Goal: Task Accomplishment & Management: Manage account settings

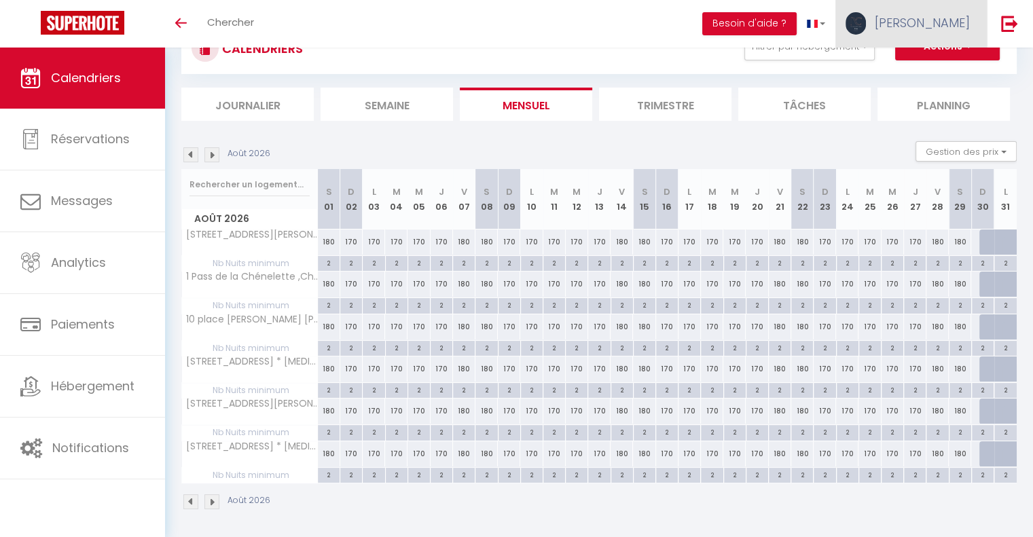
click at [898, 39] on link "[PERSON_NAME]" at bounding box center [910, 24] width 151 height 48
click at [909, 68] on link "Paramètres" at bounding box center [932, 67] width 100 height 23
select select "fr"
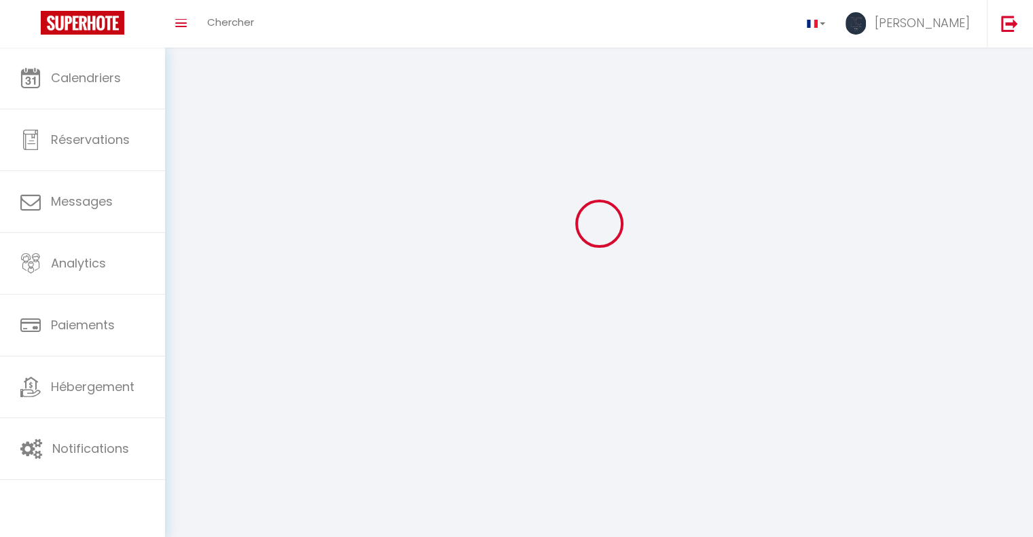
type input "[PERSON_NAME]"
type input "Maxirev"
type input "[URL][DOMAIN_NAME]"
select select
select select "28"
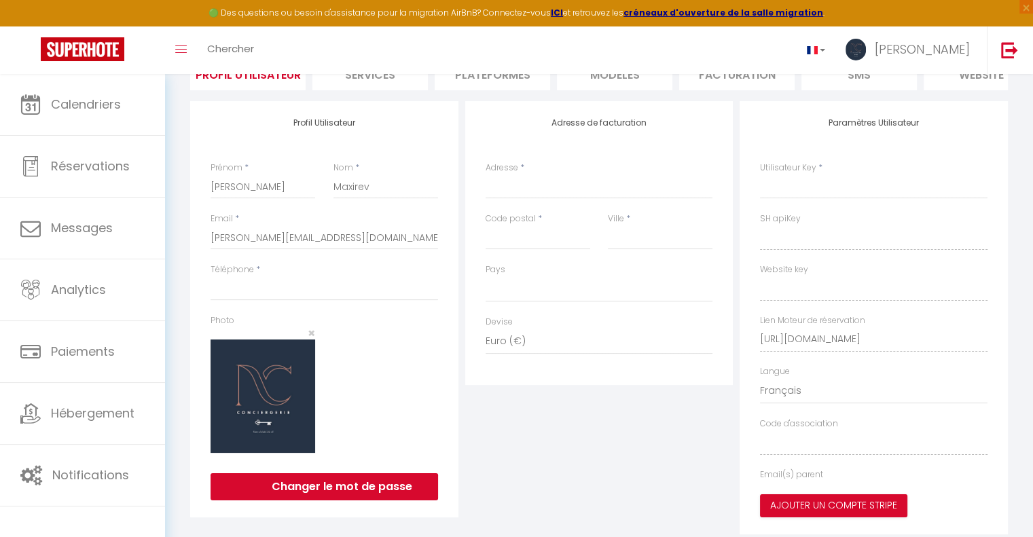
scroll to position [97, 0]
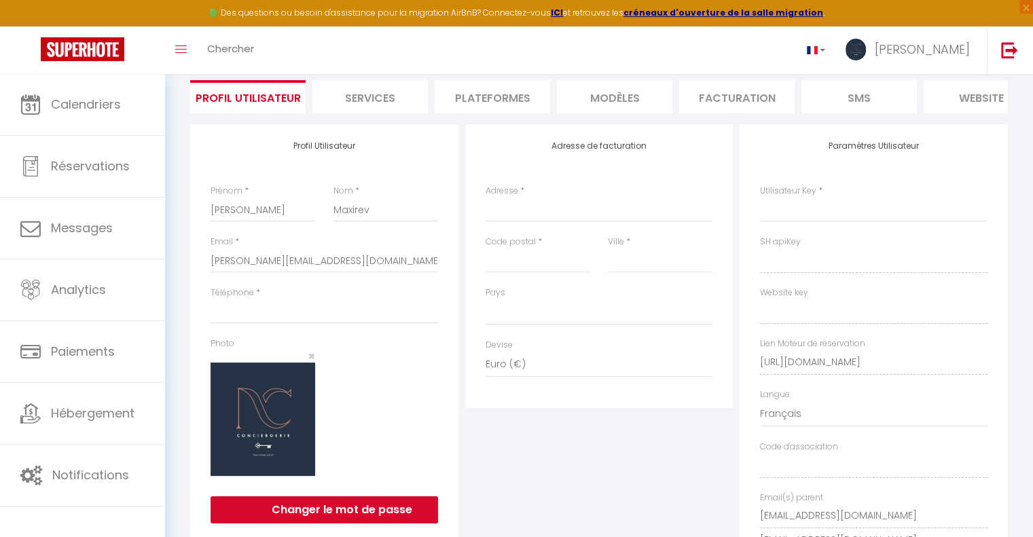
click at [472, 109] on li "Plateformes" at bounding box center [492, 96] width 115 height 33
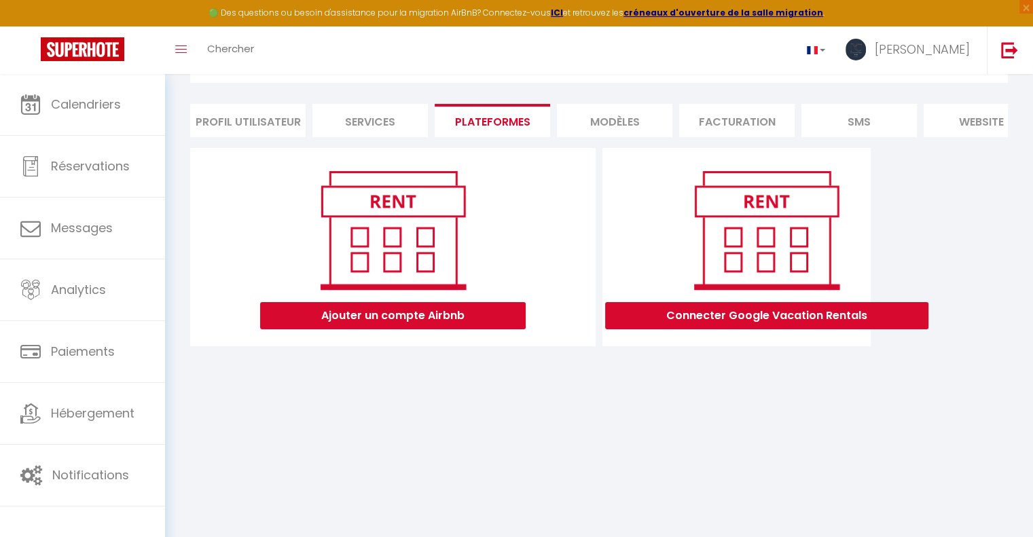
click at [403, 115] on li "Services" at bounding box center [369, 120] width 115 height 33
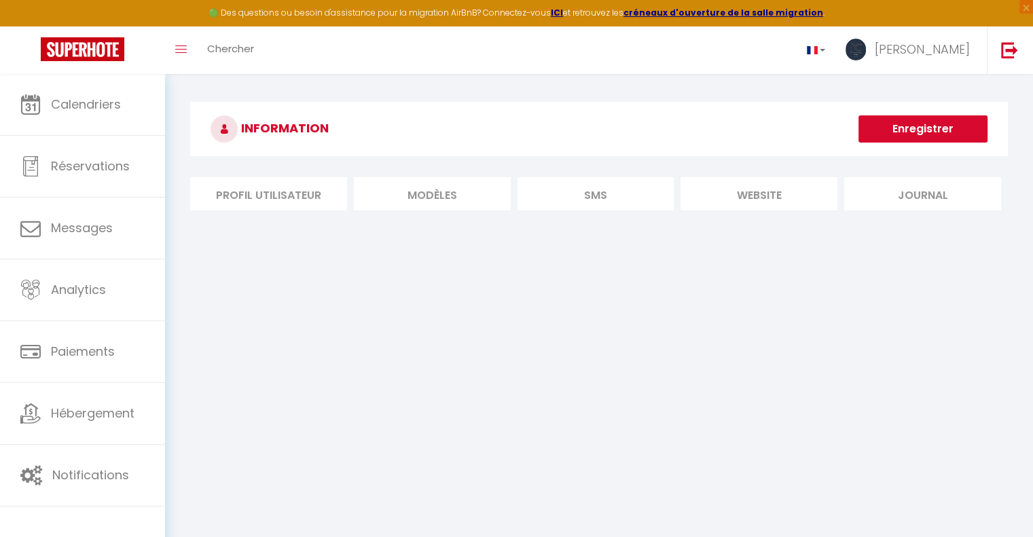
click at [280, 190] on li "Profil Utilisateur" at bounding box center [268, 193] width 157 height 33
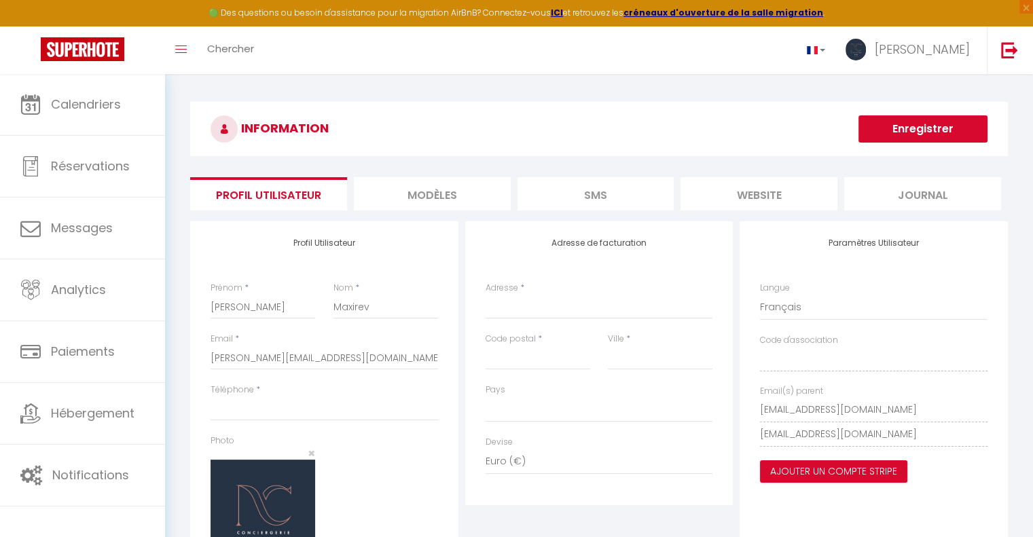
click at [921, 189] on li "Journal" at bounding box center [922, 193] width 157 height 33
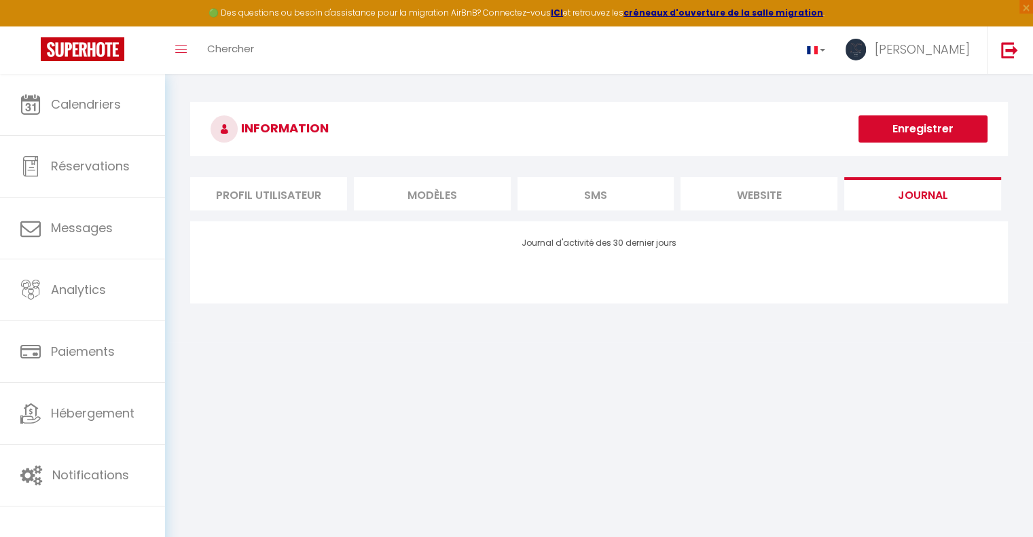
click at [805, 202] on li "website" at bounding box center [758, 193] width 157 height 33
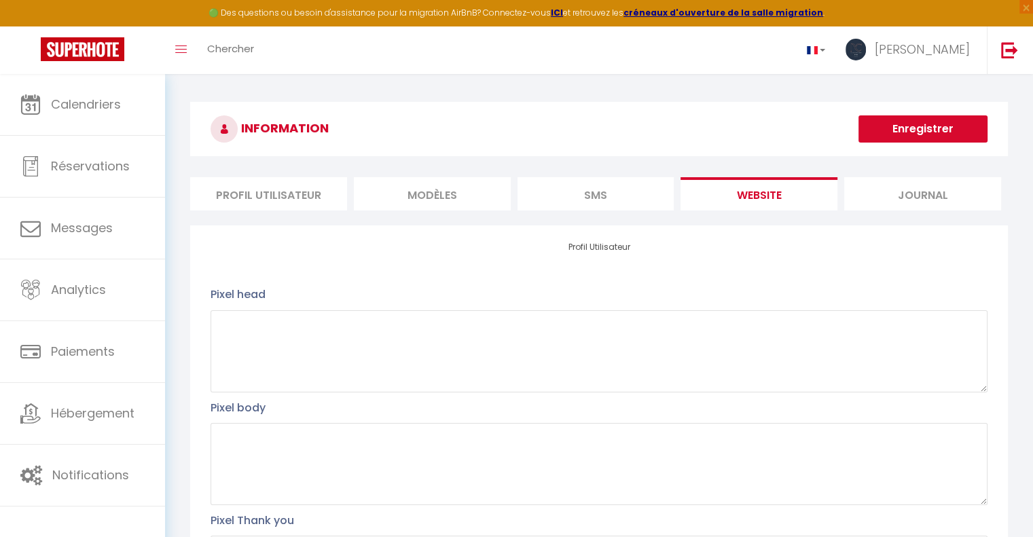
click at [625, 191] on li "SMS" at bounding box center [595, 193] width 157 height 33
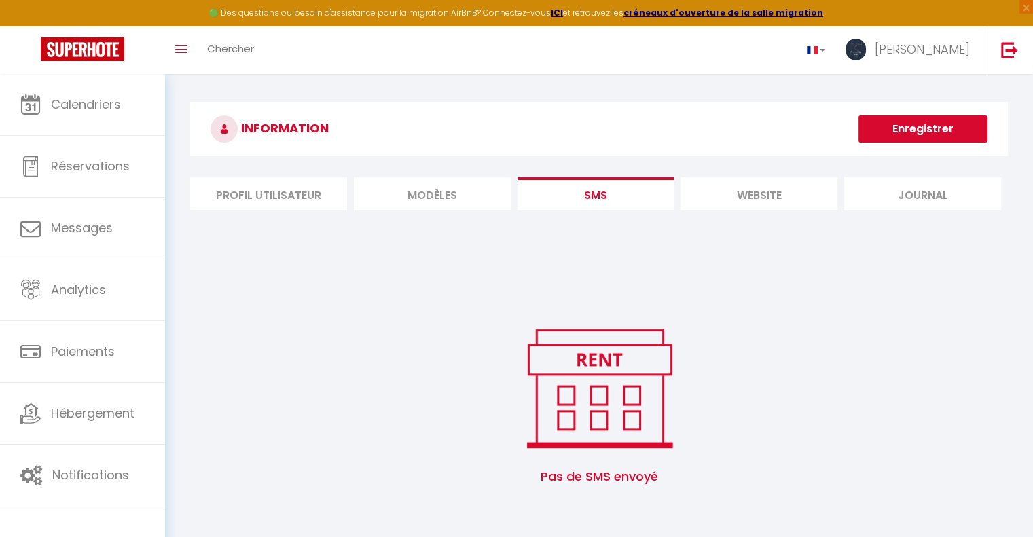
click at [470, 198] on li "MODÈLES" at bounding box center [432, 193] width 157 height 33
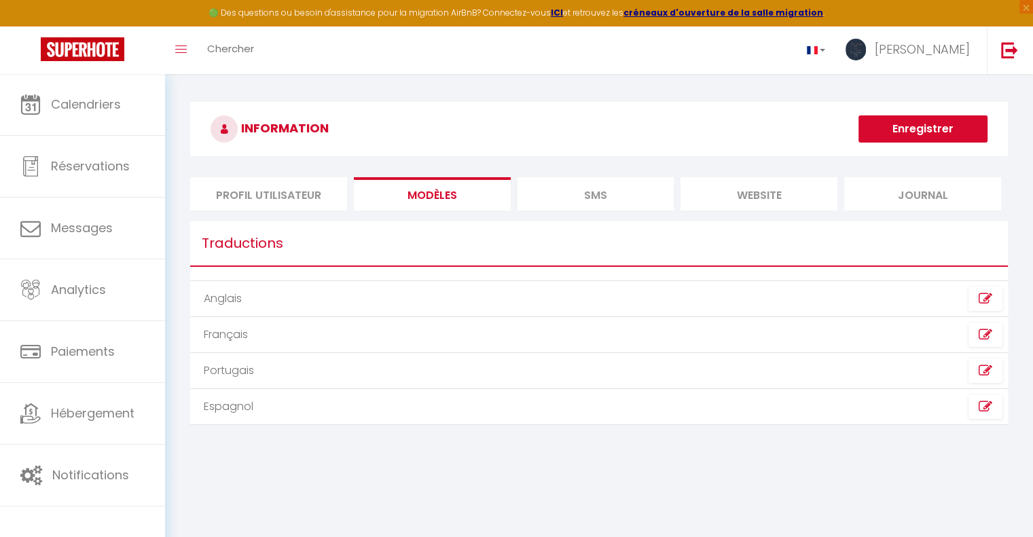
click at [288, 193] on li "Profil Utilisateur" at bounding box center [268, 193] width 157 height 33
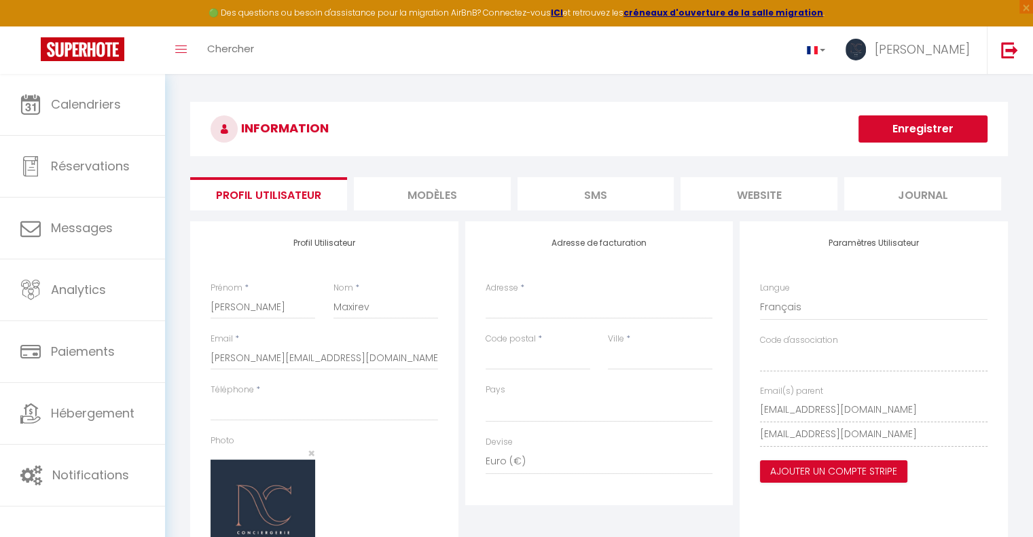
click at [429, 195] on li "MODÈLES" at bounding box center [432, 193] width 157 height 33
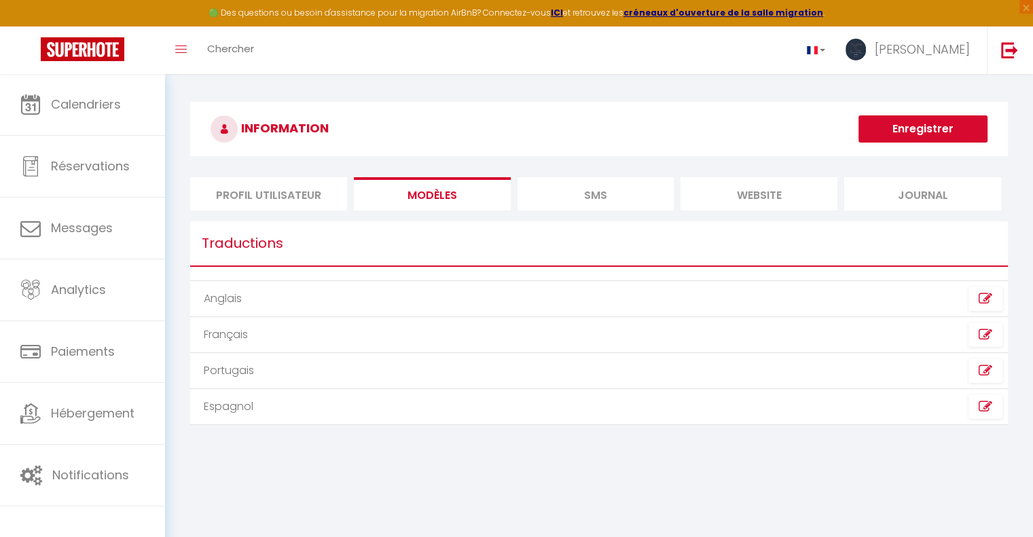
click at [290, 194] on li "Profil Utilisateur" at bounding box center [268, 193] width 157 height 33
select select
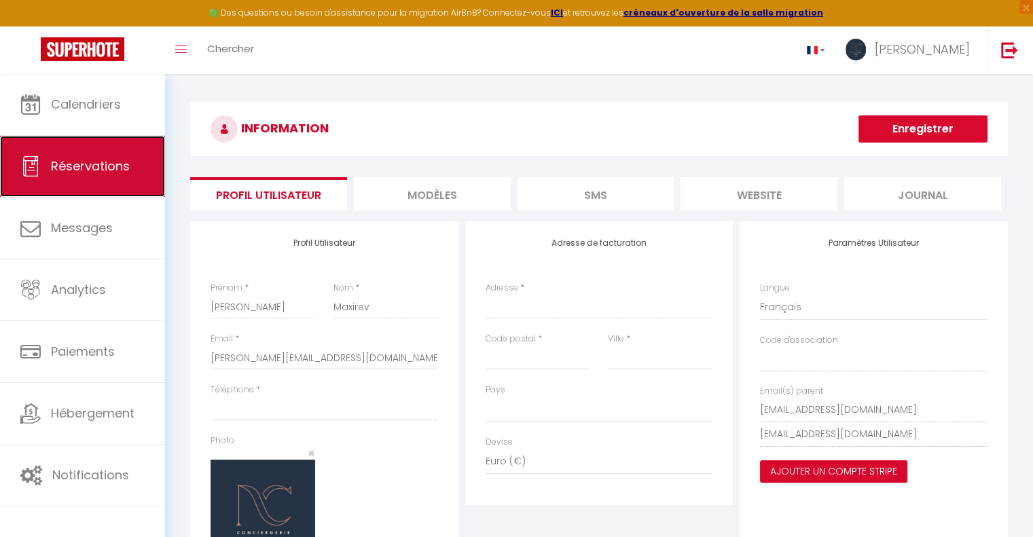
click at [114, 144] on link "Réservations" at bounding box center [82, 166] width 165 height 61
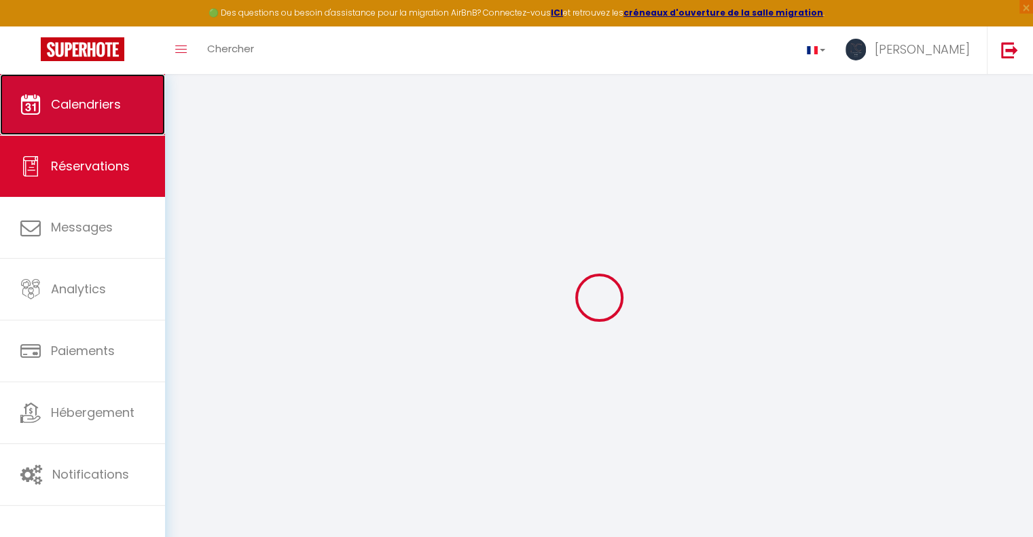
click at [116, 111] on span "Calendriers" at bounding box center [86, 104] width 70 height 17
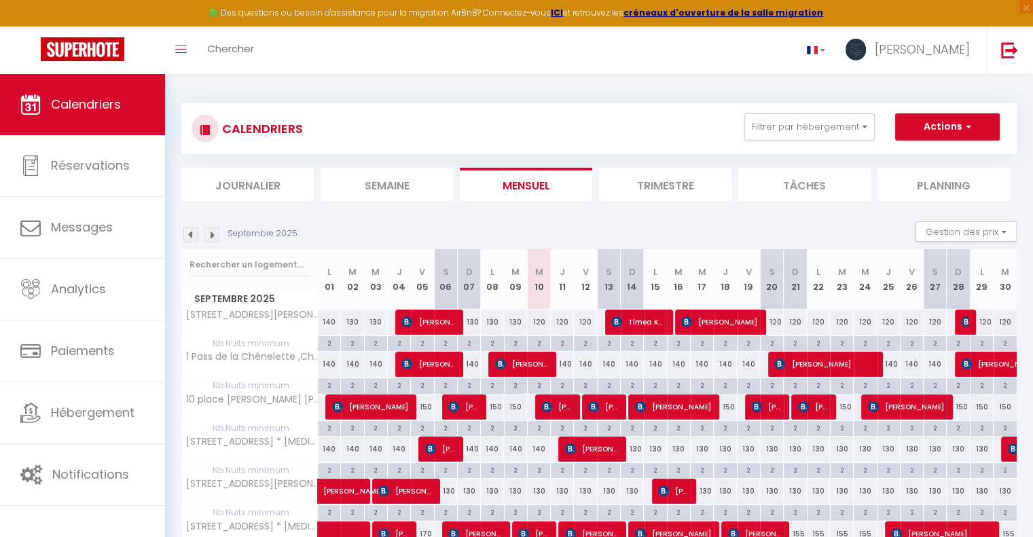
select select
select select "28"
select select "fr"
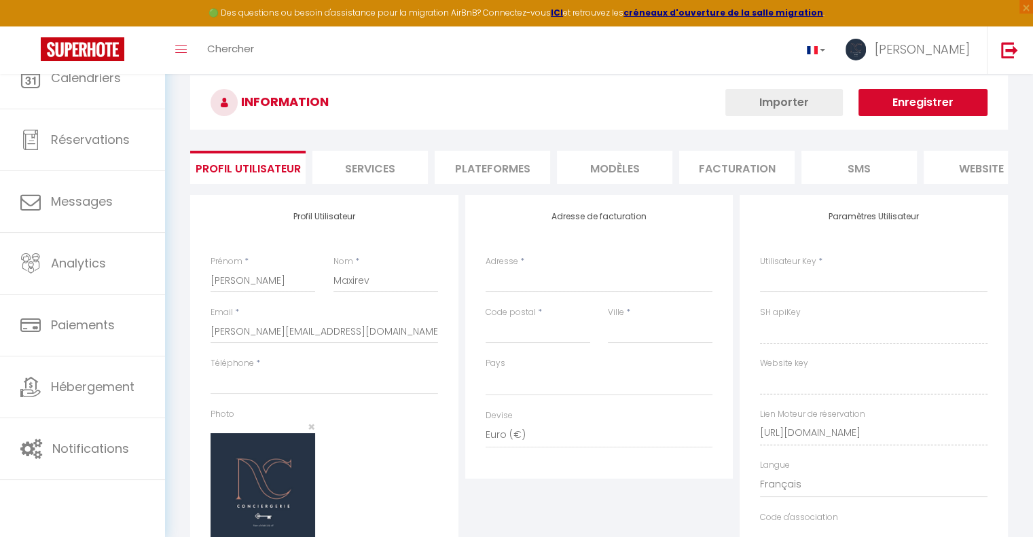
select select
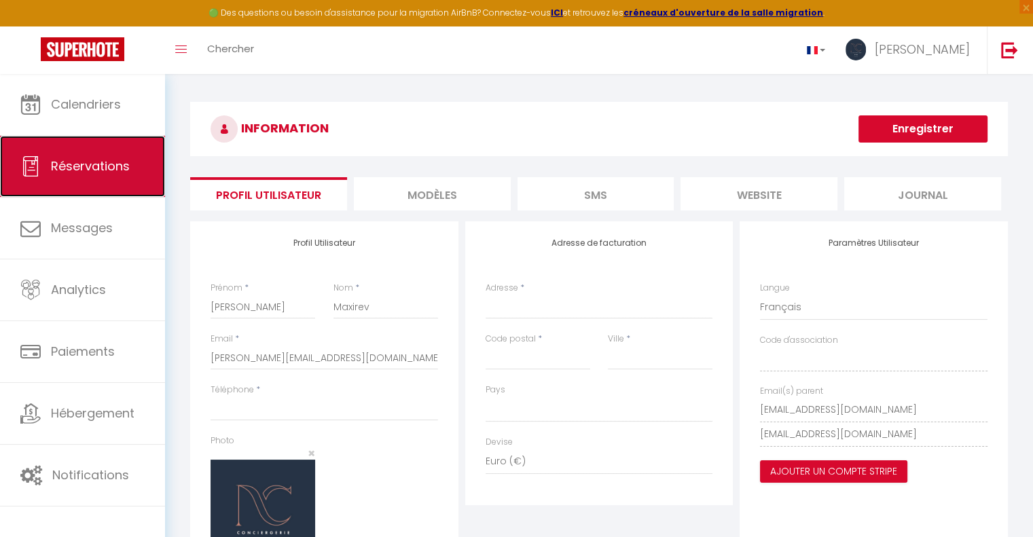
click at [102, 140] on link "Réservations" at bounding box center [82, 166] width 165 height 61
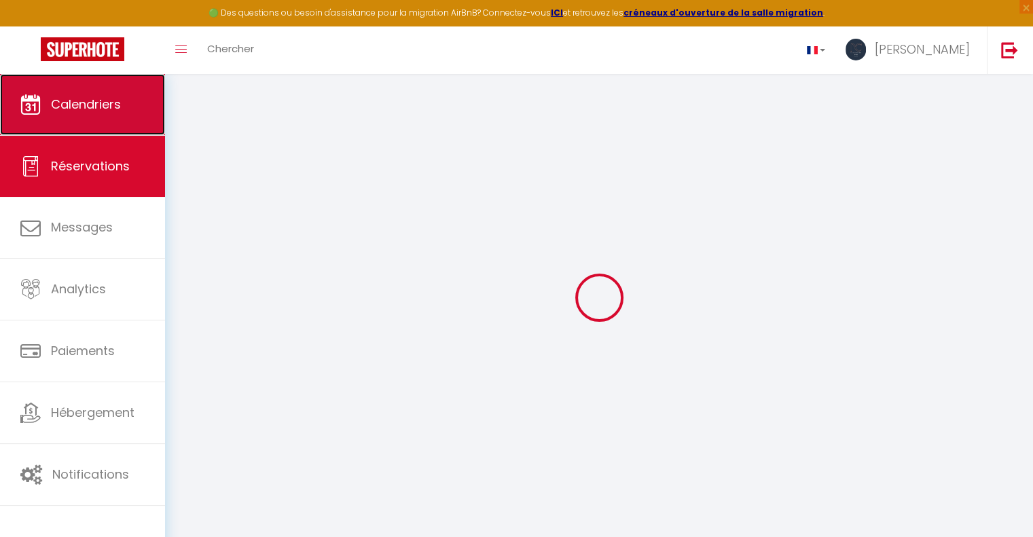
click at [103, 103] on span "Calendriers" at bounding box center [86, 104] width 70 height 17
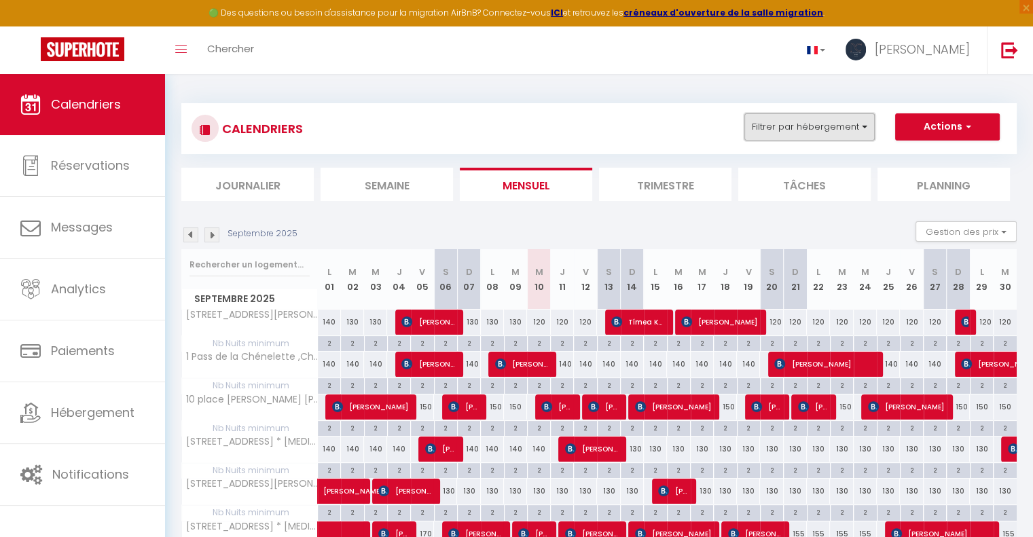
click at [797, 121] on button "Filtrer par hébergement" at bounding box center [809, 126] width 130 height 27
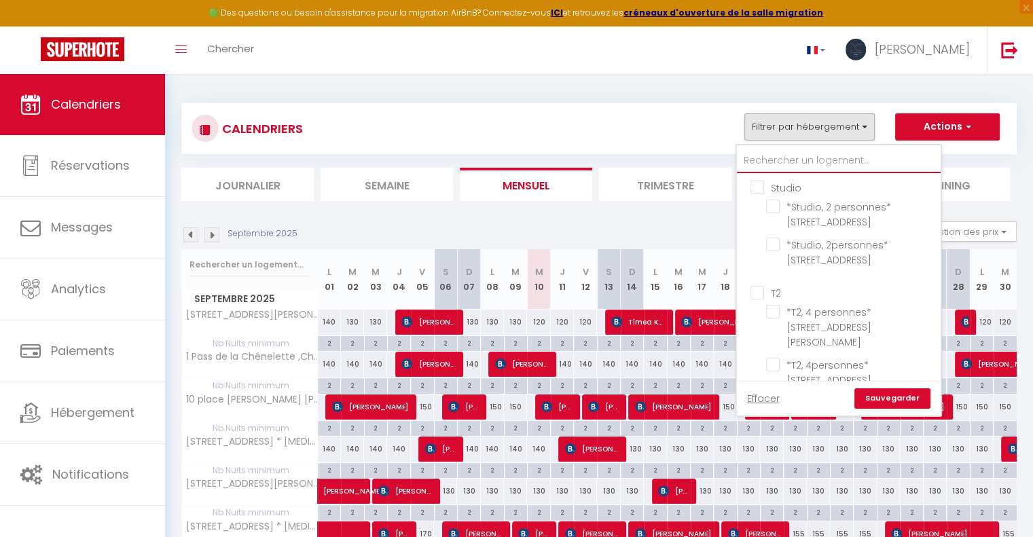
click at [785, 158] on input "text" at bounding box center [839, 161] width 204 height 24
type input "c"
checkbox input "false"
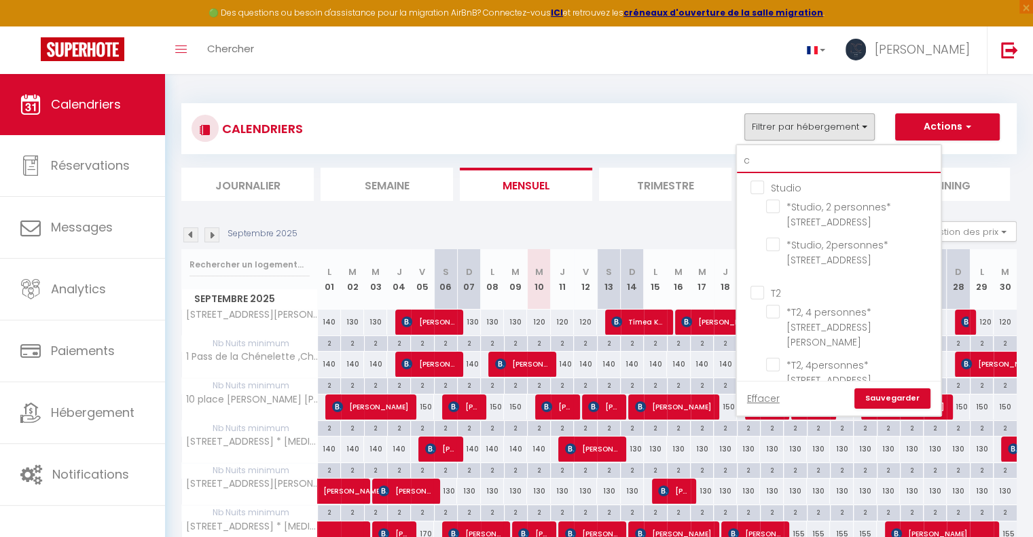
checkbox input "false"
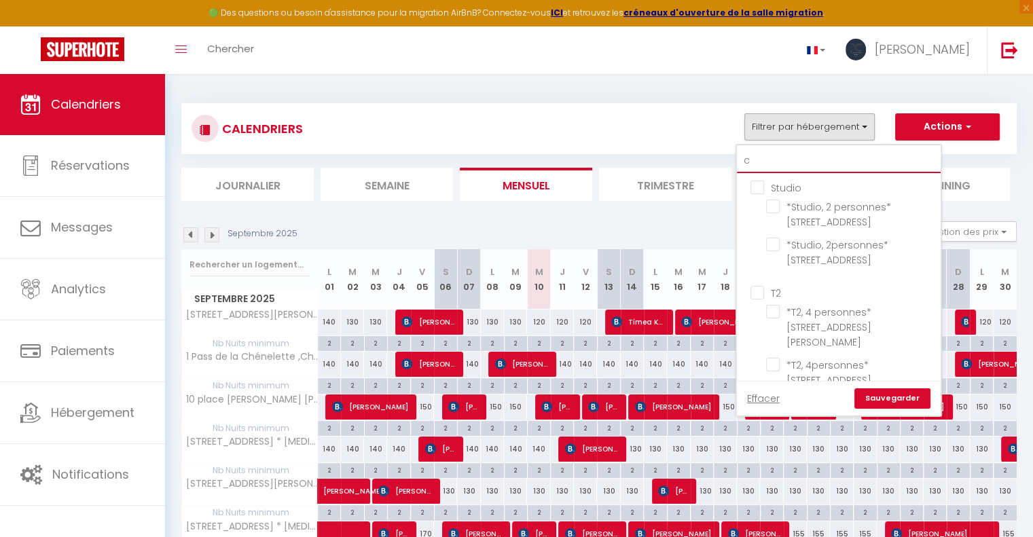
checkbox input "false"
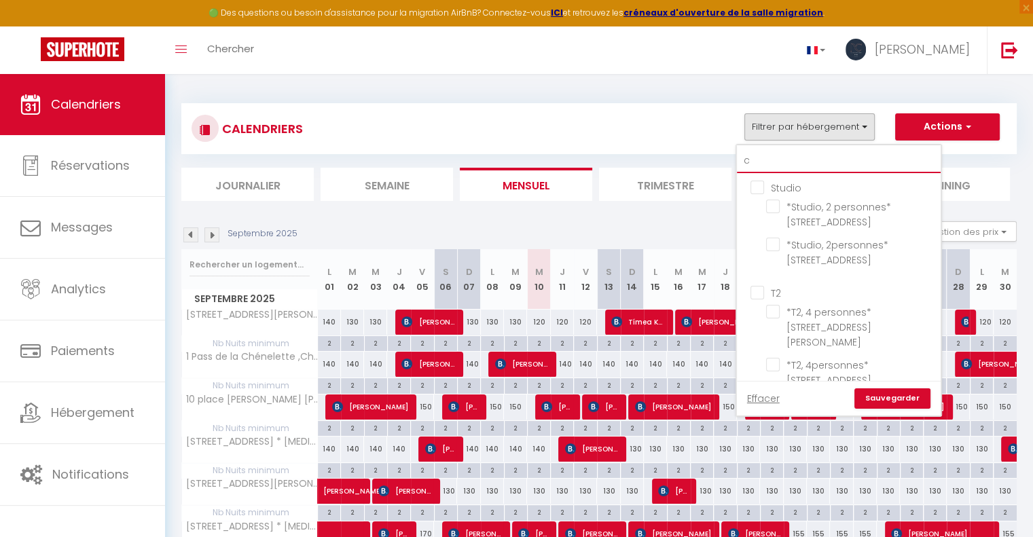
checkbox input "false"
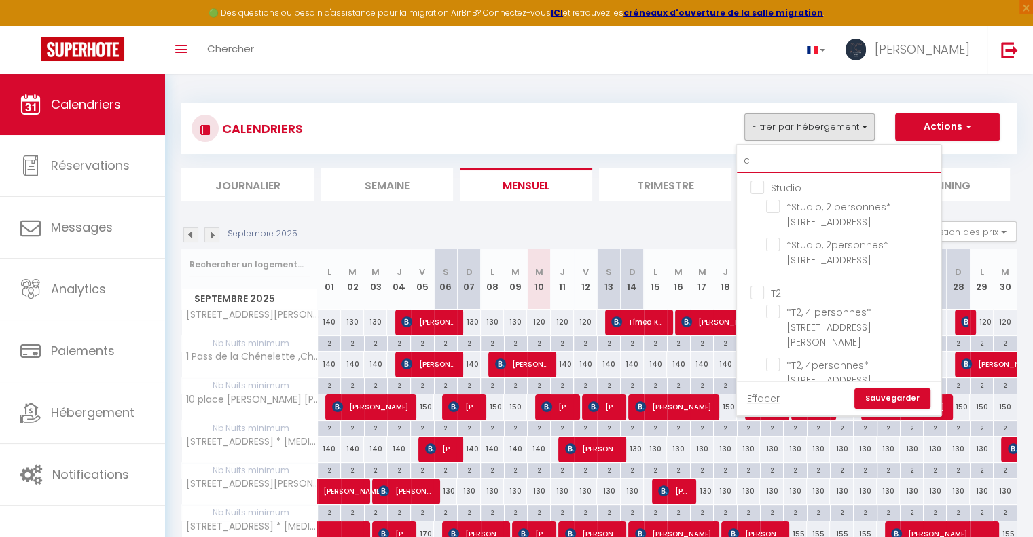
checkbox input "false"
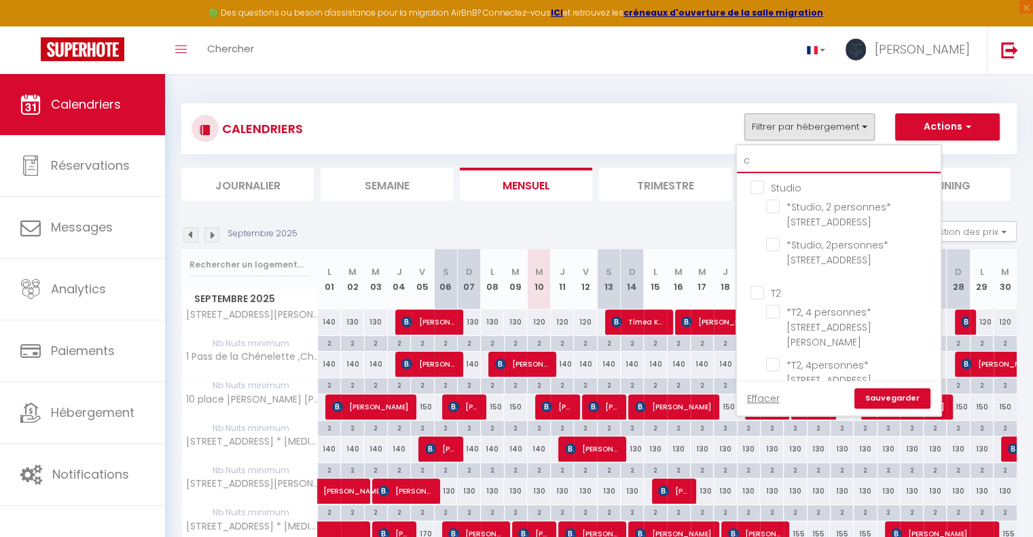
checkbox input "false"
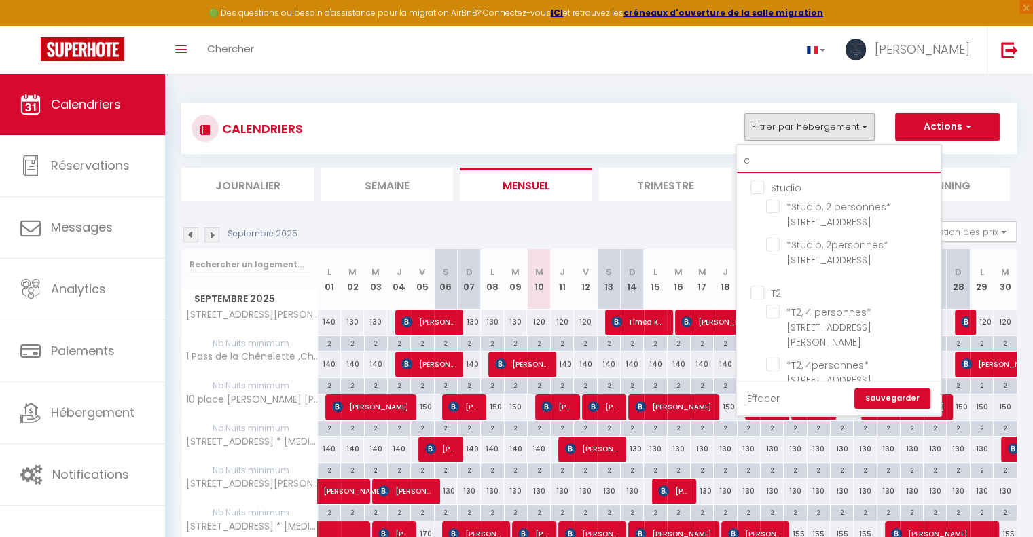
checkbox input "false"
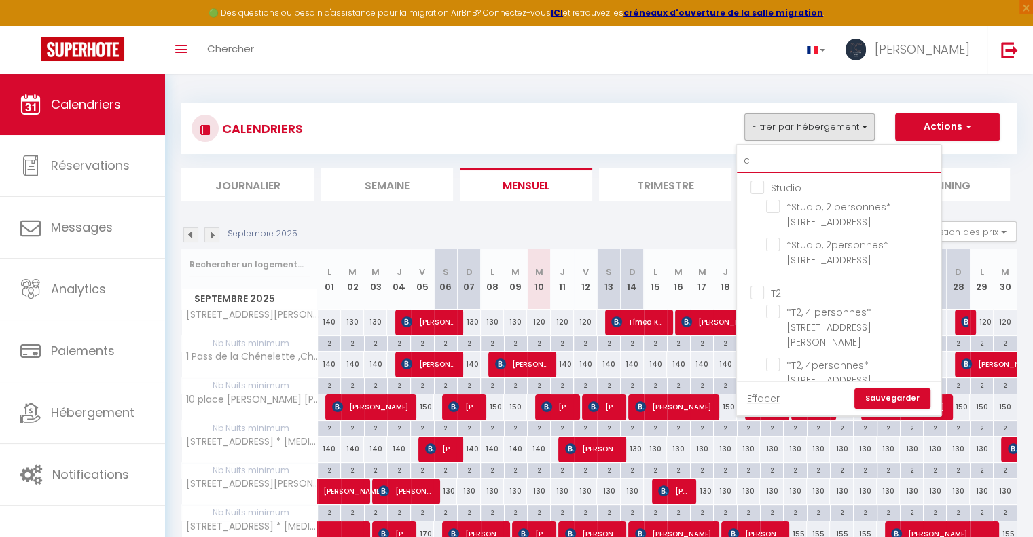
checkbox input "false"
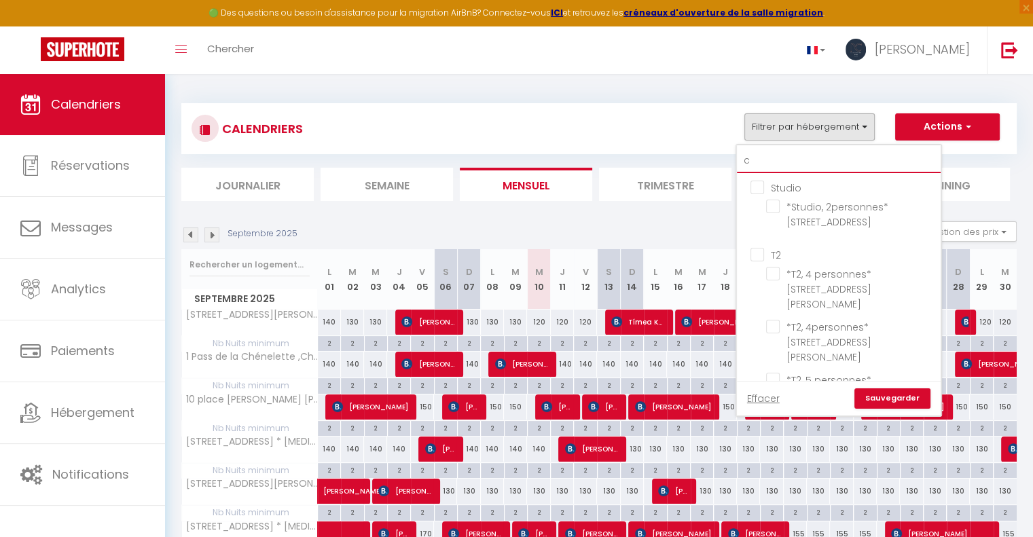
type input "co"
checkbox input "false"
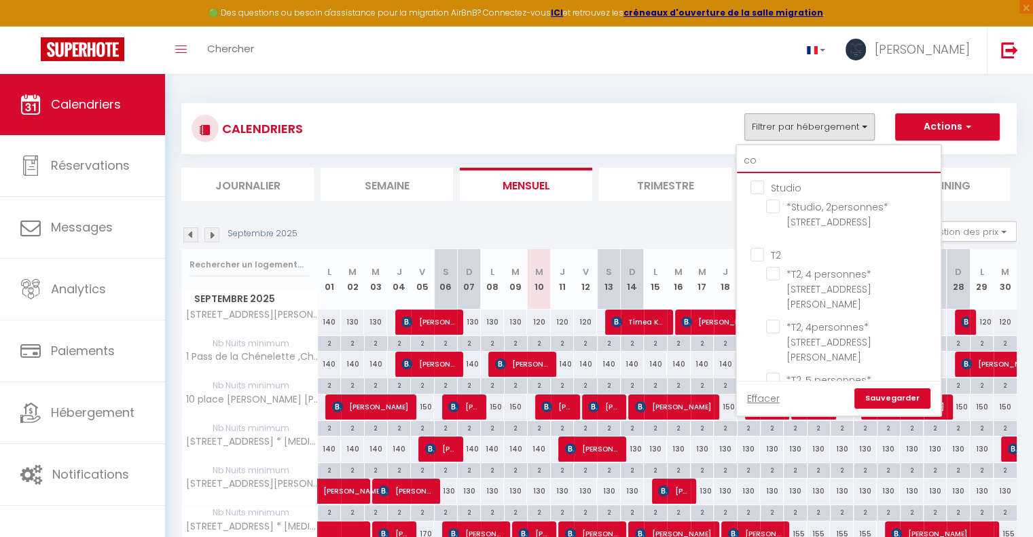
checkbox input "true"
checkbox input "false"
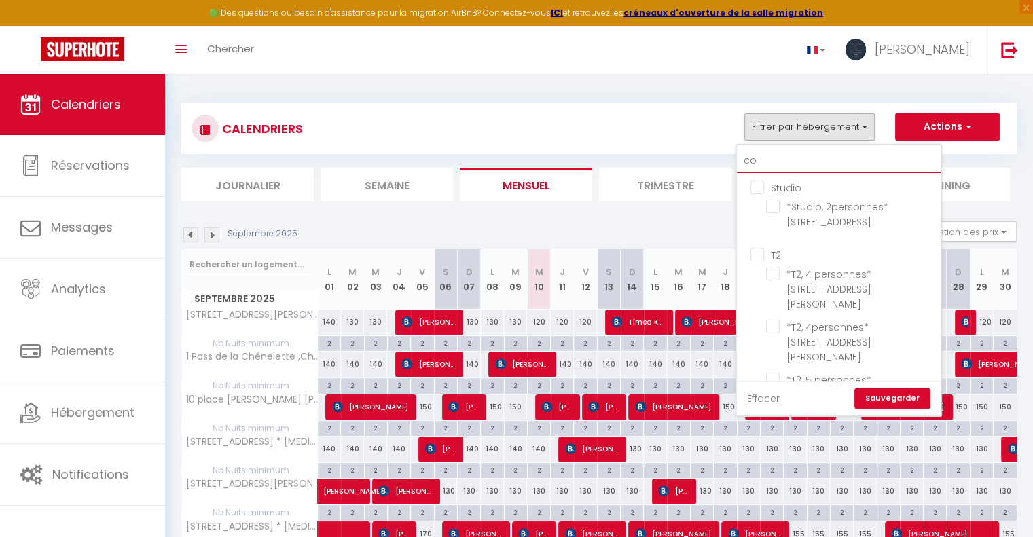
checkbox input "false"
type input "cop"
checkbox input "false"
type input "cope"
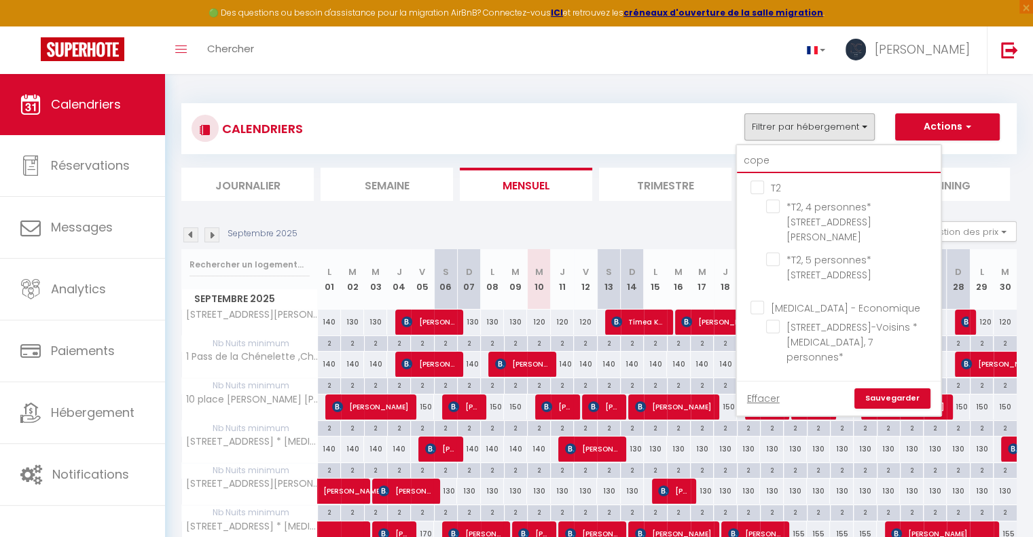
checkbox input "false"
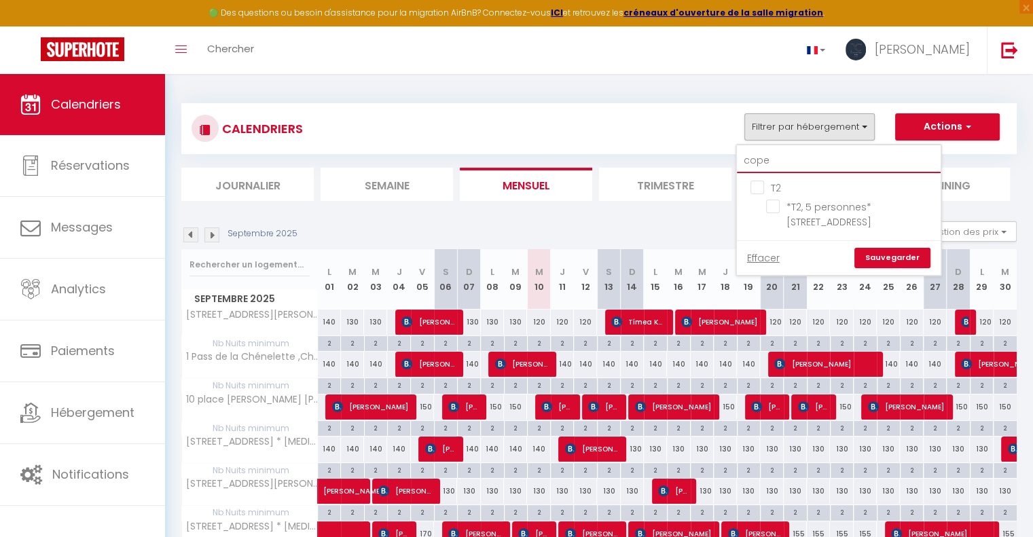
type input "copen"
checkbox input "false"
type input "copen"
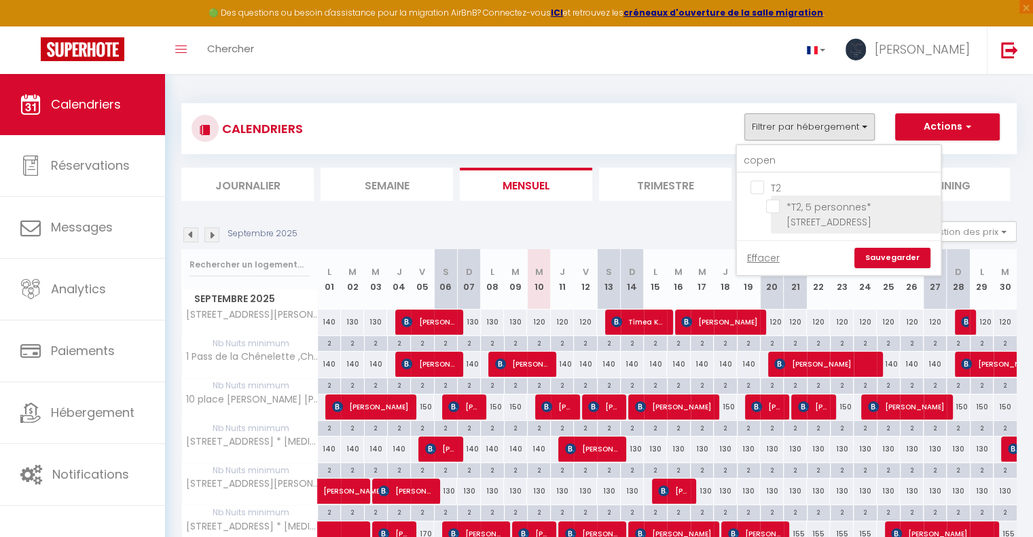
click at [777, 209] on input "*T2, 5 personnes* [STREET_ADDRESS]" at bounding box center [851, 207] width 170 height 14
checkbox input "true"
click at [863, 249] on link "Sauvegarder" at bounding box center [892, 258] width 76 height 20
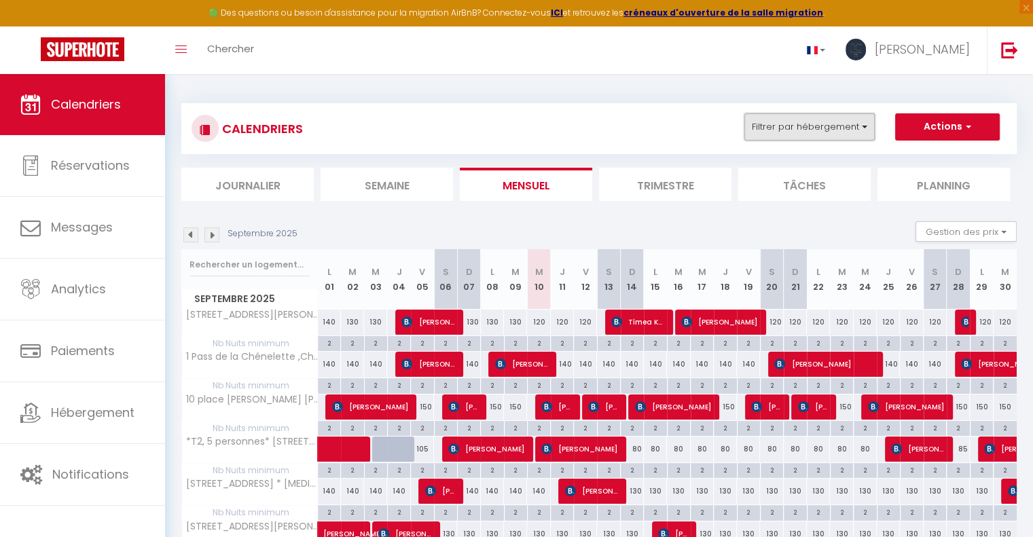
click at [830, 127] on button "Filtrer par hébergement" at bounding box center [809, 126] width 130 height 27
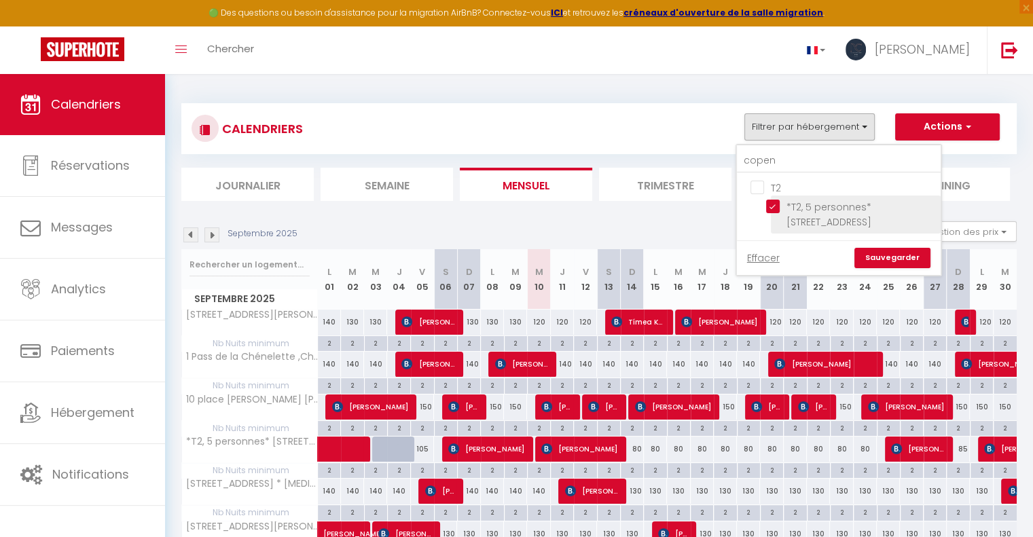
click at [770, 200] on input "*T2, 5 personnes* [STREET_ADDRESS]" at bounding box center [851, 207] width 170 height 14
checkbox input "false"
click at [894, 252] on link "Sauvegarder" at bounding box center [892, 258] width 76 height 20
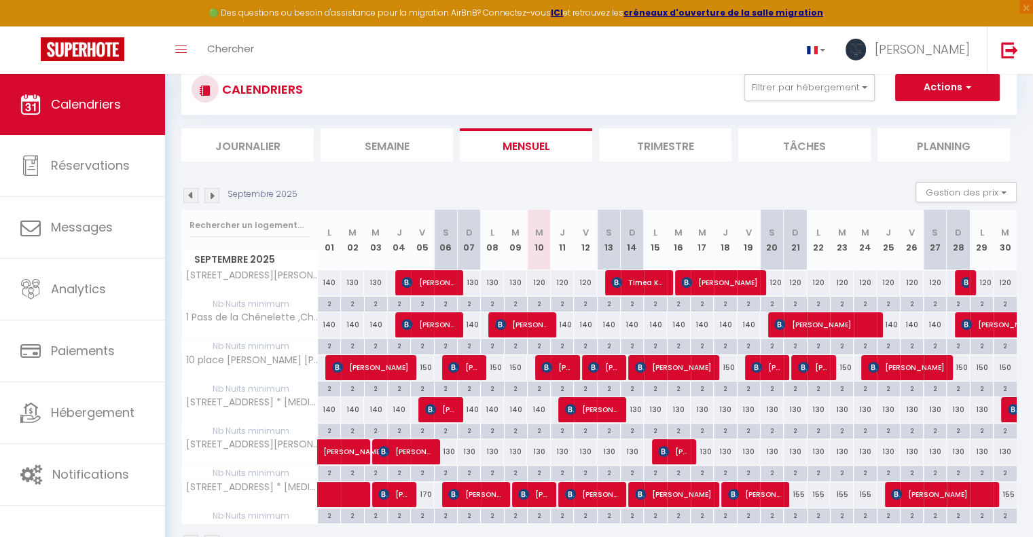
scroll to position [80, 0]
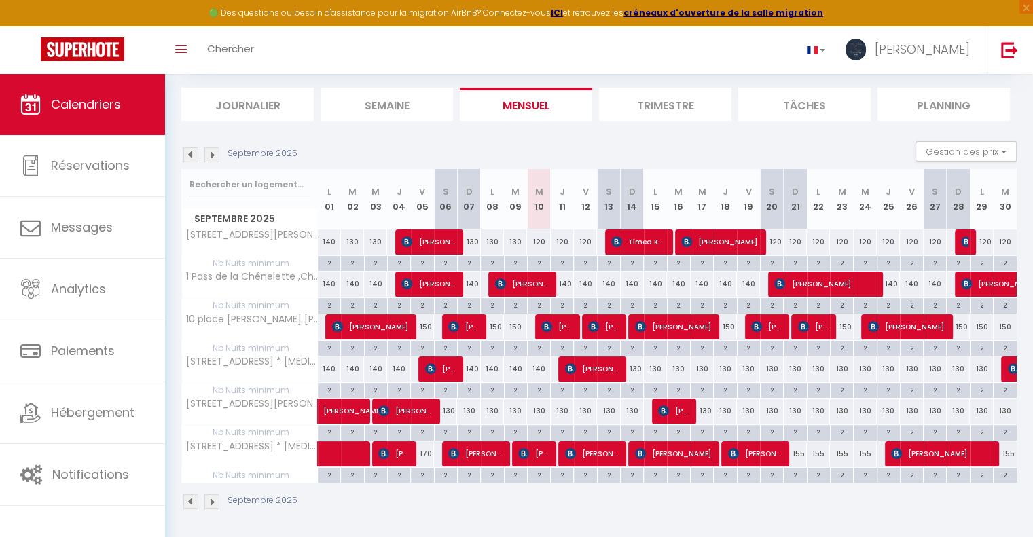
click at [215, 157] on img at bounding box center [211, 154] width 15 height 15
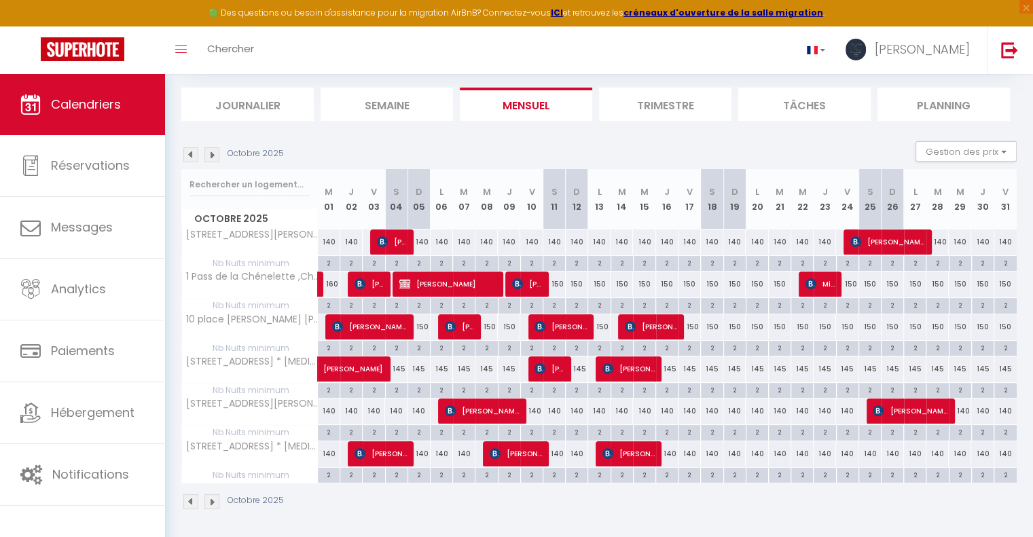
click at [215, 157] on img at bounding box center [211, 154] width 15 height 15
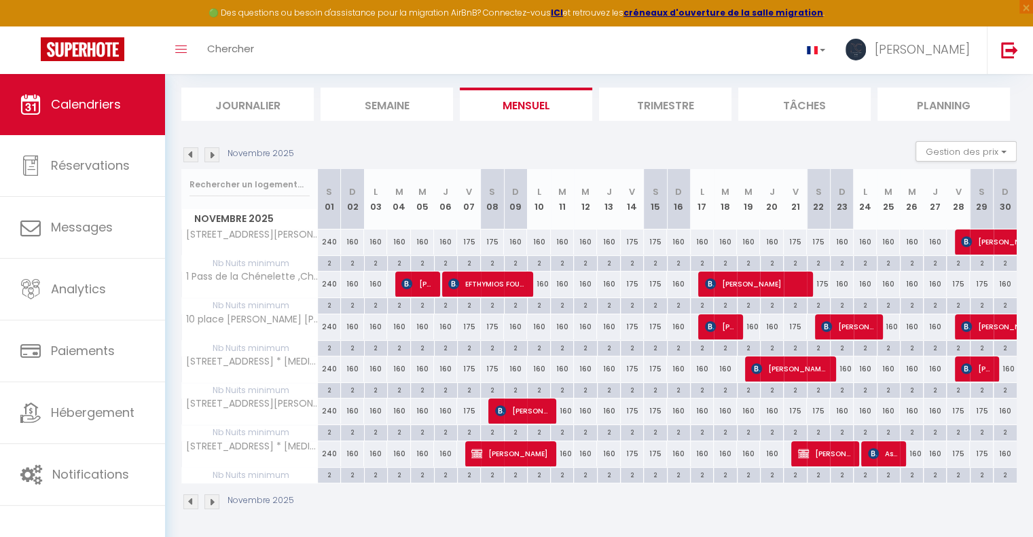
click at [215, 157] on img at bounding box center [211, 154] width 15 height 15
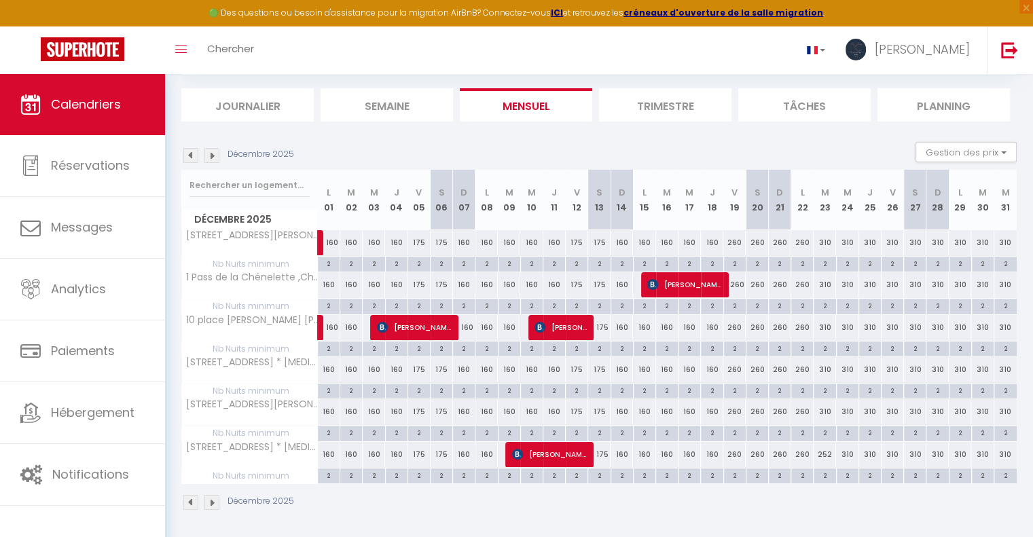
click at [215, 157] on img at bounding box center [211, 155] width 15 height 15
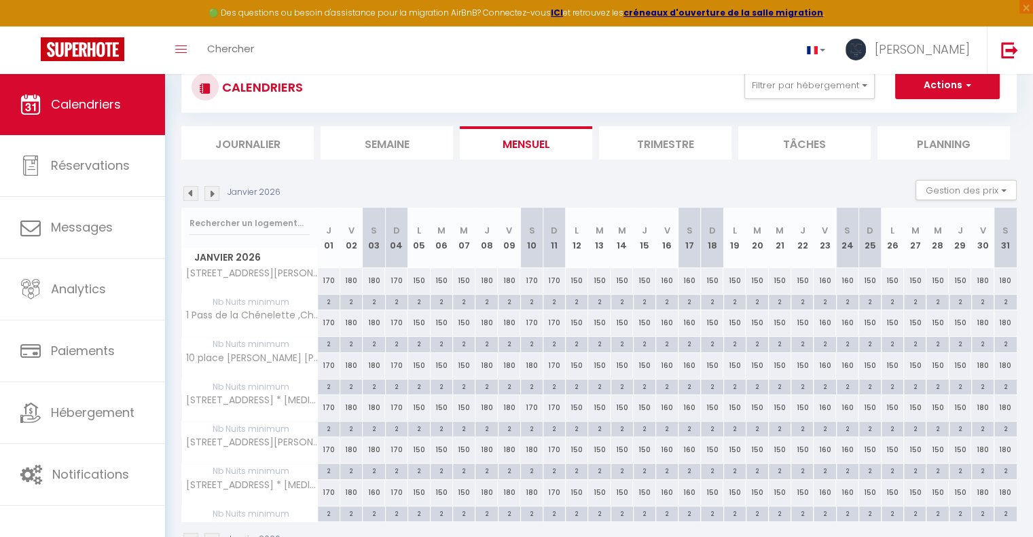
scroll to position [12, 0]
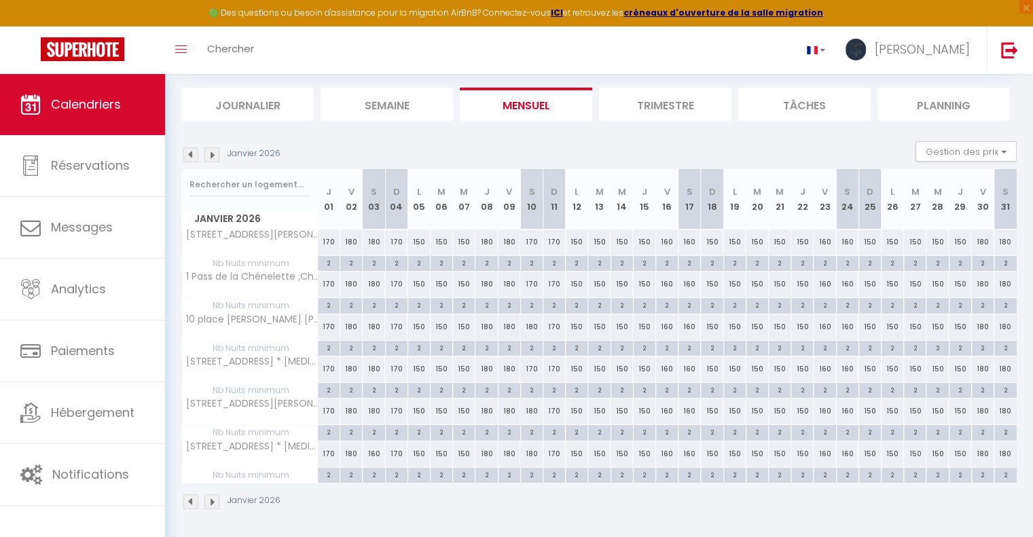
click at [212, 154] on img at bounding box center [211, 154] width 15 height 15
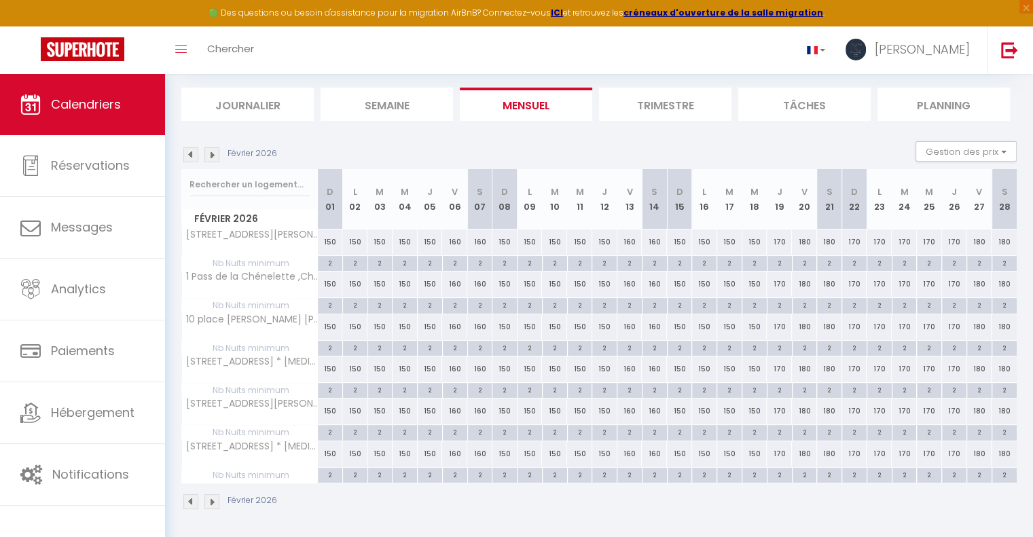
click at [212, 154] on img at bounding box center [211, 154] width 15 height 15
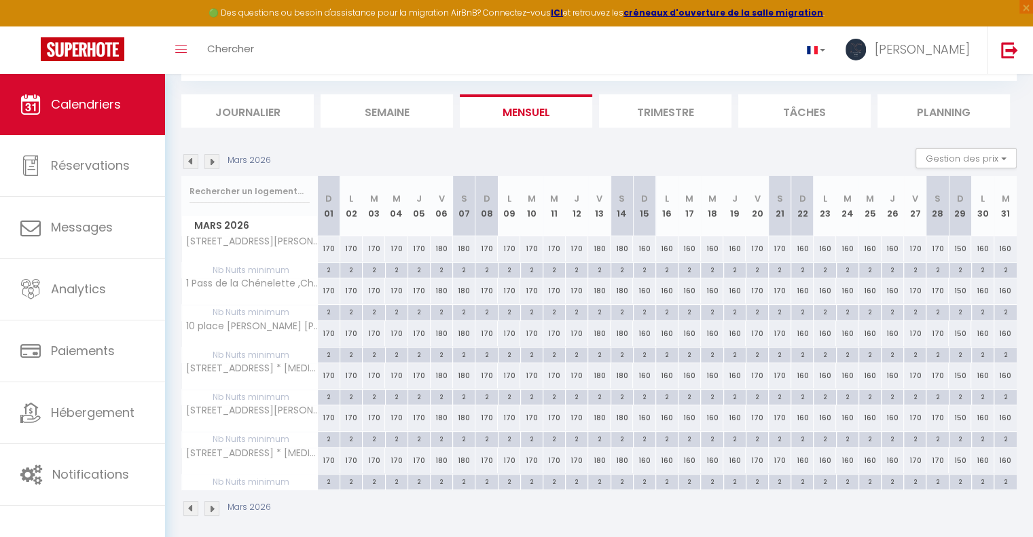
scroll to position [80, 0]
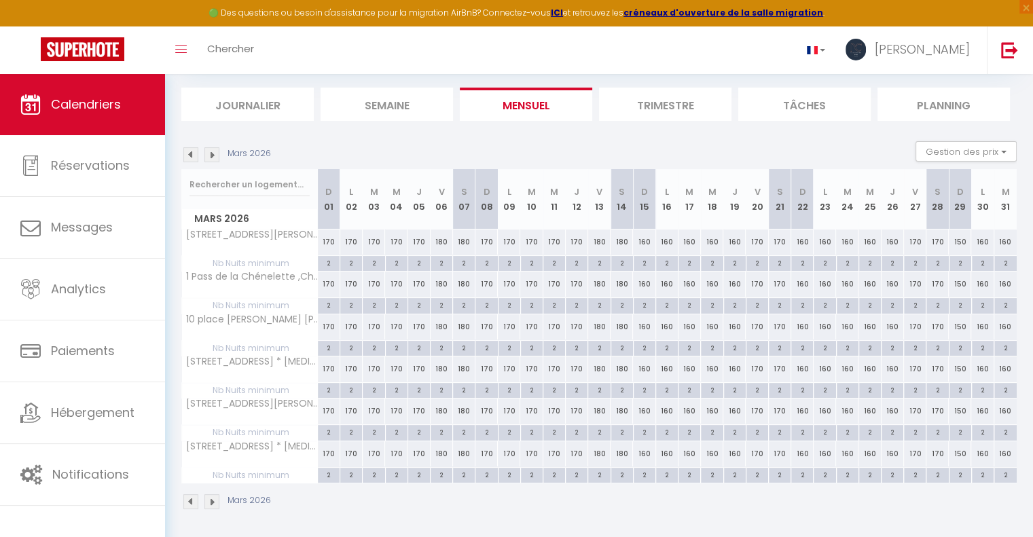
click at [206, 149] on img at bounding box center [211, 154] width 15 height 15
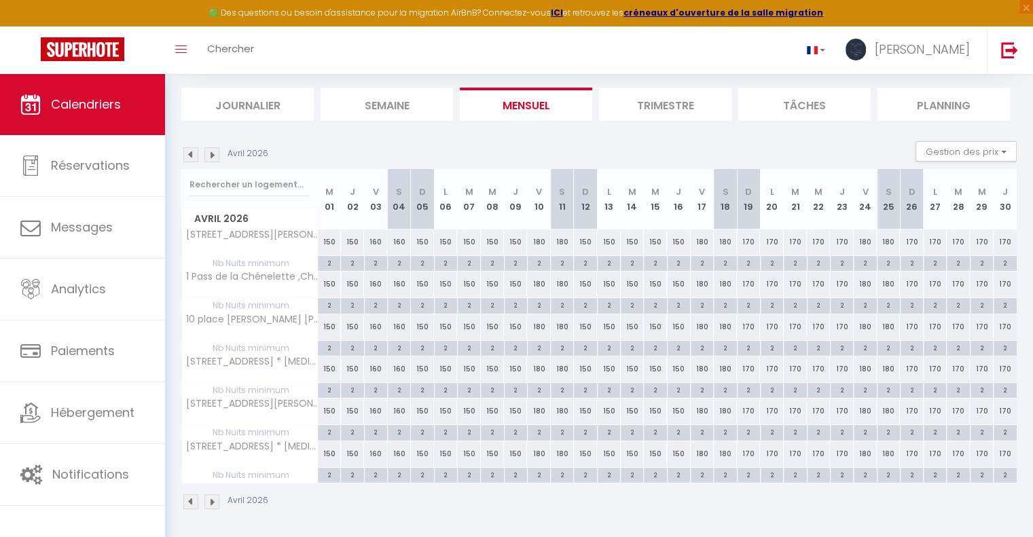
click at [206, 153] on img at bounding box center [211, 154] width 15 height 15
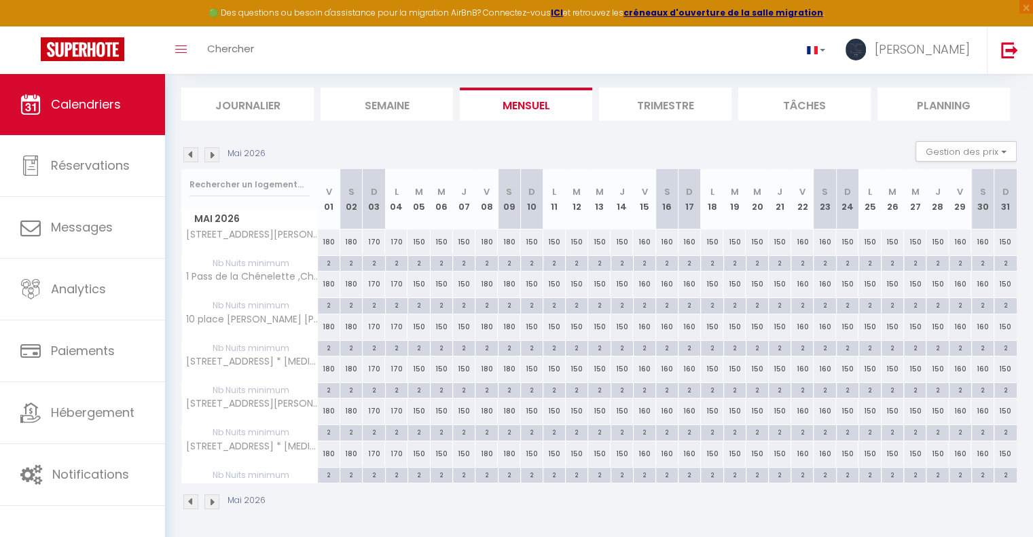
click at [206, 153] on img at bounding box center [211, 154] width 15 height 15
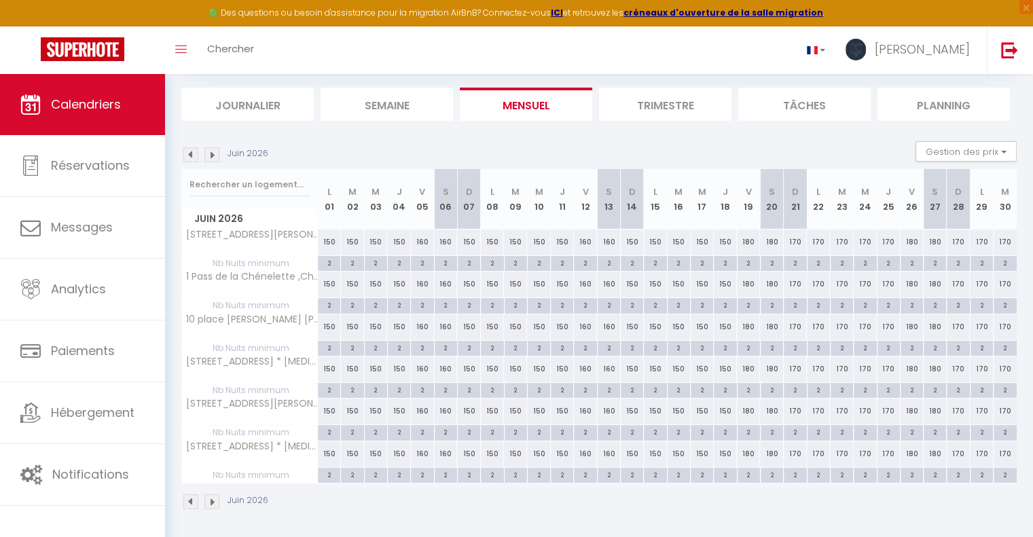
click at [206, 153] on img at bounding box center [211, 154] width 15 height 15
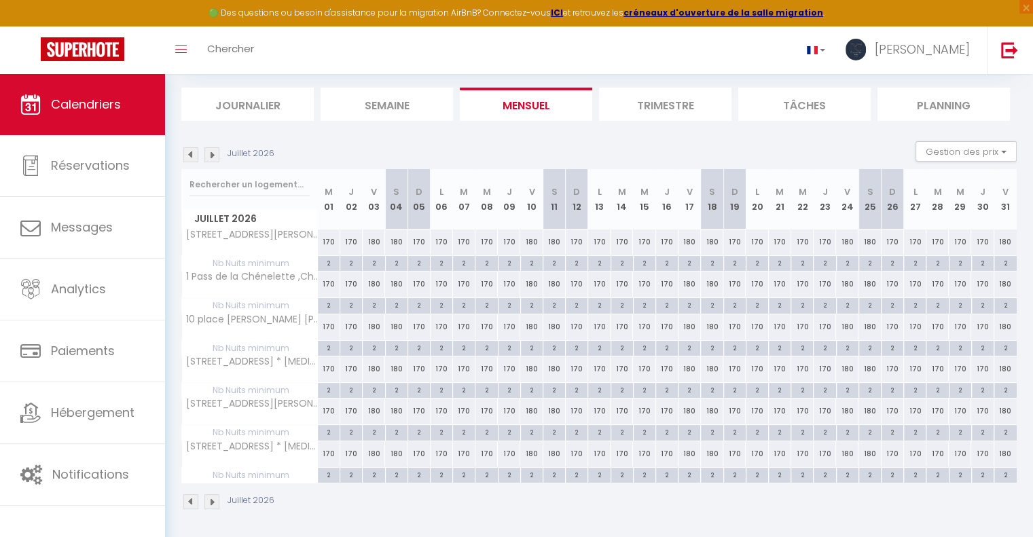
click at [206, 153] on img at bounding box center [211, 154] width 15 height 15
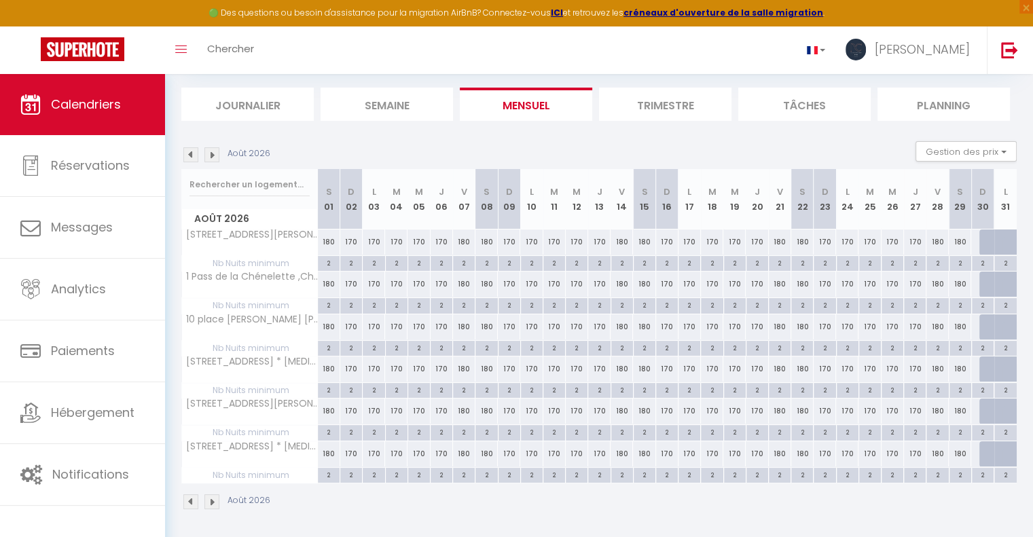
click at [206, 153] on img at bounding box center [211, 154] width 15 height 15
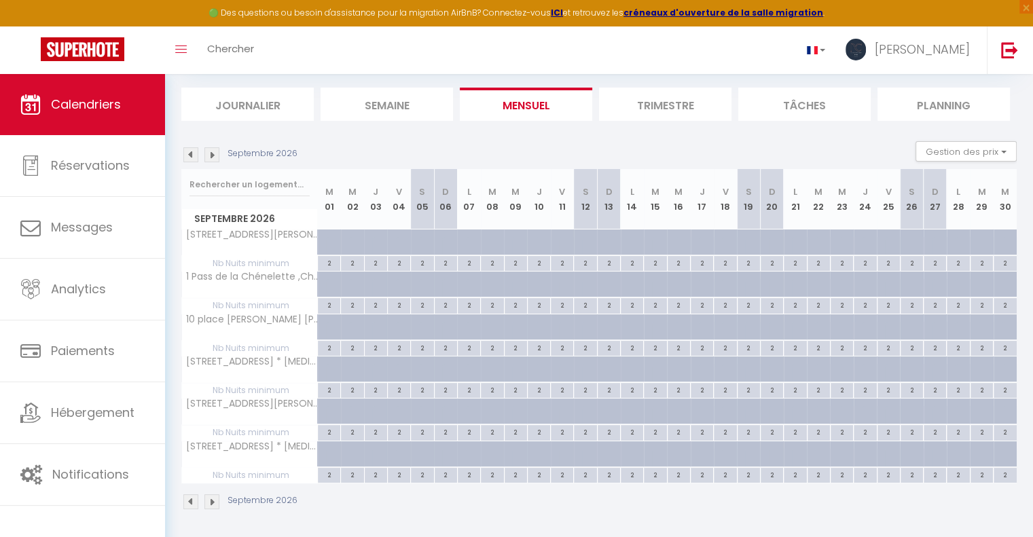
click at [188, 155] on img at bounding box center [190, 154] width 15 height 15
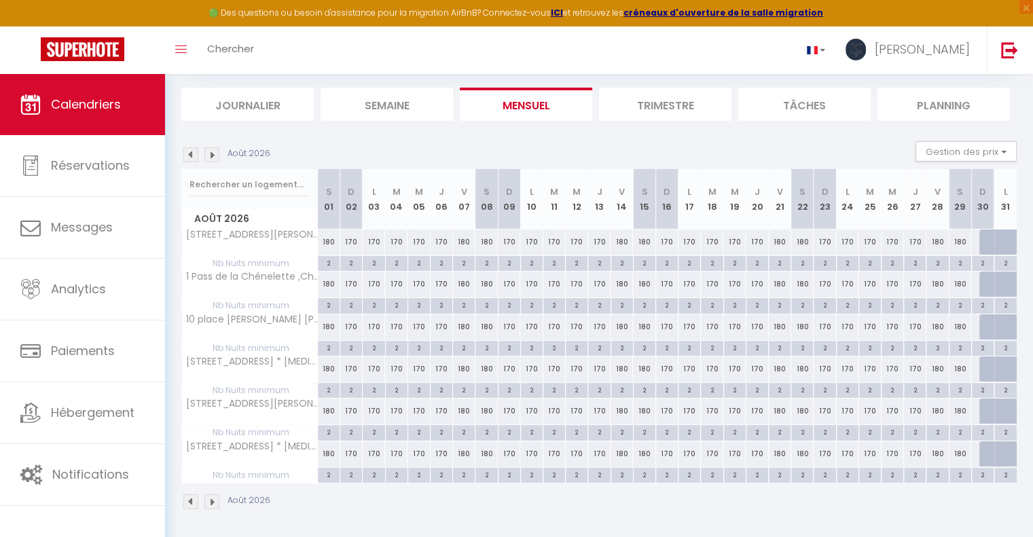
click at [983, 241] on div at bounding box center [990, 243] width 22 height 26
type input "150"
type input "Dim 30 Août 2026"
type input "Lun 31 Août 2026"
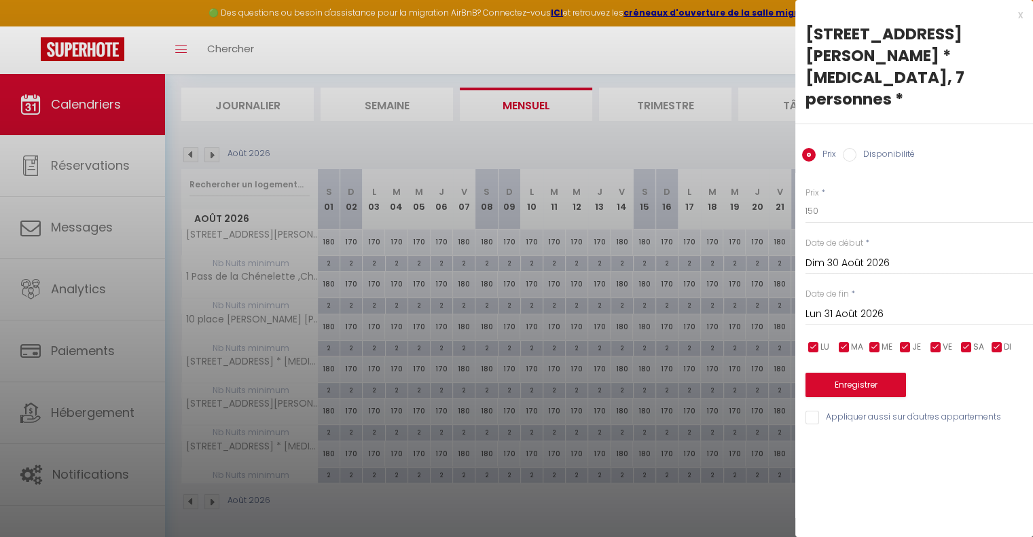
drag, startPoint x: 875, startPoint y: 132, endPoint x: 873, endPoint y: 142, distance: 10.4
click at [873, 148] on label "Disponibilité" at bounding box center [885, 155] width 58 height 15
click at [856, 148] on input "Disponibilité" at bounding box center [850, 155] width 14 height 14
radio input "true"
radio input "false"
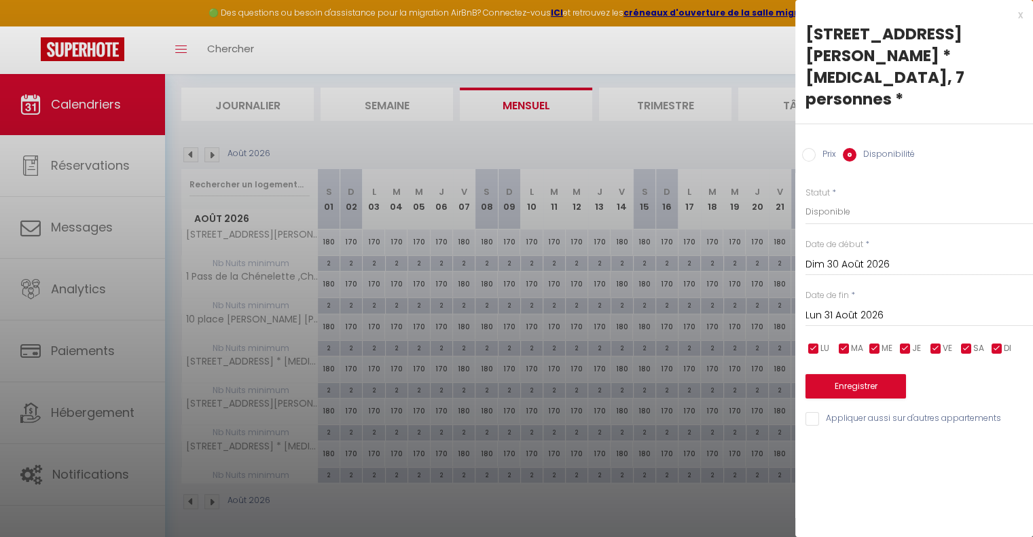
click at [868, 307] on input "Lun 31 Août 2026" at bounding box center [918, 316] width 227 height 18
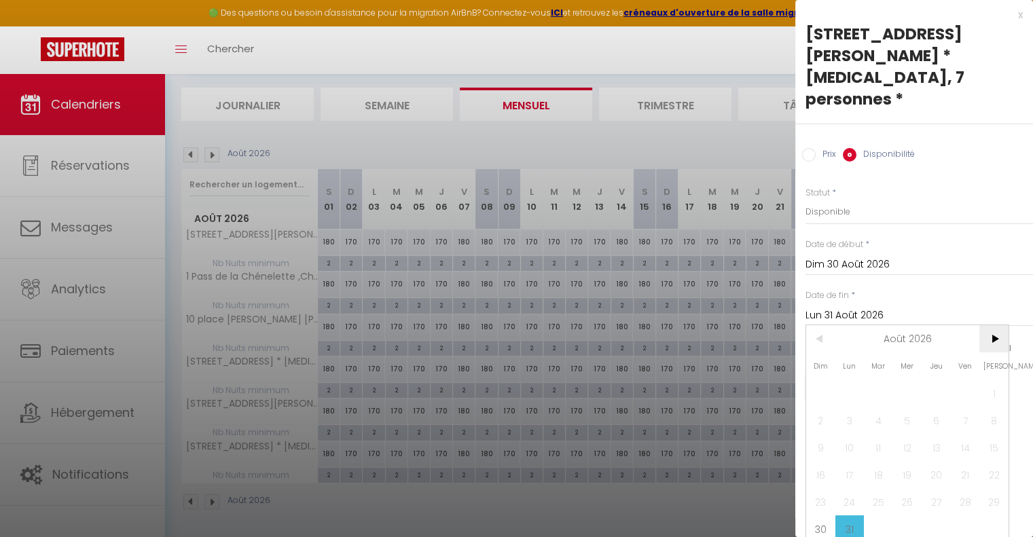
click at [1007, 325] on span ">" at bounding box center [993, 338] width 29 height 27
click at [1003, 325] on span ">" at bounding box center [993, 338] width 29 height 27
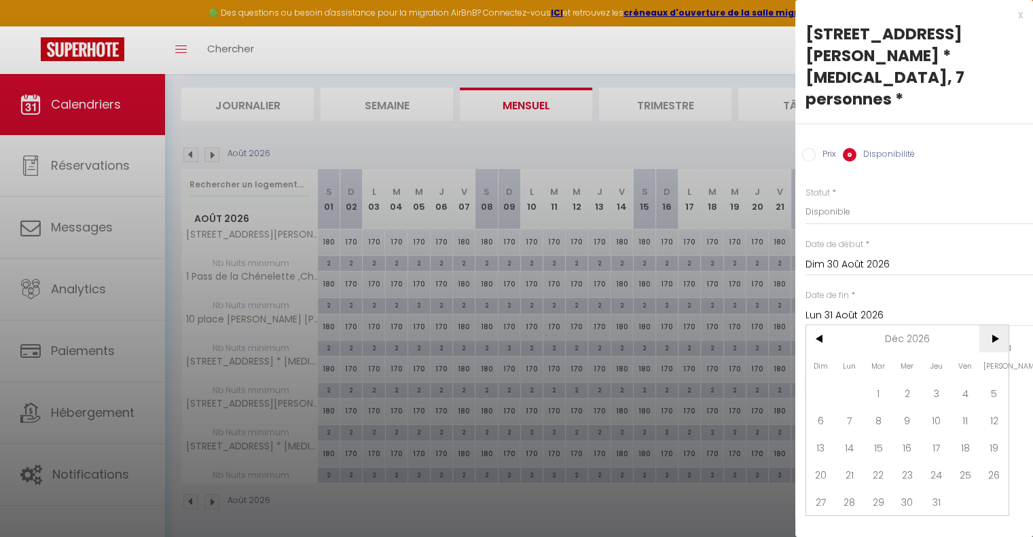
click at [1003, 325] on span ">" at bounding box center [993, 338] width 29 height 27
click at [828, 325] on span "<" at bounding box center [820, 338] width 29 height 27
click at [1005, 380] on span "2" at bounding box center [993, 393] width 29 height 27
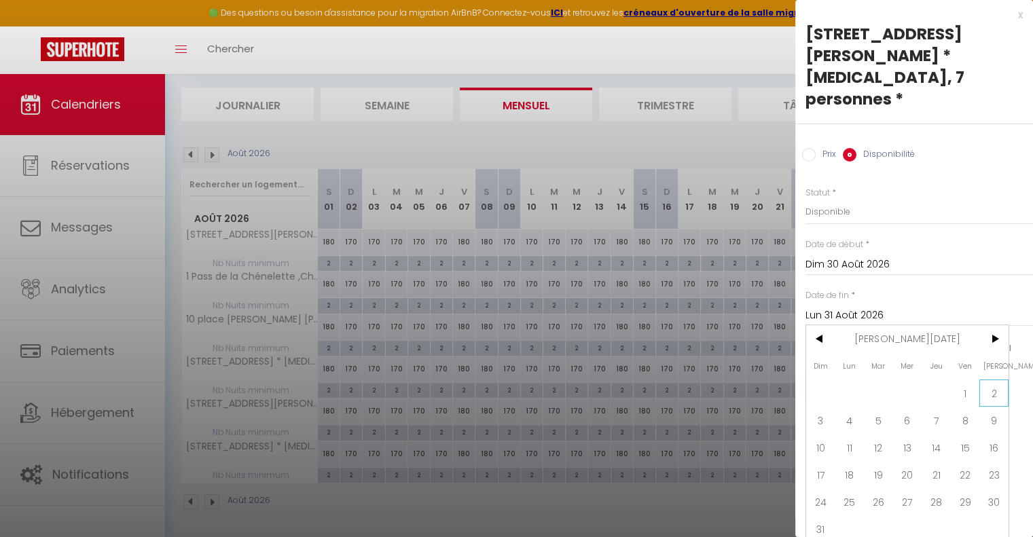
type input "[DATE]"
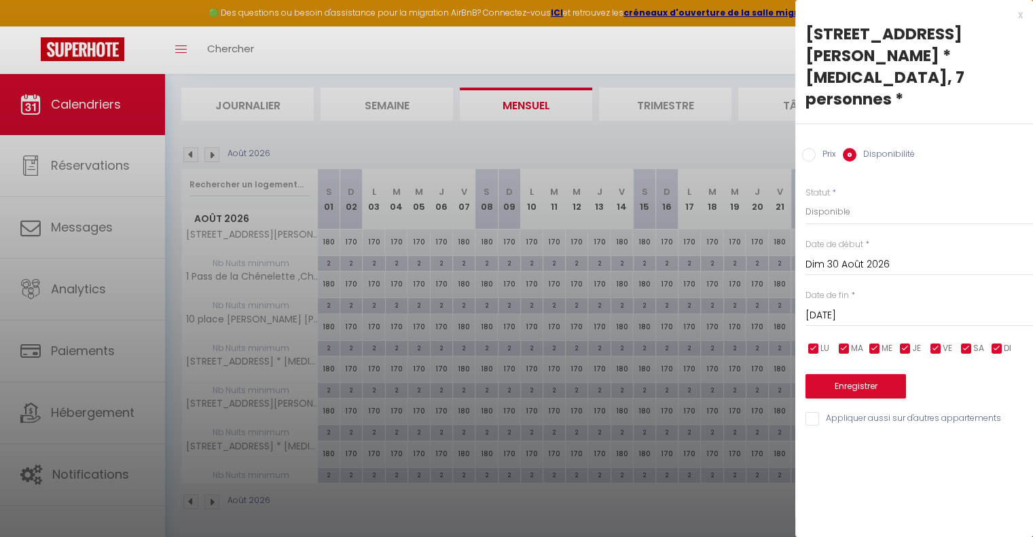
click at [818, 412] on input "Appliquer aussi sur d'autres appartements" at bounding box center [918, 419] width 227 height 14
checkbox input "true"
click at [846, 374] on button "Enregistrer" at bounding box center [855, 386] width 100 height 24
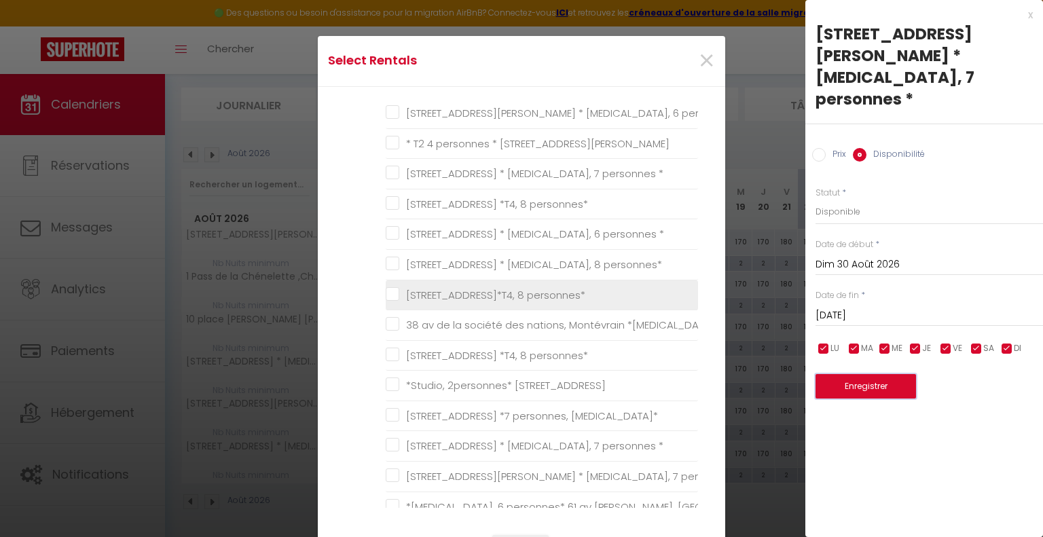
scroll to position [204, 0]
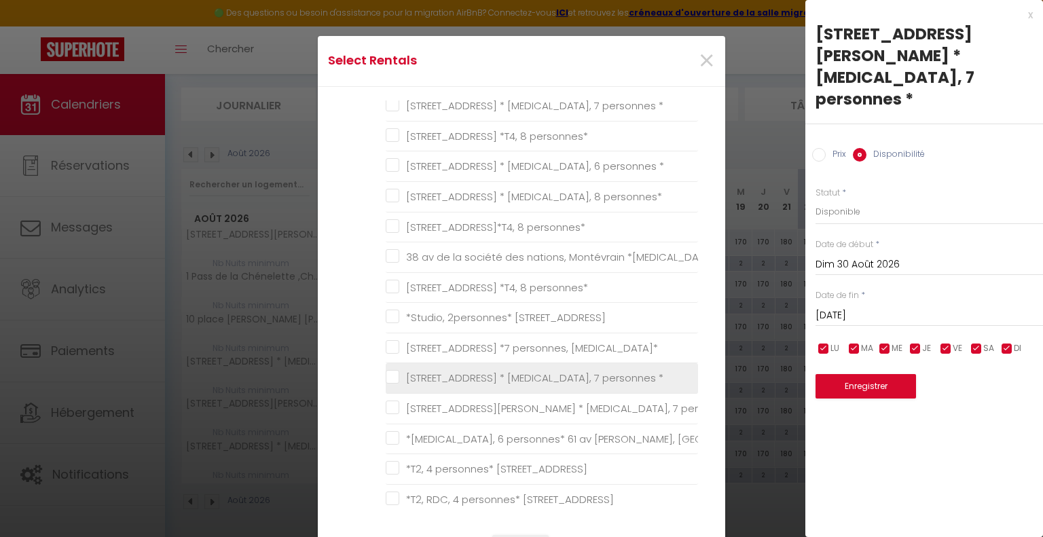
click at [395, 376] on \* "[STREET_ADDRESS] * [MEDICAL_DATA], 7 personnes *" at bounding box center [542, 378] width 312 height 14
checkbox \* "true"
checkbox personnes\* "false"
checkbox \* "false"
checkbox personnes\* "false"
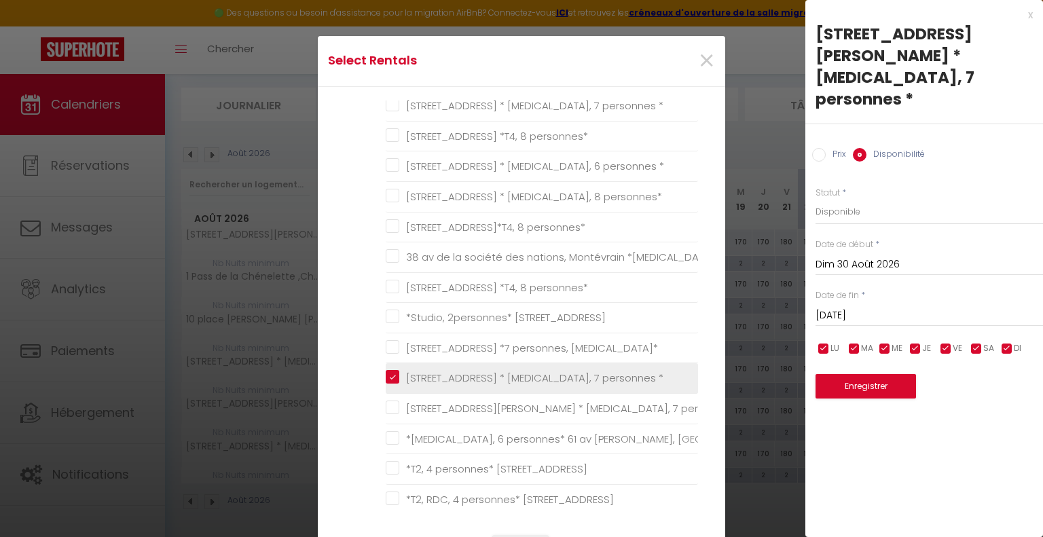
checkbox \* "false"
checkbox Chessy "false"
checkbox \* "false"
checkbox personnes\* "false"
checkbox \* "false"
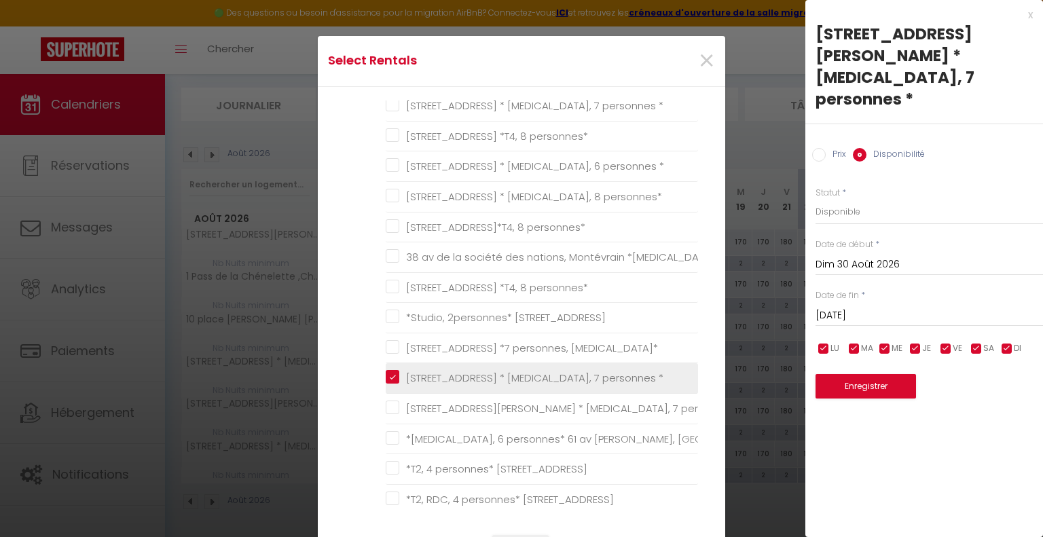
checkbox personnes\* "false"
checkbox Serris "false"
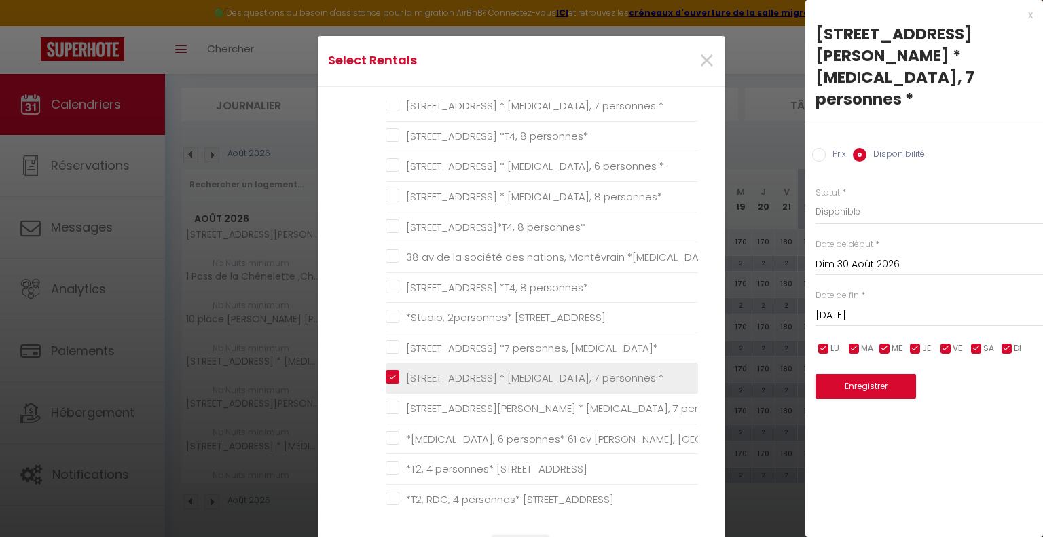
checkbox T3\* "false"
checkbox \* "false"
checkbox Montévrain "false"
checkbox Serris "false"
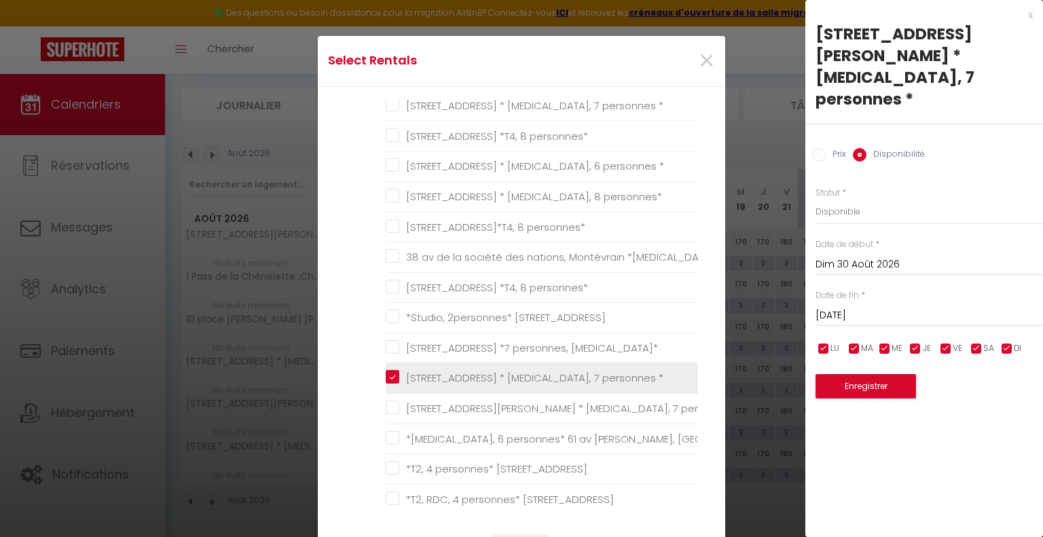
checkbox personnes\* "false"
checkbox Serris "false"
checkbox Montévrain "false"
checkbox Serris "false"
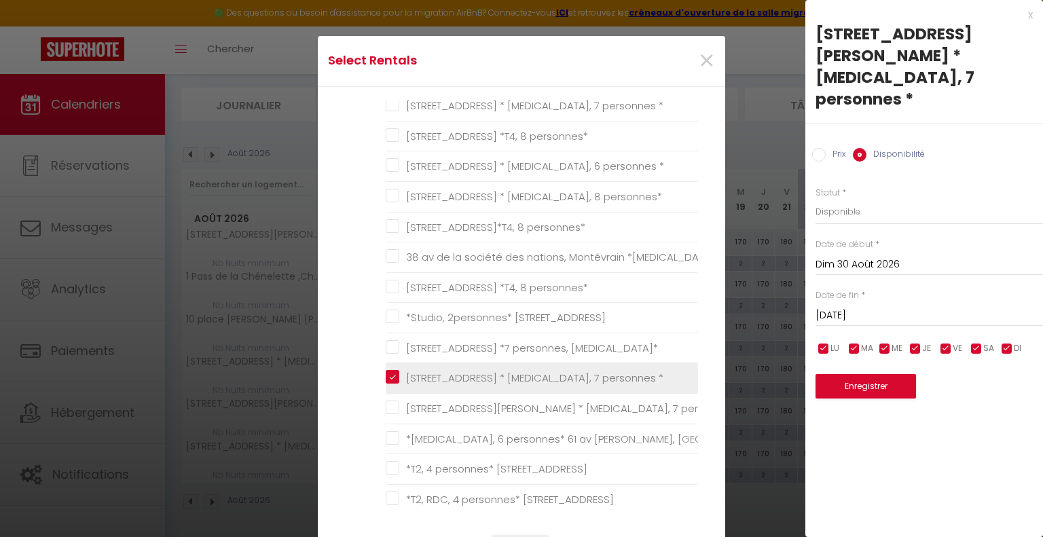
checkbox Montévrain "false"
checkbox Chessy "false"
checkbox personnes\* "false"
checkbox sport "false"
checkbox Chessy "false"
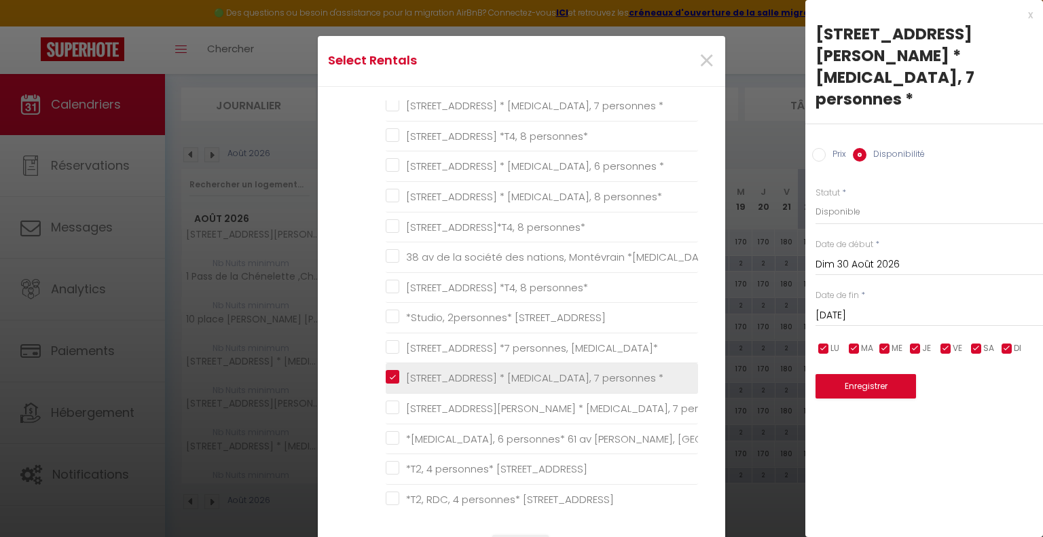
checkbox personnes\* "false"
checkbox T4\* "false"
checkbox personnes\* "false"
checkbox Chessy "false"
checkbox personnes\* "false"
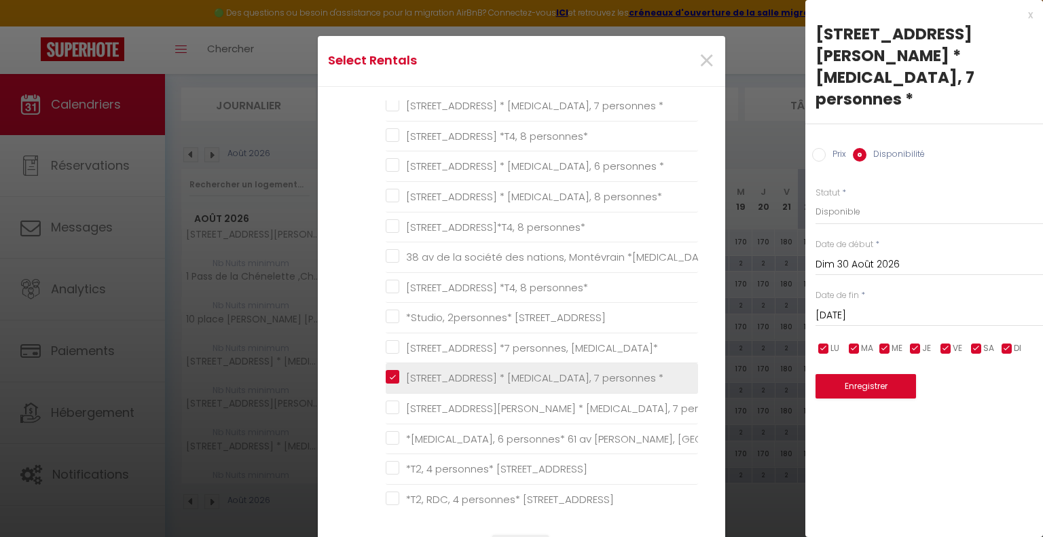
checkbox Chessy "false"
checkbox personnes\* "false"
checkbox Chessy "false"
checkbox Serris "false"
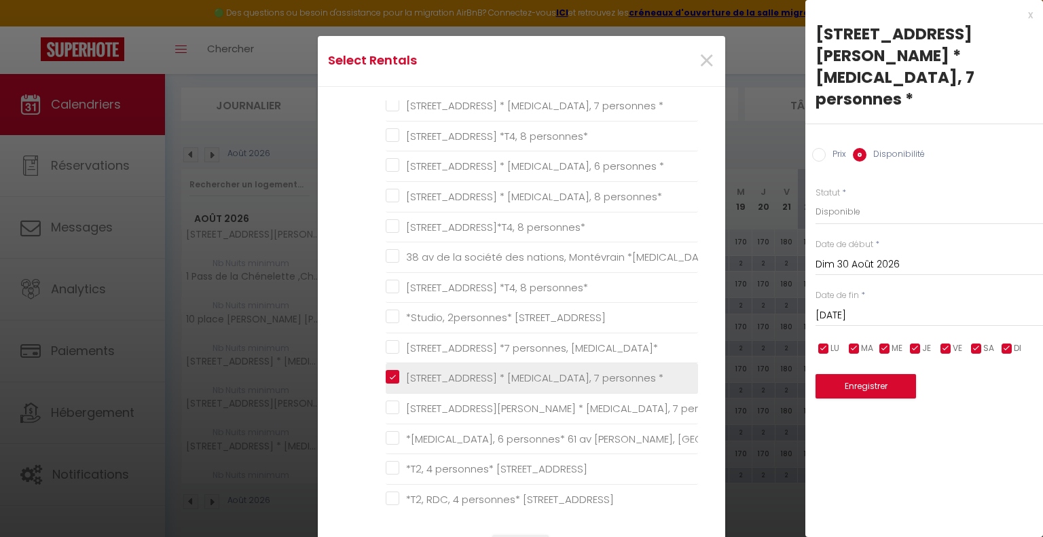
checkbox Montévrain "false"
checkbox Serris "false"
checkbox Montévrain "false"
checkbox Disneyland-Paris "false"
checkbox \* "false"
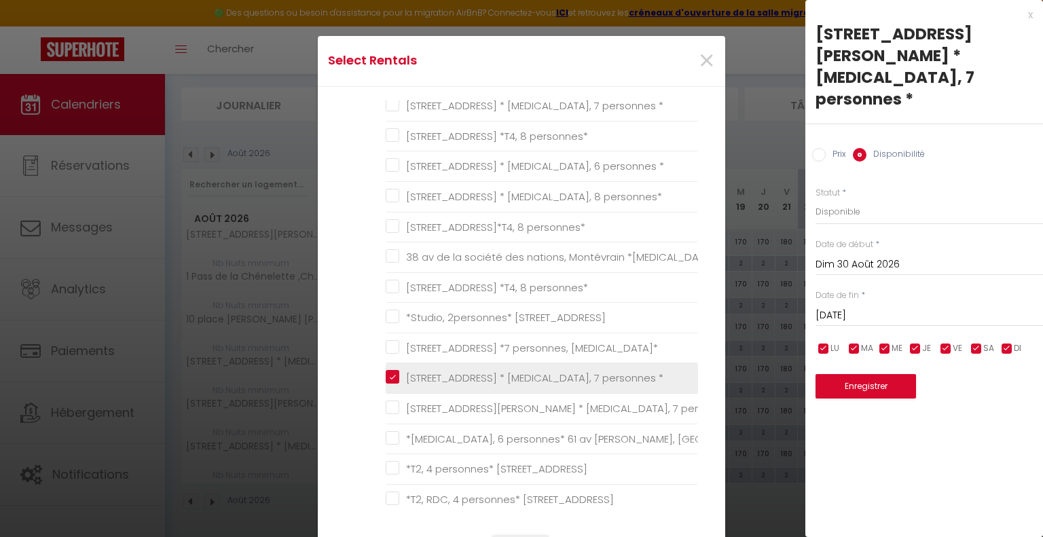
checkbox Serris "false"
checkbox 8personnes\* "false"
checkbox personnes\* "false"
checkbox 6personnes\* "false"
checkbox \* "false"
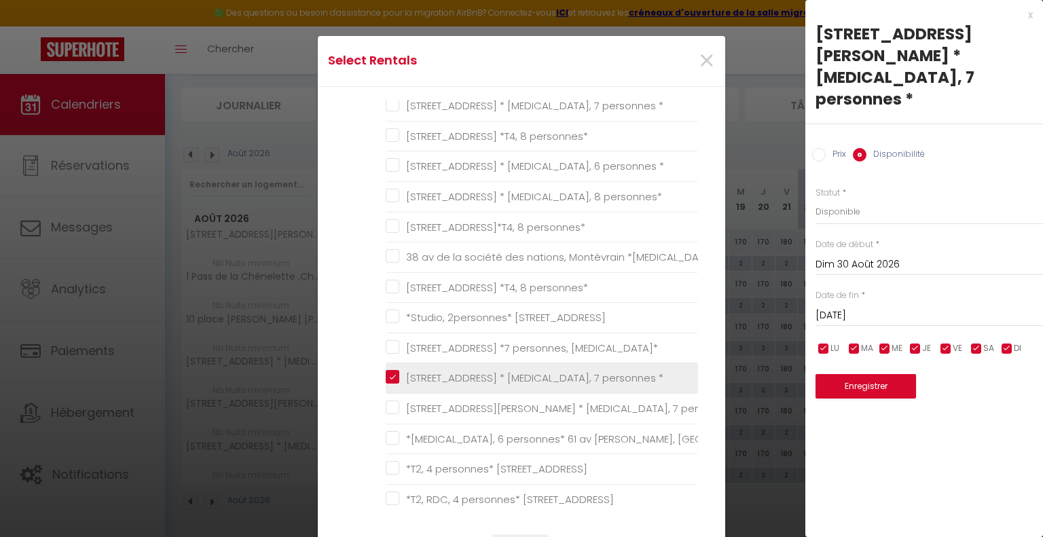
checkbox \* "false"
checkbox Serris "false"
checkbox \) "false"
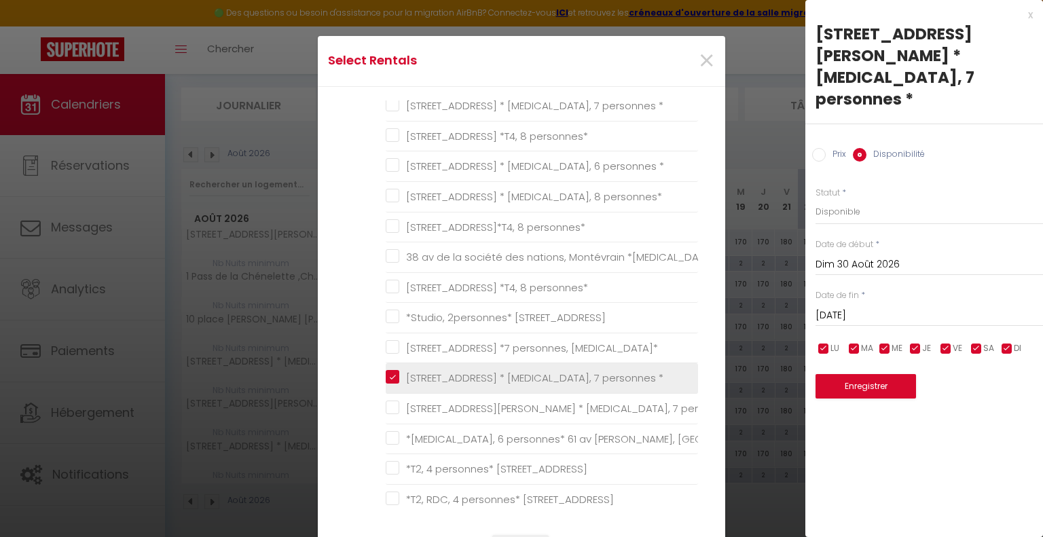
checkbox personnes\) "false"
checkbox SERRIS "false"
checkbox personnes\* "false"
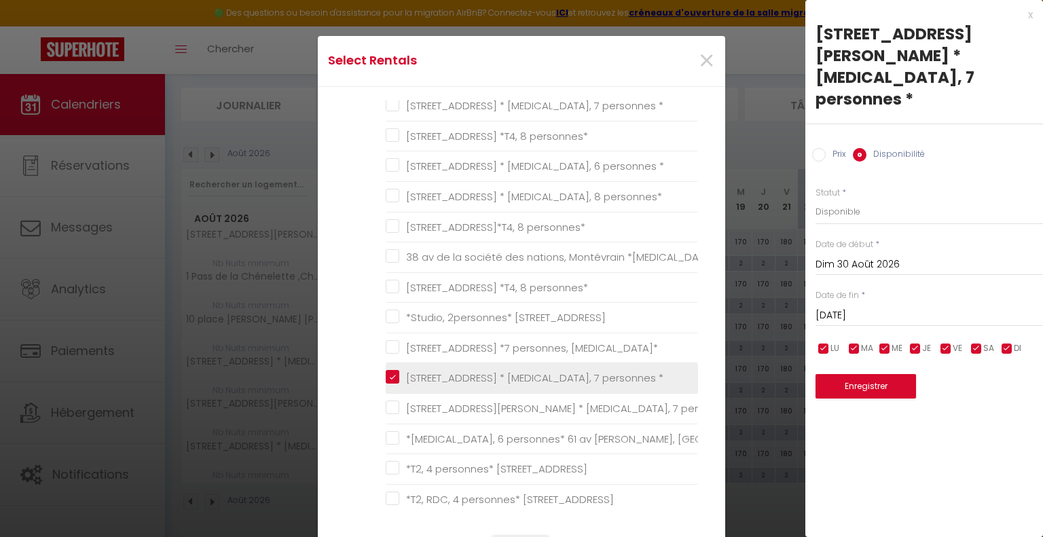
checkbox Serris "false"
checkbox \*T2\* "false"
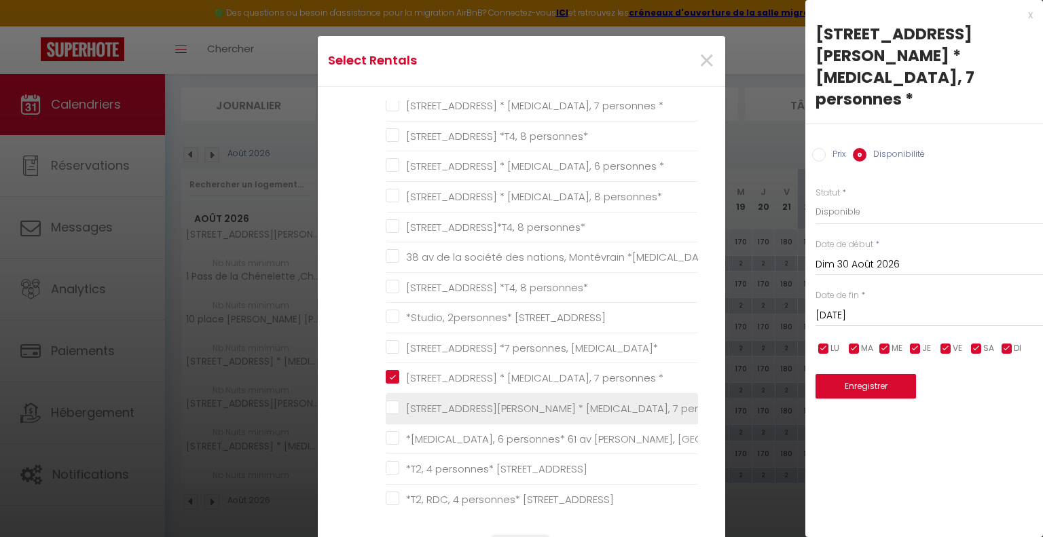
click at [388, 407] on \* "[STREET_ADDRESS][PERSON_NAME] * [MEDICAL_DATA], 7 personnes *" at bounding box center [542, 409] width 312 height 14
checkbox \* "true"
checkbox personnes\* "false"
checkbox \* "false"
checkbox personnes\* "false"
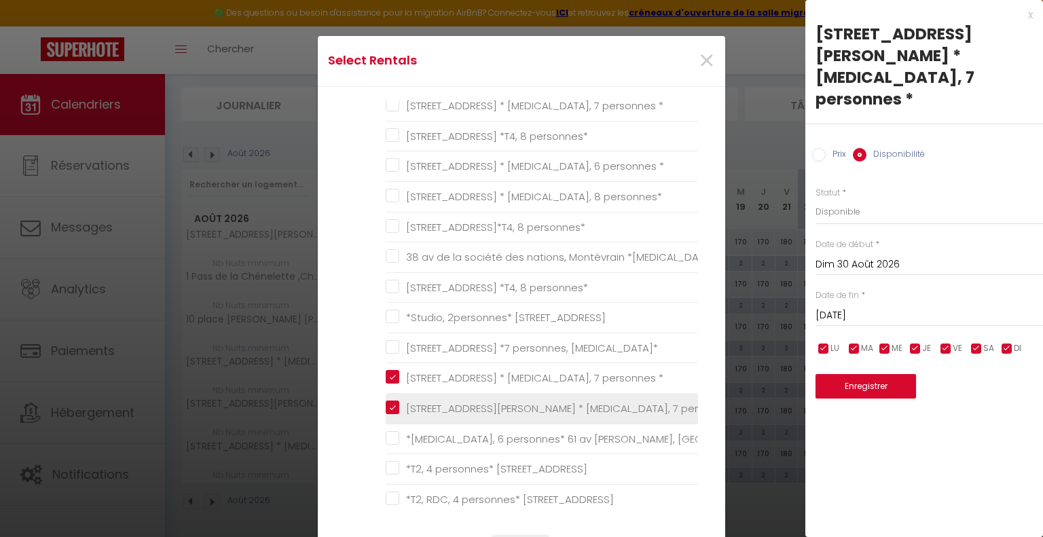
checkbox \* "false"
checkbox Chessy "false"
checkbox \* "false"
checkbox personnes\* "false"
checkbox \* "false"
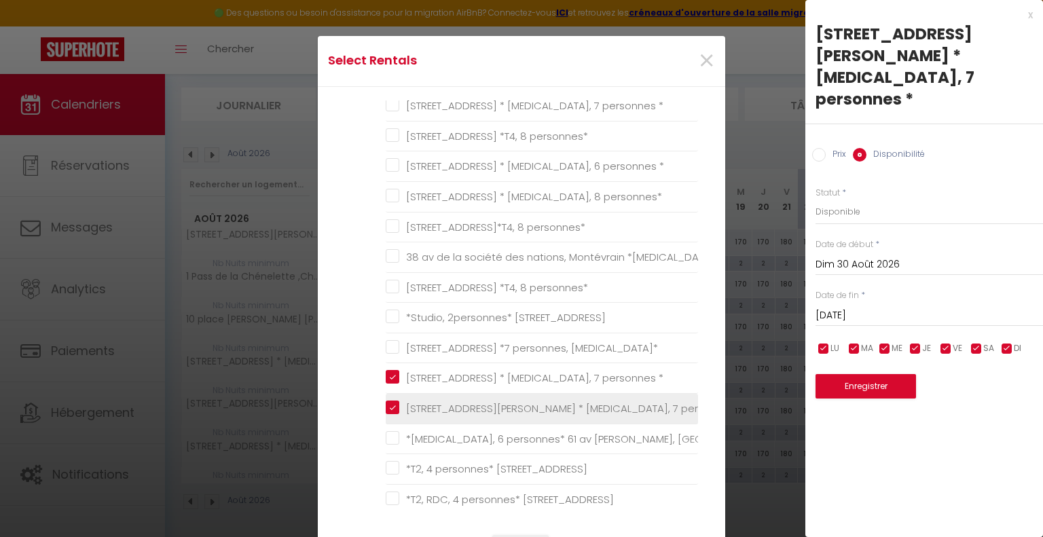
checkbox personnes\* "false"
checkbox Serris "false"
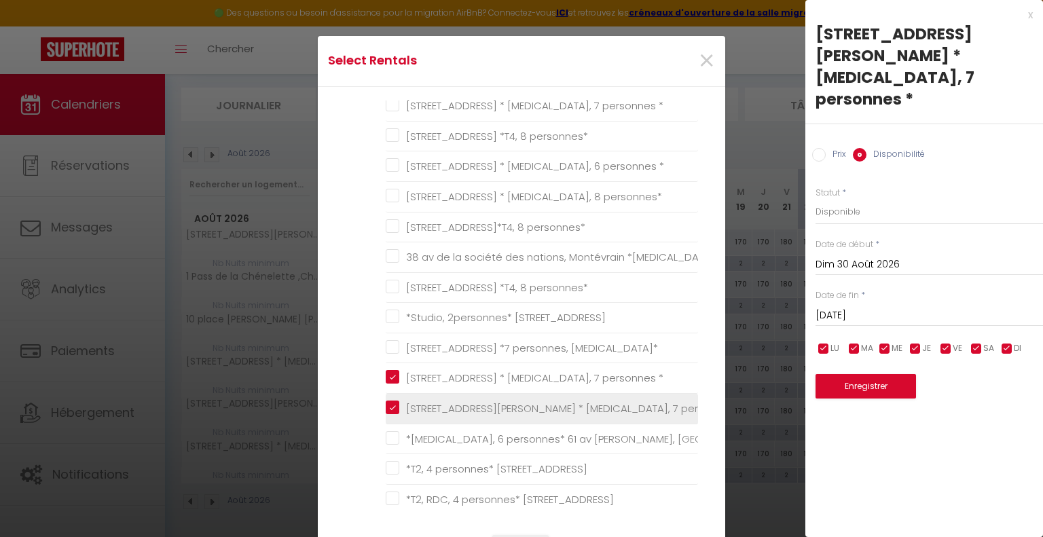
checkbox T3\* "false"
checkbox Montévrain "false"
checkbox Serris "false"
checkbox personnes\* "false"
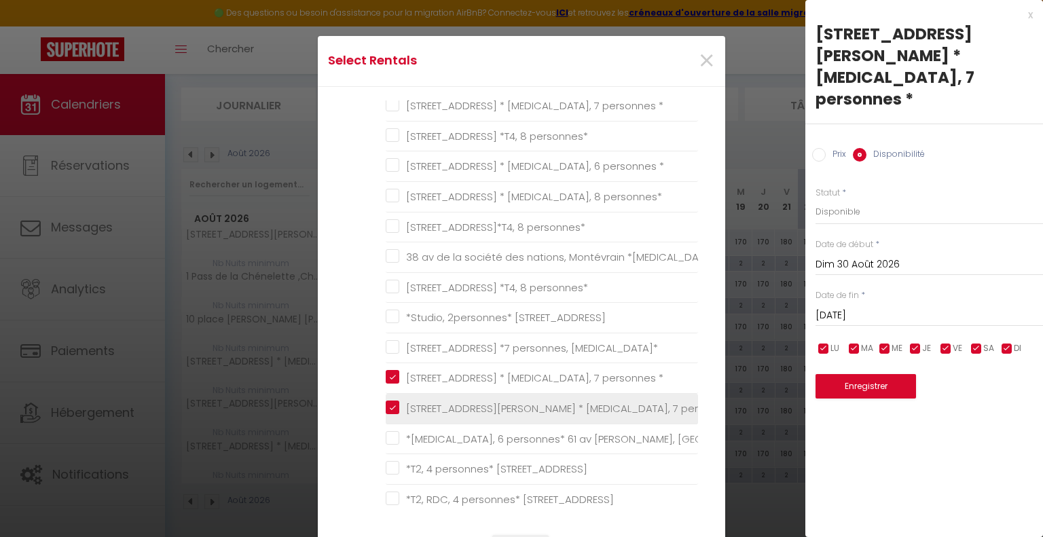
checkbox Serris "false"
checkbox Montévrain "false"
checkbox Serris "false"
checkbox Montévrain "false"
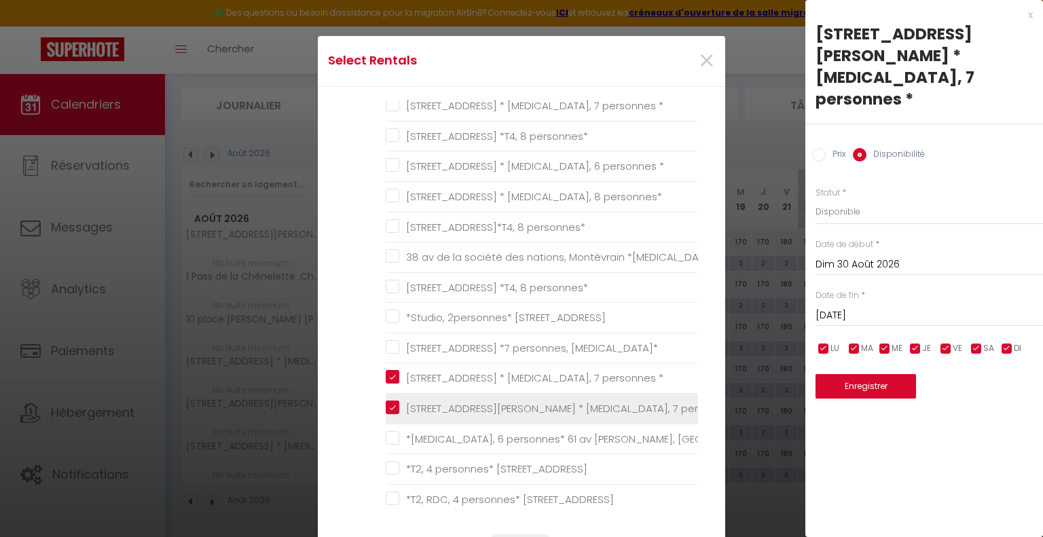
checkbox Chessy "false"
checkbox personnes\* "false"
checkbox sport "false"
checkbox Chessy "false"
checkbox personnes\* "false"
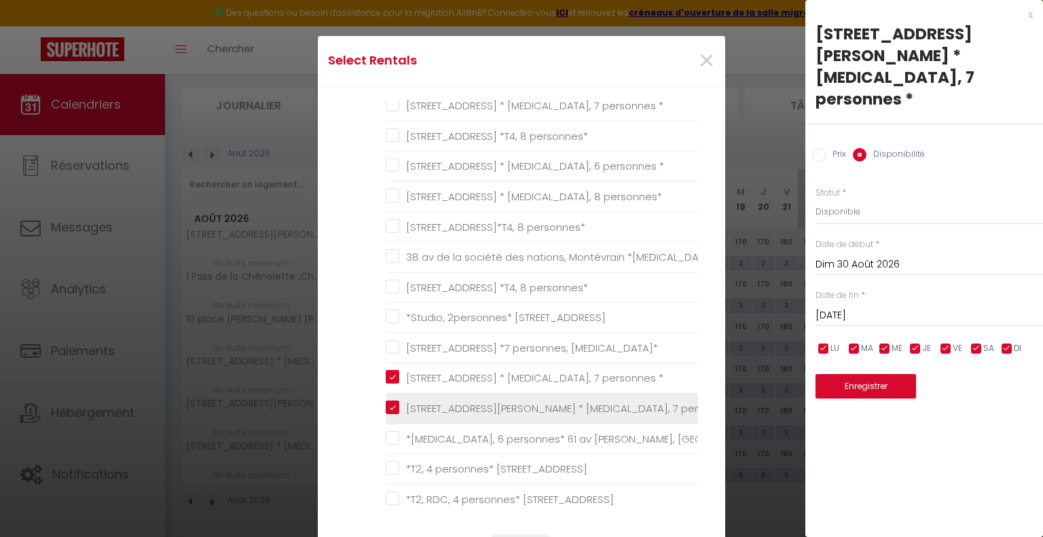
checkbox T4\* "false"
checkbox personnes\* "false"
checkbox Chessy "false"
checkbox personnes\* "false"
checkbox Chessy "false"
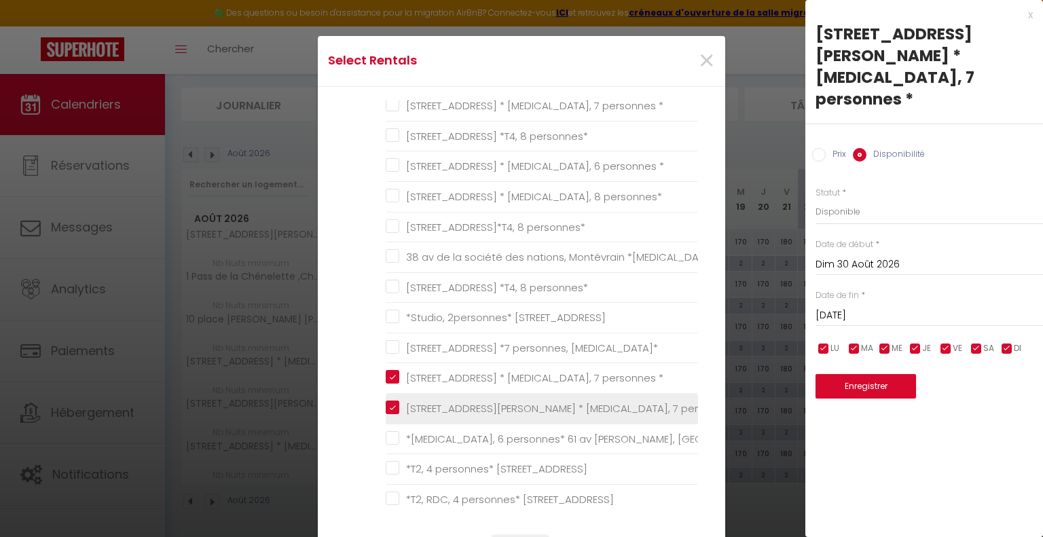
checkbox personnes\* "false"
checkbox Chessy "false"
checkbox Serris "false"
checkbox Montévrain "false"
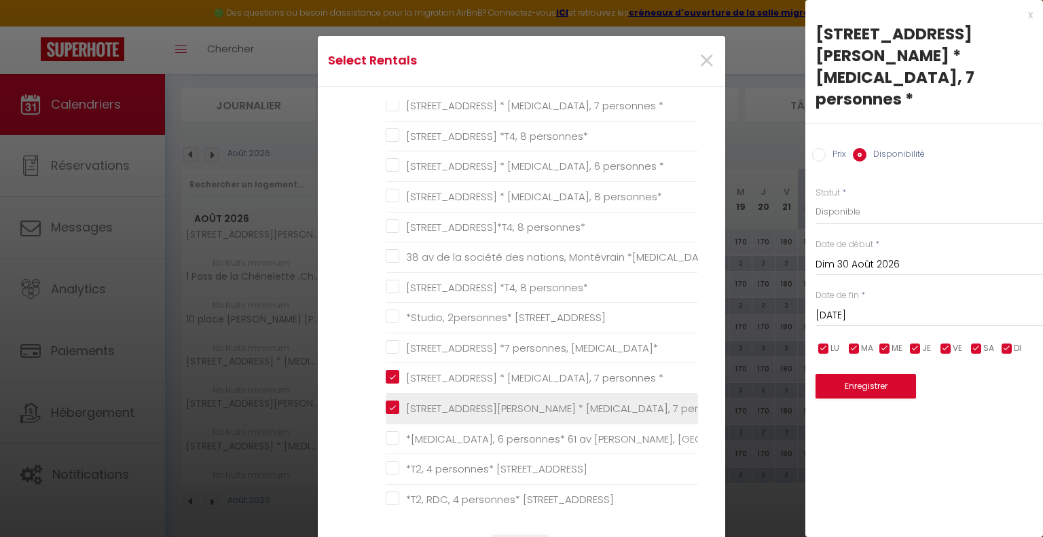
checkbox Serris "false"
checkbox Montévrain "false"
checkbox Disneyland-Paris "false"
checkbox \* "false"
checkbox Serris "false"
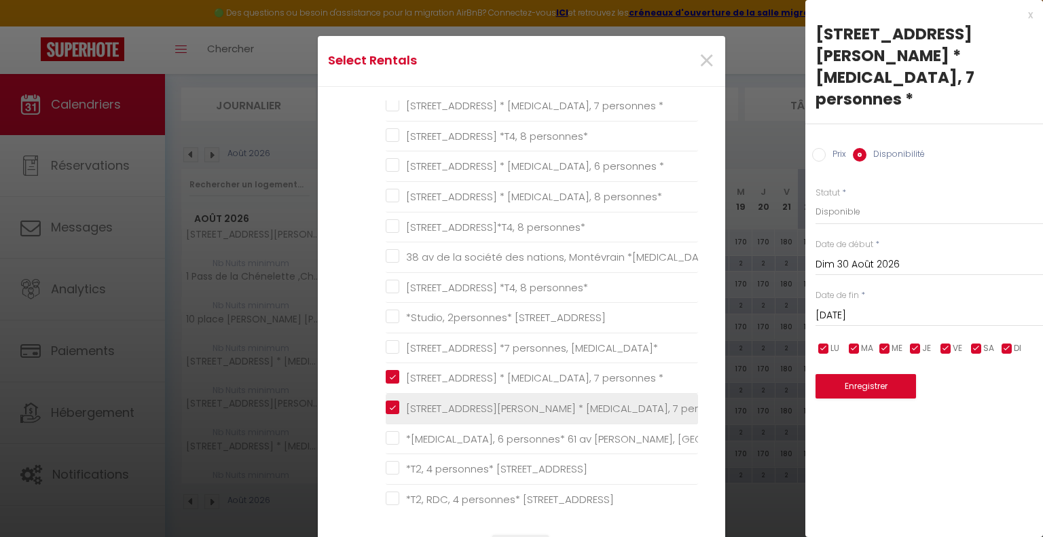
checkbox 8personnes\* "false"
checkbox personnes\* "false"
checkbox 6personnes\* "false"
checkbox \* "false"
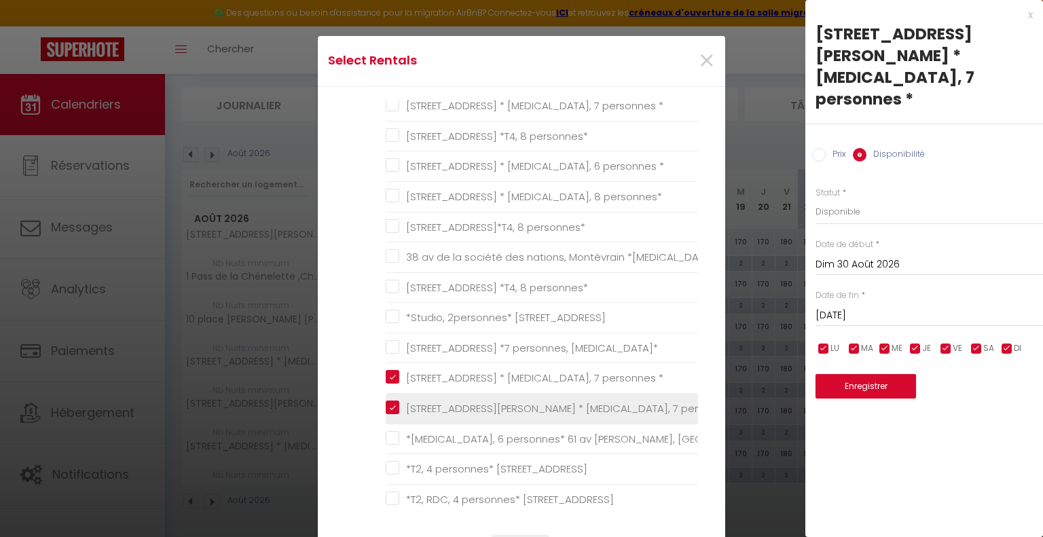
checkbox \* "false"
checkbox Serris "false"
checkbox \) "false"
checkbox personnes\) "false"
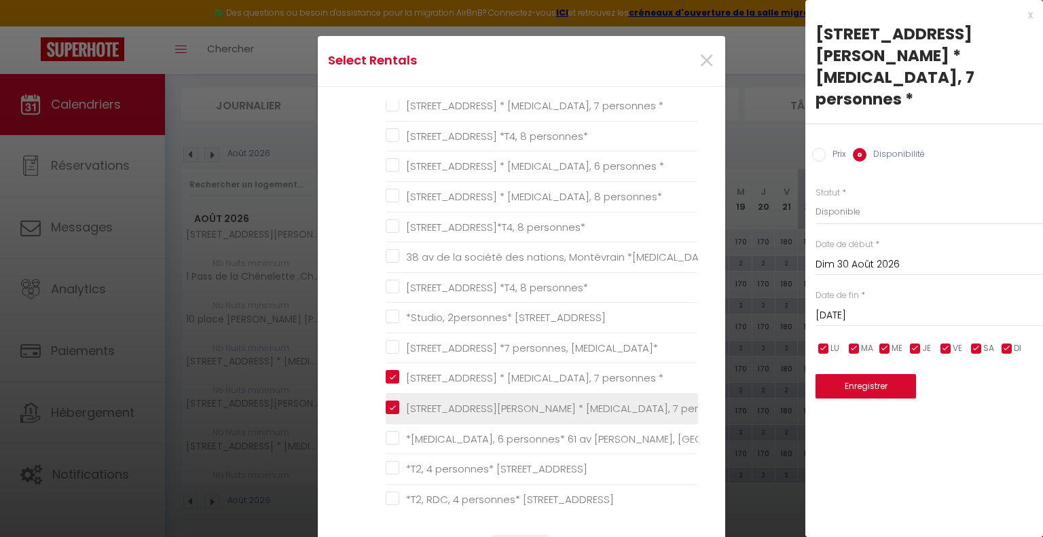
checkbox SERRIS "false"
checkbox personnes\* "false"
checkbox Serris "false"
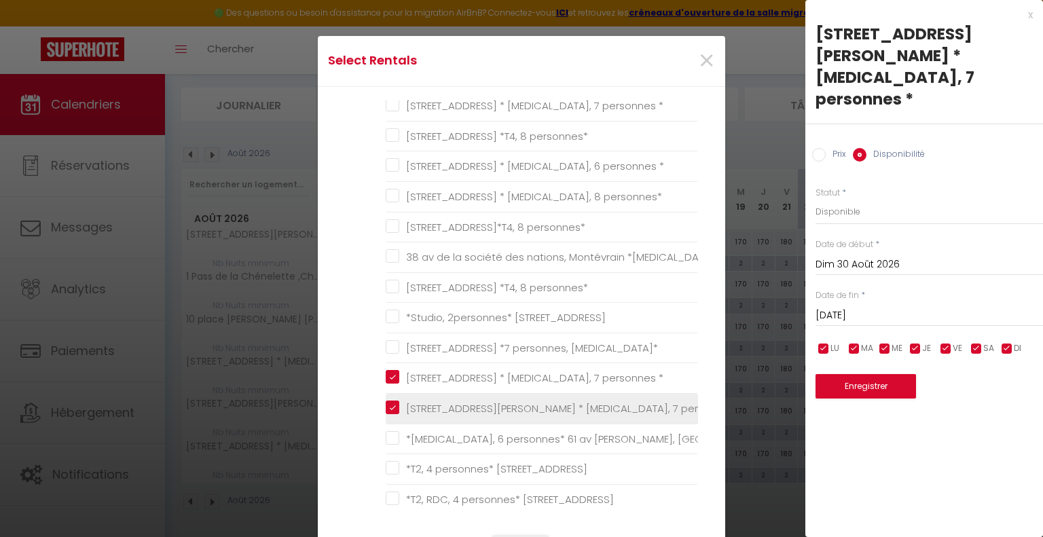
checkbox \*T2\* "false"
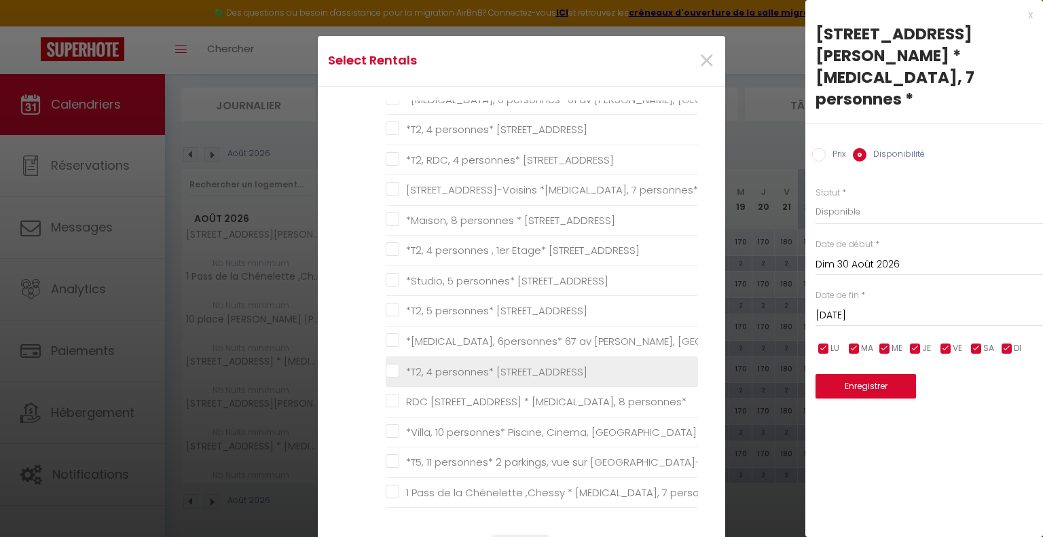
scroll to position [611, 0]
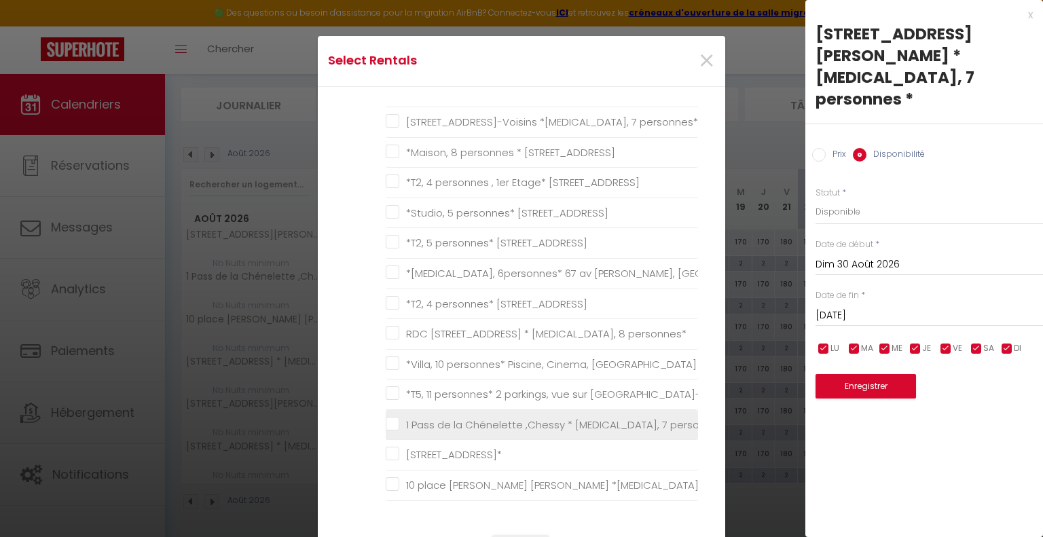
click at [391, 420] on personnes\* "1 Pass de la Chénelette ,Chessy * [MEDICAL_DATA], 7 personnes*" at bounding box center [542, 425] width 312 height 14
checkbox personnes\* "true"
checkbox personnes\* "false"
checkbox \* "false"
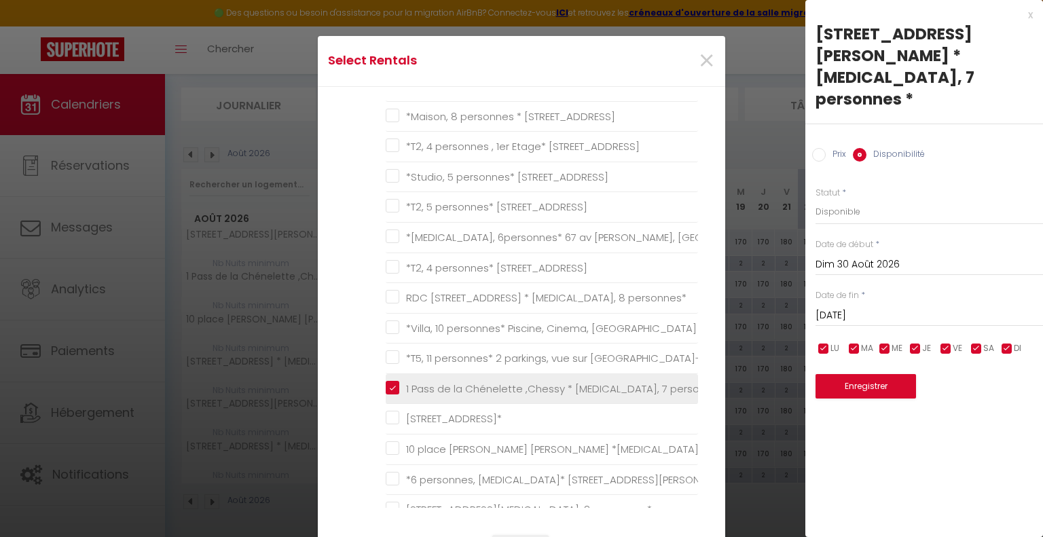
scroll to position [679, 0]
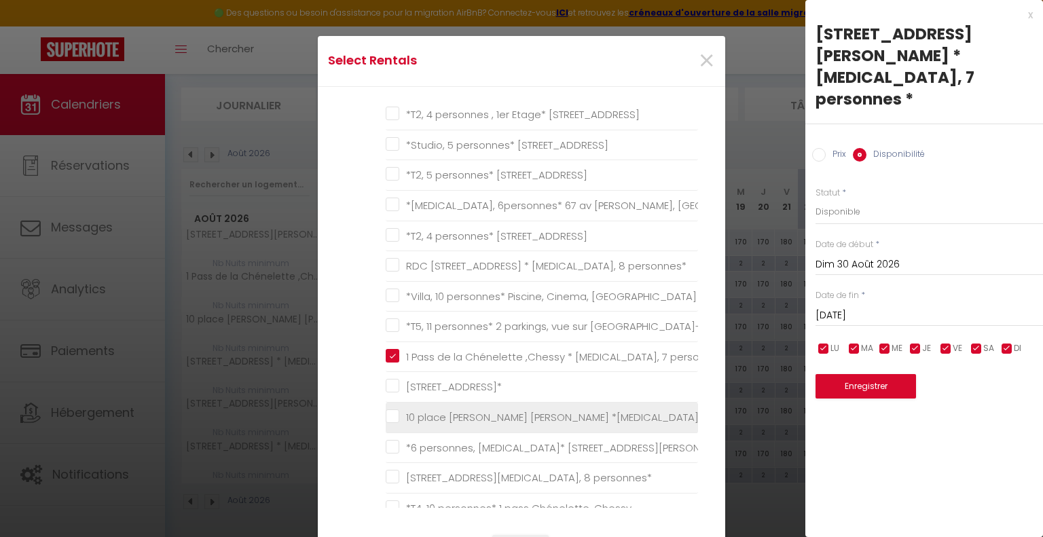
click at [390, 411] on personnes\* "10 place [PERSON_NAME] [PERSON_NAME] *[MEDICAL_DATA], 7 personnes*" at bounding box center [542, 418] width 312 height 14
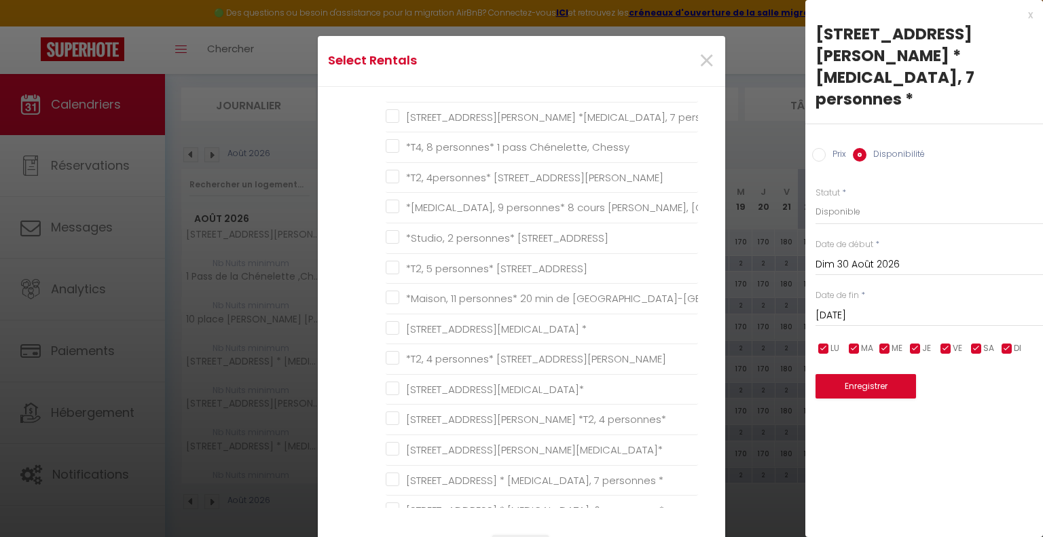
scroll to position [1154, 0]
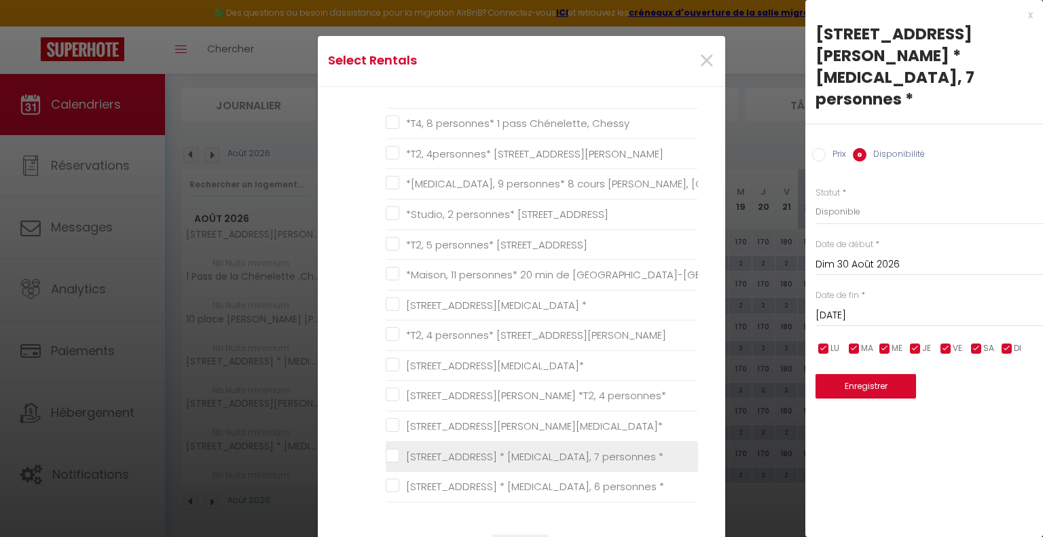
click at [394, 450] on \* "[STREET_ADDRESS] * [MEDICAL_DATA], 7 personnes *" at bounding box center [542, 457] width 312 height 14
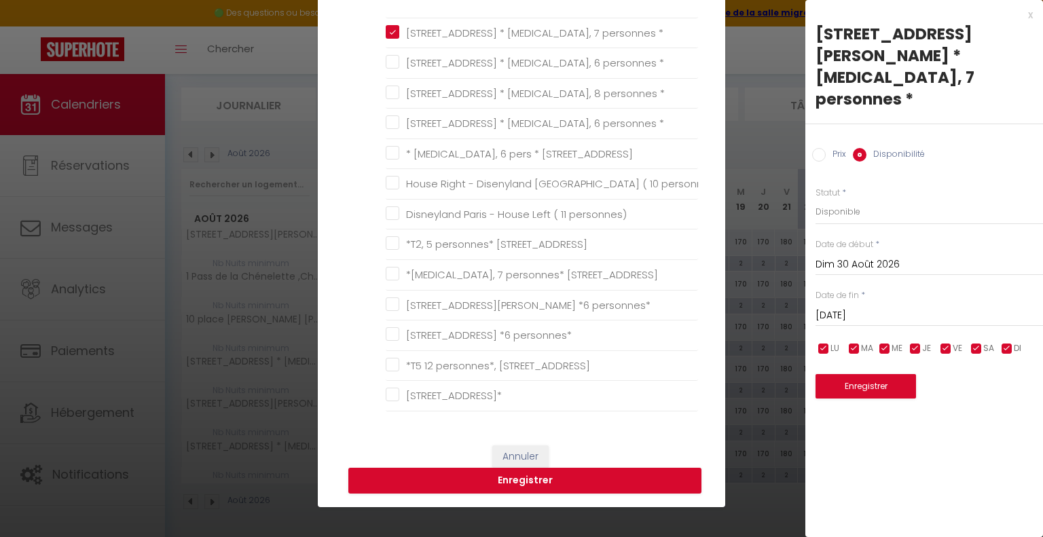
scroll to position [204, 0]
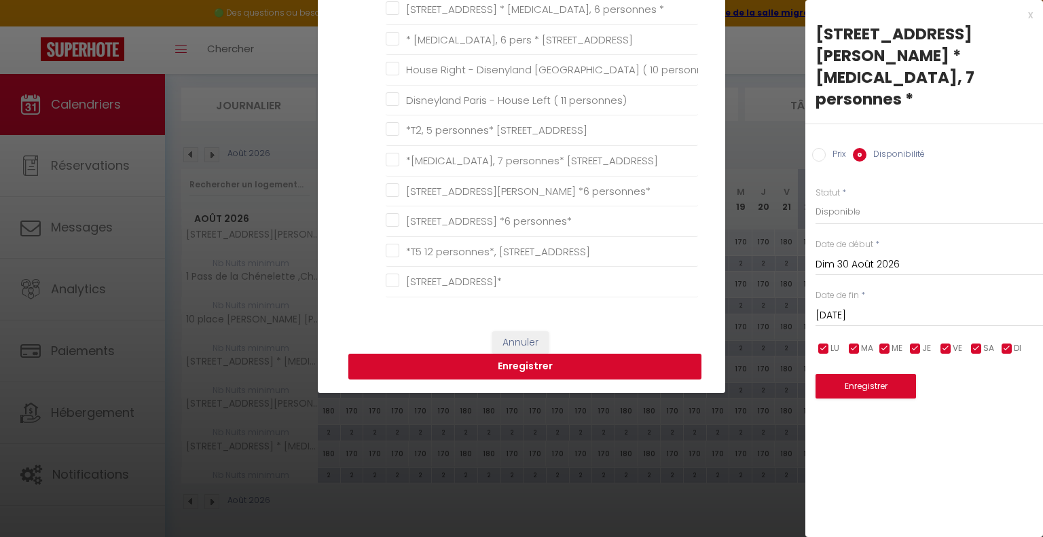
click at [532, 376] on button "Enregistrer" at bounding box center [524, 367] width 353 height 26
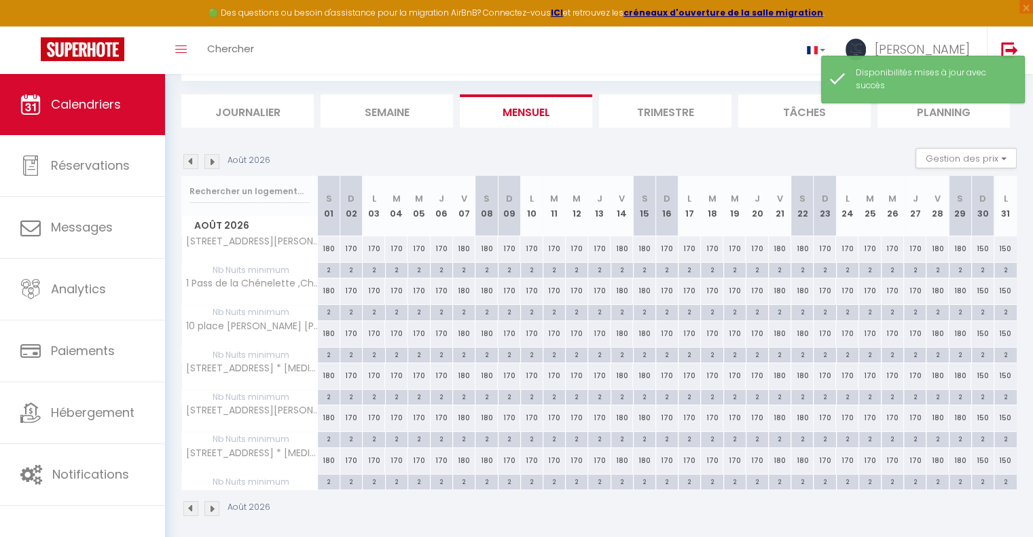
scroll to position [80, 0]
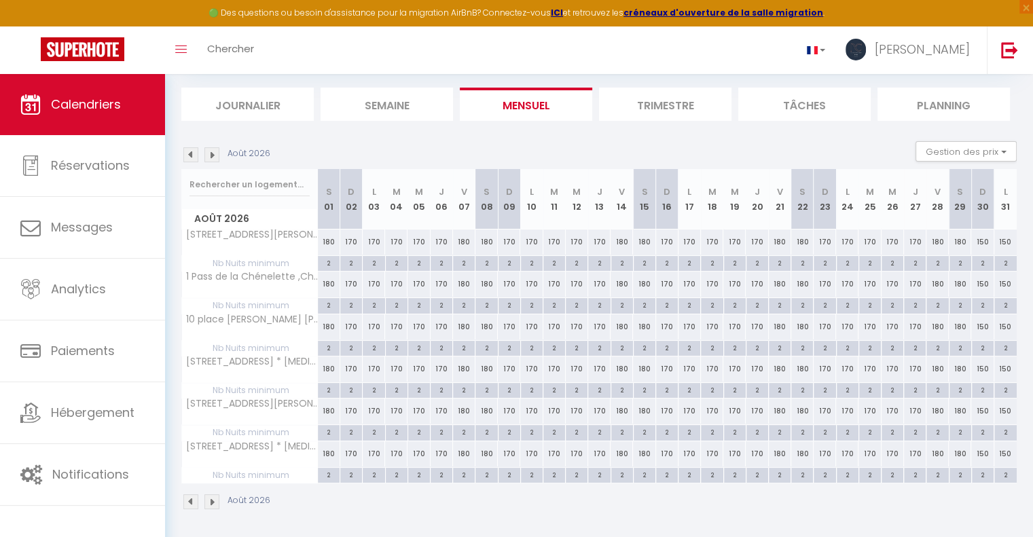
click at [981, 243] on div "150" at bounding box center [982, 242] width 22 height 25
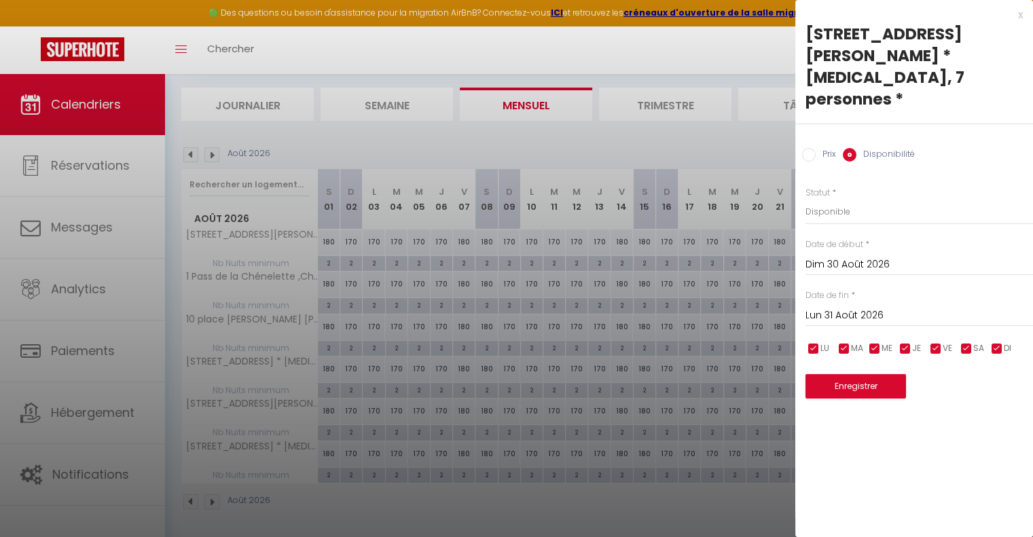
click at [846, 307] on input "Lun 31 Août 2026" at bounding box center [918, 316] width 227 height 18
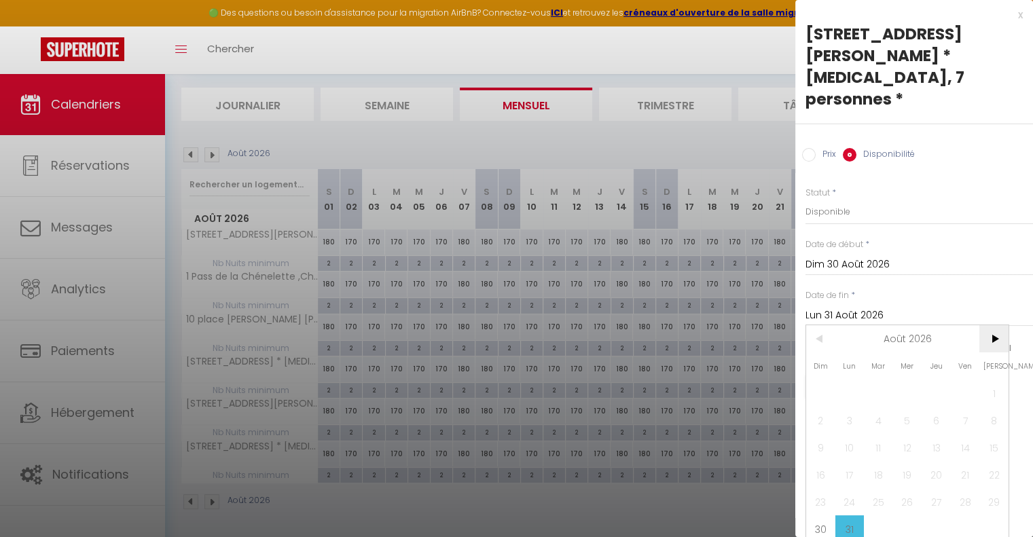
click at [996, 325] on span ">" at bounding box center [993, 338] width 29 height 27
drag, startPoint x: 887, startPoint y: 369, endPoint x: 888, endPoint y: 278, distance: 91.0
click at [887, 380] on span "1" at bounding box center [878, 393] width 29 height 27
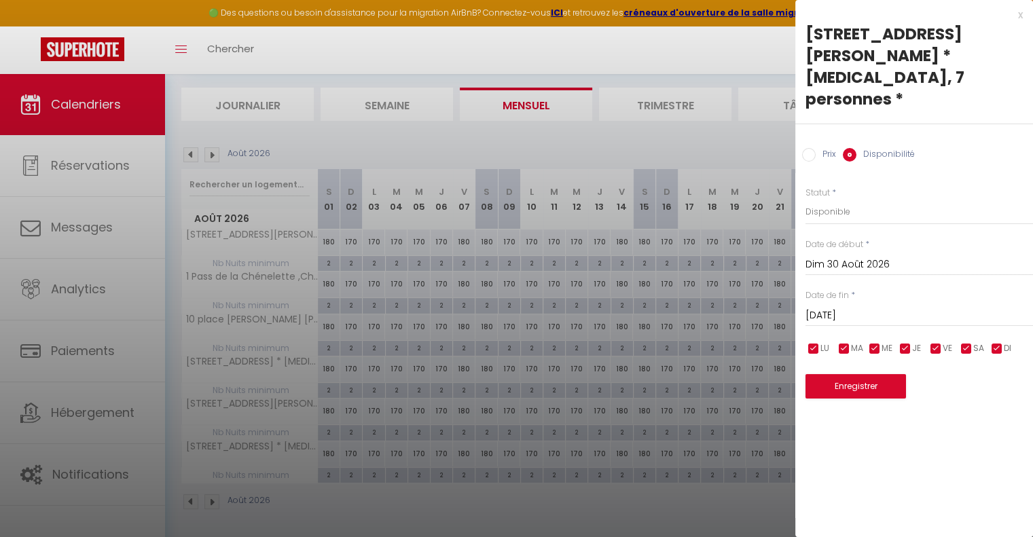
click at [808, 148] on input "Prix" at bounding box center [809, 155] width 14 height 14
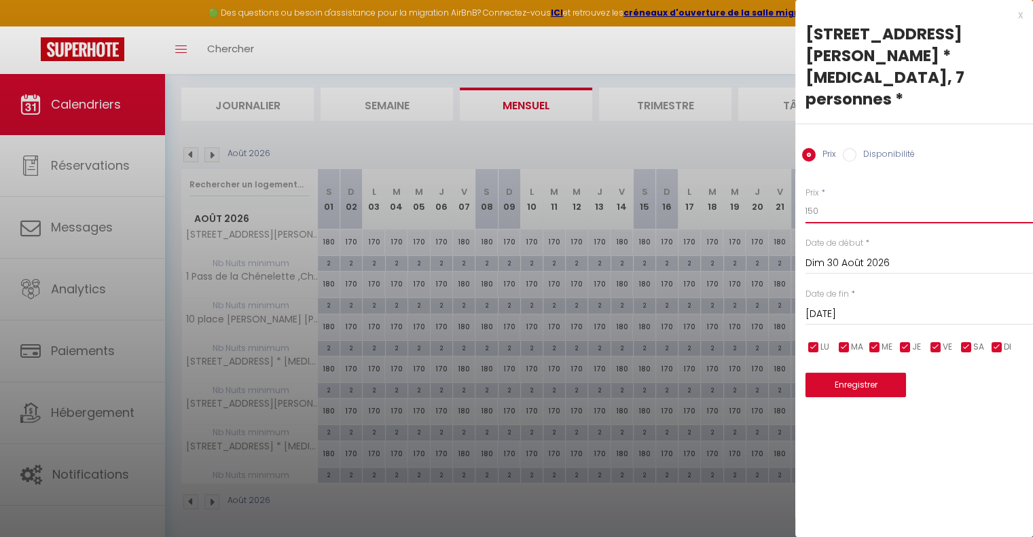
drag, startPoint x: 828, startPoint y: 191, endPoint x: 733, endPoint y: 198, distance: 94.6
click at [733, 198] on body "🟢 Des questions ou besoin d'assistance pour la migration AirBnB? Connectez-vous…" at bounding box center [516, 267] width 1033 height 546
click at [858, 373] on button "Enregistrer" at bounding box center [855, 385] width 100 height 24
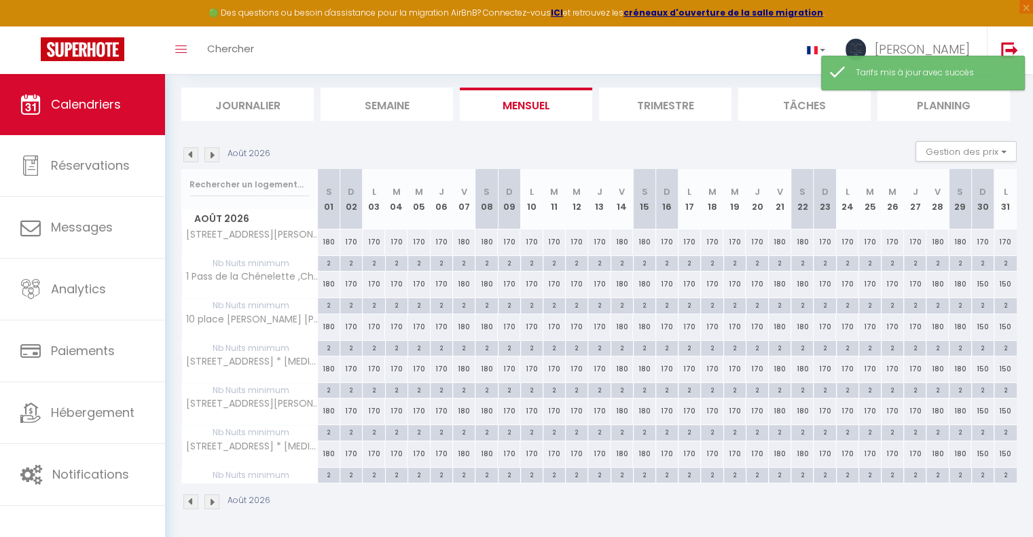
click at [975, 244] on div "170" at bounding box center [982, 242] width 22 height 25
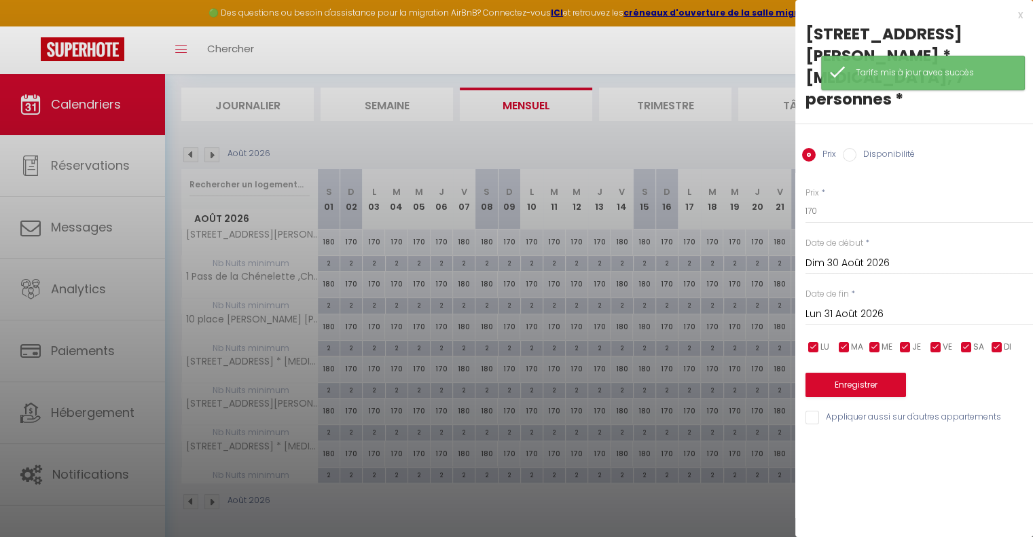
click at [874, 306] on input "Lun 31 Août 2026" at bounding box center [918, 315] width 227 height 18
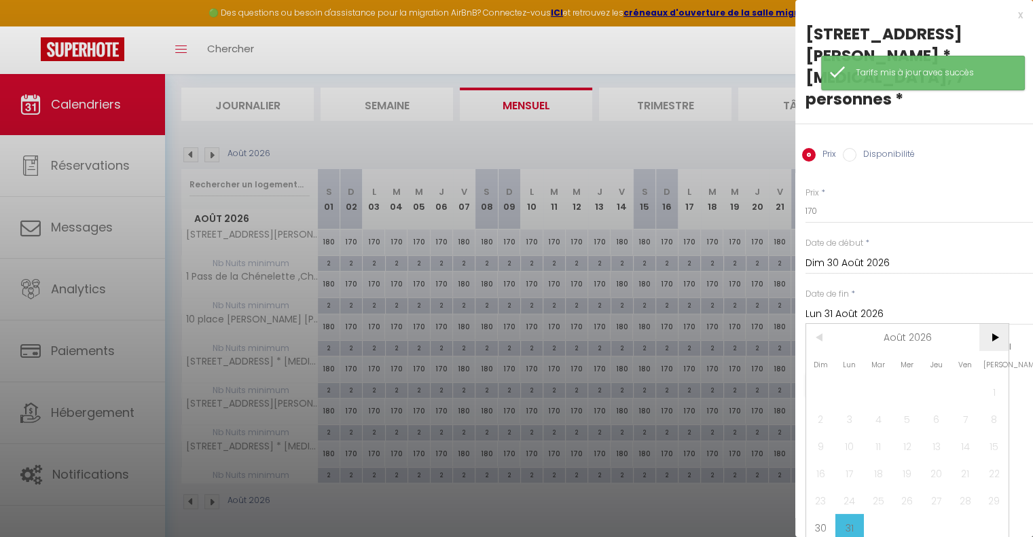
click at [995, 324] on span ">" at bounding box center [993, 337] width 29 height 27
click at [868, 378] on span "1" at bounding box center [878, 391] width 29 height 27
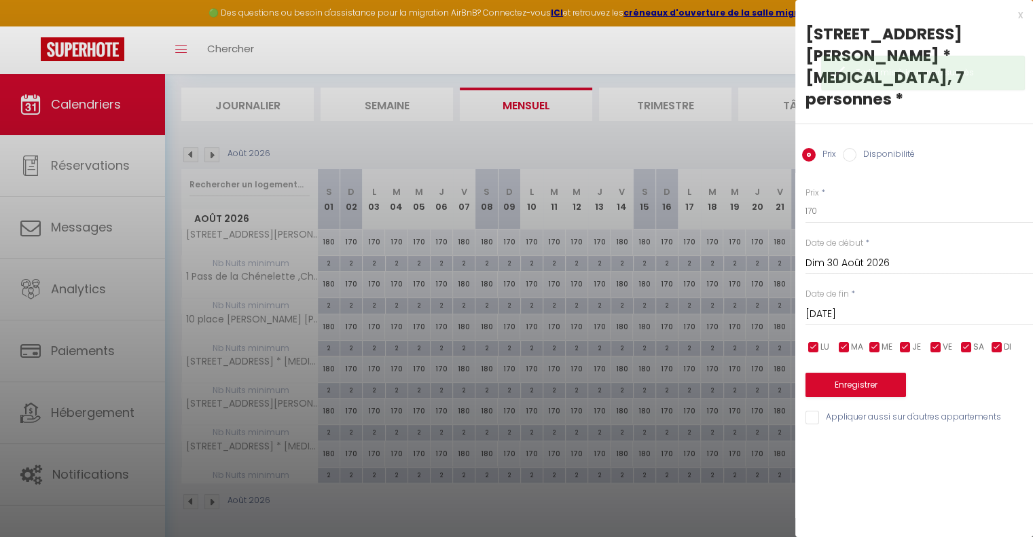
click at [817, 411] on input "Appliquer aussi sur d'autres appartements" at bounding box center [918, 418] width 227 height 14
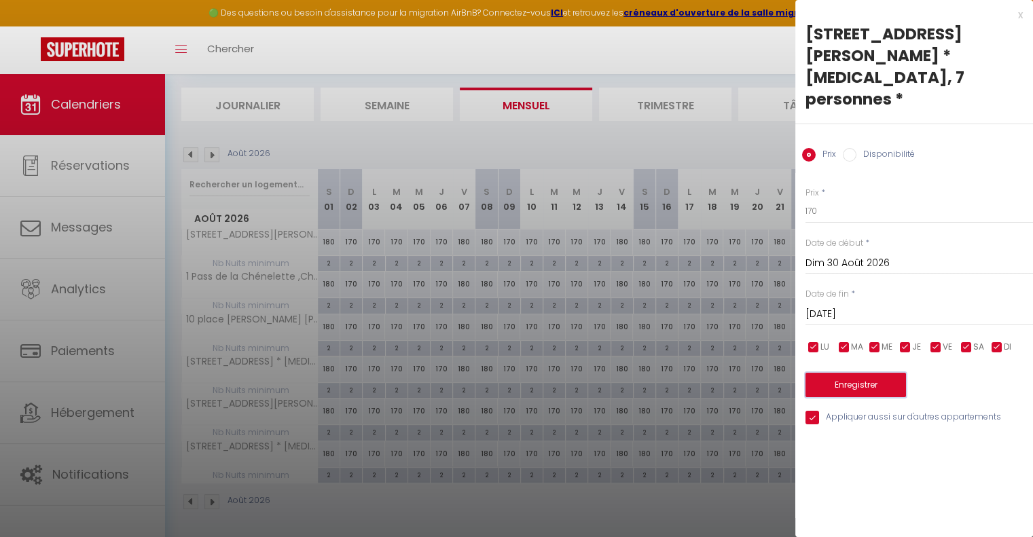
click at [850, 373] on button "Enregistrer" at bounding box center [855, 385] width 100 height 24
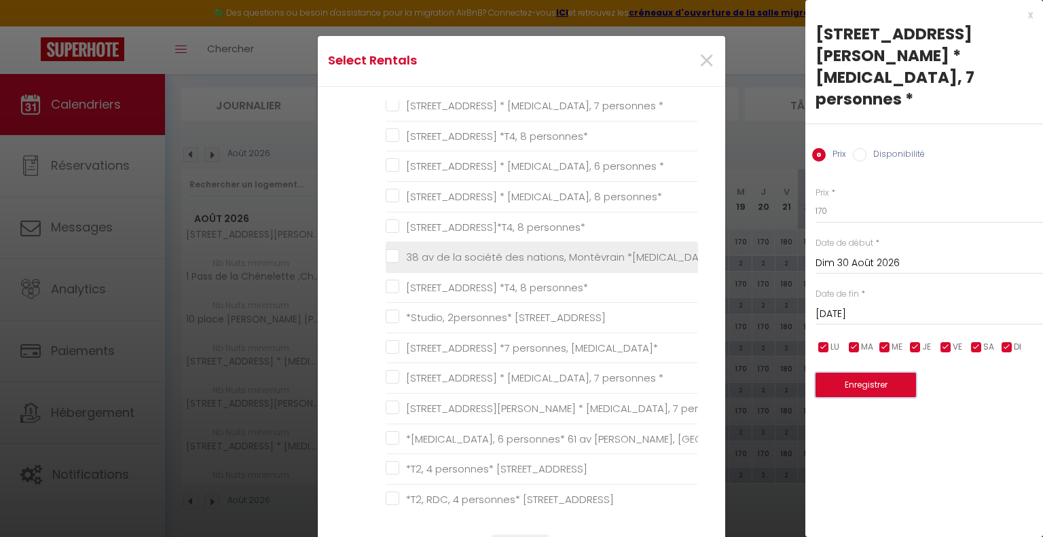
scroll to position [272, 0]
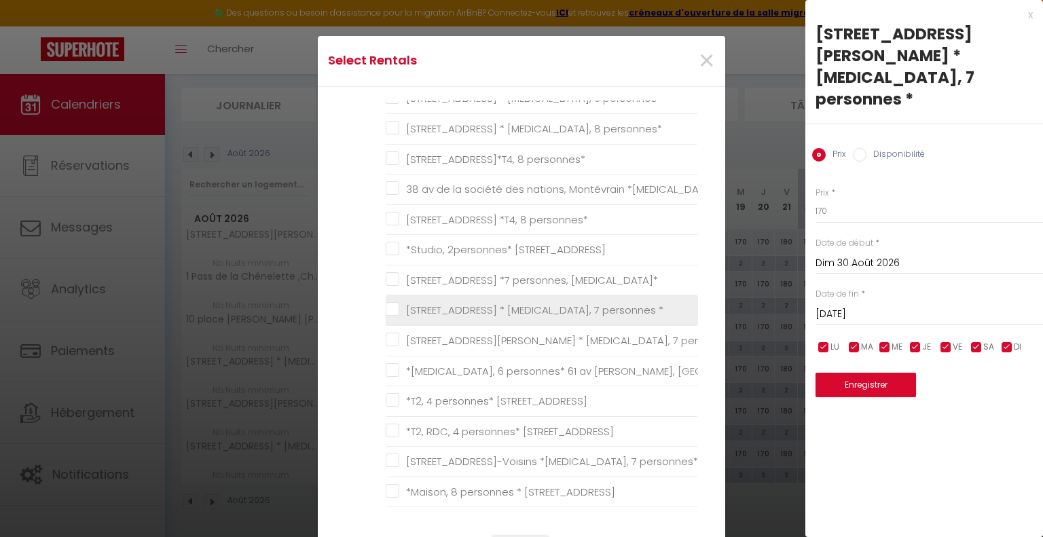
click at [388, 310] on \* "[STREET_ADDRESS] * [MEDICAL_DATA], 7 personnes *" at bounding box center [542, 311] width 312 height 14
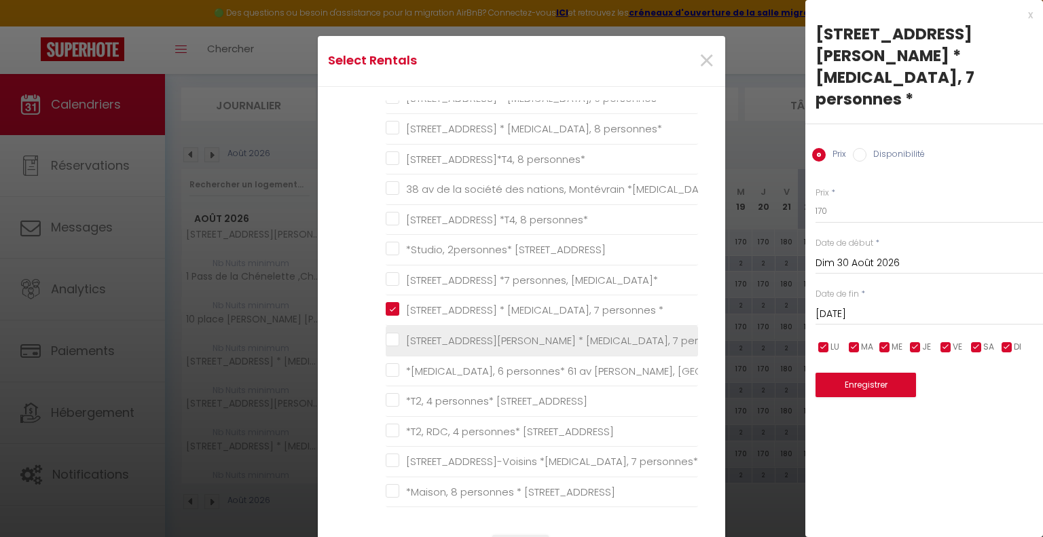
click at [391, 338] on \* "[STREET_ADDRESS][PERSON_NAME] * [MEDICAL_DATA], 7 personnes *" at bounding box center [542, 341] width 312 height 14
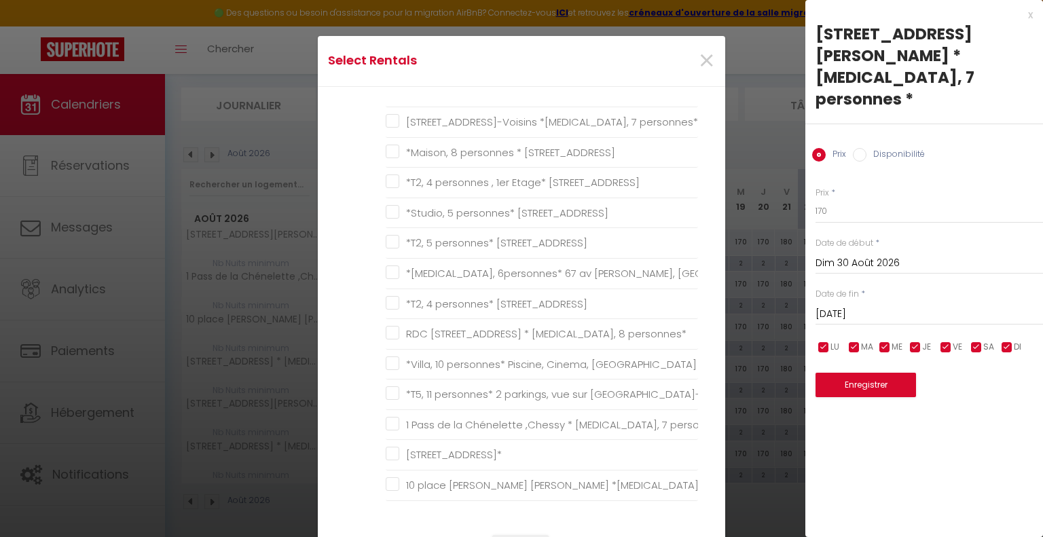
scroll to position [679, 0]
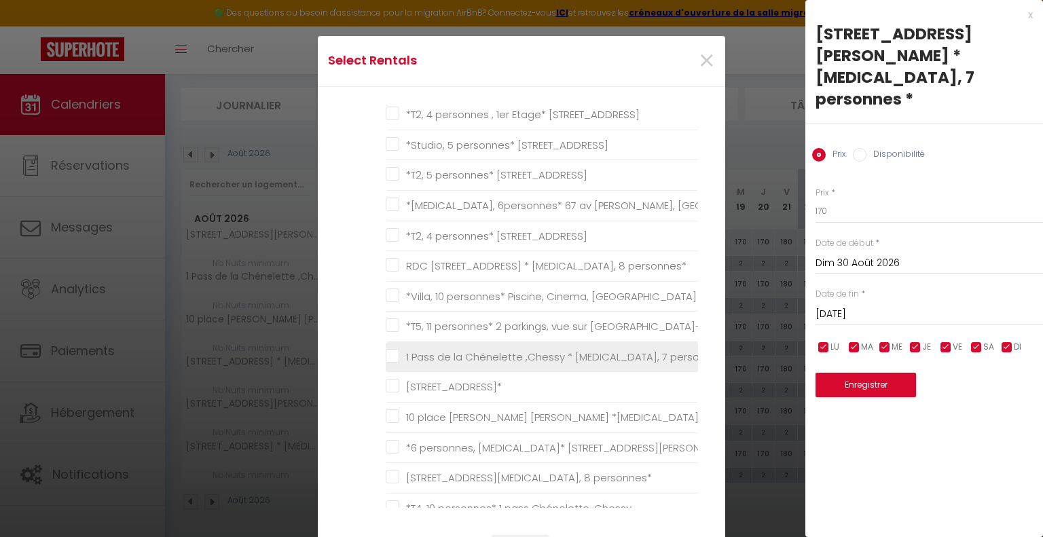
click at [390, 351] on personnes\* "1 Pass de la Chénelette ,Chessy * [MEDICAL_DATA], 7 personnes*" at bounding box center [542, 357] width 312 height 14
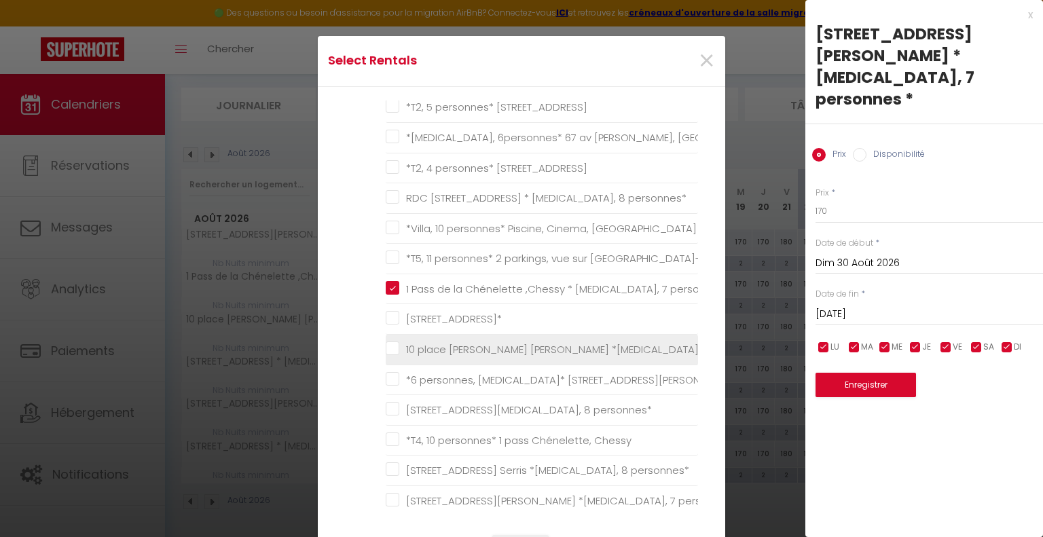
click at [389, 346] on personnes\* "10 place [PERSON_NAME] [PERSON_NAME] *[MEDICAL_DATA], 7 personnes*" at bounding box center [542, 350] width 312 height 14
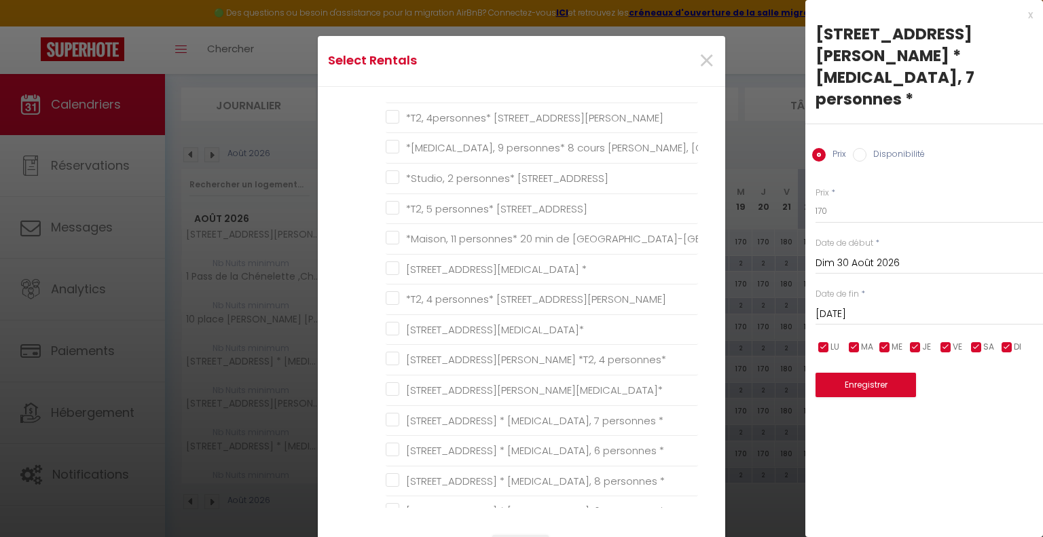
scroll to position [1222, 0]
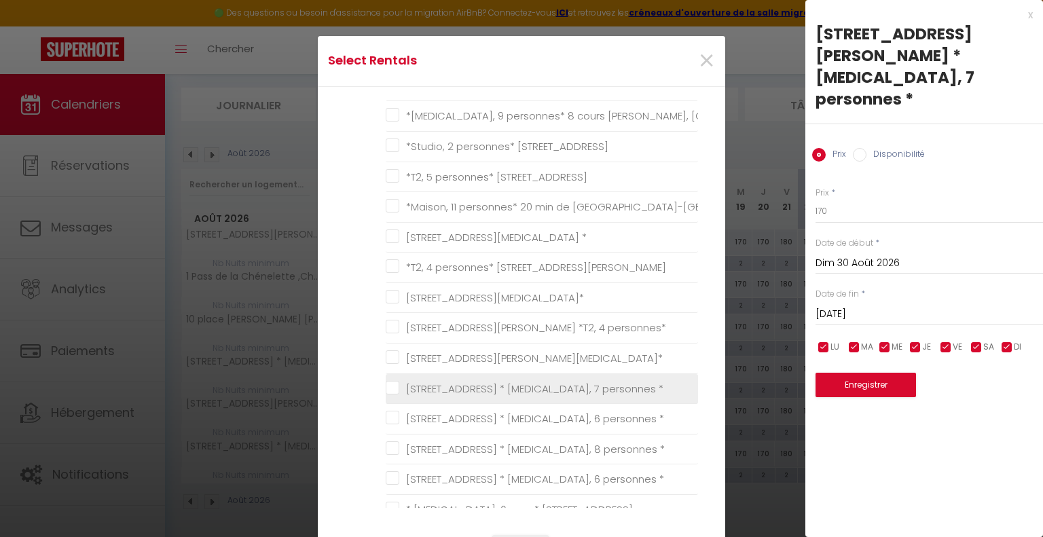
drag, startPoint x: 388, startPoint y: 379, endPoint x: 467, endPoint y: 392, distance: 79.9
click at [388, 382] on \* "[STREET_ADDRESS] * [MEDICAL_DATA], 7 personnes *" at bounding box center [542, 389] width 312 height 14
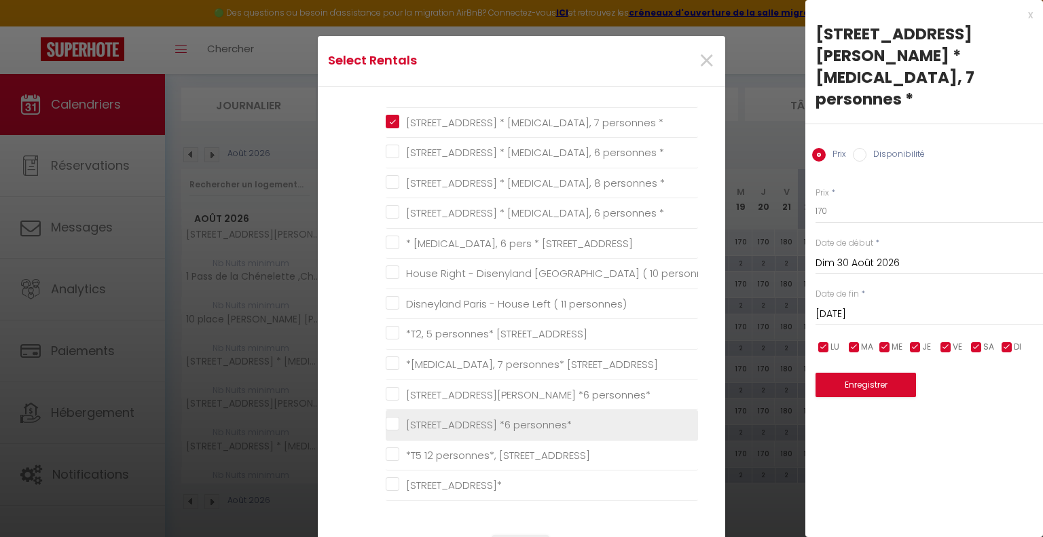
scroll to position [136, 0]
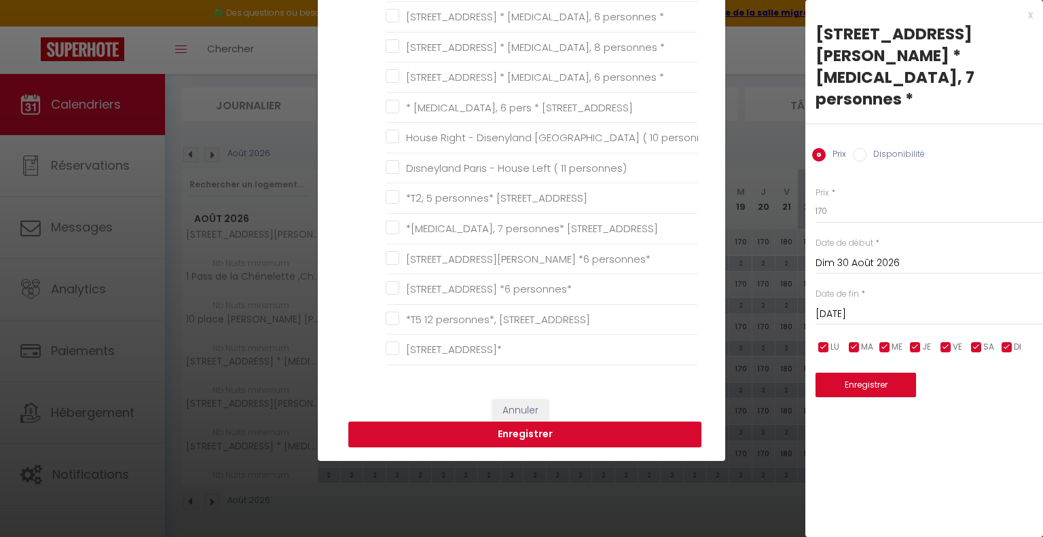
click at [507, 429] on button "Enregistrer" at bounding box center [524, 435] width 353 height 26
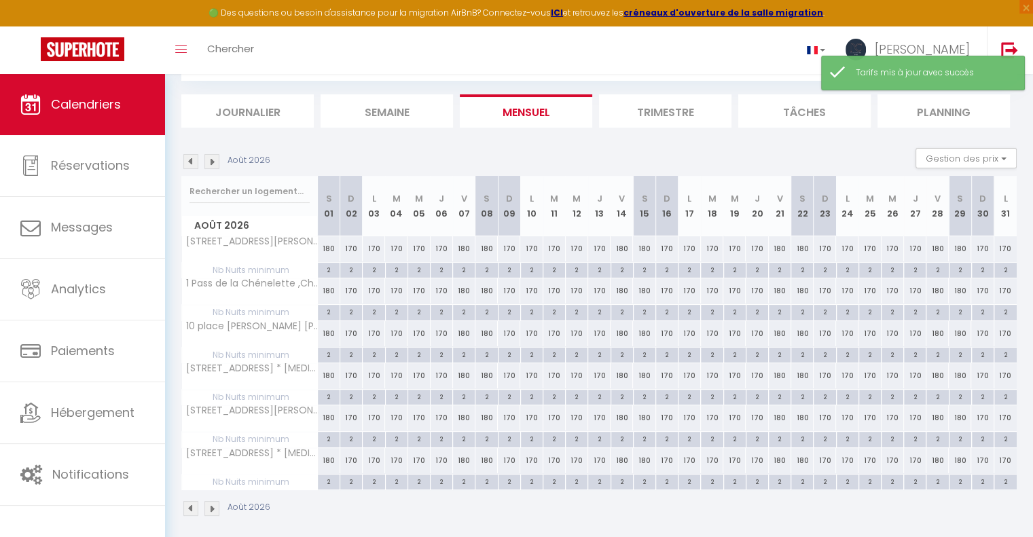
scroll to position [80, 0]
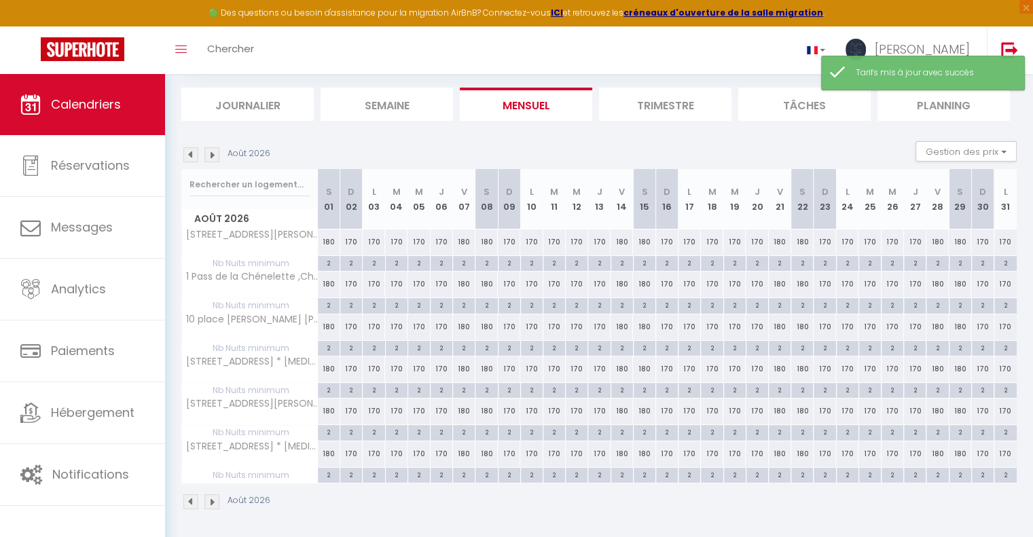
click at [215, 154] on img at bounding box center [211, 154] width 15 height 15
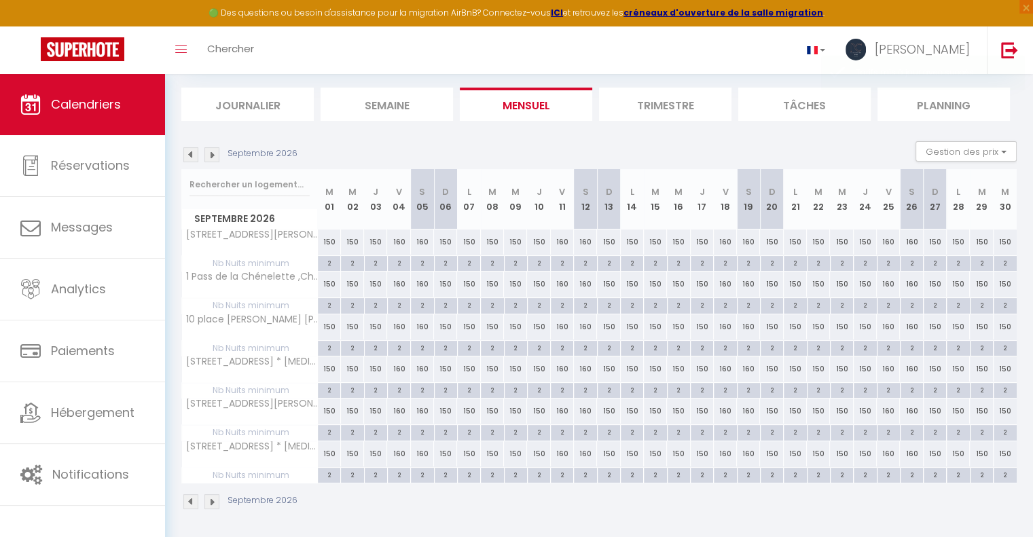
click at [209, 157] on img at bounding box center [211, 154] width 15 height 15
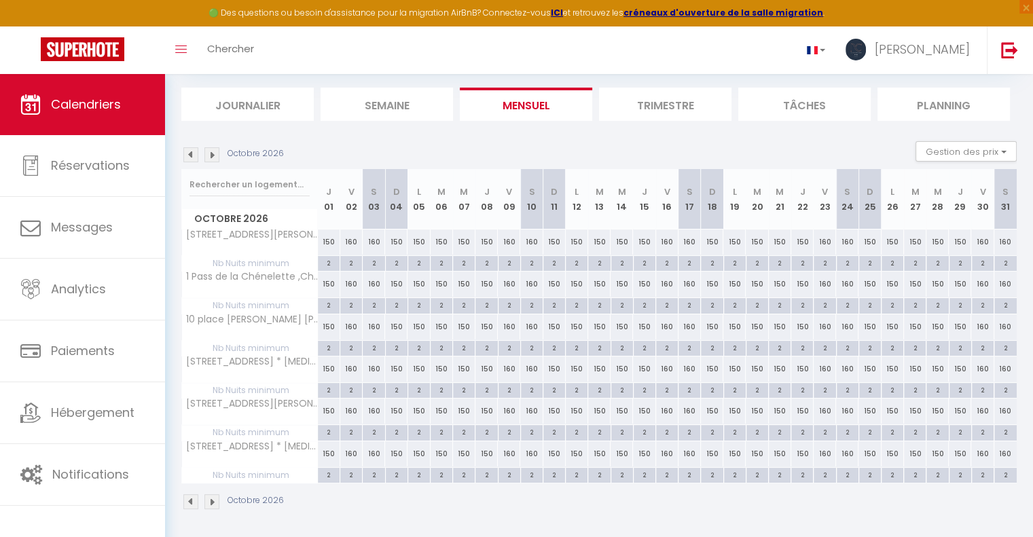
click at [665, 241] on div "160" at bounding box center [667, 242] width 22 height 25
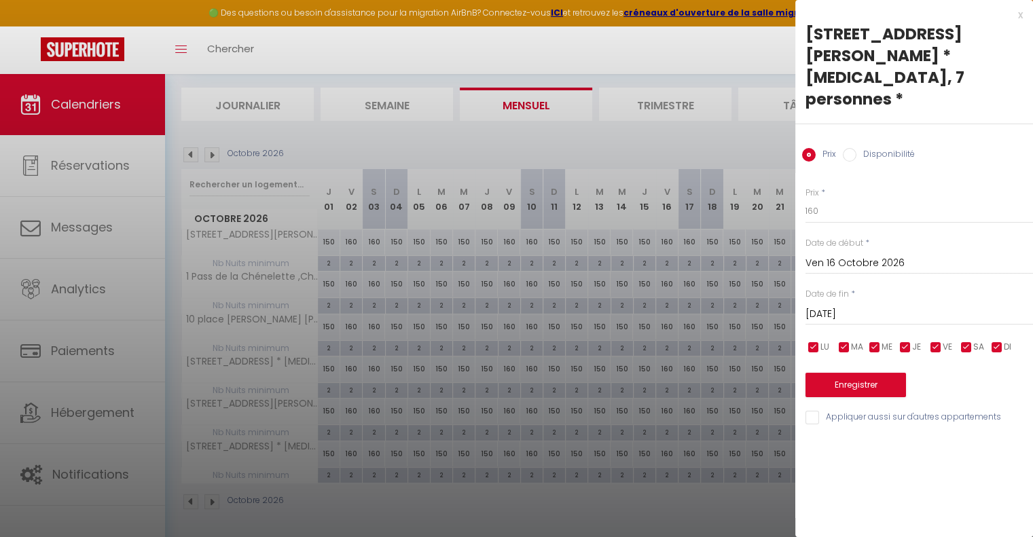
click at [865, 306] on input "[DATE]" at bounding box center [918, 315] width 227 height 18
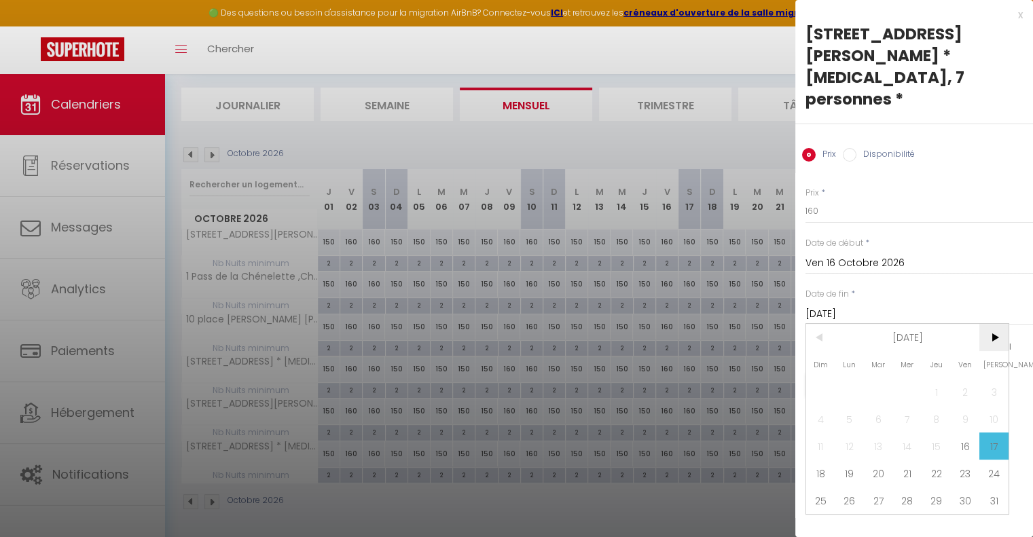
click at [989, 324] on span ">" at bounding box center [993, 337] width 29 height 27
click at [906, 381] on span "4" at bounding box center [907, 391] width 29 height 27
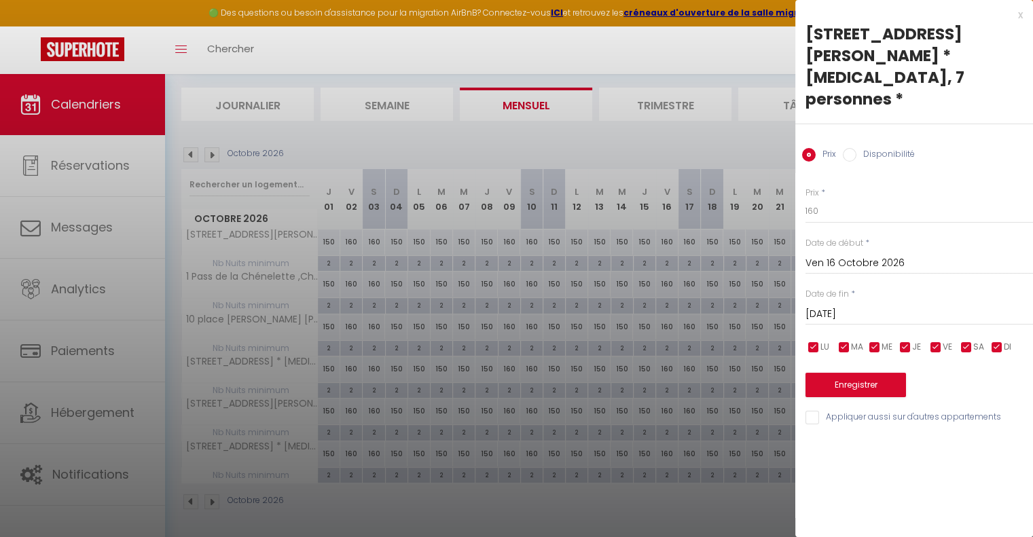
click at [965, 341] on input "checkbox" at bounding box center [966, 348] width 14 height 14
click at [938, 341] on input "checkbox" at bounding box center [936, 348] width 14 height 14
drag, startPoint x: 836, startPoint y: 187, endPoint x: 793, endPoint y: 185, distance: 42.8
click at [796, 186] on div "Prix * 160 Statut * Disponible Indisponible Date de début * [DATE] < [DATE] > D…" at bounding box center [914, 298] width 238 height 257
drag, startPoint x: 807, startPoint y: 399, endPoint x: 839, endPoint y: 382, distance: 36.4
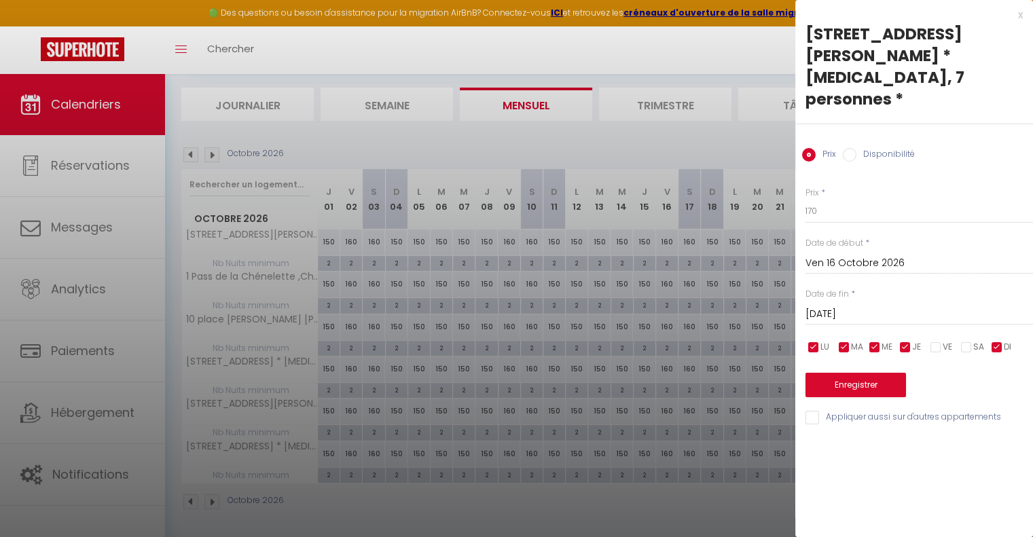
click at [808, 411] on input "Appliquer aussi sur d'autres appartements" at bounding box center [918, 418] width 227 height 14
click at [856, 373] on button "Enregistrer" at bounding box center [855, 385] width 100 height 24
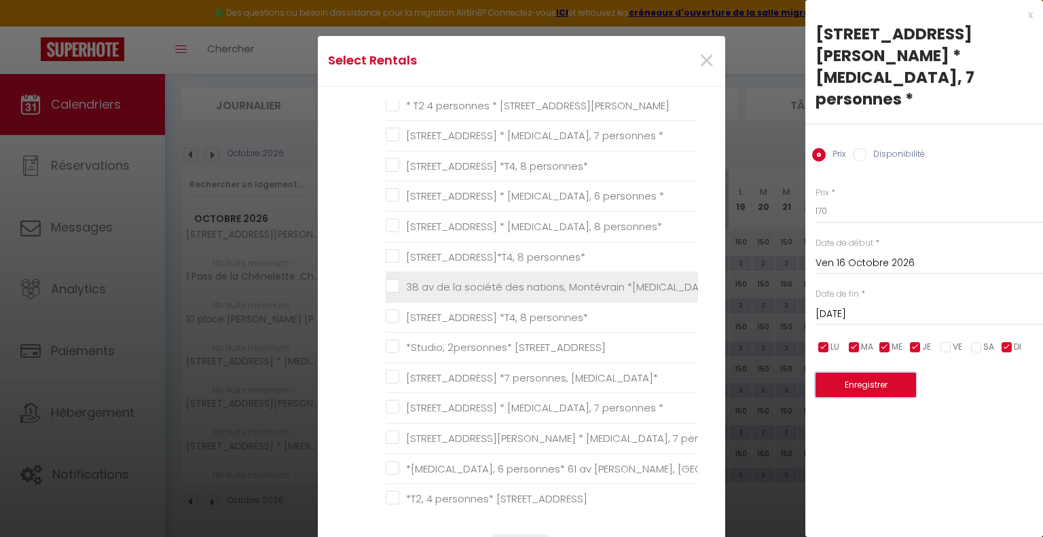
scroll to position [204, 0]
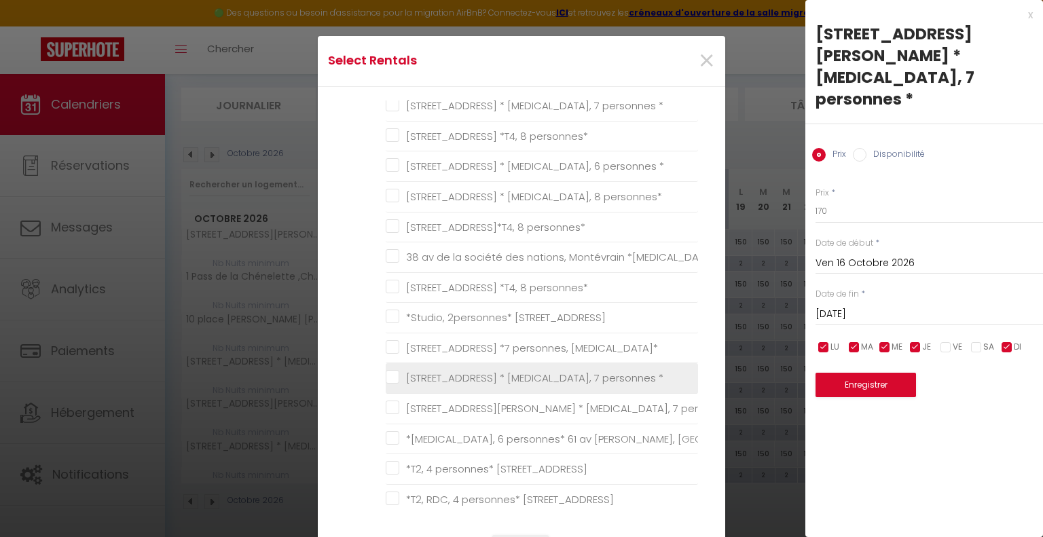
click at [387, 379] on \* "[STREET_ADDRESS] * [MEDICAL_DATA], 7 personnes *" at bounding box center [542, 378] width 312 height 14
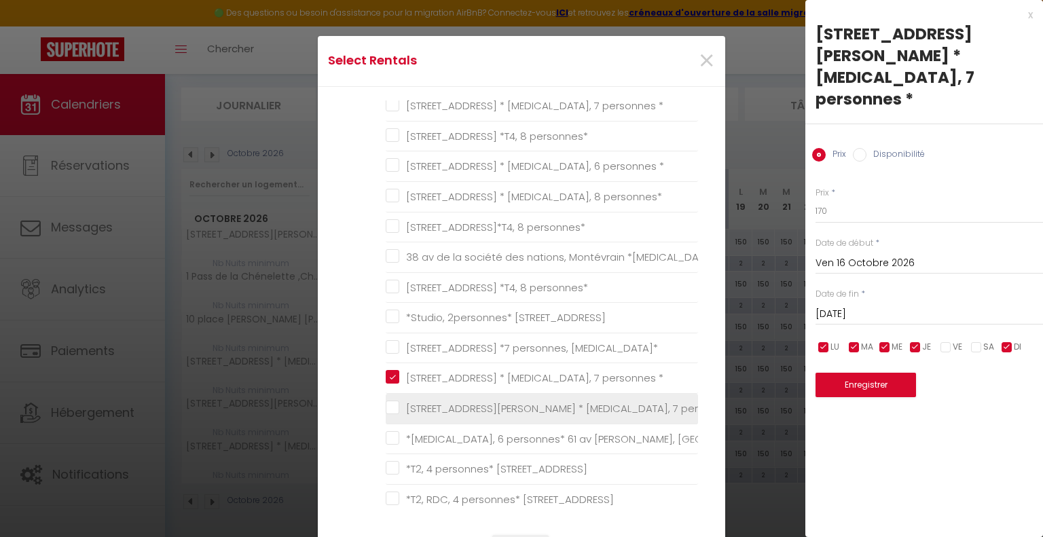
click at [388, 402] on \* "[STREET_ADDRESS][PERSON_NAME] * [MEDICAL_DATA], 7 personnes *" at bounding box center [542, 409] width 312 height 14
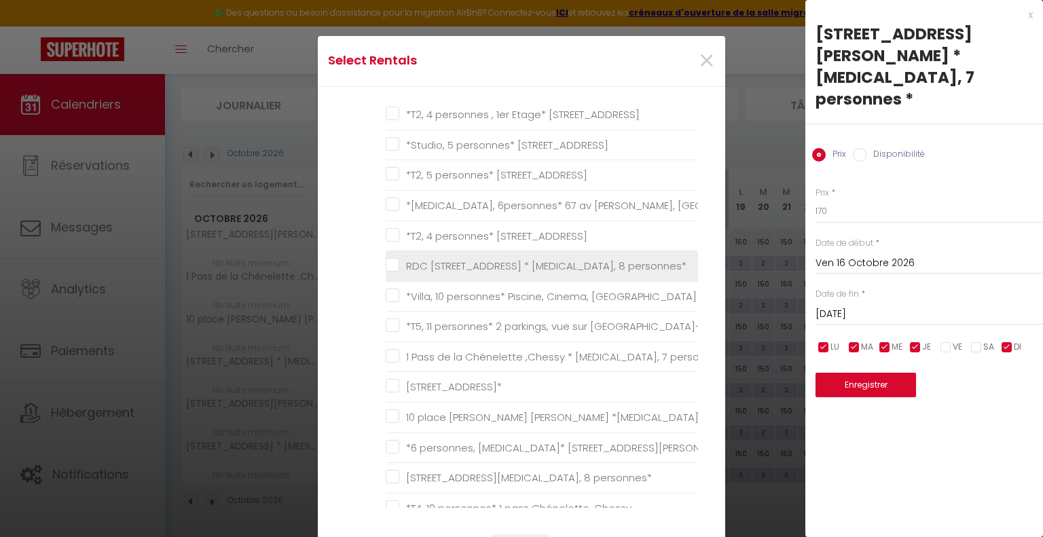
scroll to position [747, 0]
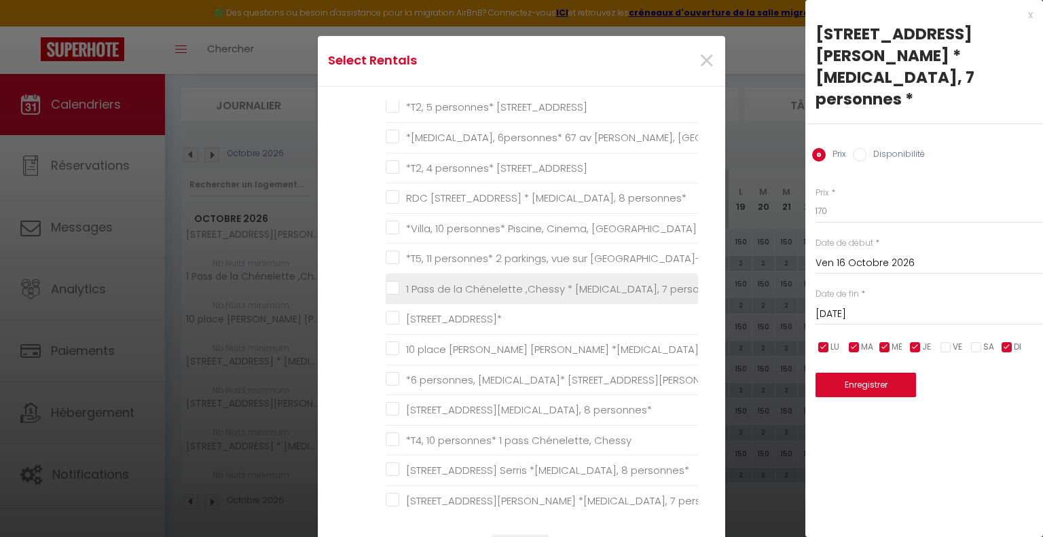
click at [386, 282] on personnes\* "1 Pass de la Chénelette ,Chessy * [MEDICAL_DATA], 7 personnes*" at bounding box center [542, 289] width 312 height 14
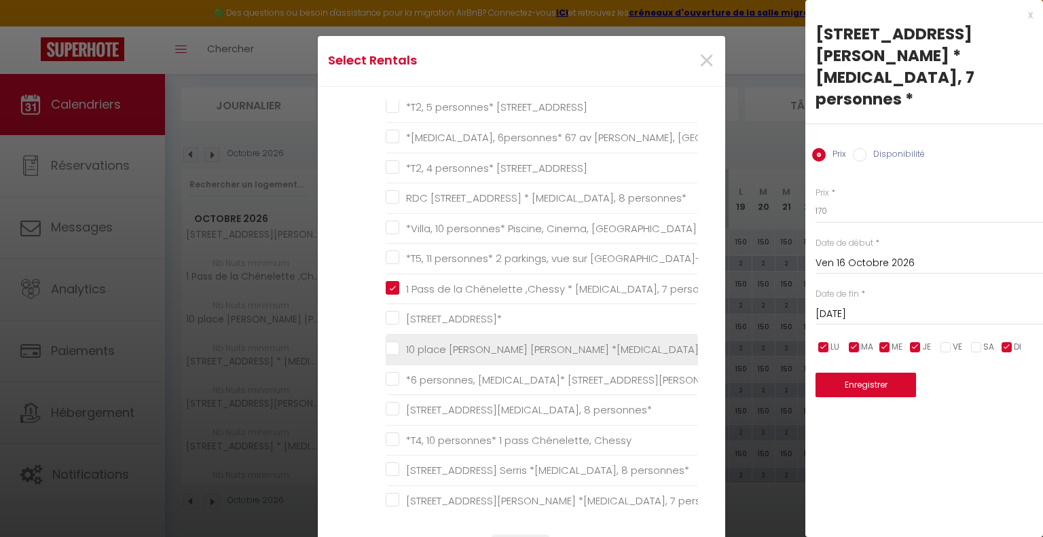
click at [386, 346] on personnes\* "10 place [PERSON_NAME] [PERSON_NAME] *[MEDICAL_DATA], 7 personnes*" at bounding box center [542, 350] width 312 height 14
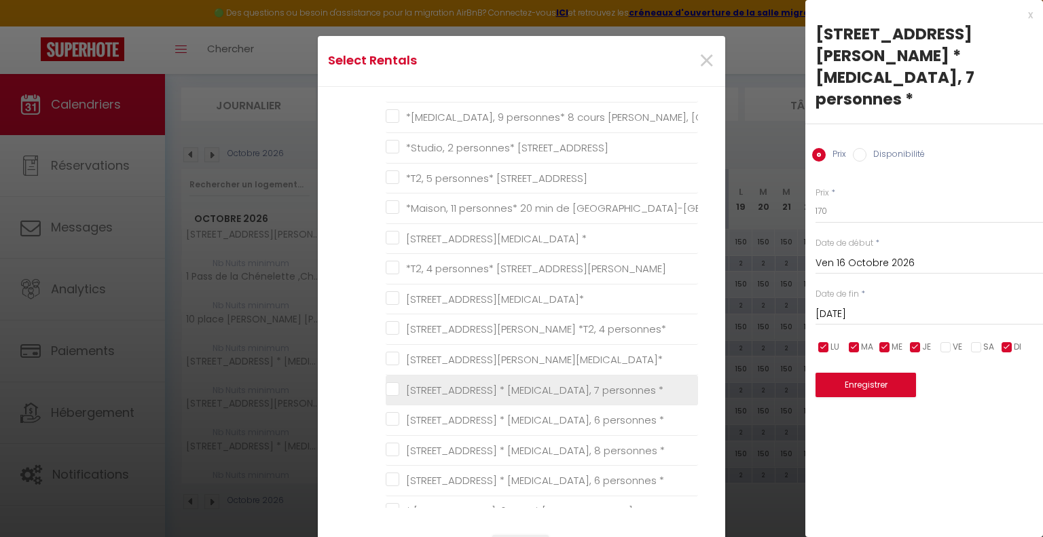
scroll to position [1222, 0]
click at [396, 382] on \* "[STREET_ADDRESS] * [MEDICAL_DATA], 7 personnes *" at bounding box center [542, 389] width 312 height 14
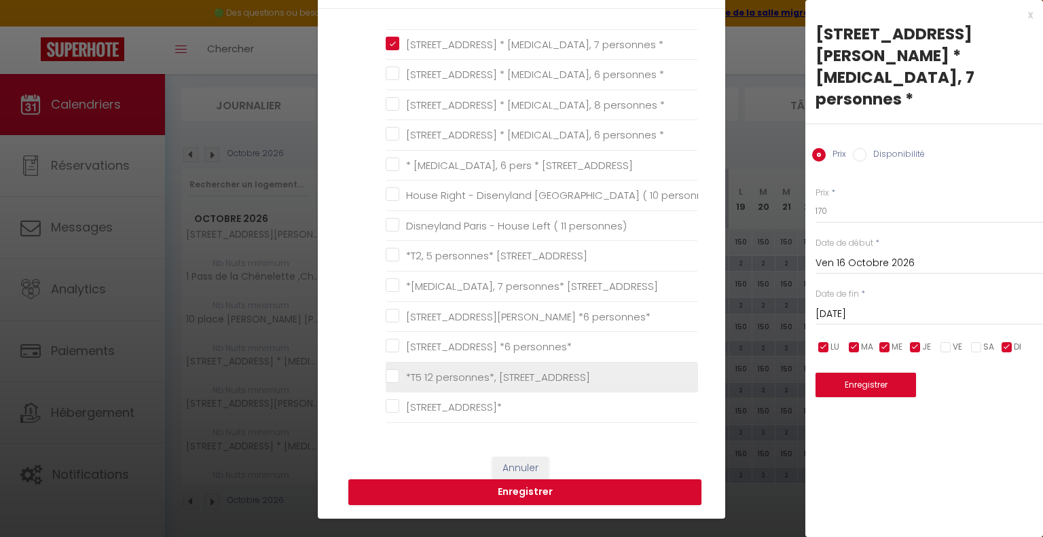
scroll to position [204, 0]
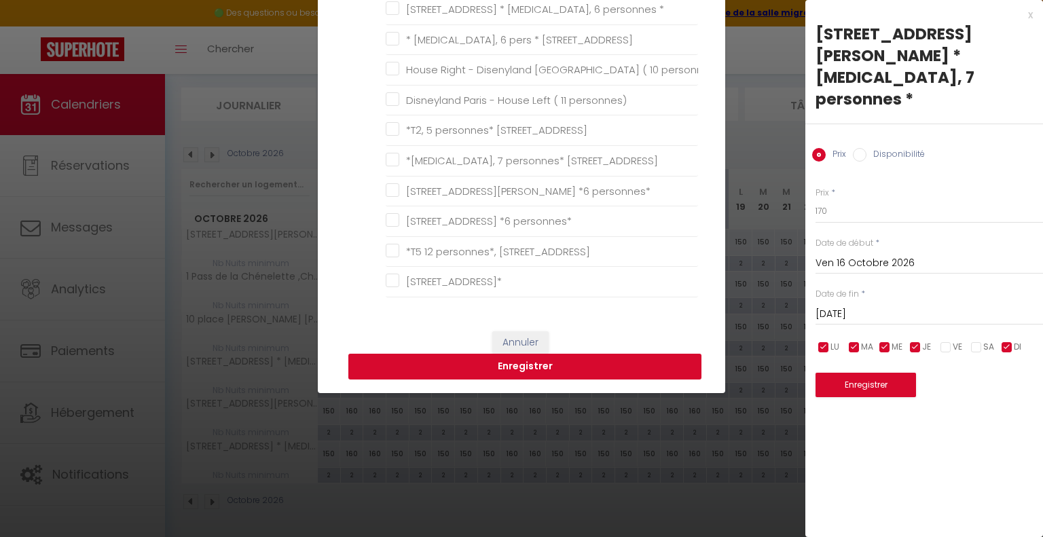
click at [522, 373] on button "Enregistrer" at bounding box center [524, 367] width 353 height 26
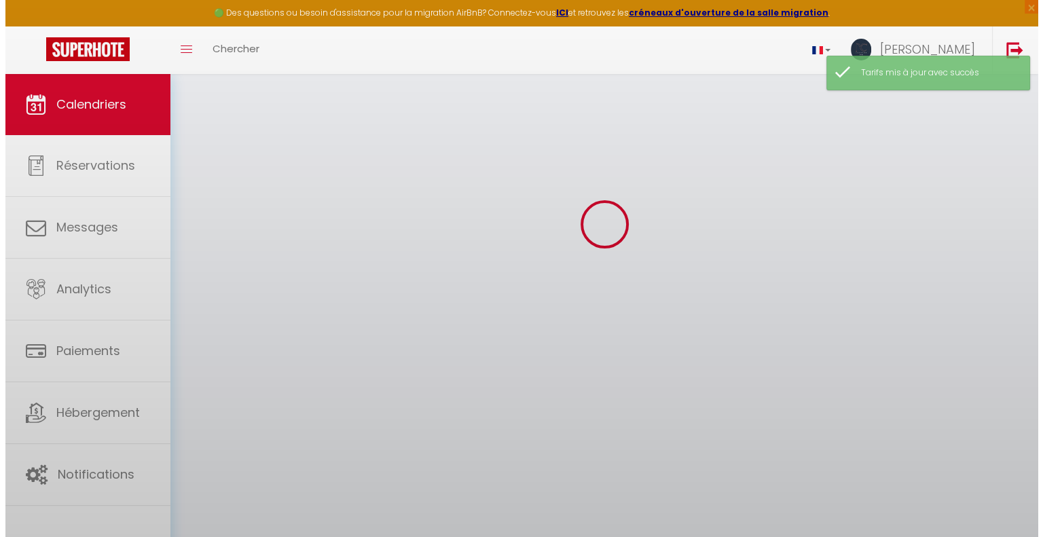
scroll to position [80, 0]
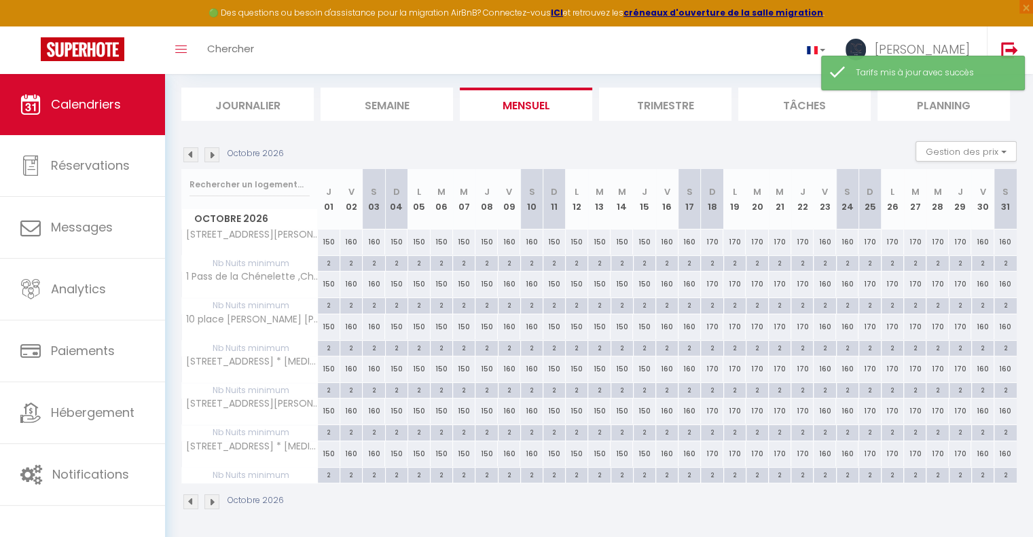
click at [666, 240] on div "160" at bounding box center [667, 242] width 22 height 25
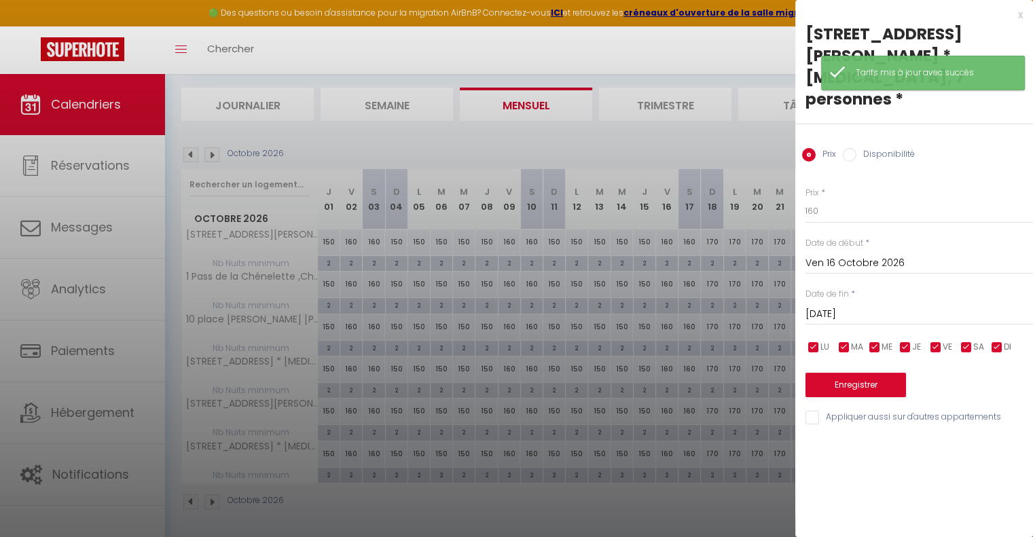
click at [858, 301] on div "[PERSON_NAME][DATE] < [DATE] > Dim Lun Mar Mer Jeu Ven Sam 1 2 3 4 5 6 7 8 9 10…" at bounding box center [918, 313] width 227 height 24
click at [863, 306] on input "[DATE]" at bounding box center [918, 315] width 227 height 18
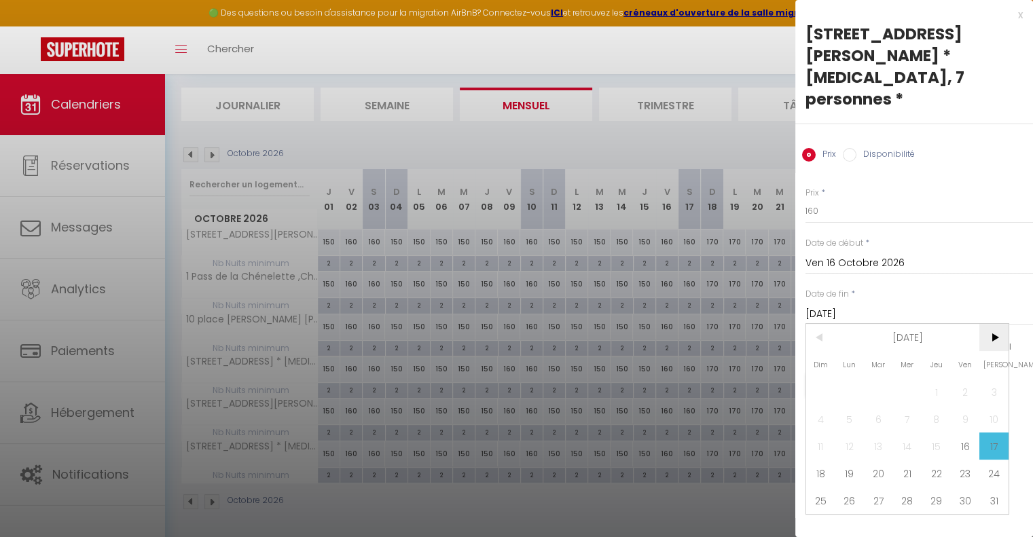
click at [1003, 324] on span ">" at bounding box center [993, 337] width 29 height 27
drag, startPoint x: 906, startPoint y: 373, endPoint x: 910, endPoint y: 358, distance: 15.5
click at [906, 378] on span "4" at bounding box center [907, 391] width 29 height 27
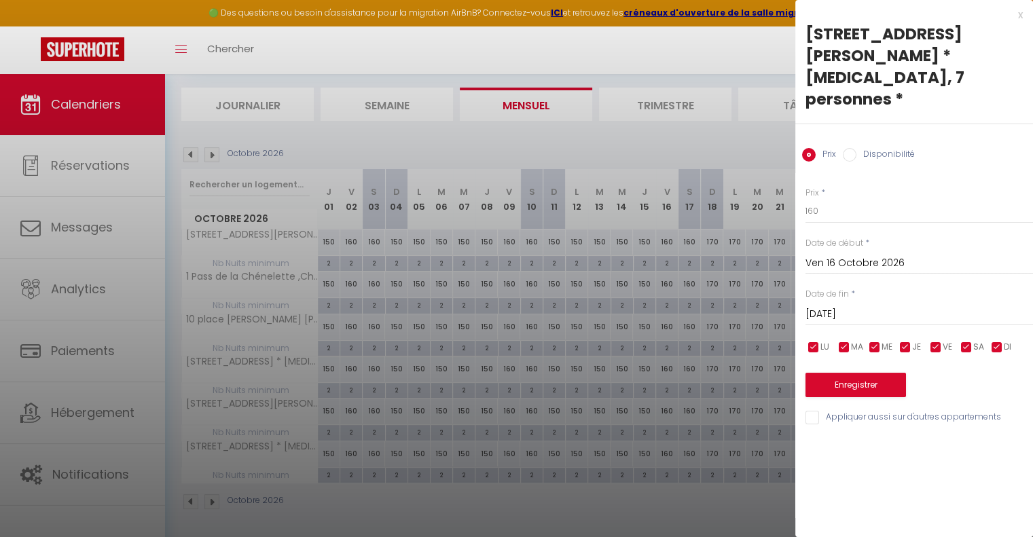
drag, startPoint x: 995, startPoint y: 324, endPoint x: 951, endPoint y: 329, distance: 44.5
click at [994, 341] on input "checkbox" at bounding box center [997, 348] width 14 height 14
click at [904, 341] on input "checkbox" at bounding box center [905, 348] width 14 height 14
drag, startPoint x: 881, startPoint y: 327, endPoint x: 863, endPoint y: 327, distance: 18.3
click at [879, 340] on li "ME" at bounding box center [882, 347] width 14 height 15
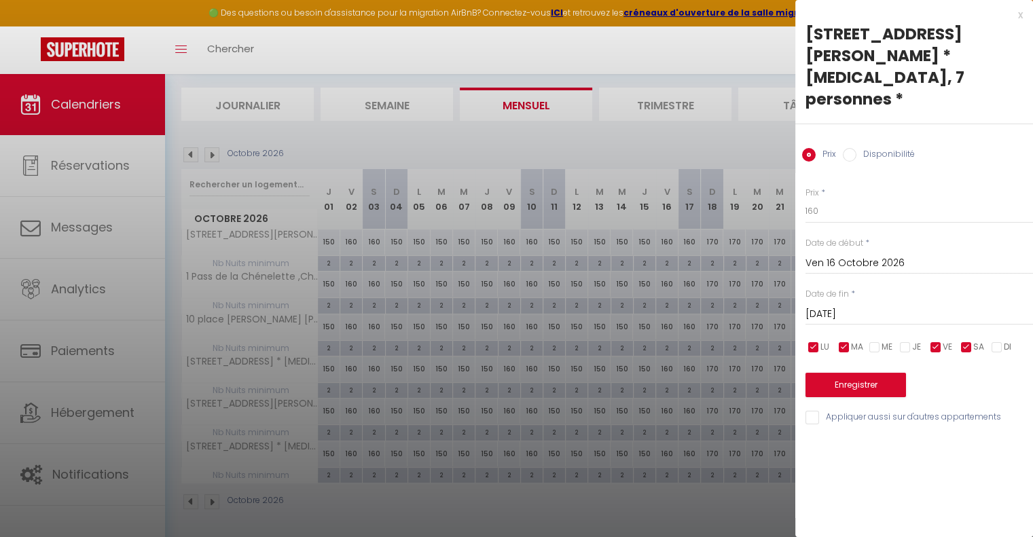
click at [841, 341] on input "checkbox" at bounding box center [844, 348] width 14 height 14
click at [818, 341] on input "checkbox" at bounding box center [814, 348] width 14 height 14
drag, startPoint x: 845, startPoint y: 189, endPoint x: 761, endPoint y: 179, distance: 85.6
click at [774, 187] on body "🟢 Des questions ou besoin d'assistance pour la migration AirBnB? Connectez-vous…" at bounding box center [516, 267] width 1033 height 546
click at [814, 411] on input "Appliquer aussi sur d'autres appartements" at bounding box center [918, 418] width 227 height 14
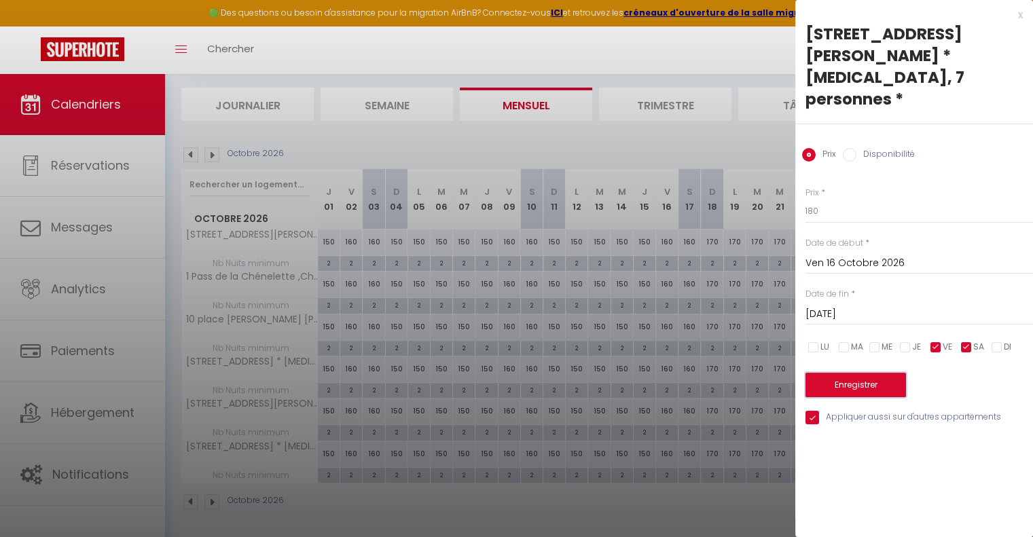
click at [855, 373] on button "Enregistrer" at bounding box center [855, 385] width 100 height 24
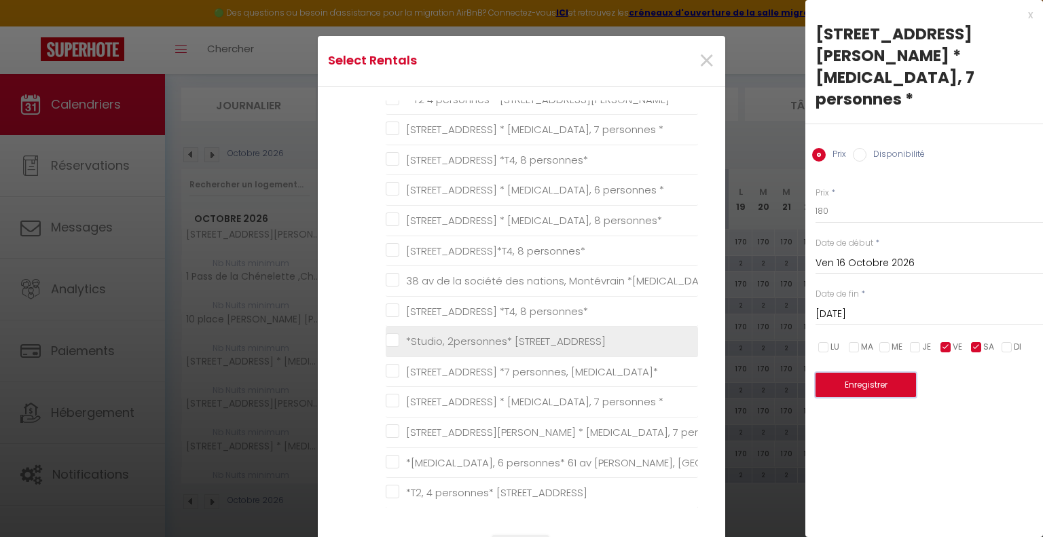
scroll to position [204, 0]
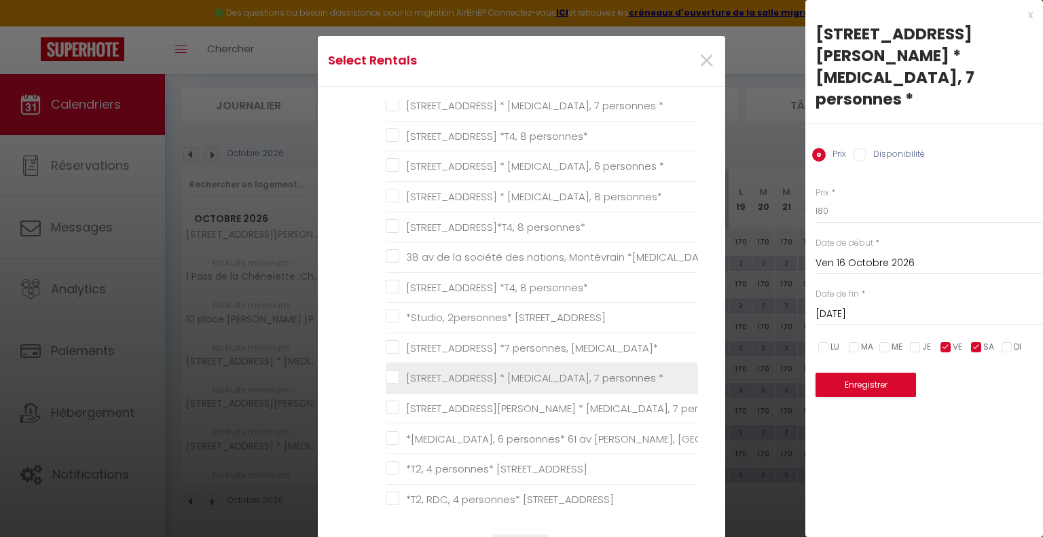
click at [386, 380] on \* "[STREET_ADDRESS] * [MEDICAL_DATA], 7 personnes *" at bounding box center [542, 378] width 312 height 14
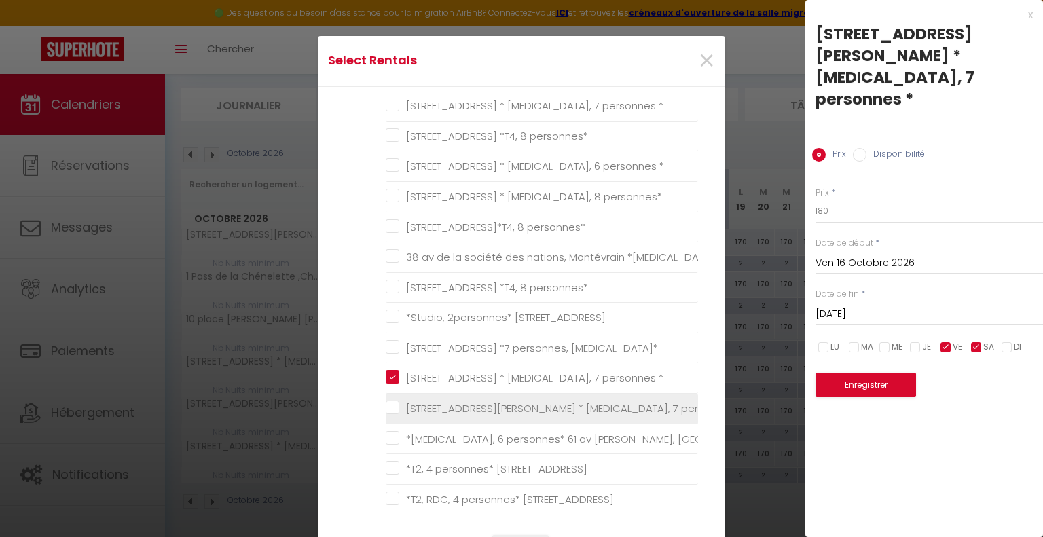
click at [386, 407] on \* "[STREET_ADDRESS][PERSON_NAME] * [MEDICAL_DATA], 7 personnes *" at bounding box center [542, 409] width 312 height 14
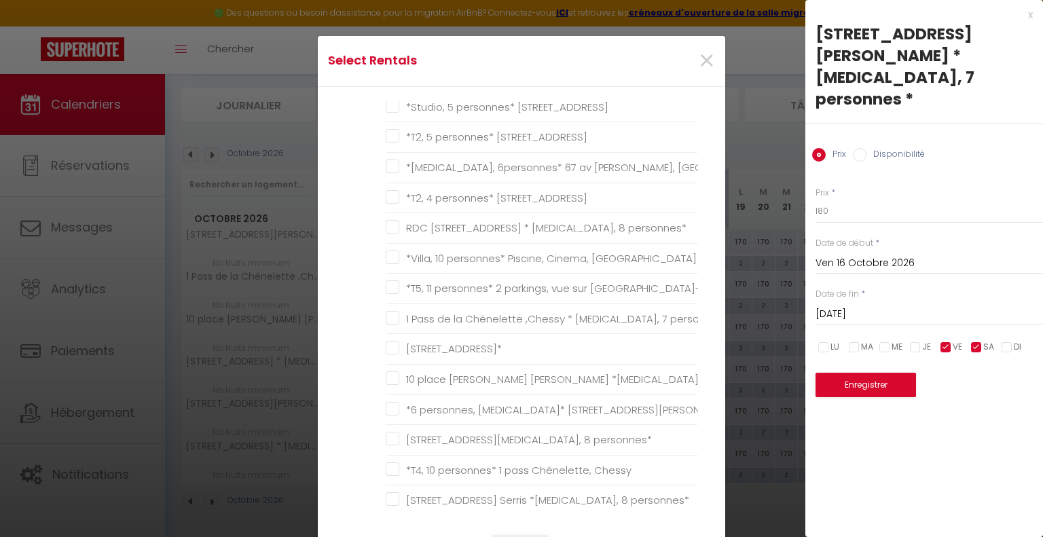
scroll to position [747, 0]
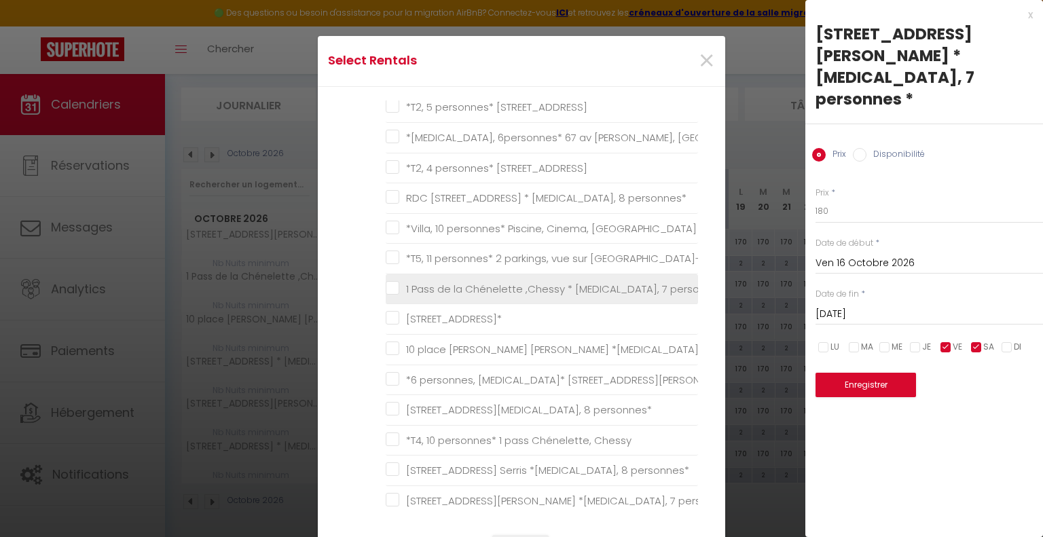
click at [390, 286] on personnes\* "1 Pass de la Chénelette ,Chessy * [MEDICAL_DATA], 7 personnes*" at bounding box center [542, 289] width 312 height 14
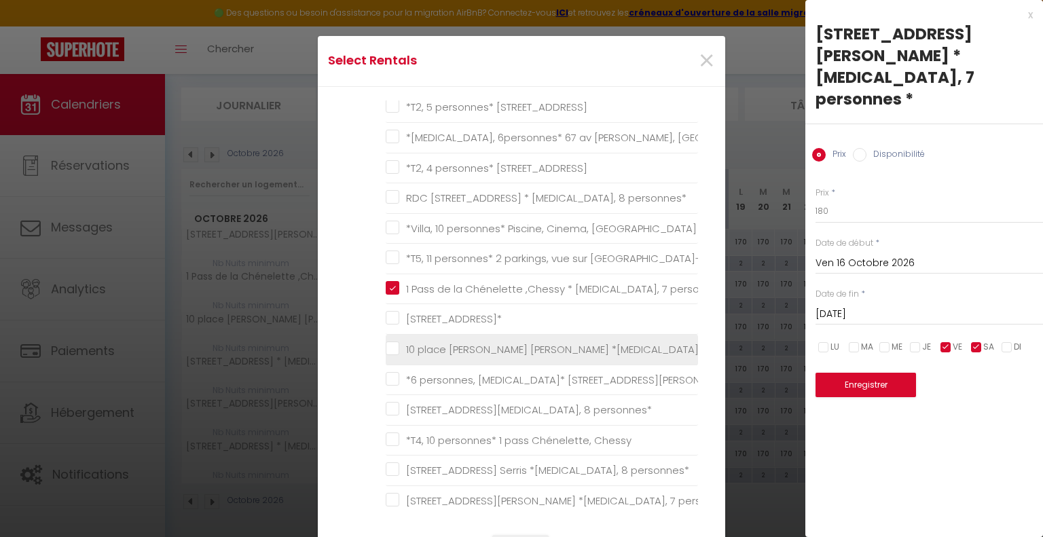
click at [390, 344] on personnes\* "10 place [PERSON_NAME] [PERSON_NAME] *[MEDICAL_DATA], 7 personnes*" at bounding box center [542, 350] width 312 height 14
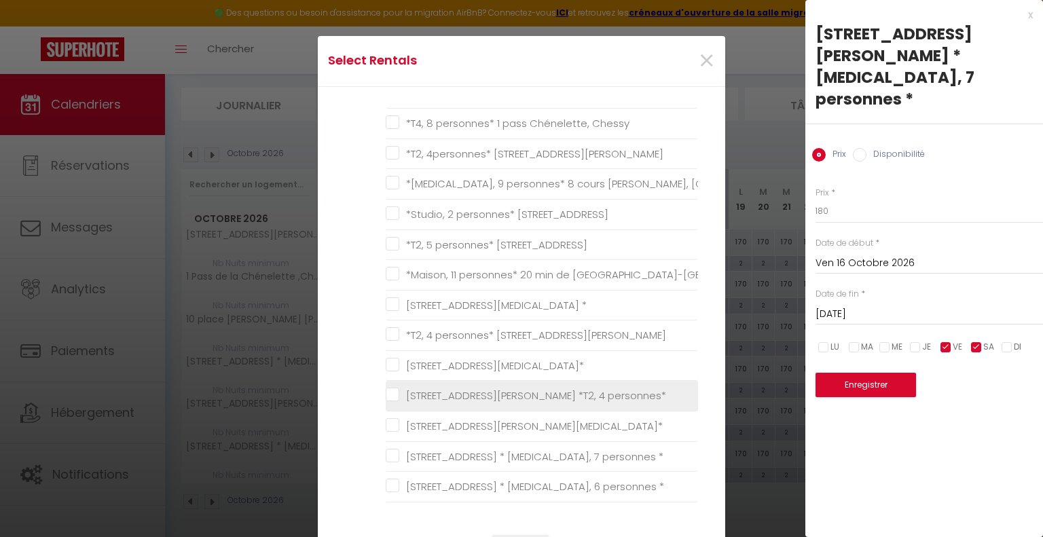
scroll to position [1222, 0]
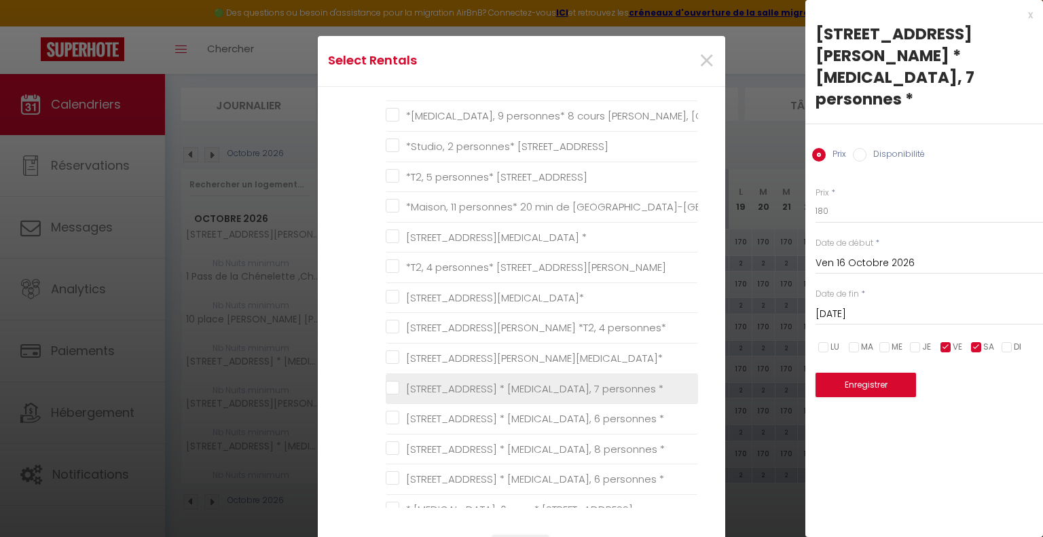
click at [386, 382] on \* "[STREET_ADDRESS] * [MEDICAL_DATA], 7 personnes *" at bounding box center [542, 389] width 312 height 14
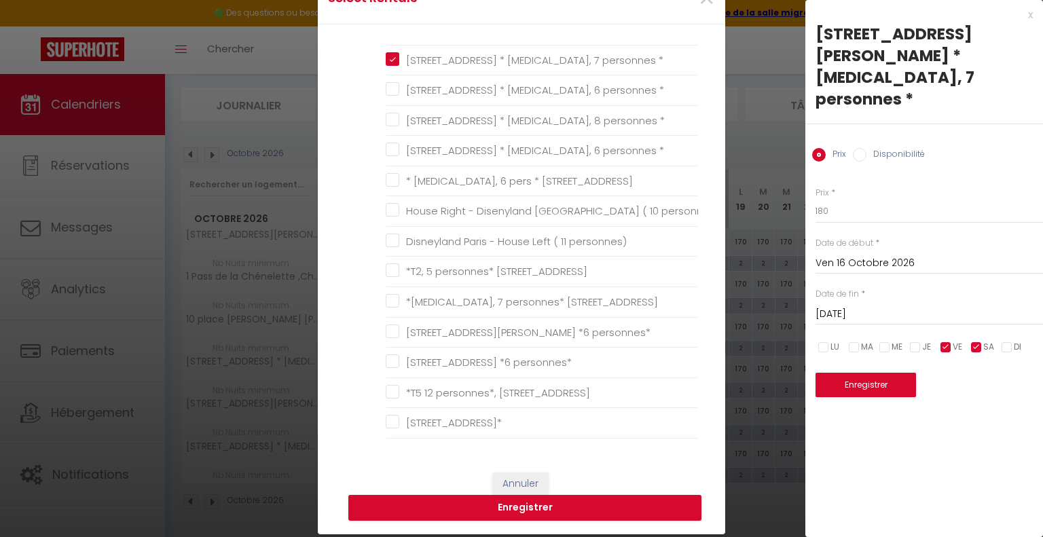
scroll to position [204, 0]
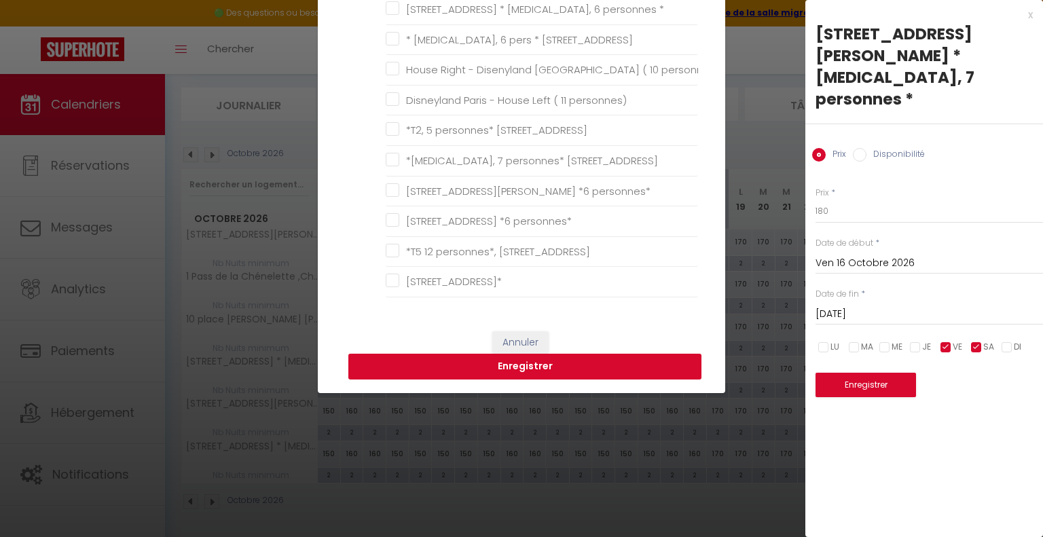
click at [536, 369] on button "Enregistrer" at bounding box center [524, 367] width 353 height 26
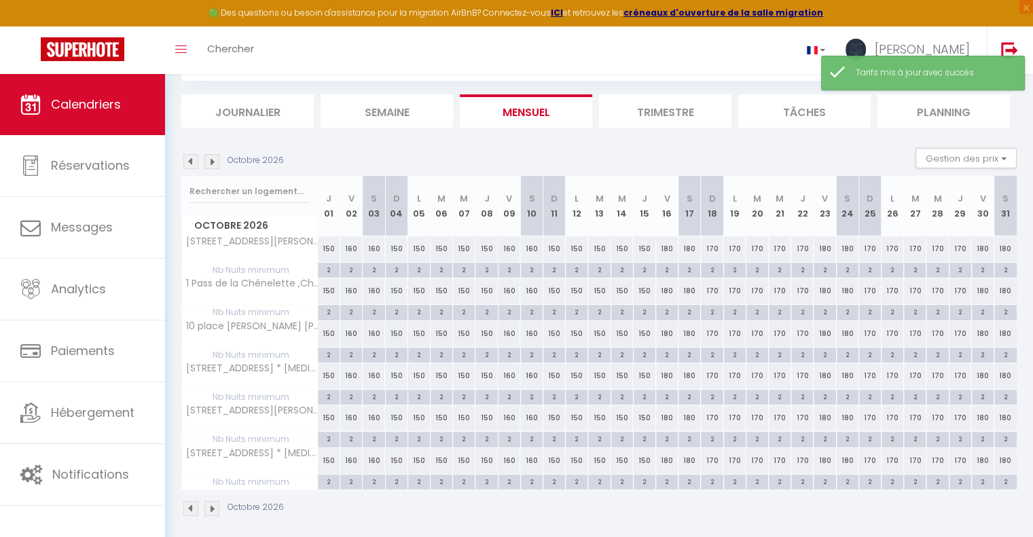
scroll to position [80, 0]
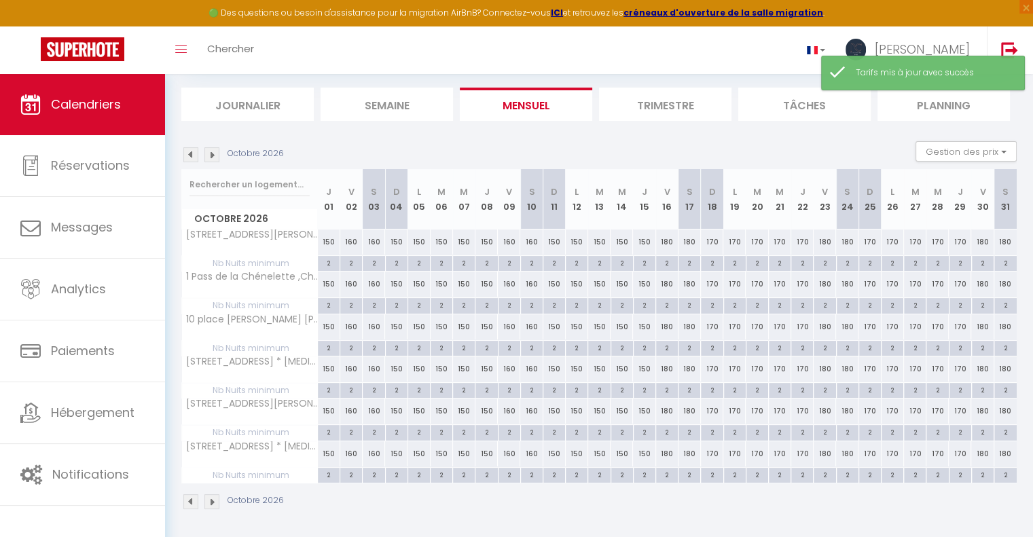
click at [209, 153] on img at bounding box center [211, 154] width 15 height 15
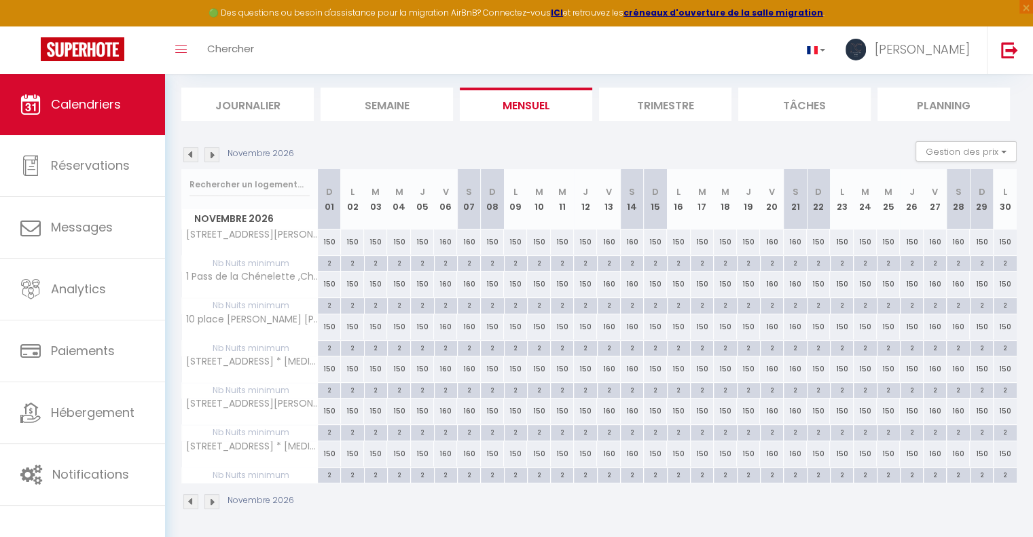
click at [327, 240] on div "150" at bounding box center [329, 242] width 23 height 25
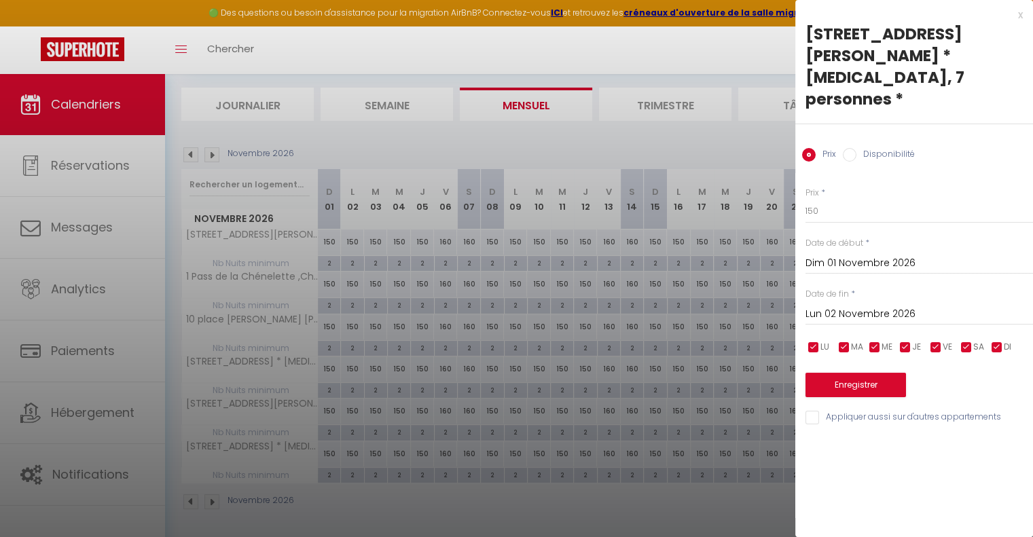
click at [851, 306] on input "Lun 02 Novembre 2026" at bounding box center [918, 315] width 227 height 18
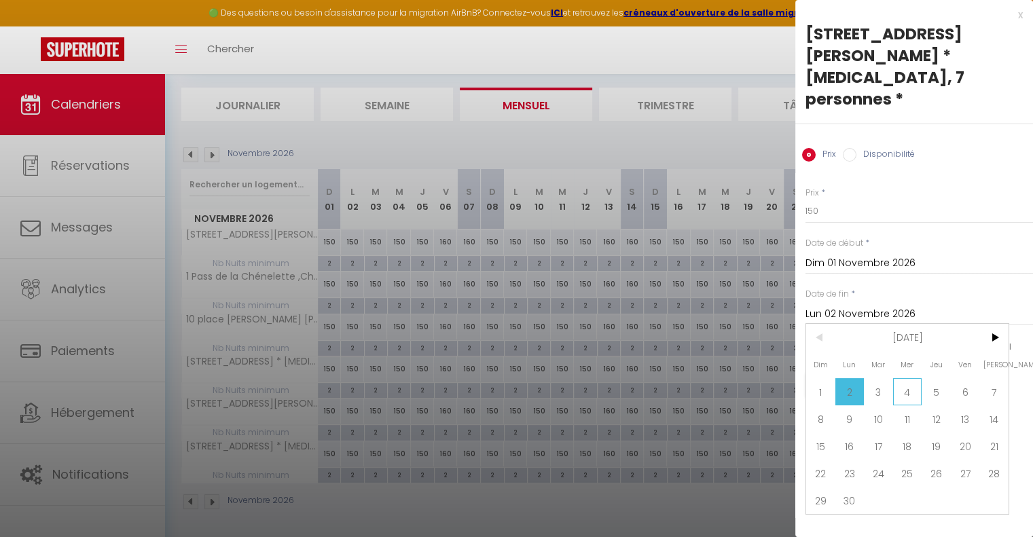
click at [908, 378] on span "4" at bounding box center [907, 391] width 29 height 27
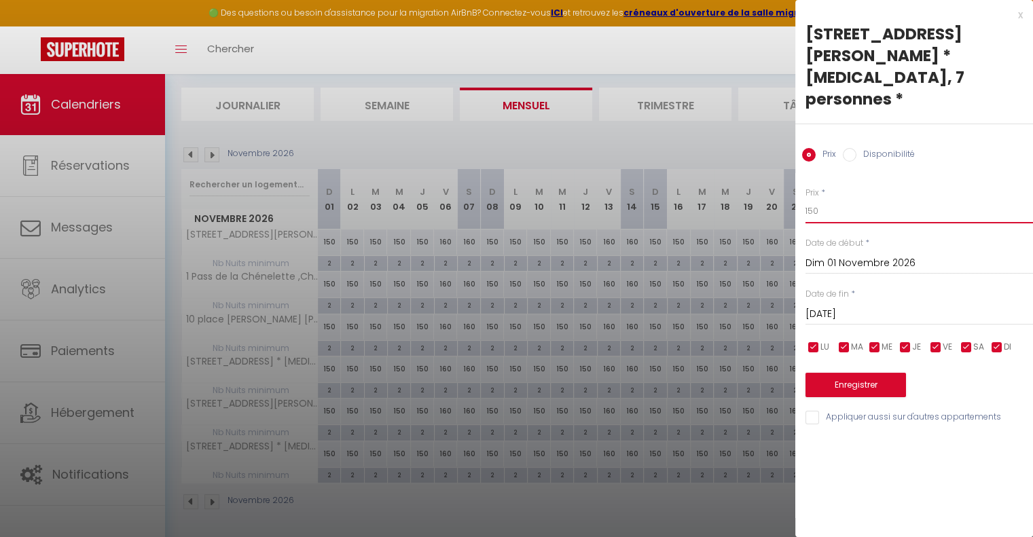
drag, startPoint x: 842, startPoint y: 181, endPoint x: 760, endPoint y: 187, distance: 82.3
click at [768, 184] on body "🟢 Des questions ou besoin d'assistance pour la migration AirBnB? Connectez-vous…" at bounding box center [516, 267] width 1033 height 546
click at [813, 411] on input "Appliquer aussi sur d'autres appartements" at bounding box center [918, 418] width 227 height 14
click at [841, 373] on button "Enregistrer" at bounding box center [855, 385] width 100 height 24
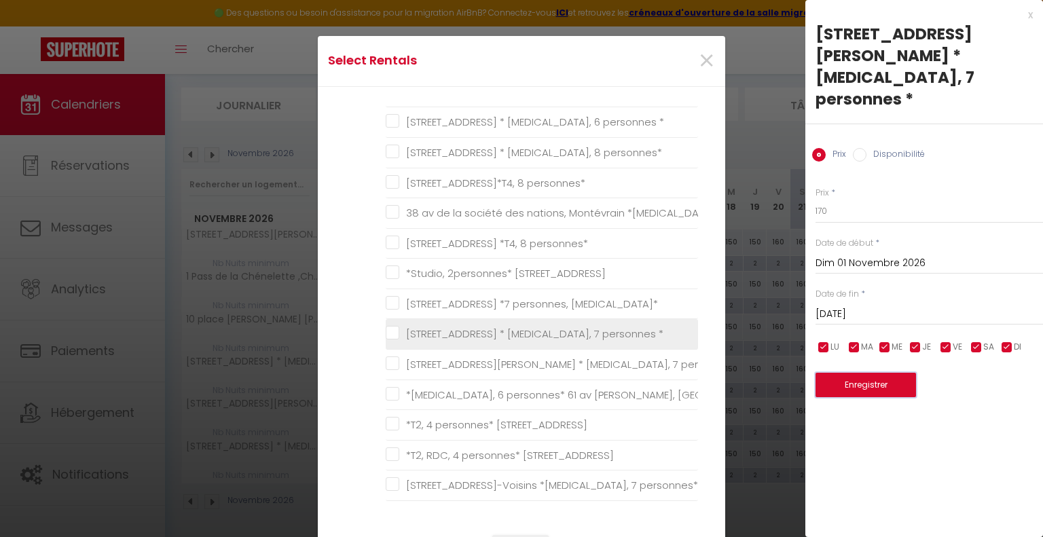
scroll to position [272, 0]
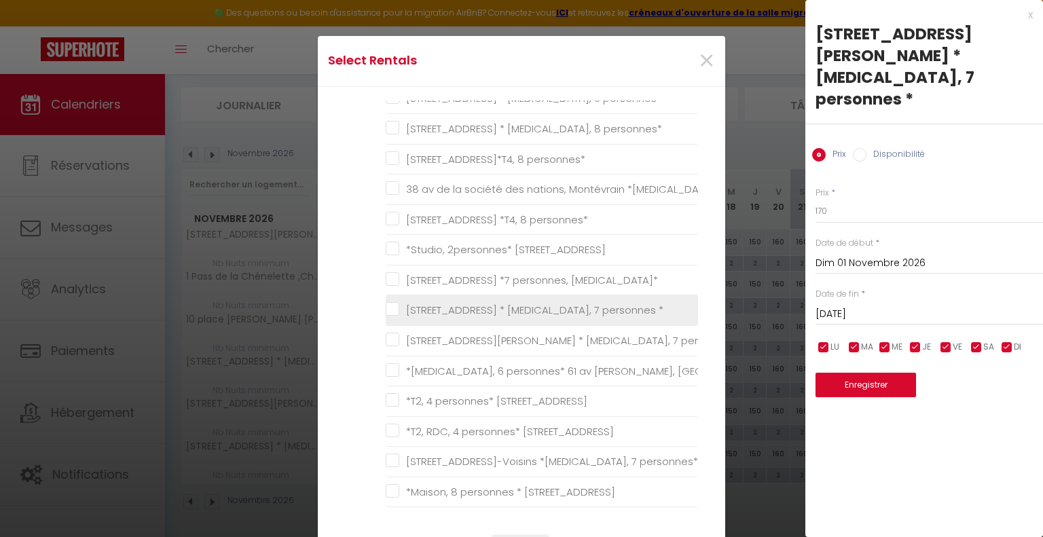
click at [386, 316] on li "[STREET_ADDRESS] * [MEDICAL_DATA], 7 personnes *" at bounding box center [542, 310] width 312 height 31
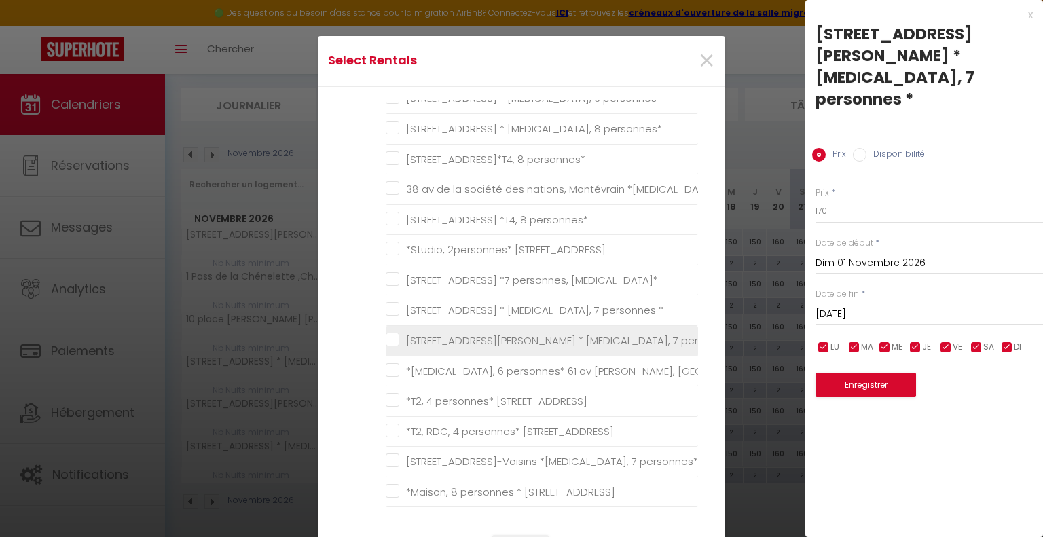
click at [386, 336] on \* "[STREET_ADDRESS][PERSON_NAME] * [MEDICAL_DATA], 7 personnes *" at bounding box center [542, 341] width 312 height 14
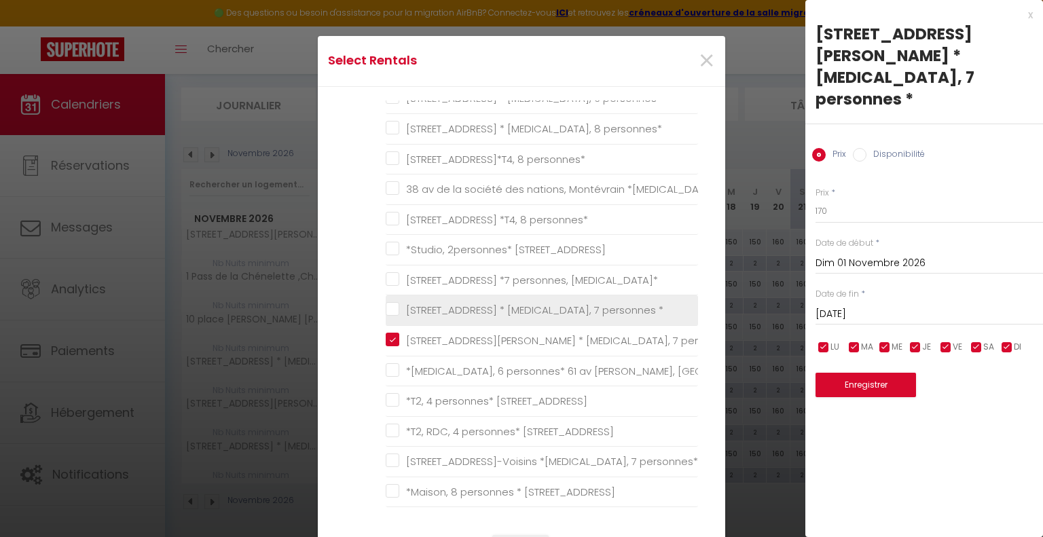
click at [388, 308] on \* "[STREET_ADDRESS] * [MEDICAL_DATA], 7 personnes *" at bounding box center [542, 311] width 312 height 14
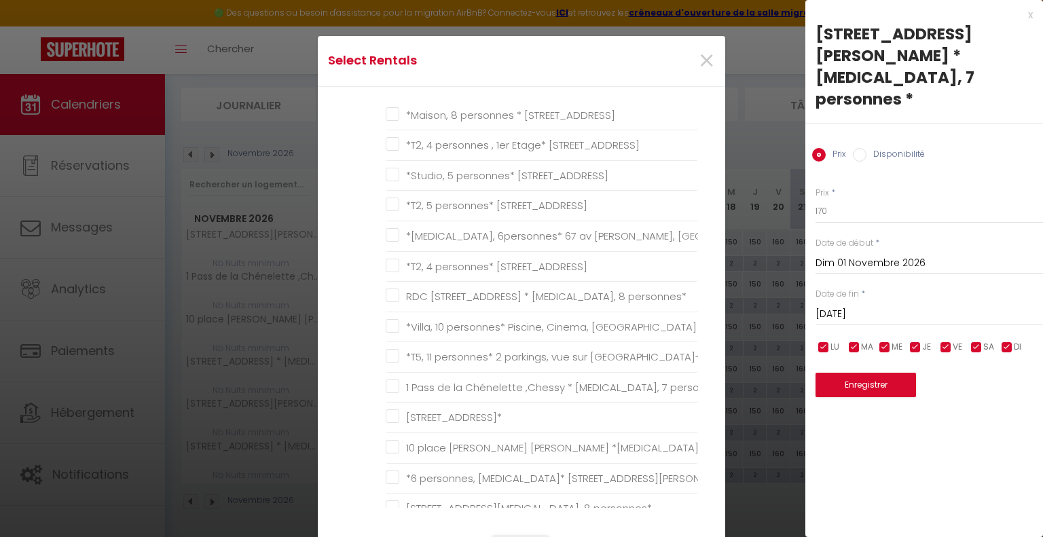
scroll to position [679, 0]
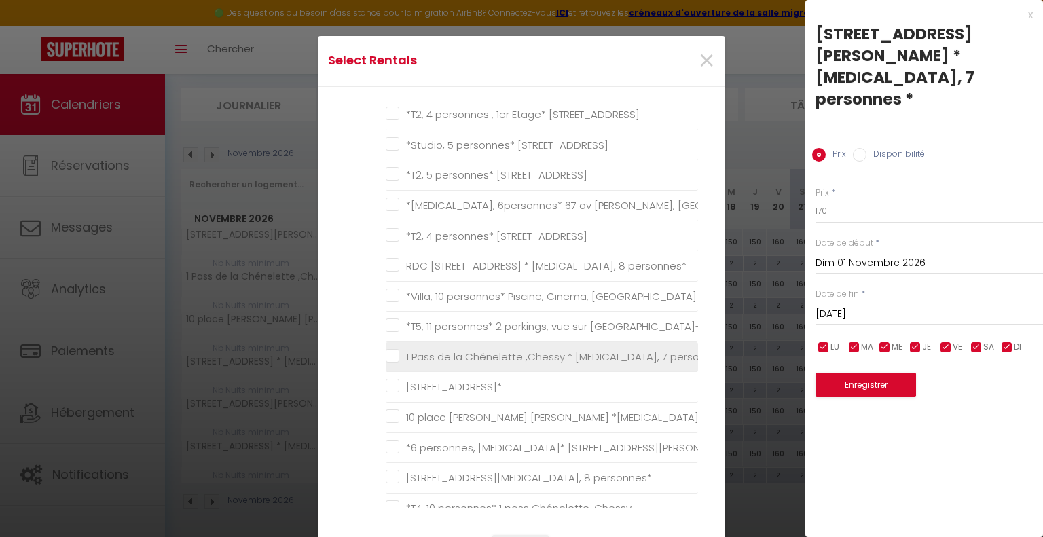
click at [386, 352] on personnes\* "1 Pass de la Chénelette ,Chessy * [MEDICAL_DATA], 7 personnes*" at bounding box center [542, 357] width 312 height 14
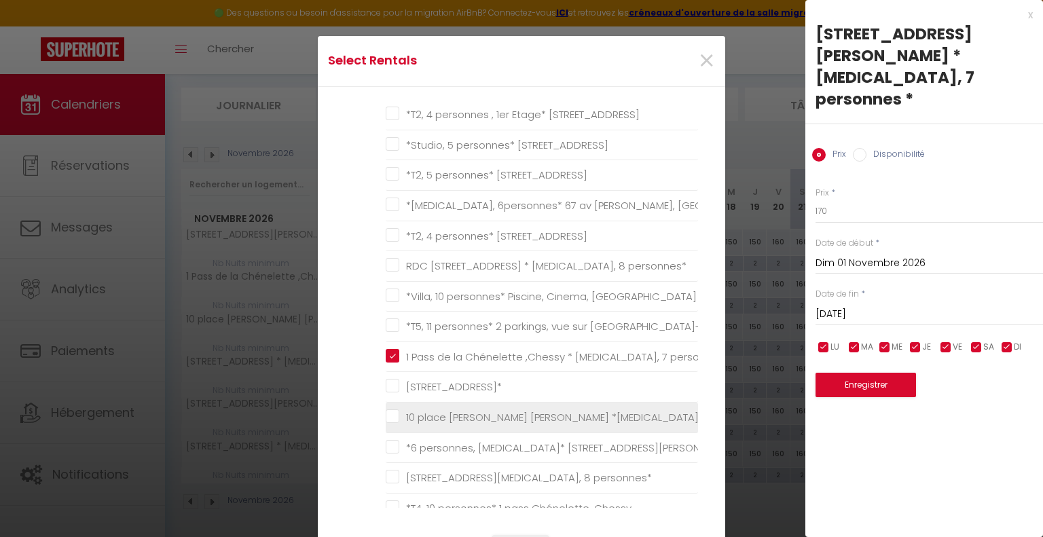
click at [388, 404] on li "10 place [PERSON_NAME] [PERSON_NAME] *[MEDICAL_DATA], 7 personnes*" at bounding box center [542, 418] width 312 height 31
click at [388, 411] on personnes\* "10 place [PERSON_NAME] [PERSON_NAME] *[MEDICAL_DATA], 7 personnes*" at bounding box center [542, 418] width 312 height 14
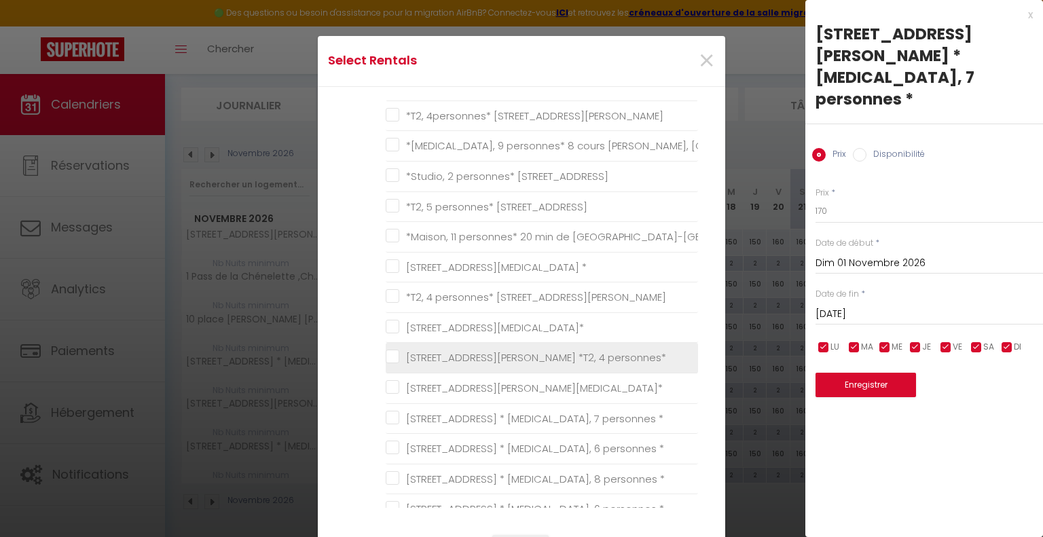
scroll to position [1222, 0]
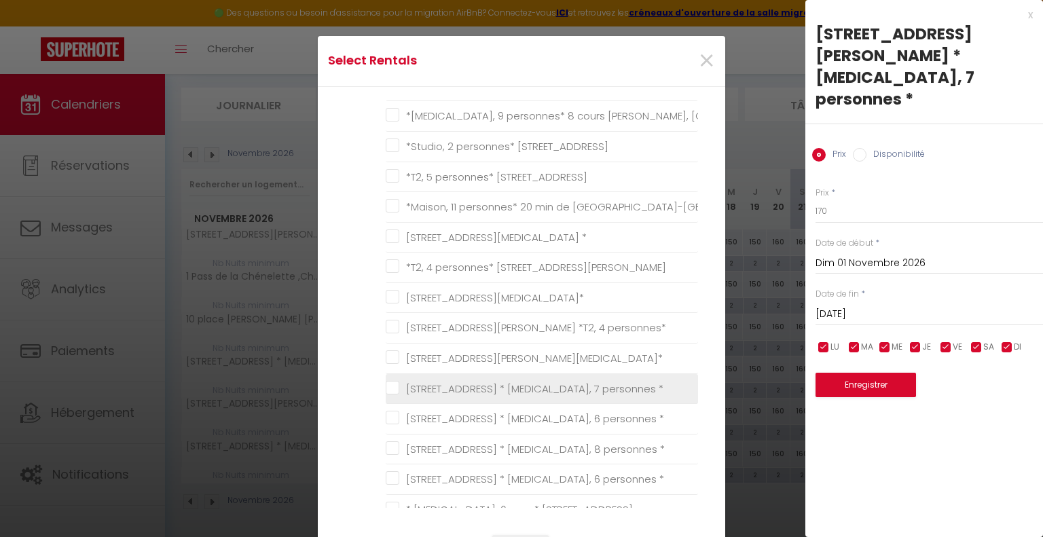
click at [391, 385] on \* "[STREET_ADDRESS] * [MEDICAL_DATA], 7 personnes *" at bounding box center [542, 389] width 312 height 14
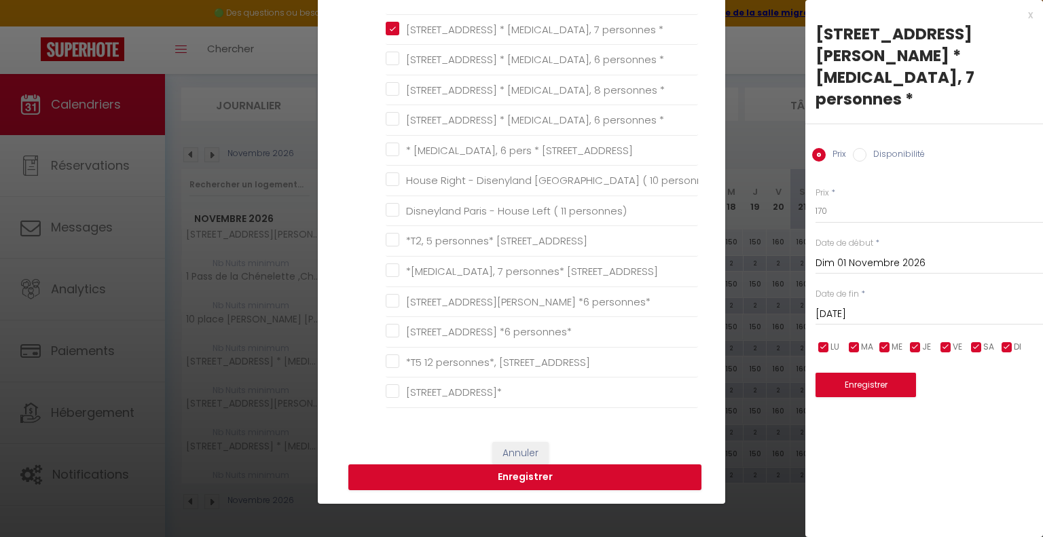
scroll to position [204, 0]
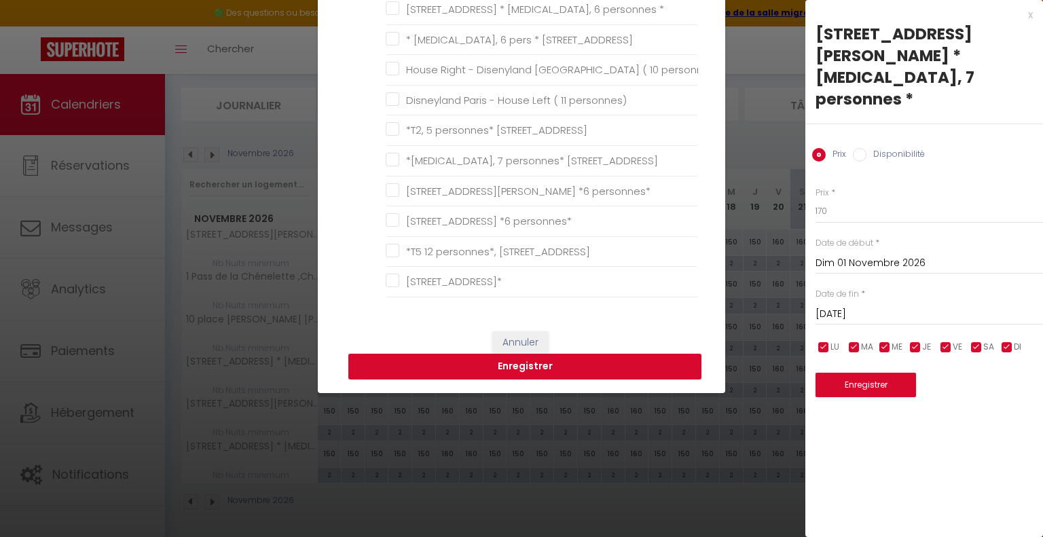
click at [522, 367] on button "Enregistrer" at bounding box center [524, 367] width 353 height 26
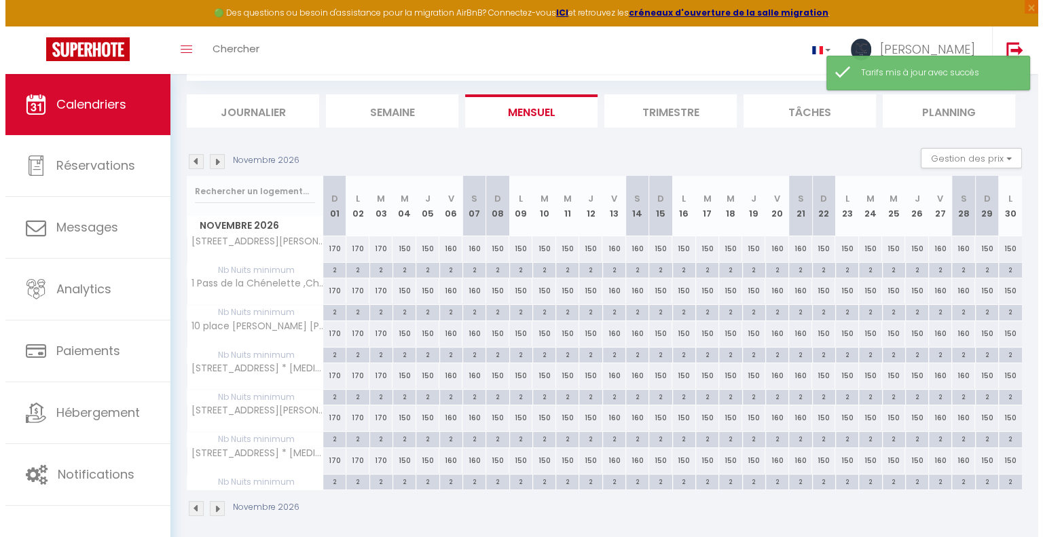
scroll to position [80, 0]
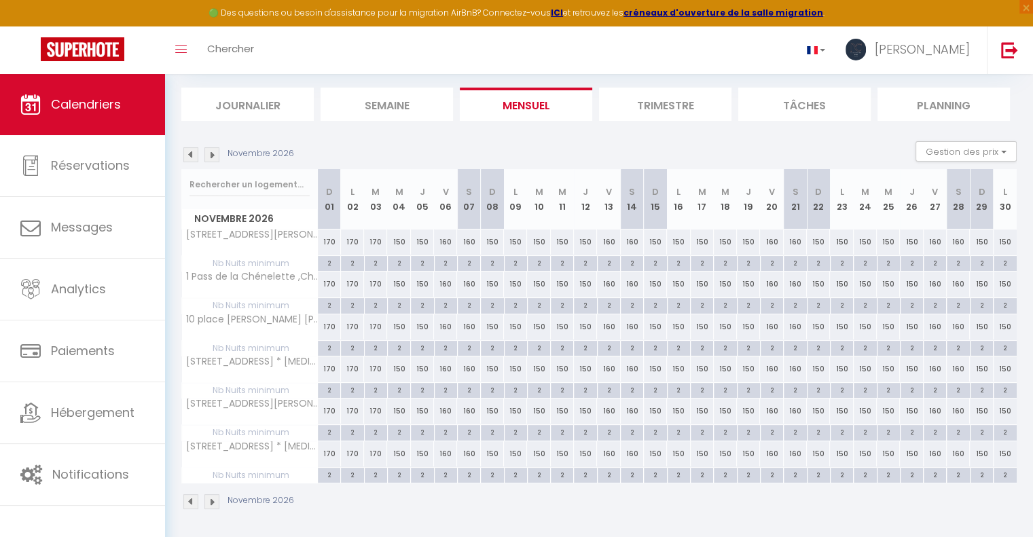
click at [538, 241] on div "150" at bounding box center [538, 242] width 23 height 25
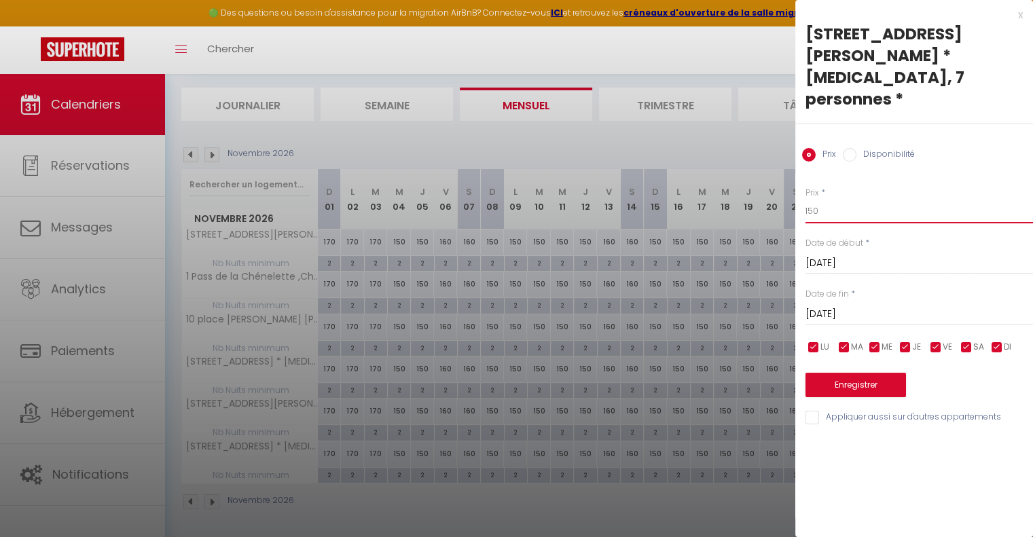
drag, startPoint x: 823, startPoint y: 189, endPoint x: 762, endPoint y: 191, distance: 61.1
click at [788, 189] on body "🟢 Des questions ou besoin d'assistance pour la migration AirBnB? Connectez-vous…" at bounding box center [516, 267] width 1033 height 546
click at [816, 411] on input "Appliquer aussi sur d'autres appartements" at bounding box center [918, 418] width 227 height 14
click at [839, 373] on button "Enregistrer" at bounding box center [855, 385] width 100 height 24
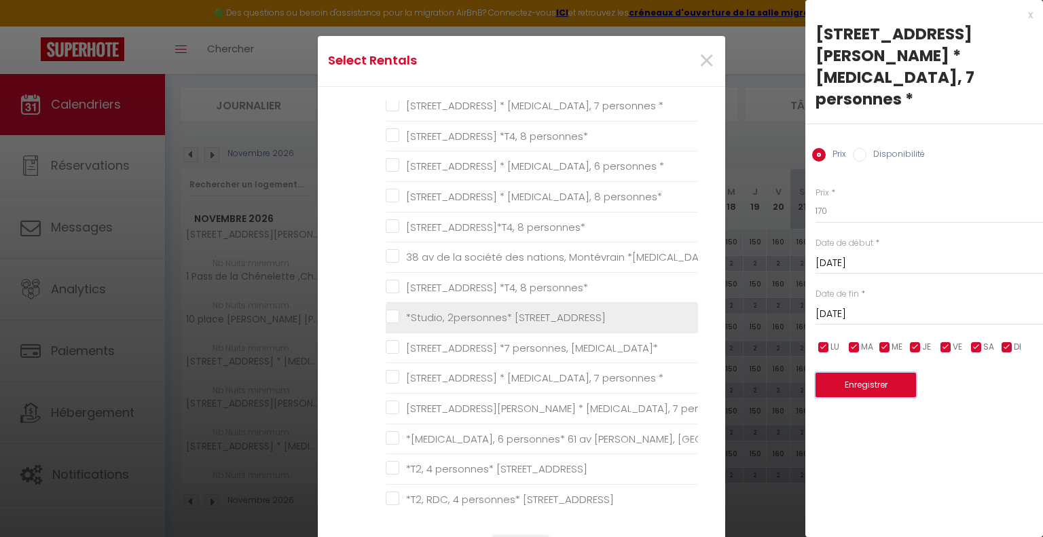
scroll to position [272, 0]
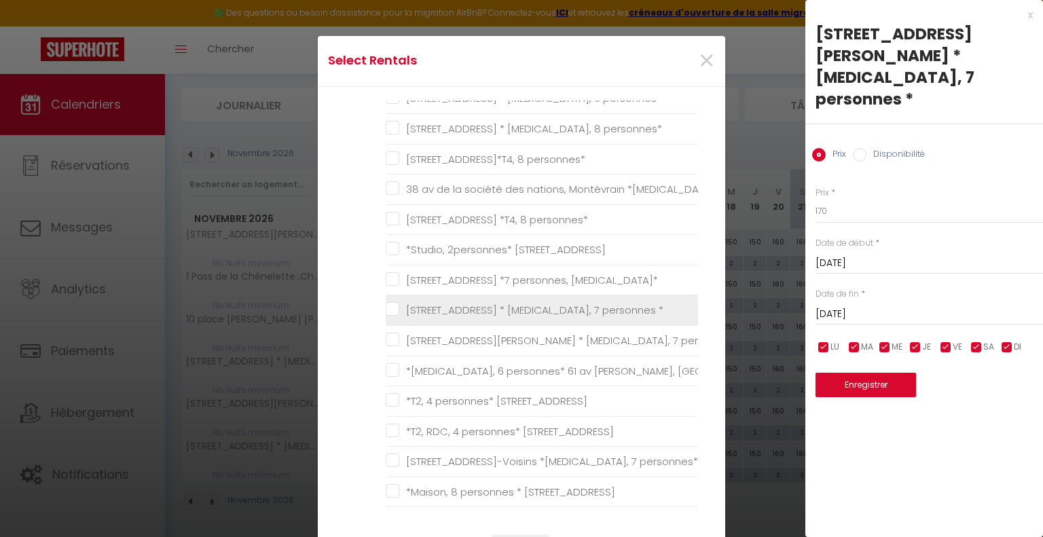
click at [386, 312] on \* "[STREET_ADDRESS] * [MEDICAL_DATA], 7 personnes *" at bounding box center [542, 311] width 312 height 14
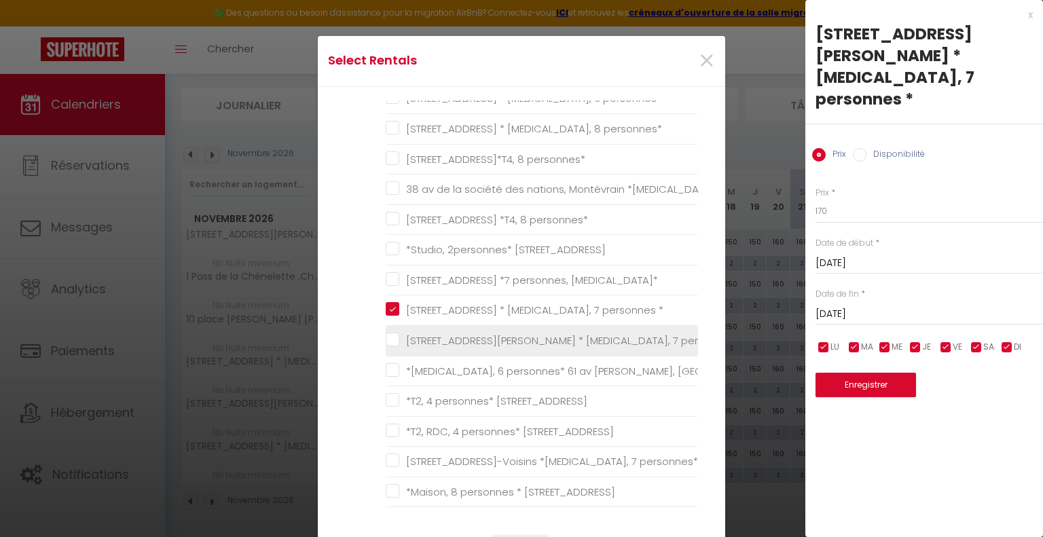
click at [386, 339] on \* "[STREET_ADDRESS][PERSON_NAME] * [MEDICAL_DATA], 7 personnes *" at bounding box center [542, 341] width 312 height 14
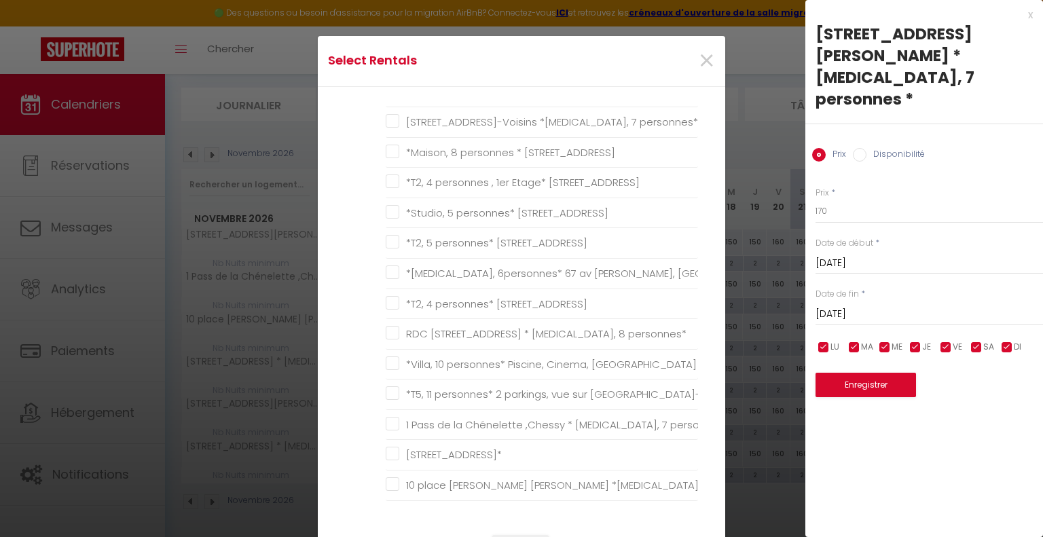
scroll to position [679, 0]
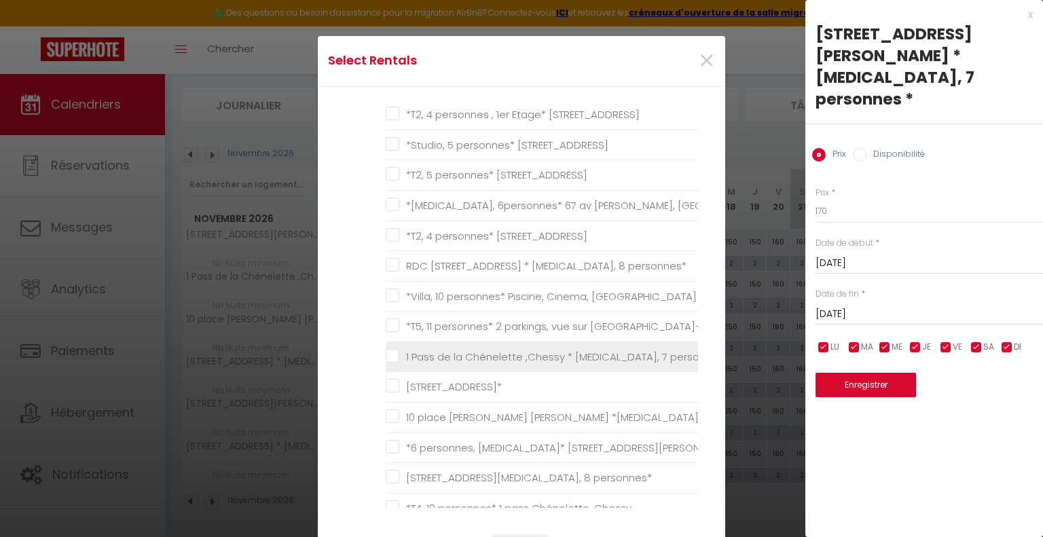
click at [387, 350] on personnes\* "1 Pass de la Chénelette ,Chessy * [MEDICAL_DATA], 7 personnes*" at bounding box center [542, 357] width 312 height 14
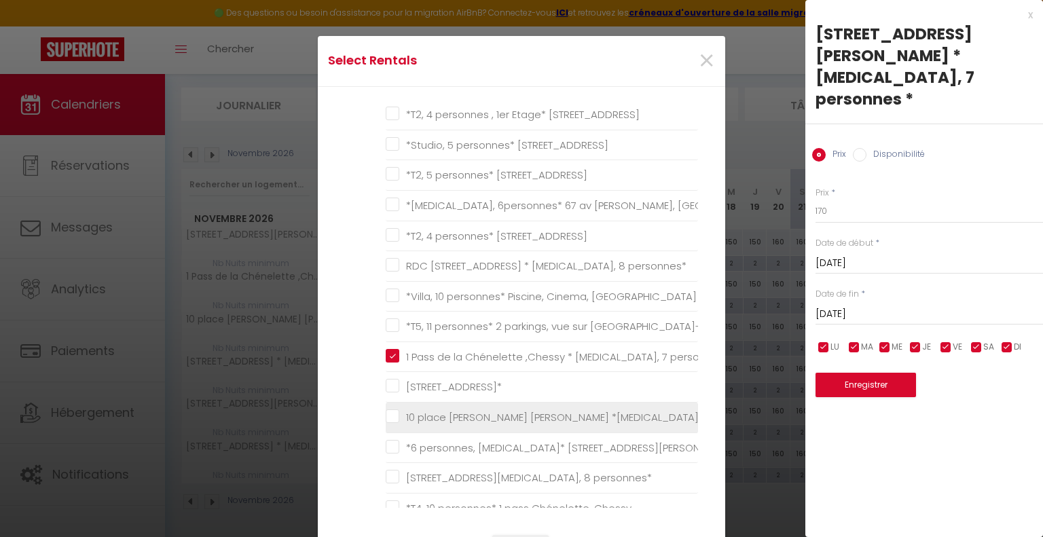
click at [388, 415] on personnes\* "10 place [PERSON_NAME] [PERSON_NAME] *[MEDICAL_DATA], 7 personnes*" at bounding box center [542, 418] width 312 height 14
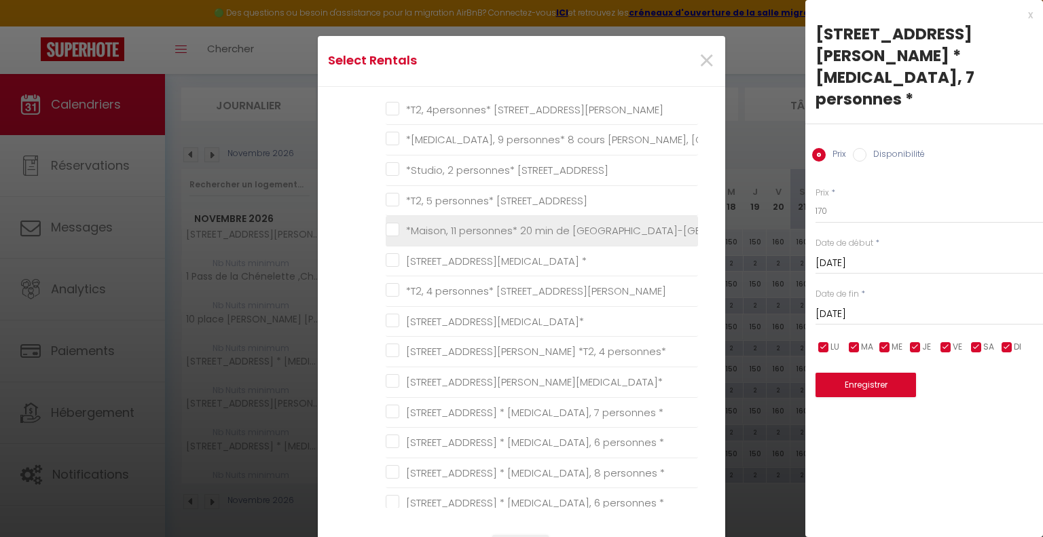
scroll to position [1222, 0]
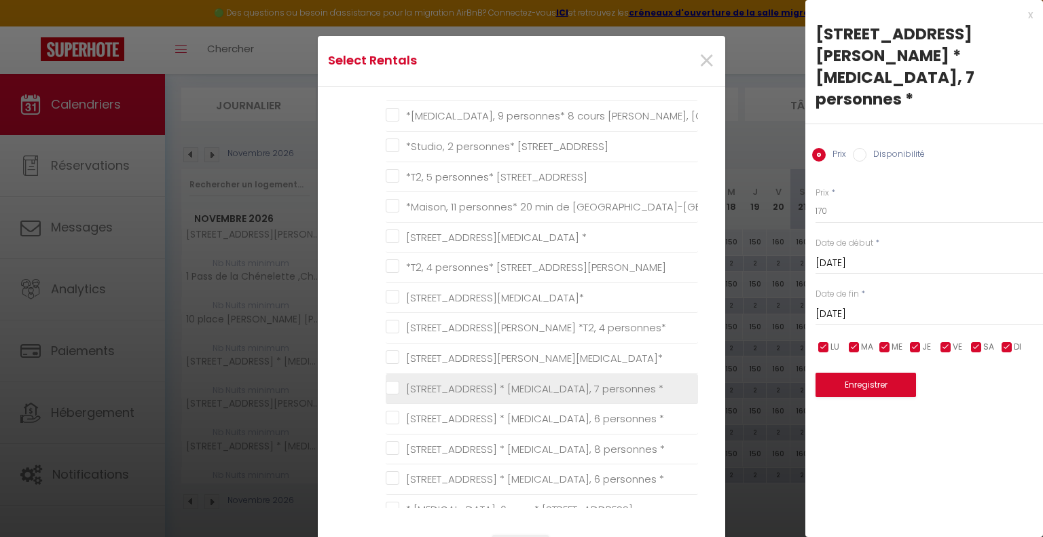
click at [387, 382] on \* "[STREET_ADDRESS] * [MEDICAL_DATA], 7 personnes *" at bounding box center [542, 389] width 312 height 14
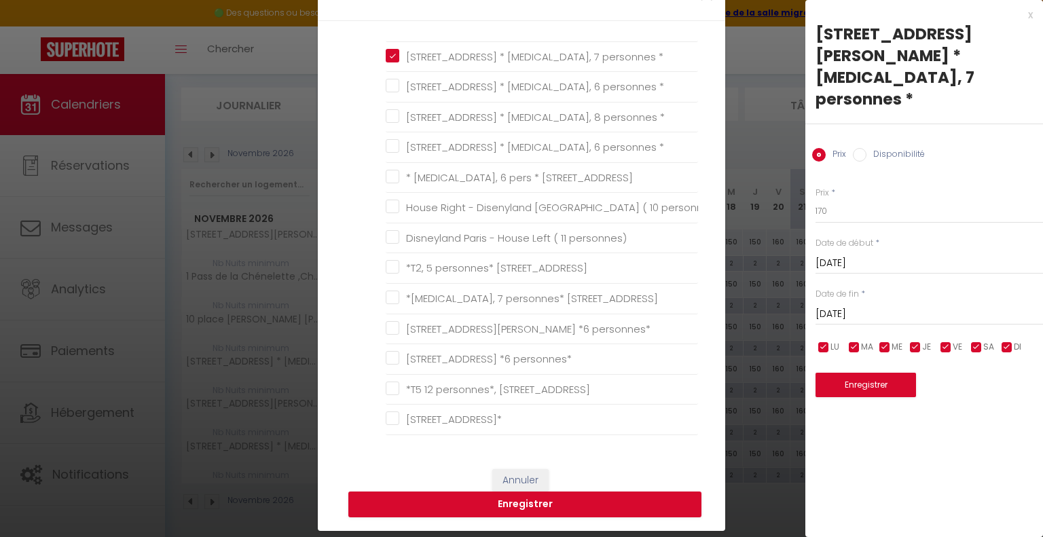
scroll to position [204, 0]
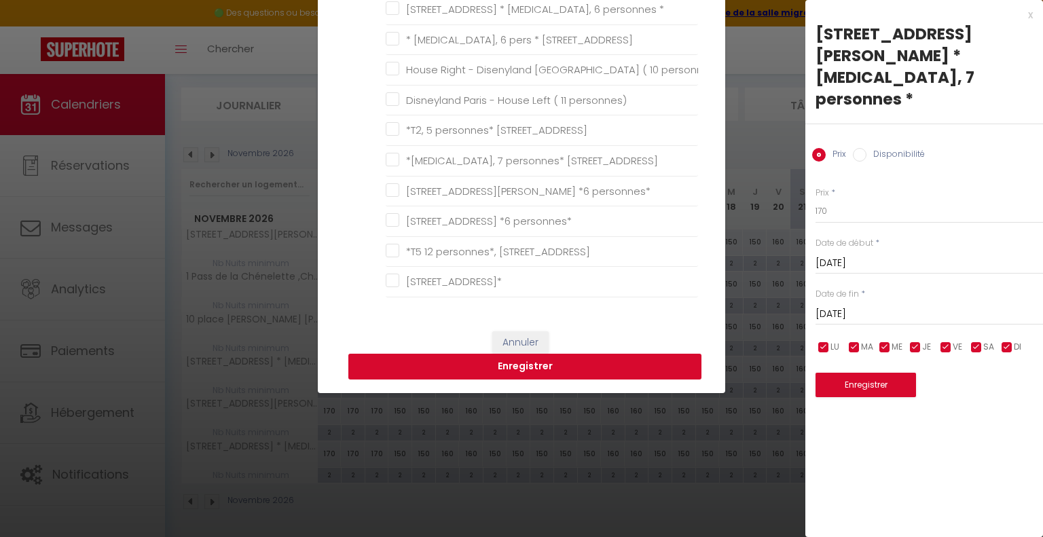
click at [529, 374] on button "Enregistrer" at bounding box center [524, 367] width 353 height 26
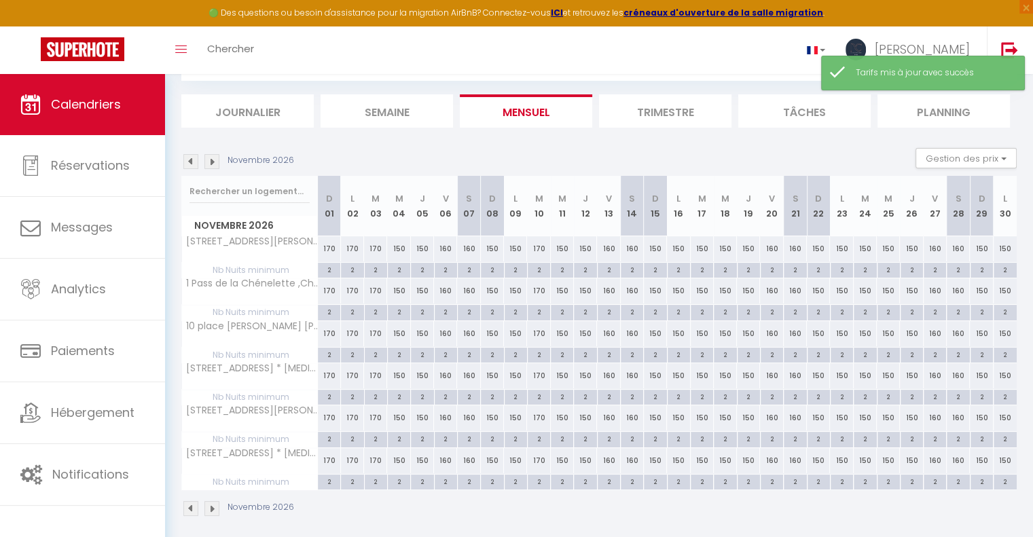
scroll to position [80, 0]
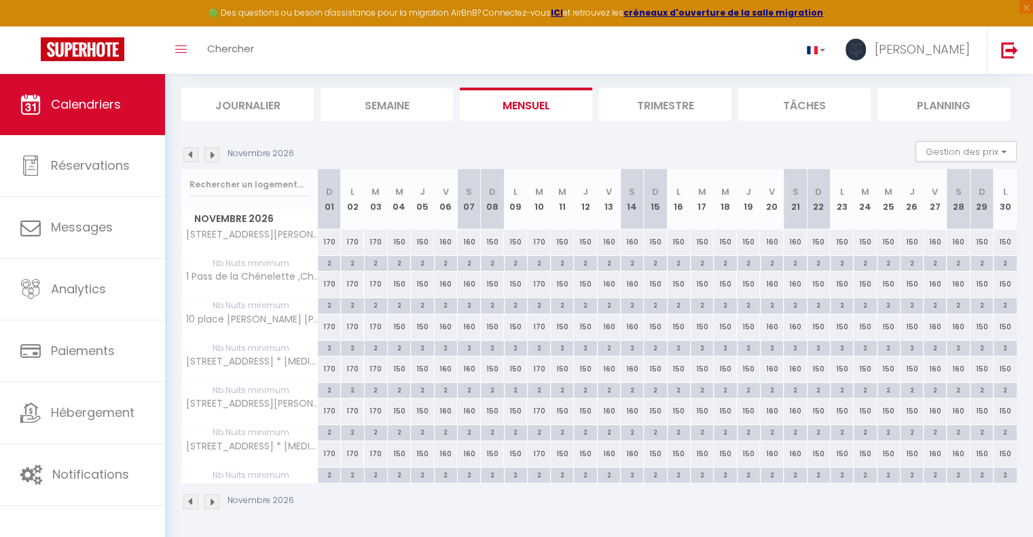
click at [207, 151] on img at bounding box center [211, 154] width 15 height 15
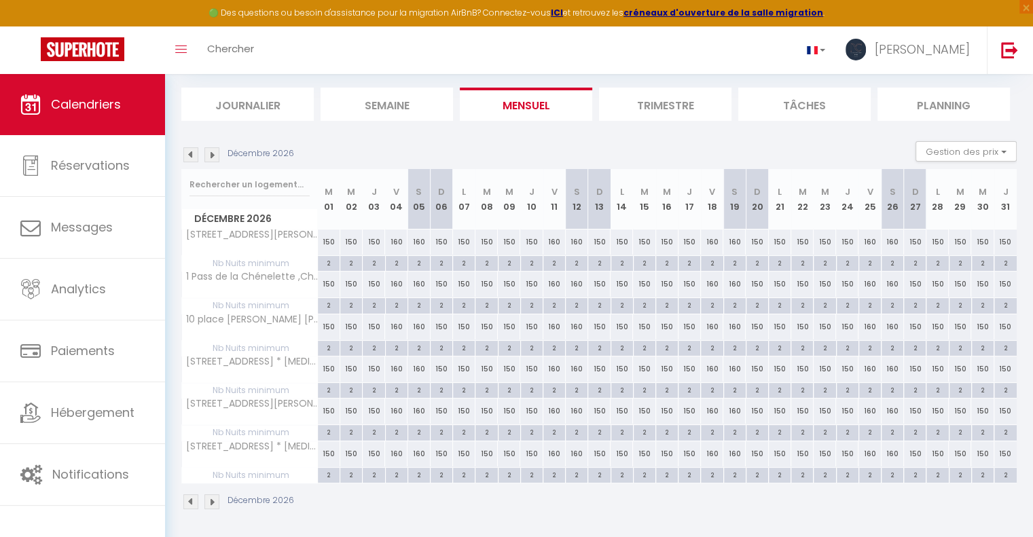
click at [712, 240] on div "160" at bounding box center [712, 242] width 22 height 25
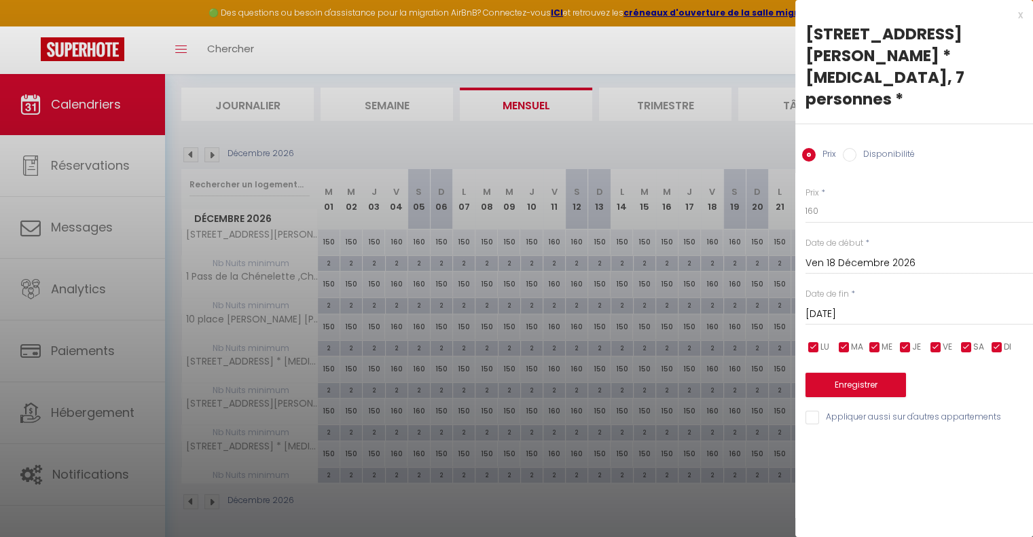
drag, startPoint x: 895, startPoint y: 280, endPoint x: 905, endPoint y: 291, distance: 15.4
click at [895, 301] on div "[DATE] < [DATE] > Dim Lun Mar Mer Jeu Ven Sam 1 2 3 4 5 6 7 8 9 10 11 12 13 14 …" at bounding box center [918, 313] width 227 height 24
click at [907, 306] on input "[DATE]" at bounding box center [918, 315] width 227 height 18
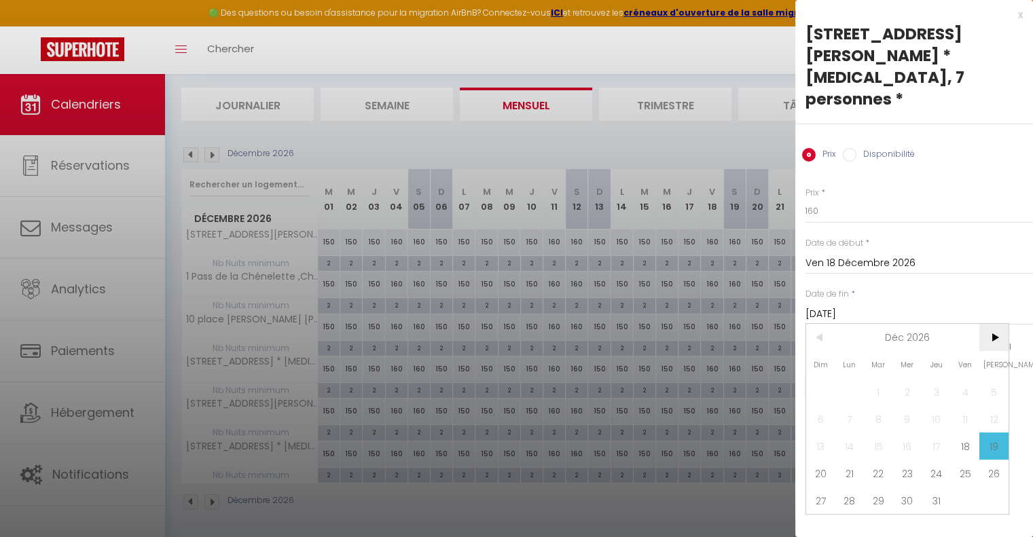
click at [1002, 324] on span ">" at bounding box center [993, 337] width 29 height 27
click at [967, 378] on span "1" at bounding box center [965, 391] width 29 height 27
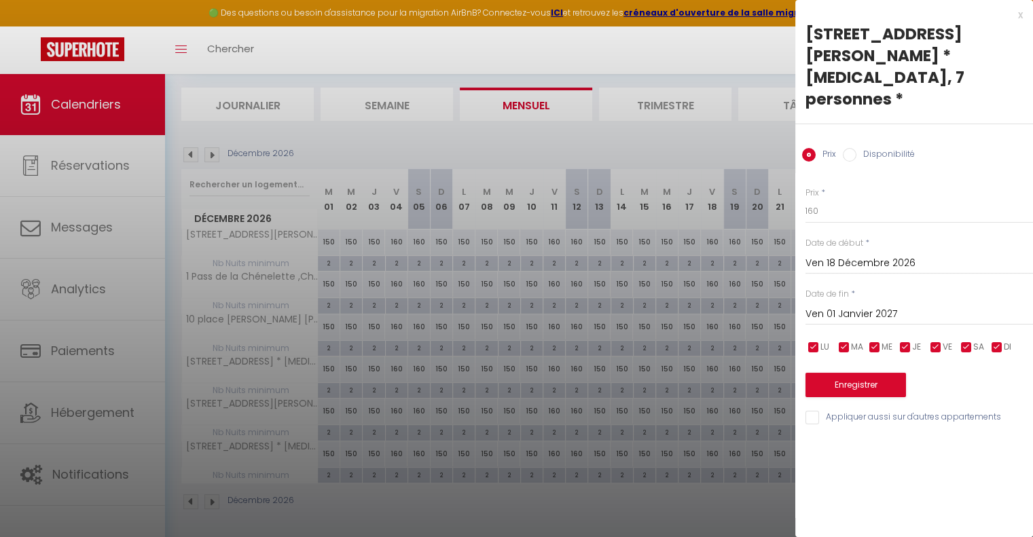
click at [973, 341] on span "SA" at bounding box center [978, 347] width 11 height 13
drag, startPoint x: 940, startPoint y: 325, endPoint x: 891, endPoint y: 263, distance: 78.8
click at [938, 341] on input "checkbox" at bounding box center [936, 348] width 14 height 14
drag, startPoint x: 826, startPoint y: 181, endPoint x: 708, endPoint y: 166, distance: 119.2
click at [779, 183] on body "🟢 Des questions ou besoin d'assistance pour la migration AirBnB? Connectez-vous…" at bounding box center [516, 267] width 1033 height 546
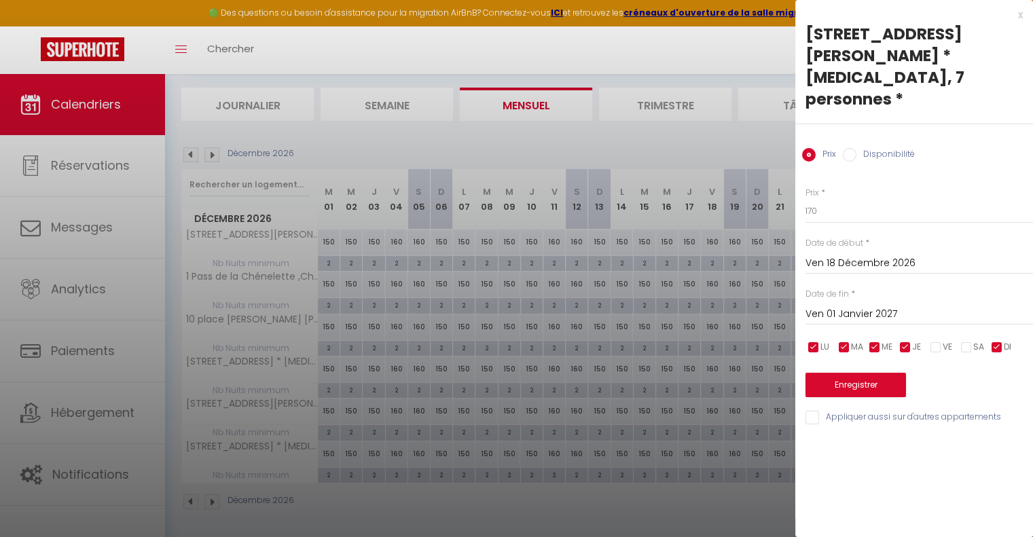
click at [810, 411] on input "Appliquer aussi sur d'autres appartements" at bounding box center [918, 418] width 227 height 14
click at [846, 373] on button "Enregistrer" at bounding box center [855, 385] width 100 height 24
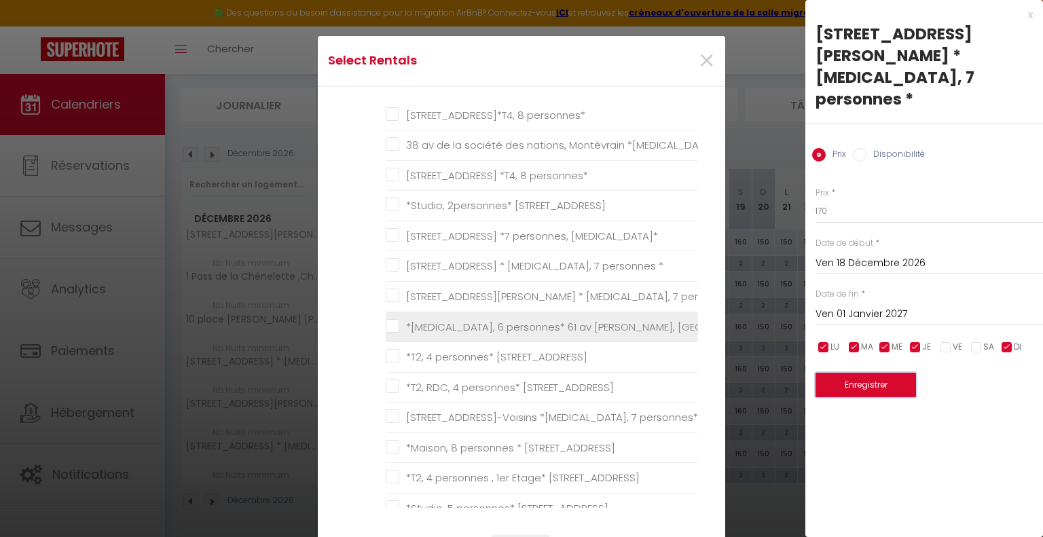
scroll to position [340, 0]
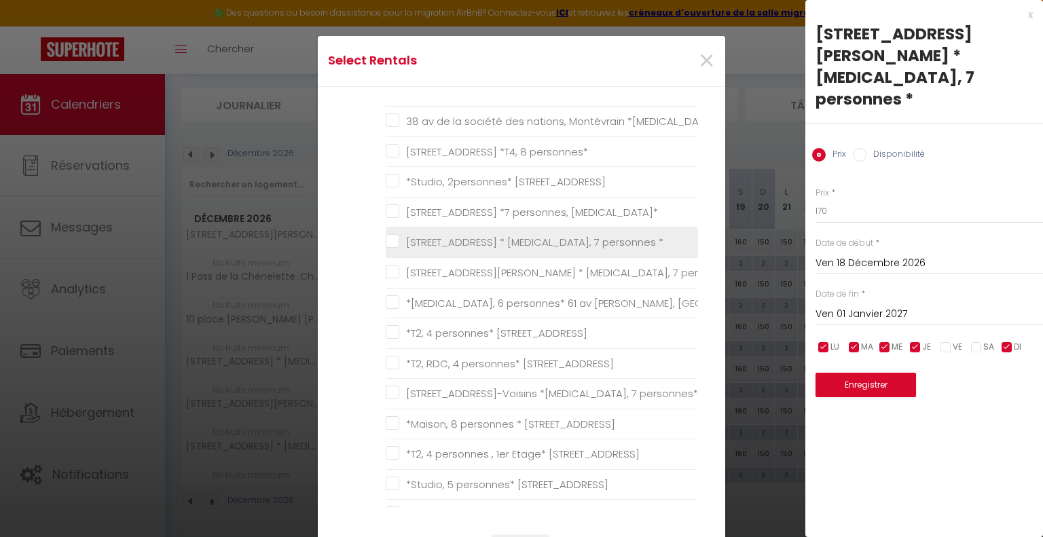
click at [391, 237] on \* "[STREET_ADDRESS] * [MEDICAL_DATA], 7 personnes *" at bounding box center [542, 243] width 312 height 14
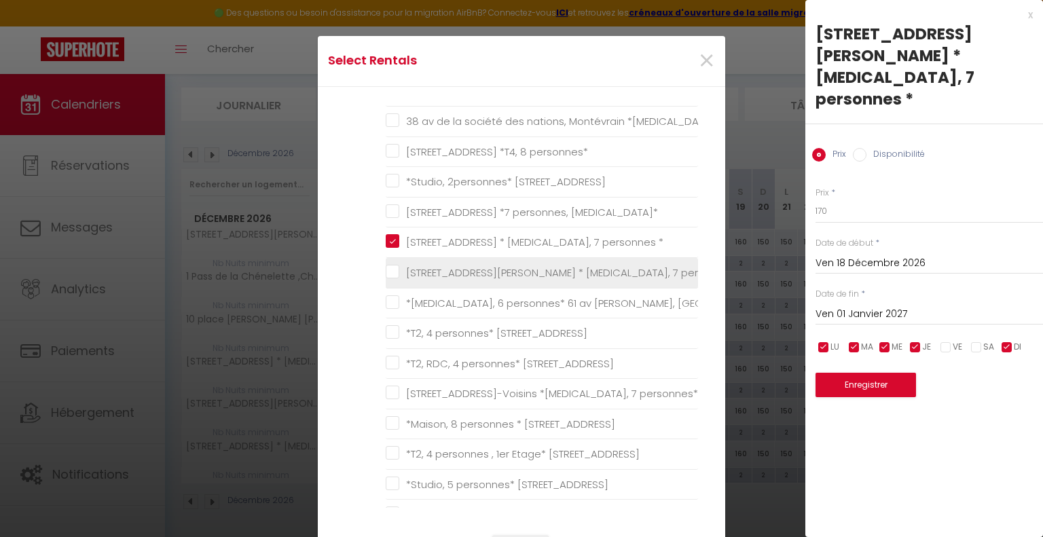
click at [386, 270] on \* "[STREET_ADDRESS][PERSON_NAME] * [MEDICAL_DATA], 7 personnes *" at bounding box center [542, 273] width 312 height 14
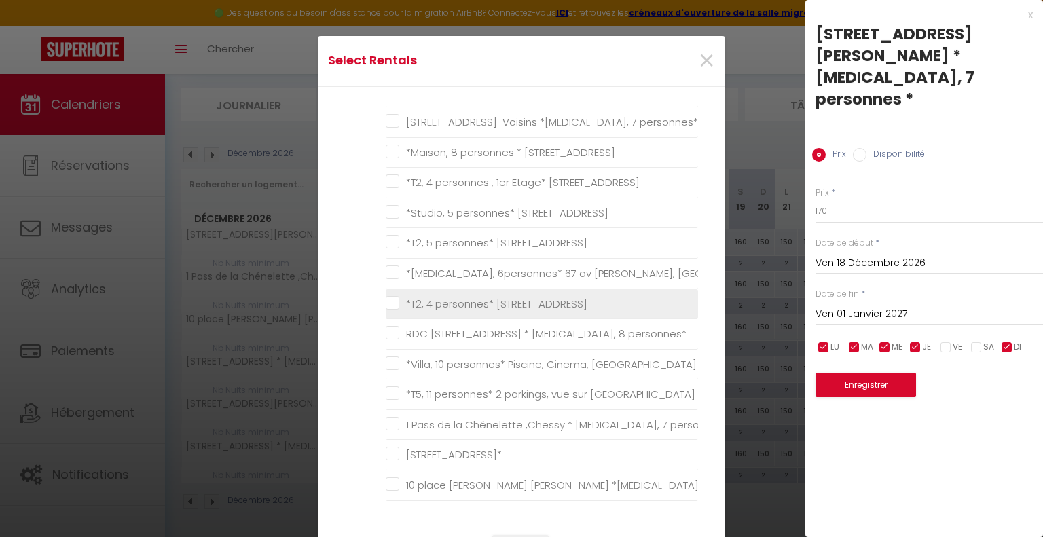
scroll to position [679, 0]
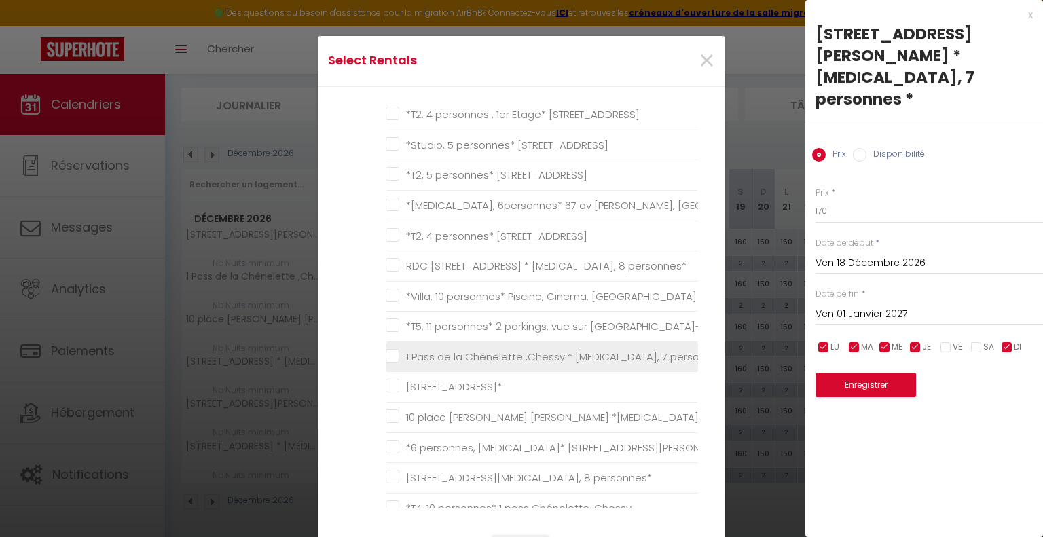
click at [386, 350] on personnes\* "1 Pass de la Chénelette ,Chessy * [MEDICAL_DATA], 7 personnes*" at bounding box center [542, 357] width 312 height 14
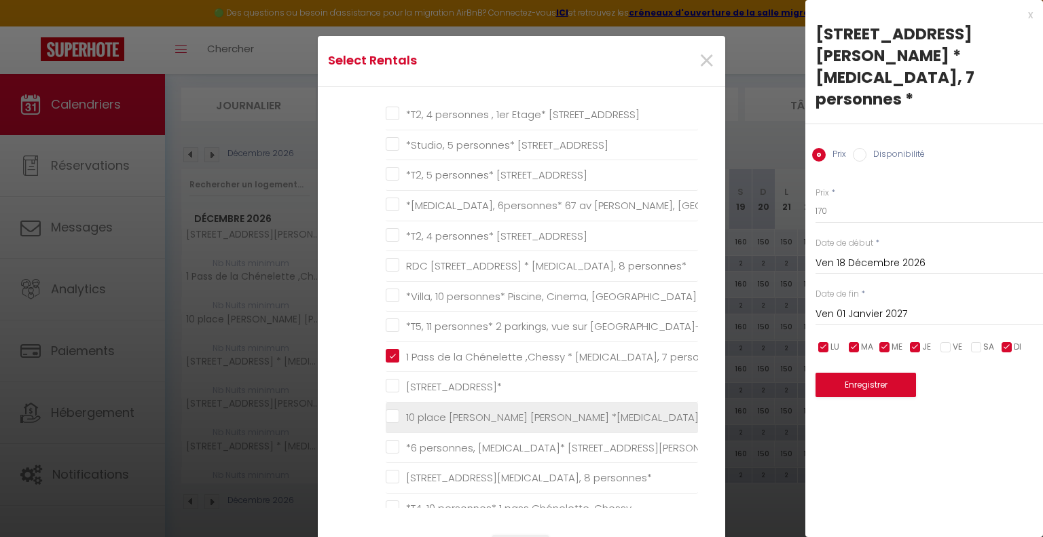
click at [386, 415] on personnes\* "10 place [PERSON_NAME] [PERSON_NAME] *[MEDICAL_DATA], 7 personnes*" at bounding box center [542, 418] width 312 height 14
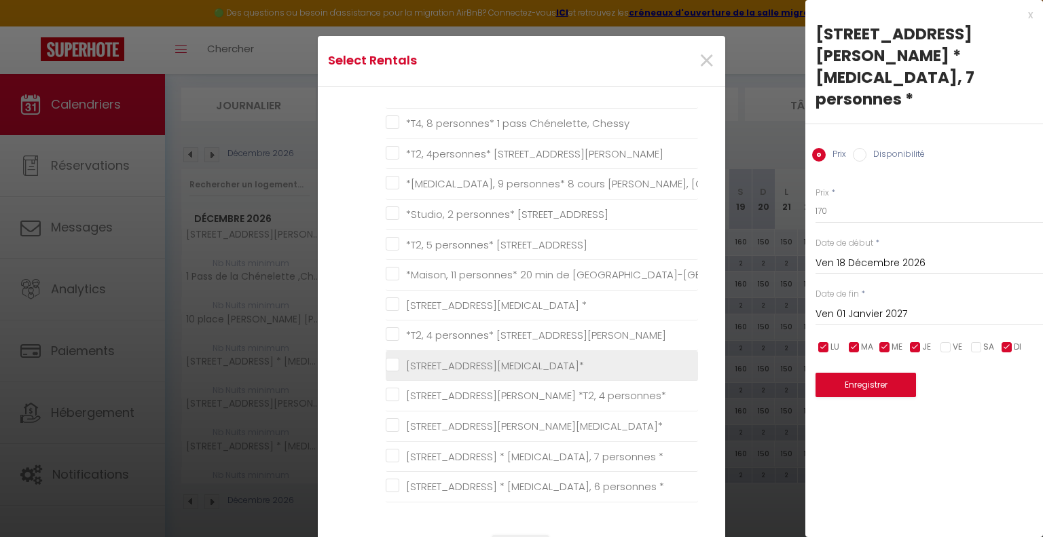
scroll to position [1222, 0]
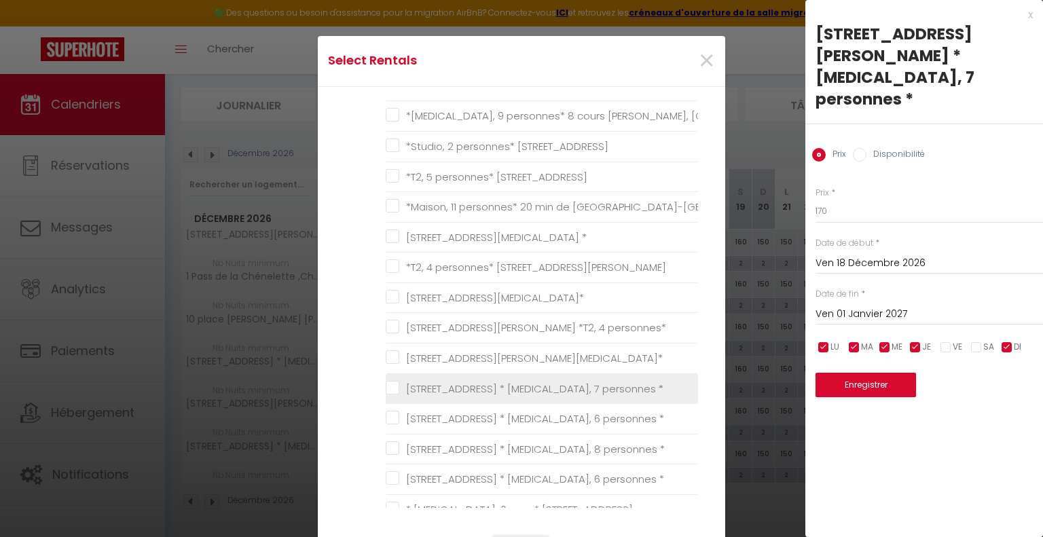
click at [386, 382] on \* "[STREET_ADDRESS] * [MEDICAL_DATA], 7 personnes *" at bounding box center [542, 389] width 312 height 14
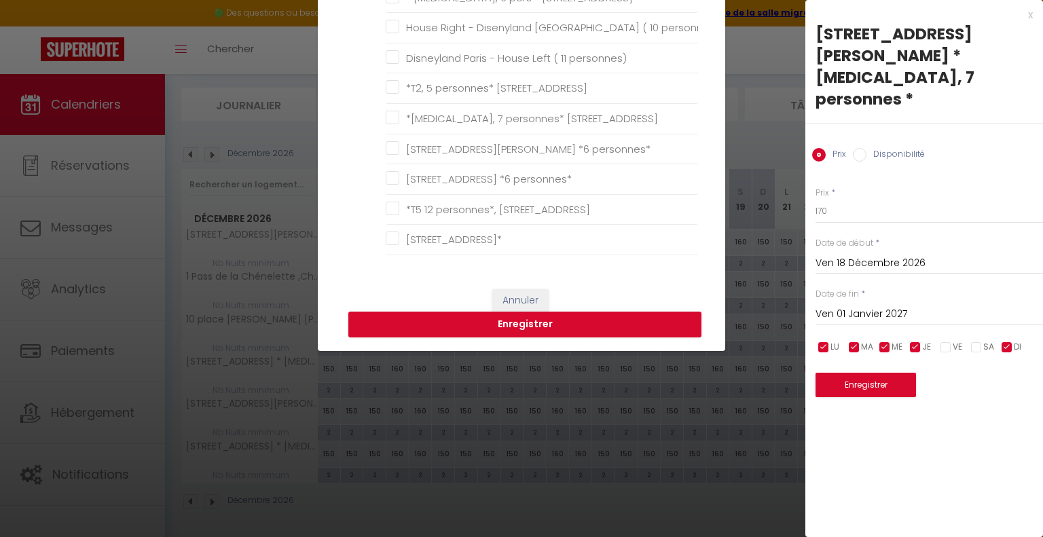
scroll to position [340, 0]
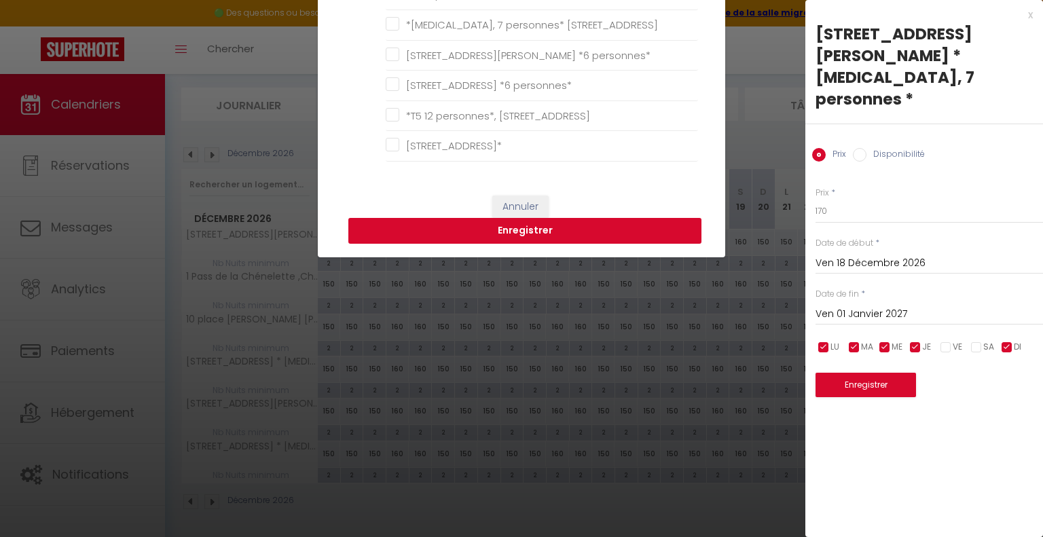
click at [516, 236] on button "Enregistrer" at bounding box center [524, 231] width 353 height 26
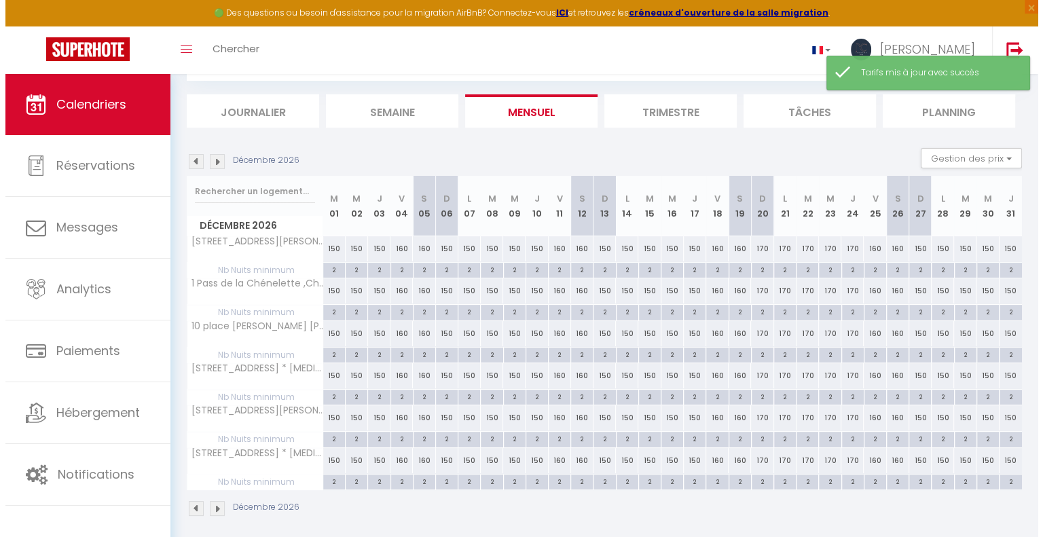
scroll to position [80, 0]
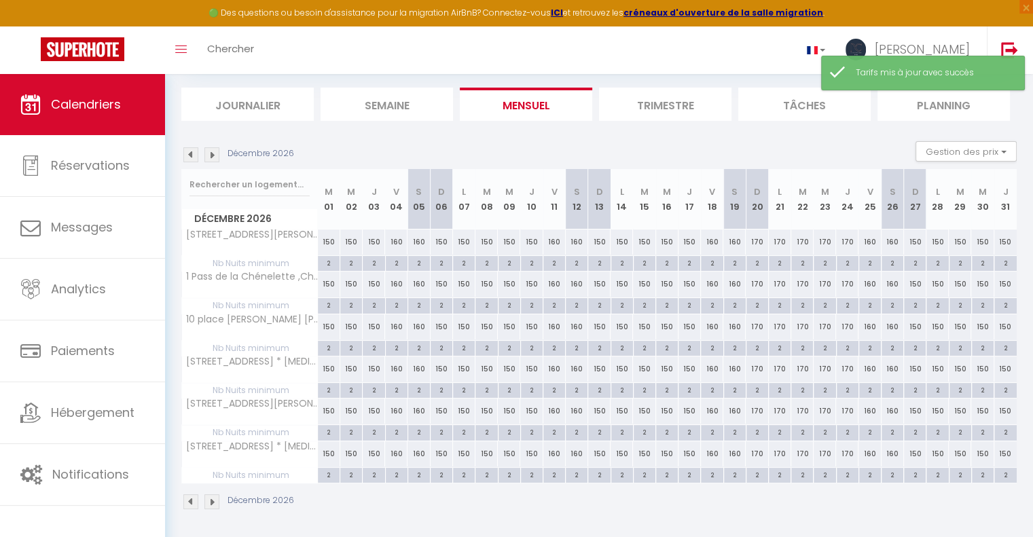
click at [707, 242] on div "160" at bounding box center [712, 242] width 22 height 25
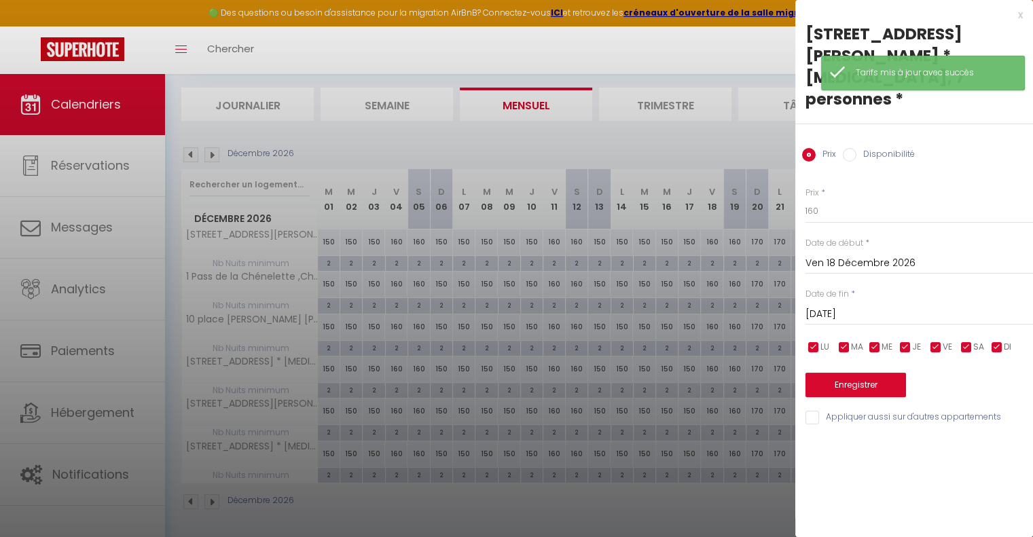
click at [889, 306] on input "[DATE]" at bounding box center [918, 315] width 227 height 18
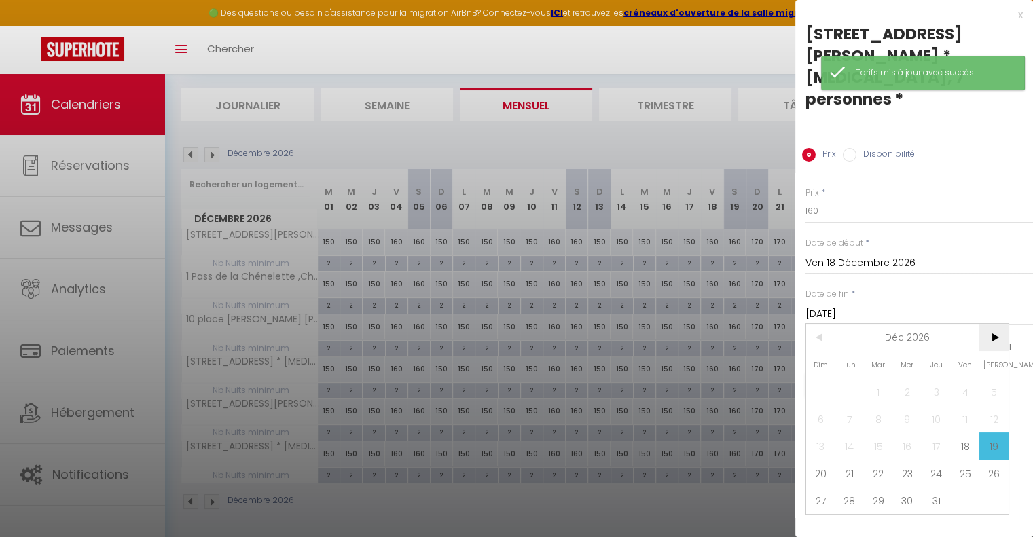
click at [997, 324] on span ">" at bounding box center [993, 337] width 29 height 27
click at [976, 378] on span "1" at bounding box center [965, 391] width 29 height 27
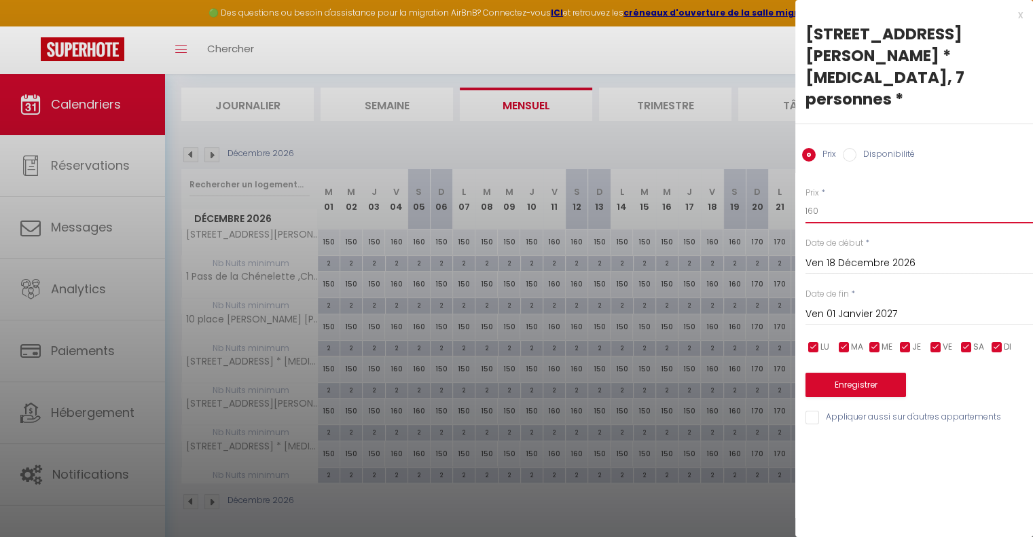
drag, startPoint x: 822, startPoint y: 195, endPoint x: 774, endPoint y: 192, distance: 48.3
click at [774, 192] on body "🟢 Des questions ou besoin d'assistance pour la migration AirBnB? Connectez-vous…" at bounding box center [516, 267] width 1033 height 546
click at [999, 341] on input "checkbox" at bounding box center [997, 348] width 14 height 14
click at [901, 341] on input "checkbox" at bounding box center [905, 348] width 14 height 14
click at [864, 339] on div "LU MA ME JE VE SA DI" at bounding box center [919, 347] width 245 height 17
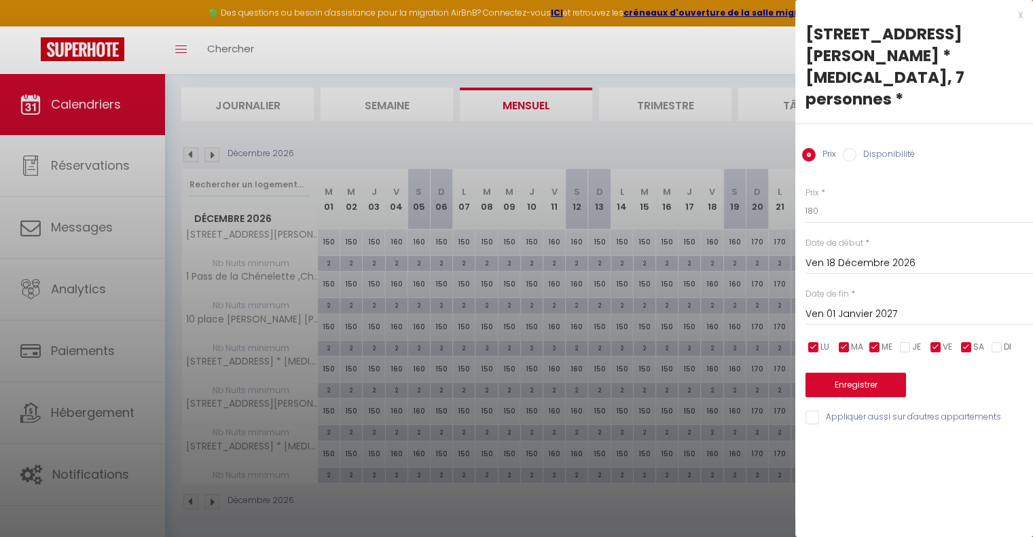
click at [875, 341] on input "checkbox" at bounding box center [875, 348] width 14 height 14
click at [847, 341] on input "checkbox" at bounding box center [844, 348] width 14 height 14
click at [815, 341] on input "checkbox" at bounding box center [814, 348] width 14 height 14
click at [820, 411] on label "Appliquer aussi sur d'autres appartements" at bounding box center [910, 418] width 182 height 15
click at [820, 411] on input "Appliquer aussi sur d'autres appartements" at bounding box center [918, 418] width 227 height 14
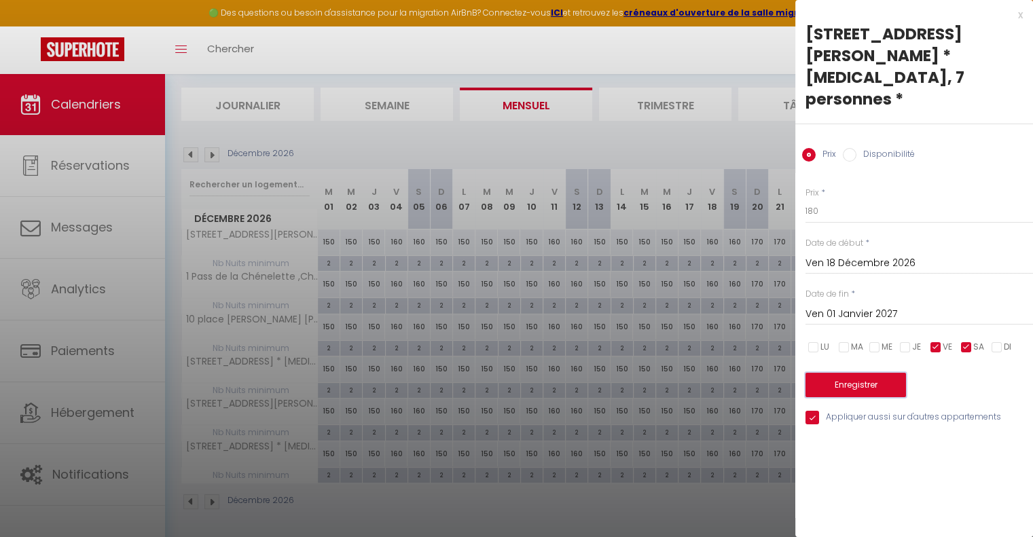
click at [848, 373] on button "Enregistrer" at bounding box center [855, 385] width 100 height 24
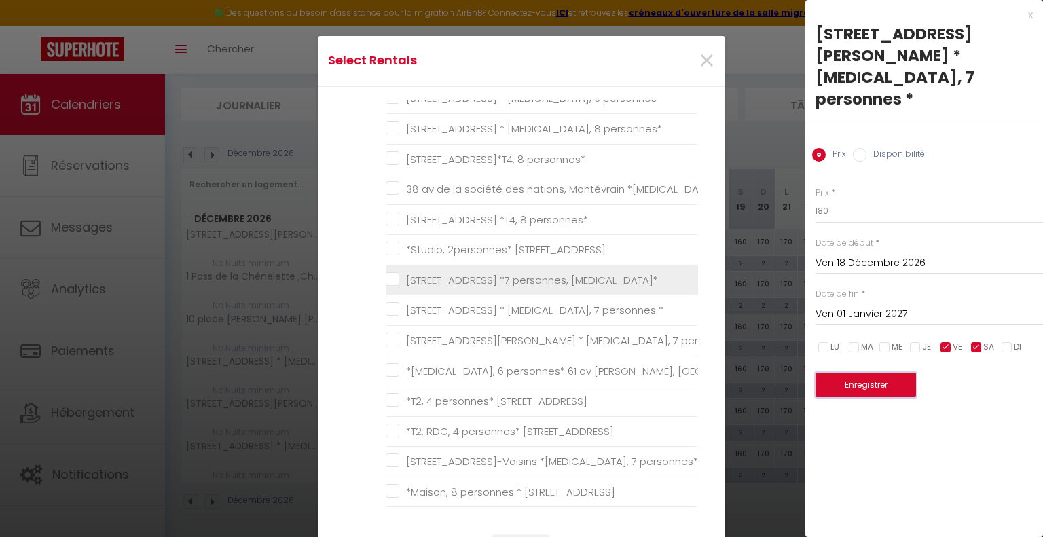
scroll to position [340, 0]
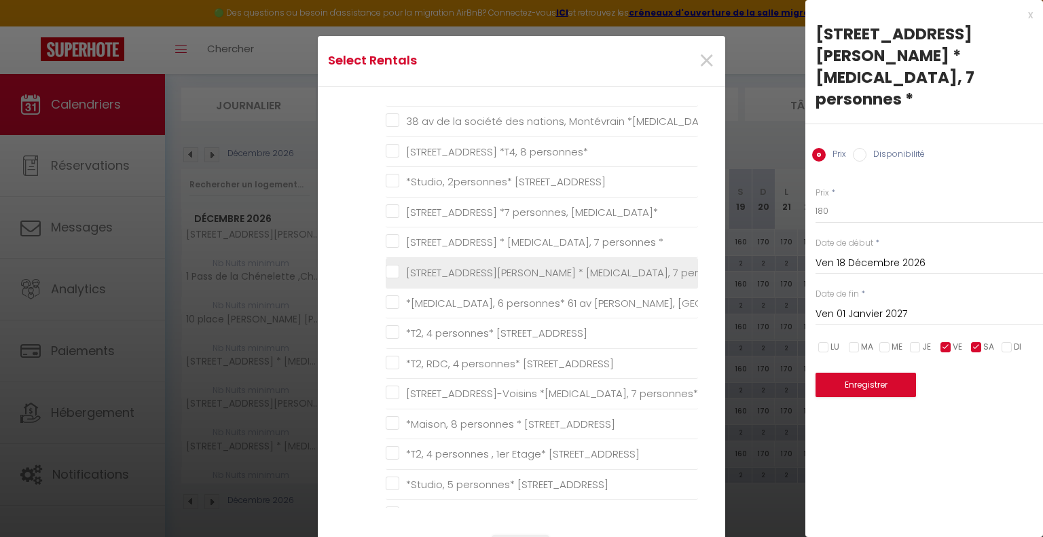
click at [386, 271] on \* "[STREET_ADDRESS][PERSON_NAME] * [MEDICAL_DATA], 7 personnes *" at bounding box center [542, 273] width 312 height 14
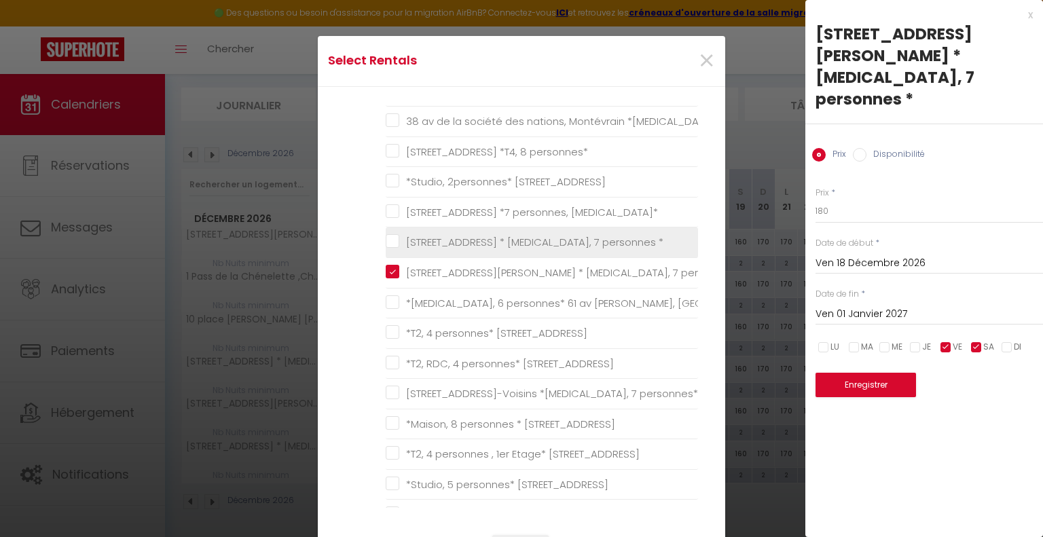
click at [391, 240] on \* "[STREET_ADDRESS] * [MEDICAL_DATA], 7 personnes *" at bounding box center [542, 243] width 312 height 14
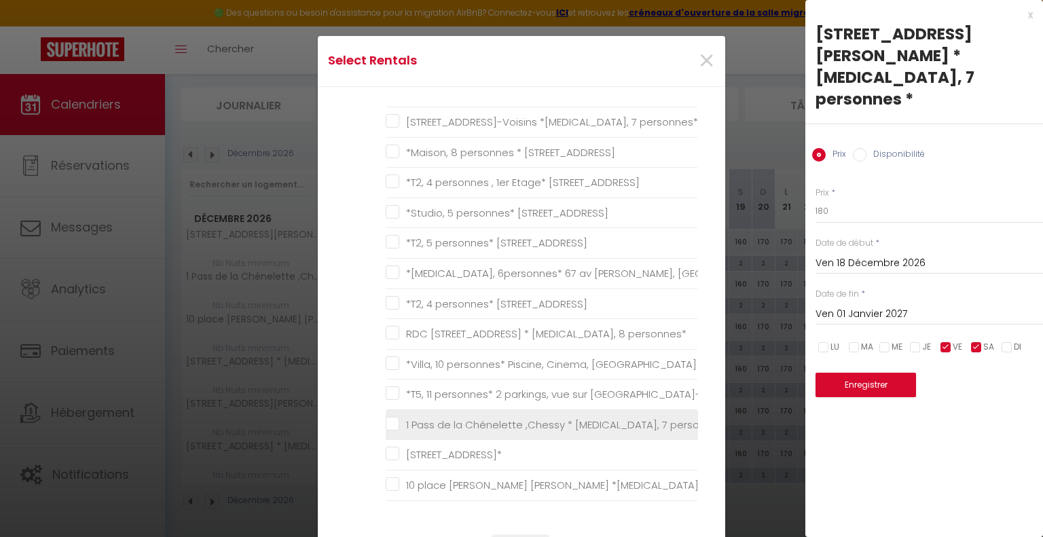
scroll to position [679, 0]
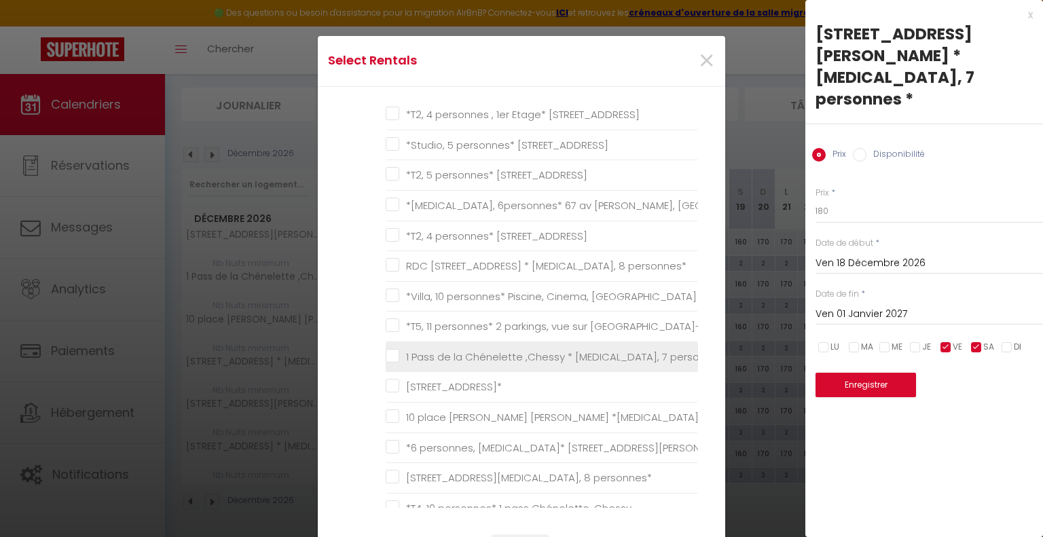
click at [391, 350] on personnes\* "1 Pass de la Chénelette ,Chessy * [MEDICAL_DATA], 7 personnes*" at bounding box center [542, 357] width 312 height 14
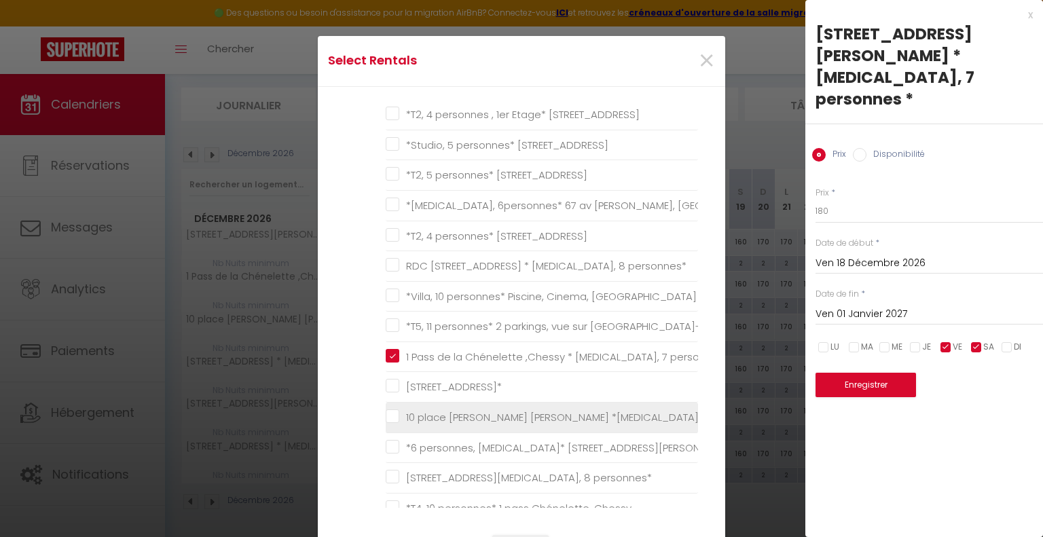
click at [395, 411] on personnes\* "10 place [PERSON_NAME] [PERSON_NAME] *[MEDICAL_DATA], 7 personnes*" at bounding box center [542, 418] width 312 height 14
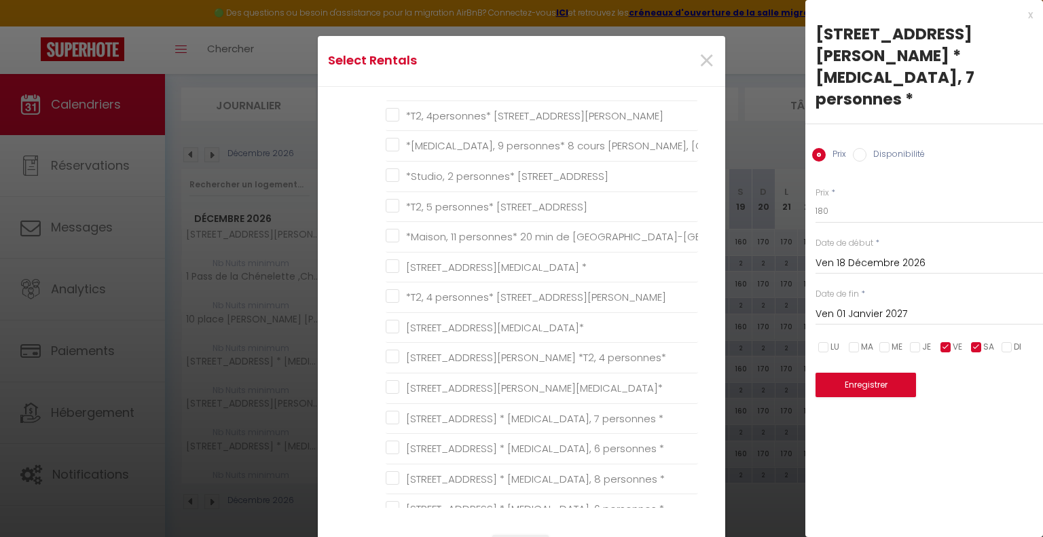
scroll to position [1222, 0]
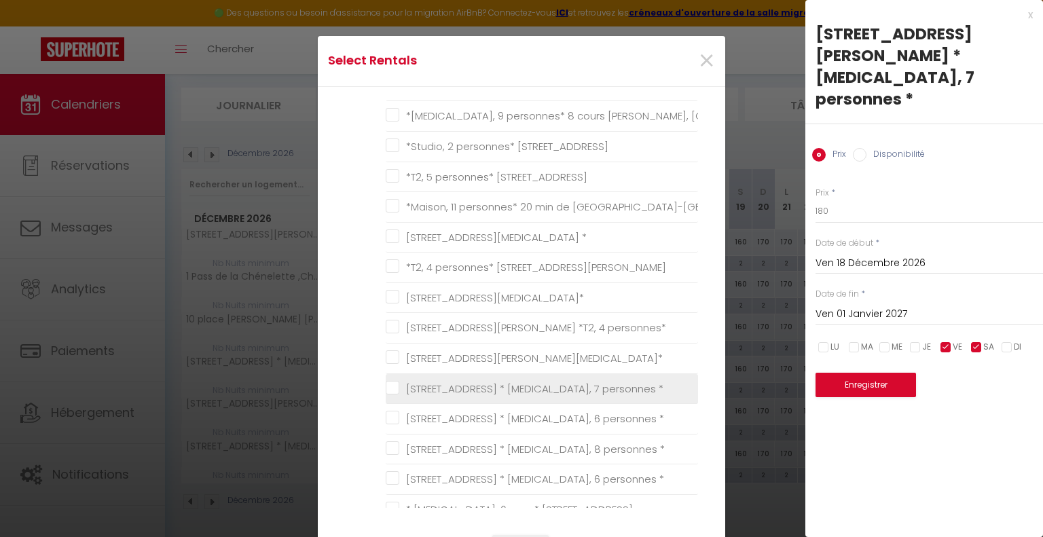
click at [387, 382] on \* "[STREET_ADDRESS] * [MEDICAL_DATA], 7 personnes *" at bounding box center [542, 389] width 312 height 14
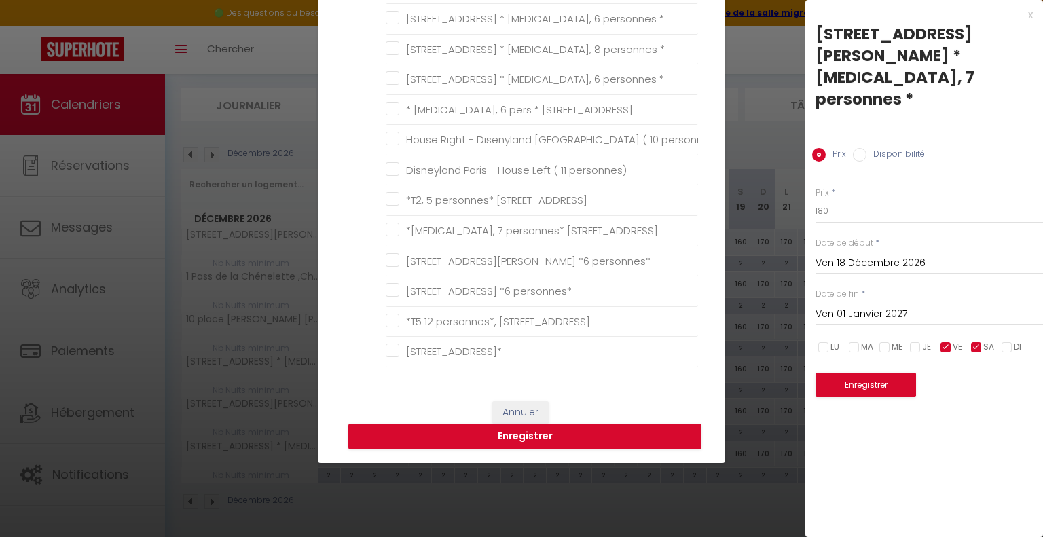
scroll to position [136, 0]
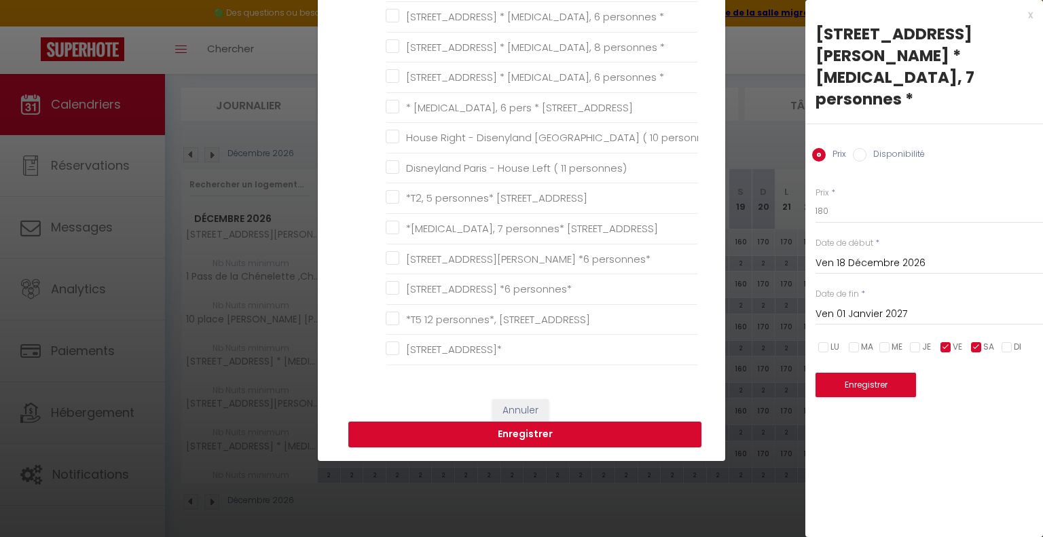
click at [541, 433] on button "Enregistrer" at bounding box center [524, 435] width 353 height 26
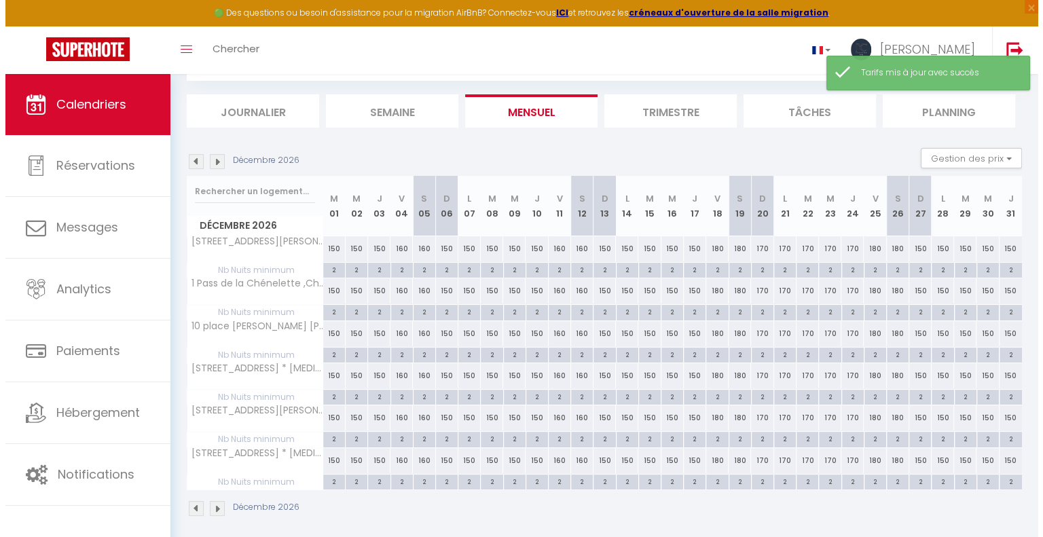
scroll to position [80, 0]
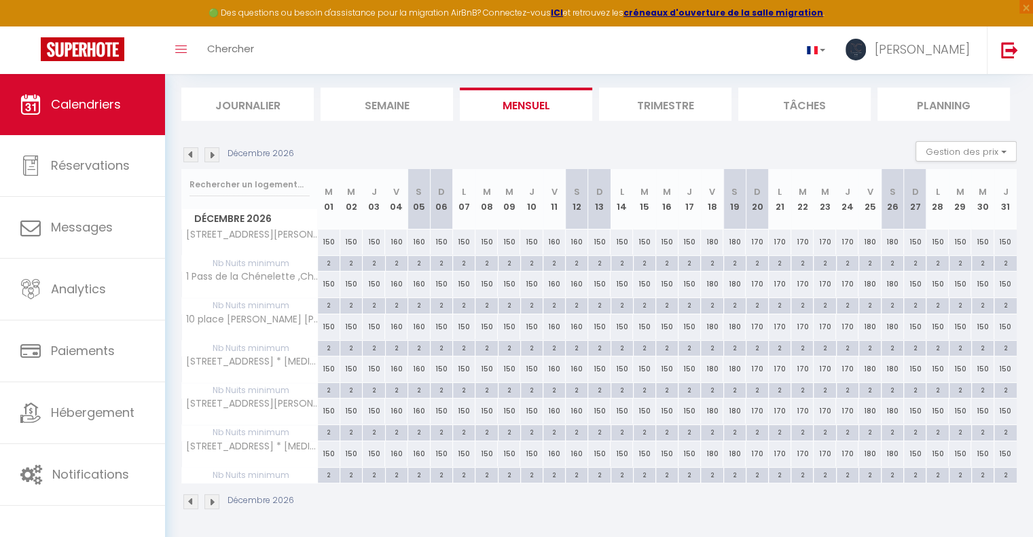
click at [934, 242] on div "150" at bounding box center [937, 242] width 22 height 25
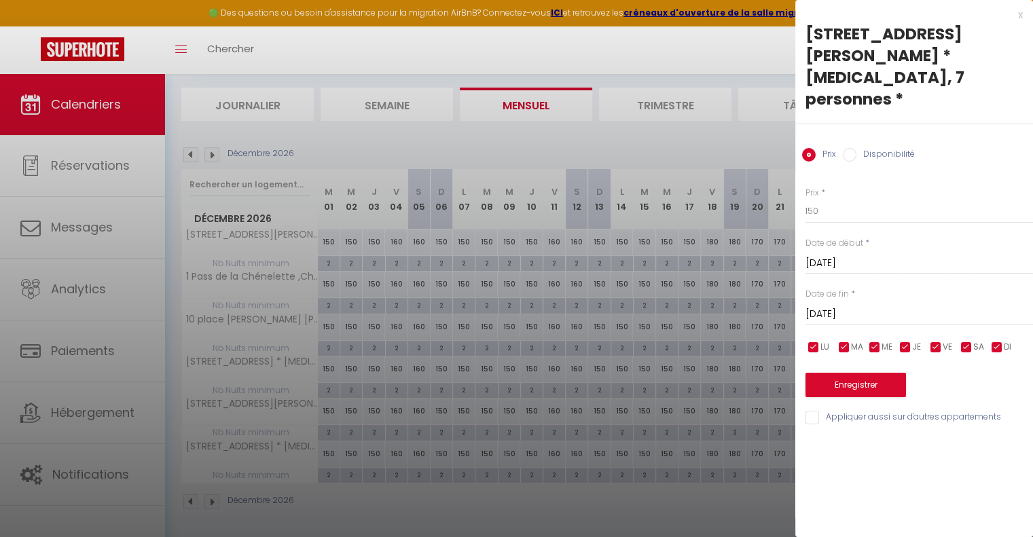
click at [874, 306] on input "[DATE]" at bounding box center [918, 315] width 227 height 18
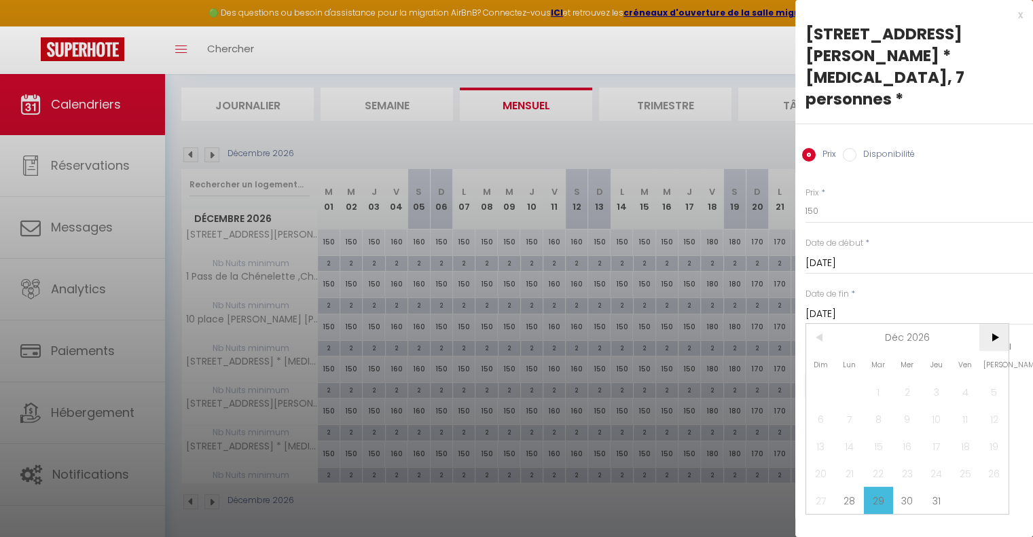
click at [991, 324] on span ">" at bounding box center [993, 337] width 29 height 27
click at [959, 378] on span "1" at bounding box center [965, 391] width 29 height 27
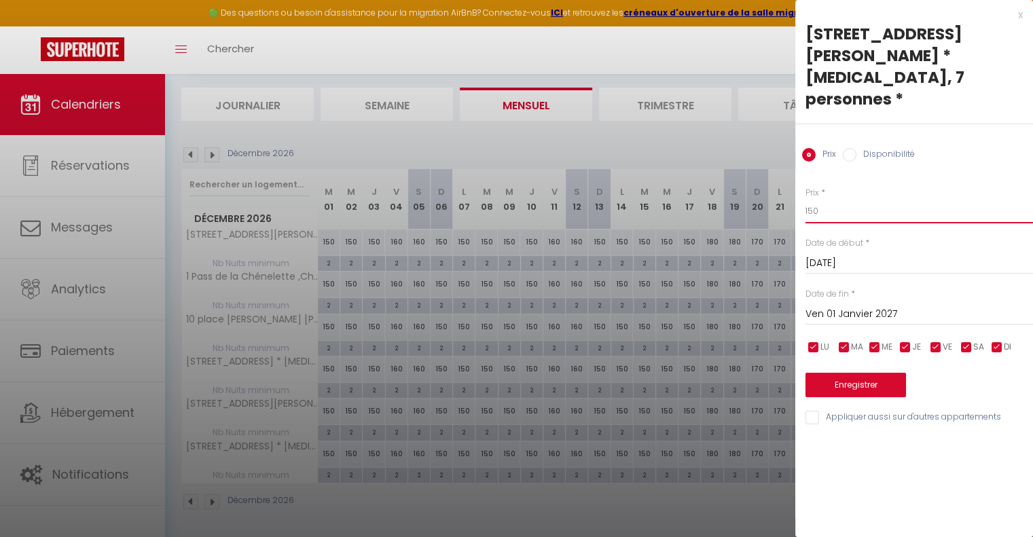
drag, startPoint x: 837, startPoint y: 190, endPoint x: 738, endPoint y: 176, distance: 99.5
click at [742, 177] on body "🟢 Des questions ou besoin d'assistance pour la migration AirBnB? Connectez-vous…" at bounding box center [516, 267] width 1033 height 546
click at [809, 411] on input "Appliquer aussi sur d'autres appartements" at bounding box center [918, 418] width 227 height 14
click at [828, 373] on button "Enregistrer" at bounding box center [855, 385] width 100 height 24
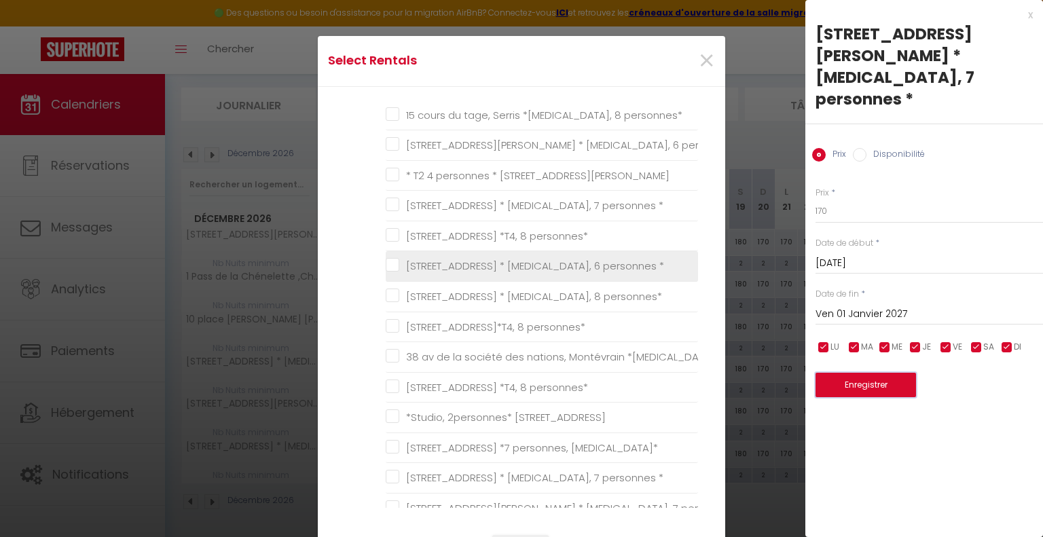
scroll to position [136, 0]
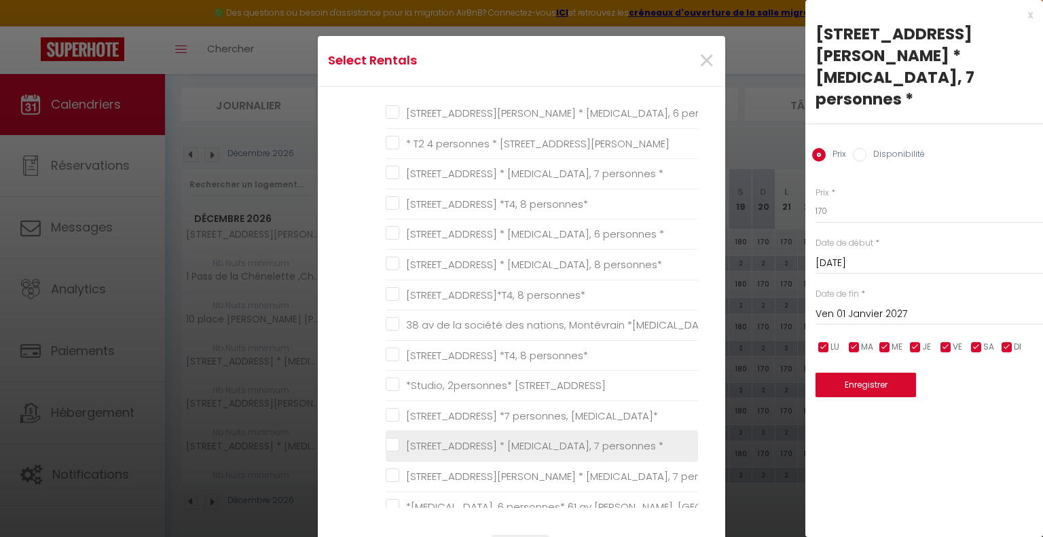
click at [386, 441] on \* "[STREET_ADDRESS] * [MEDICAL_DATA], 7 personnes *" at bounding box center [542, 446] width 312 height 14
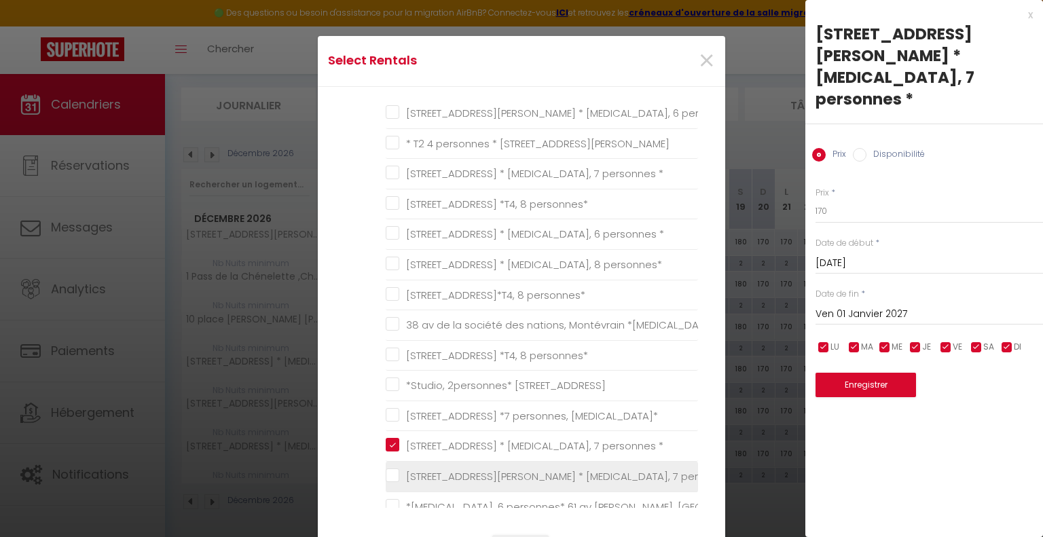
click at [388, 470] on \* "[STREET_ADDRESS][PERSON_NAME] * [MEDICAL_DATA], 7 personnes *" at bounding box center [542, 477] width 312 height 14
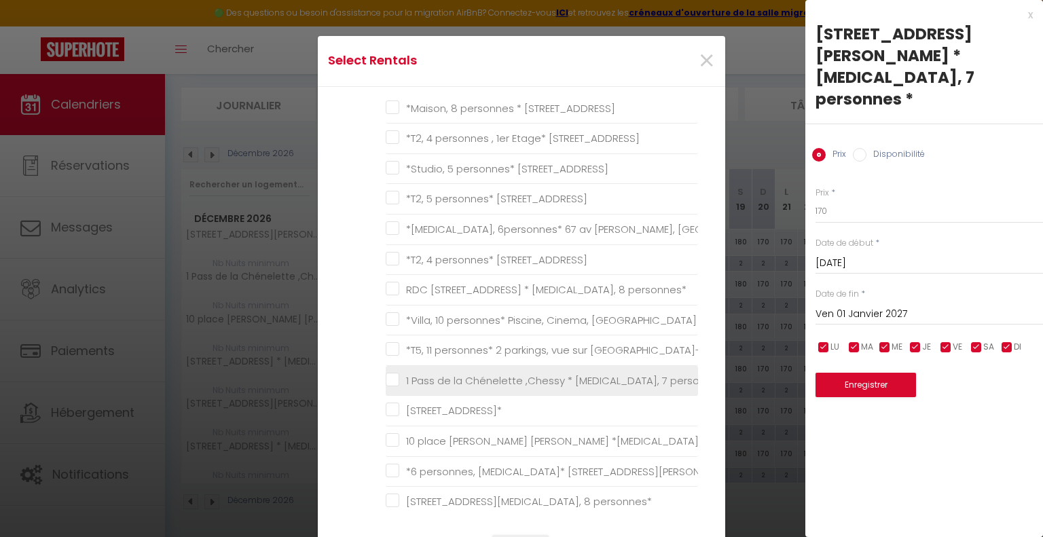
scroll to position [679, 0]
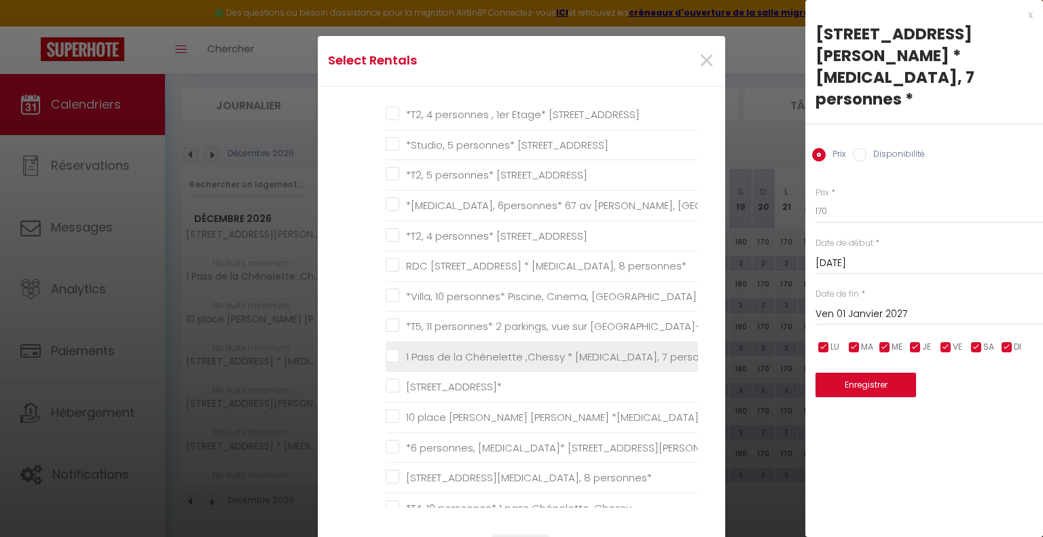
click at [386, 344] on li "1 Pass de la Chénelette ,Chessy * [MEDICAL_DATA], 7 personnes*" at bounding box center [542, 357] width 312 height 31
click at [391, 350] on personnes\* "1 Pass de la Chénelette ,Chessy * [MEDICAL_DATA], 7 personnes*" at bounding box center [542, 357] width 312 height 14
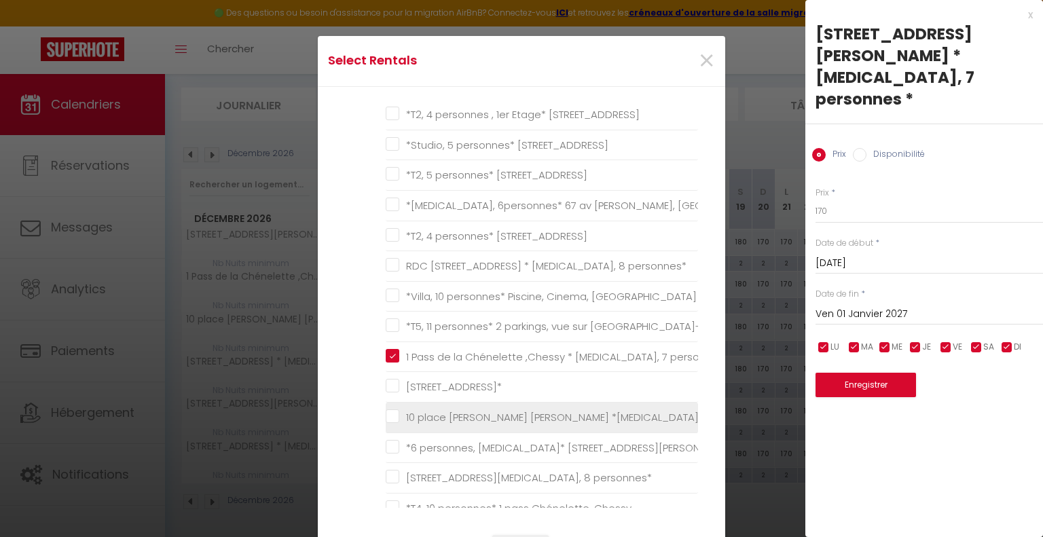
click at [388, 417] on personnes\* "10 place [PERSON_NAME] [PERSON_NAME] *[MEDICAL_DATA], 7 personnes*" at bounding box center [542, 418] width 312 height 14
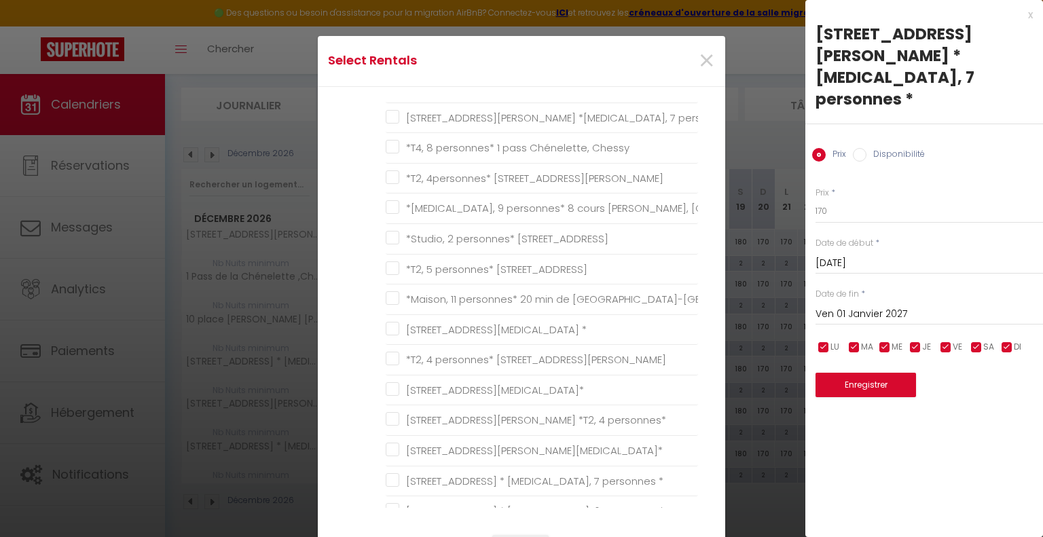
scroll to position [1154, 0]
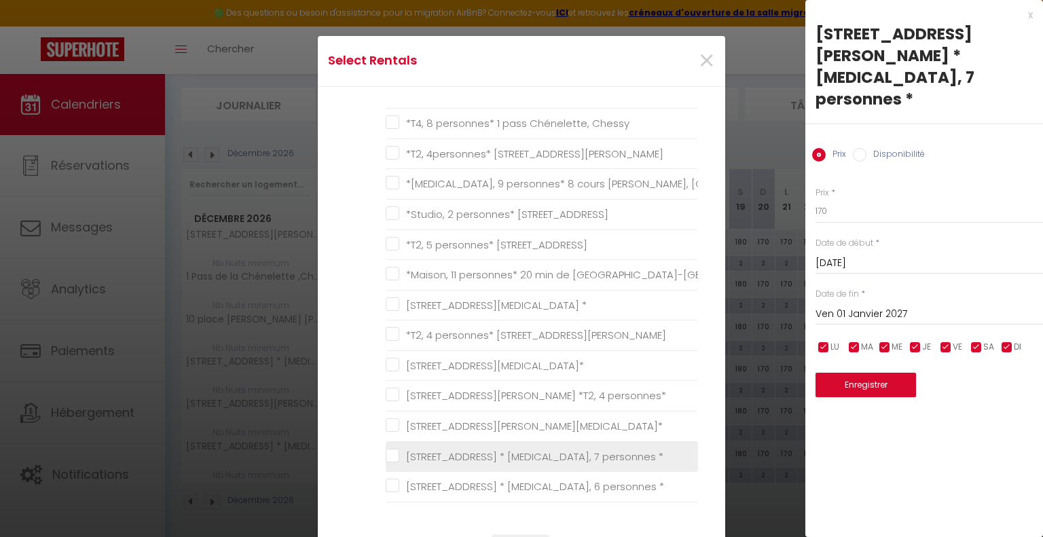
click at [390, 458] on li "[STREET_ADDRESS] * [MEDICAL_DATA], 7 personnes *" at bounding box center [542, 457] width 312 height 31
click at [389, 450] on \* "[STREET_ADDRESS] * [MEDICAL_DATA], 7 personnes *" at bounding box center [542, 457] width 312 height 14
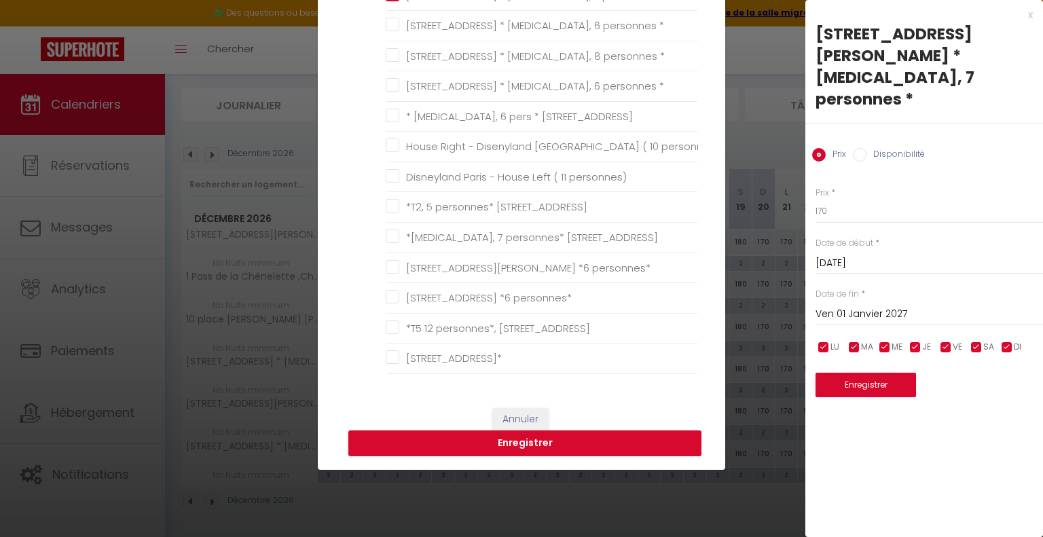
scroll to position [136, 0]
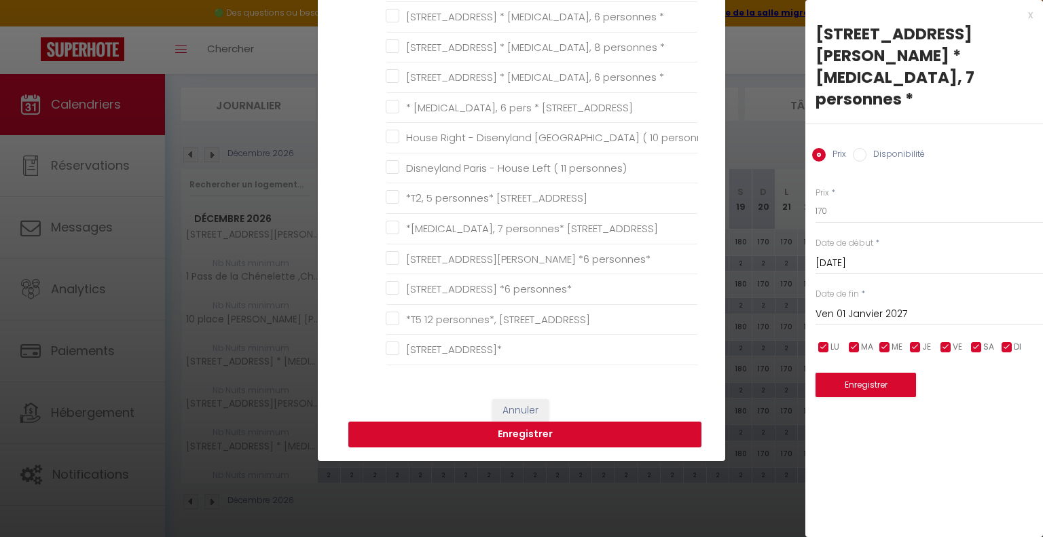
click at [530, 433] on button "Enregistrer" at bounding box center [524, 435] width 353 height 26
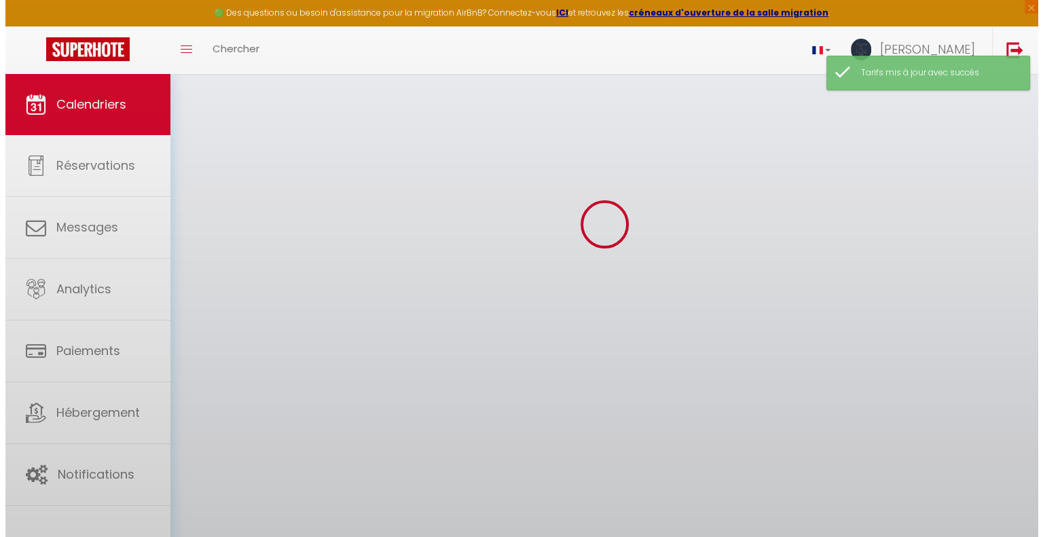
scroll to position [80, 0]
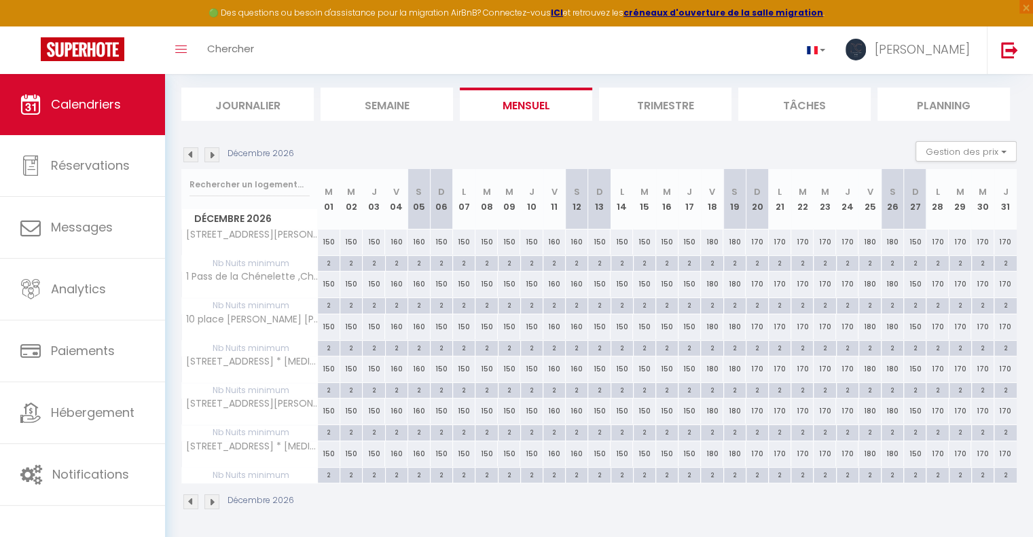
click at [826, 516] on div "Décembre 2026" at bounding box center [598, 503] width 835 height 40
click at [843, 241] on div "170" at bounding box center [847, 242] width 22 height 25
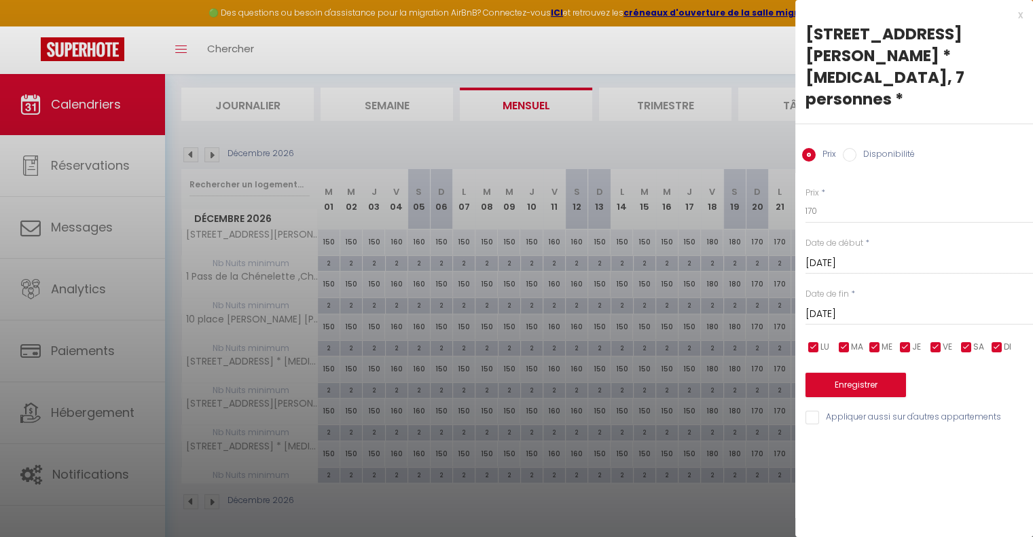
click at [866, 306] on input "[DATE]" at bounding box center [918, 315] width 227 height 18
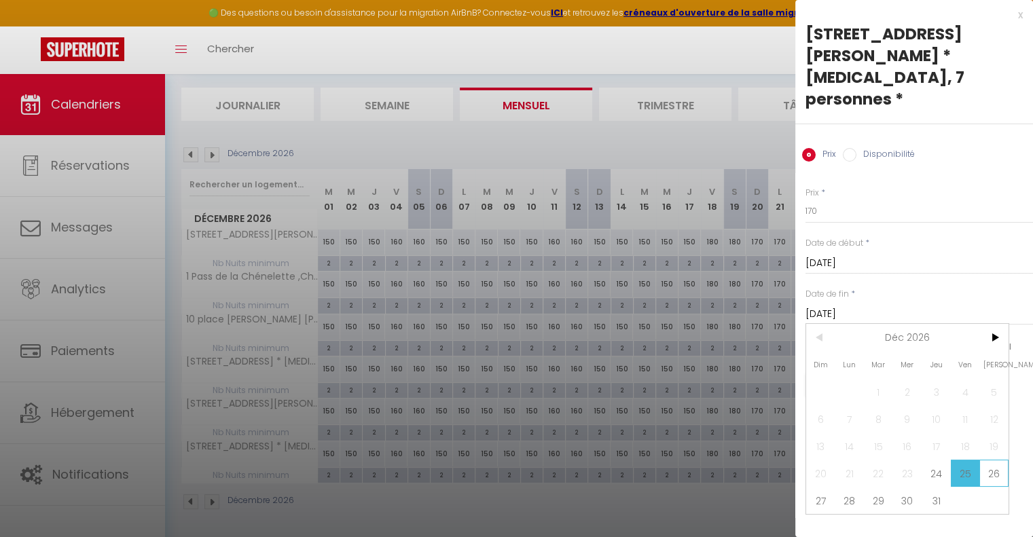
click at [993, 460] on span "26" at bounding box center [993, 473] width 29 height 27
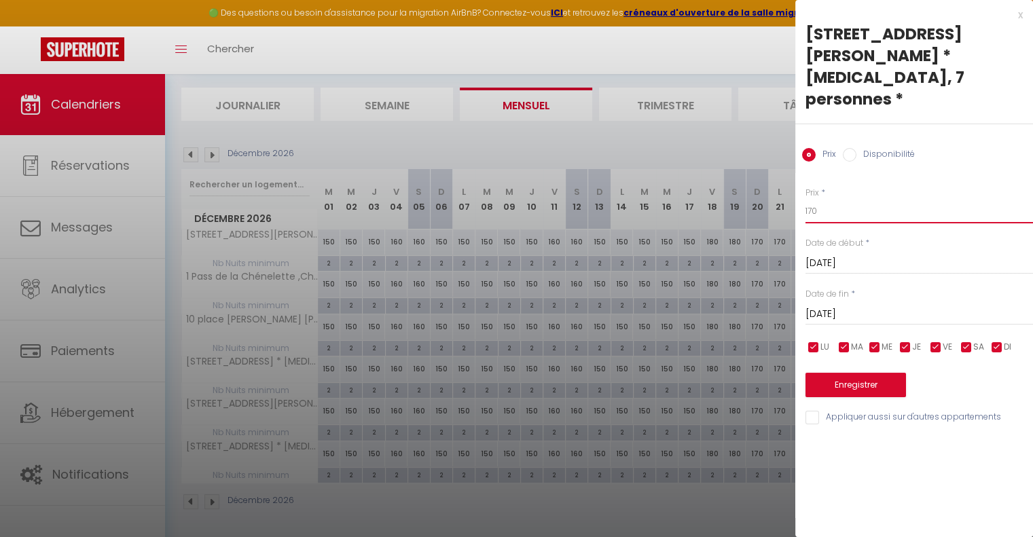
drag, startPoint x: 829, startPoint y: 193, endPoint x: 698, endPoint y: 156, distance: 136.1
click at [727, 172] on body "🟢 Des questions ou besoin d'assistance pour la migration AirBnB? Connectez-vous…" at bounding box center [516, 267] width 1033 height 546
click at [812, 411] on input "Appliquer aussi sur d'autres appartements" at bounding box center [918, 418] width 227 height 14
click at [837, 373] on button "Enregistrer" at bounding box center [855, 385] width 100 height 24
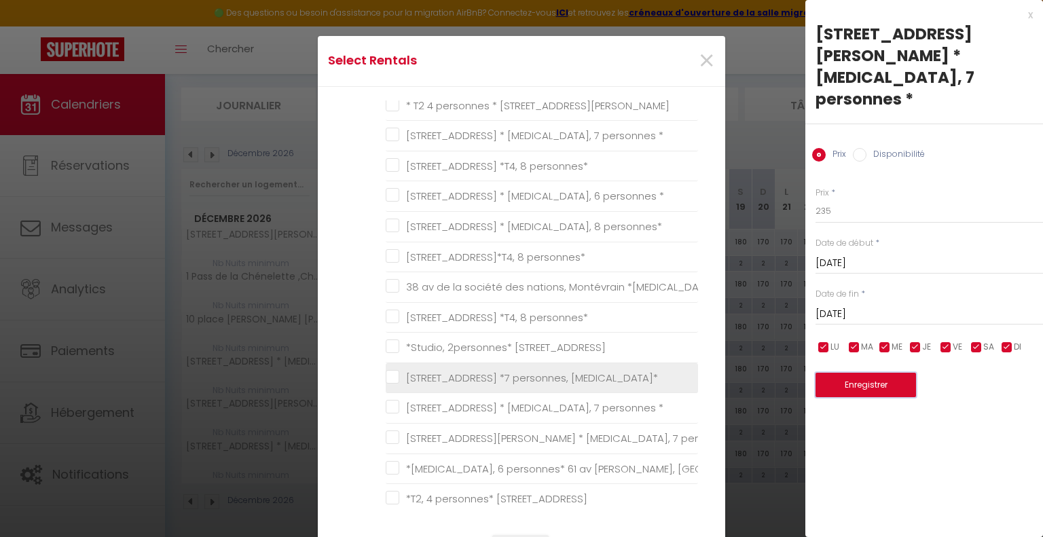
scroll to position [204, 0]
click at [386, 371] on \* "[STREET_ADDRESS] * [MEDICAL_DATA], 7 personnes *" at bounding box center [542, 378] width 312 height 14
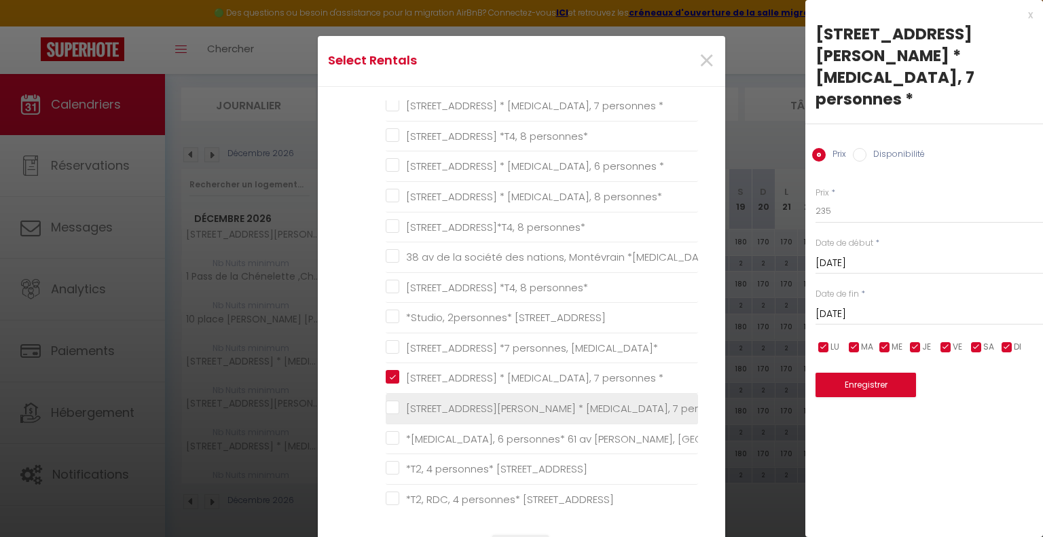
click at [387, 397] on li "[STREET_ADDRESS][PERSON_NAME] * [MEDICAL_DATA], 7 personnes *" at bounding box center [542, 409] width 312 height 31
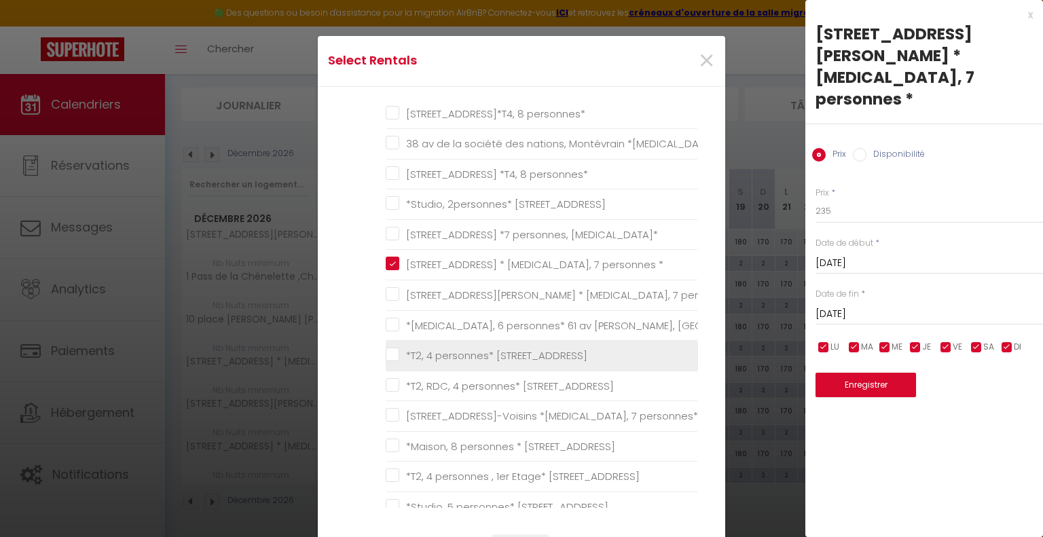
scroll to position [340, 0]
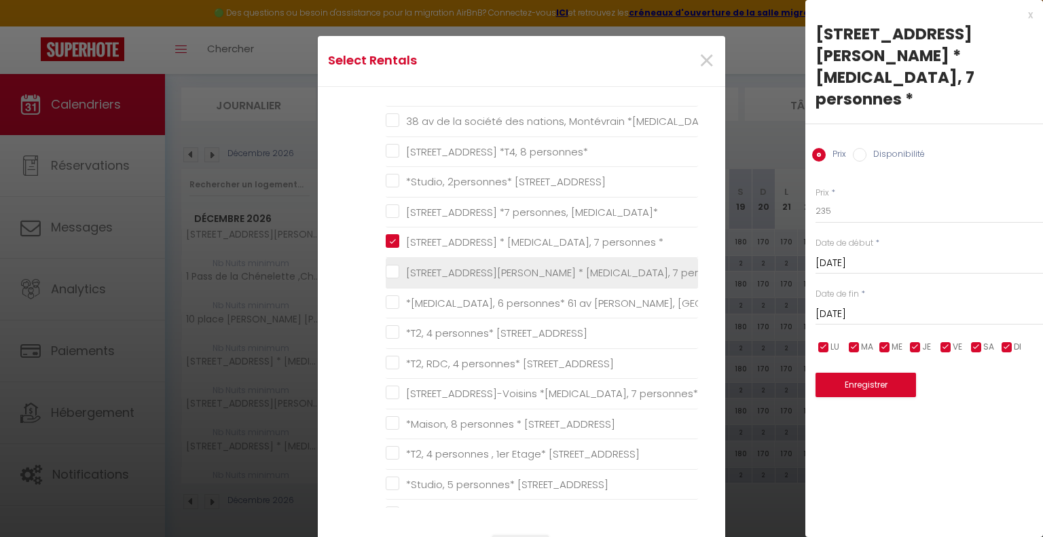
click at [390, 266] on \* "[STREET_ADDRESS][PERSON_NAME] * [MEDICAL_DATA], 7 personnes *" at bounding box center [542, 273] width 312 height 14
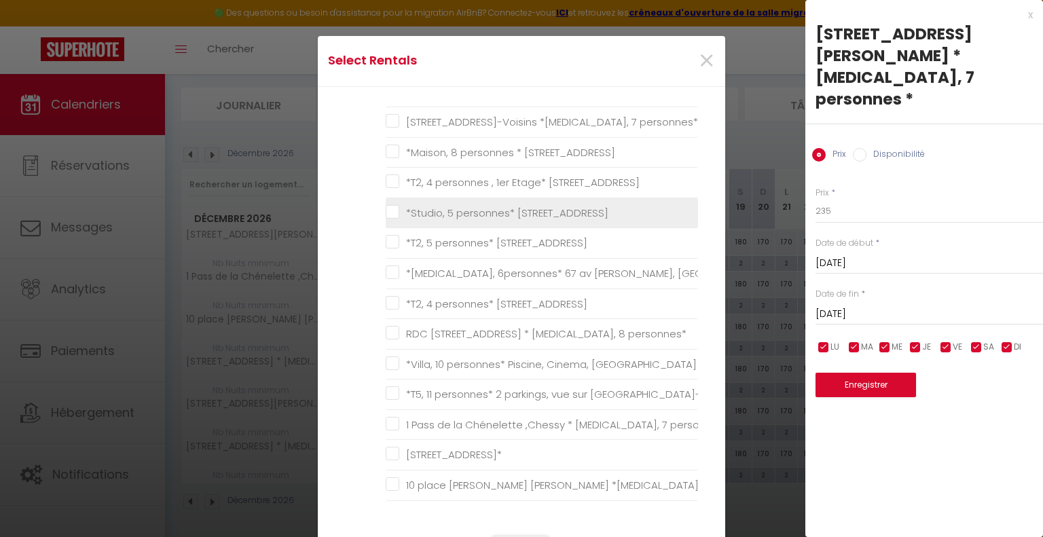
scroll to position [679, 0]
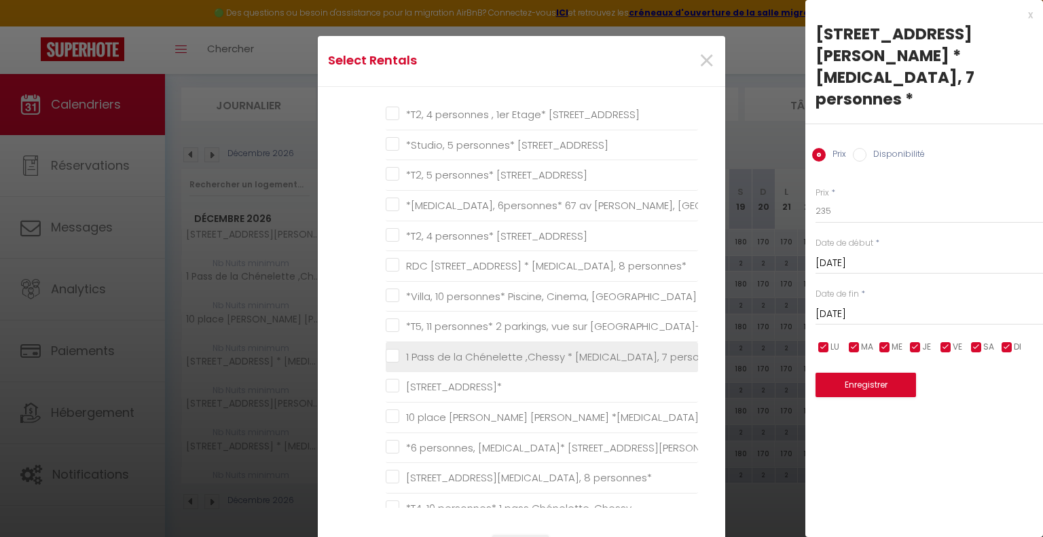
click at [386, 355] on personnes\* "1 Pass de la Chénelette ,Chessy * [MEDICAL_DATA], 7 personnes*" at bounding box center [542, 357] width 312 height 14
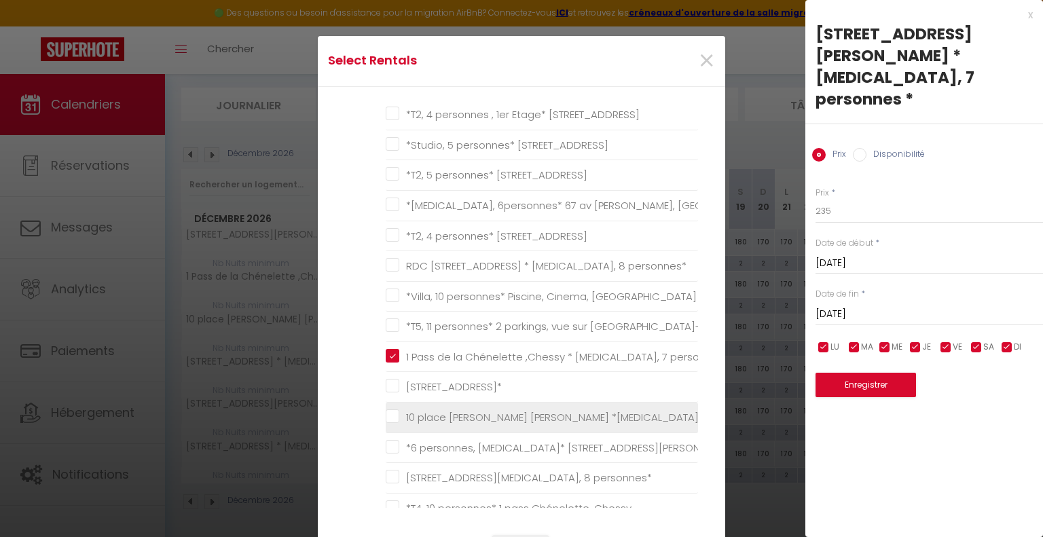
click at [386, 415] on personnes\* "10 place [PERSON_NAME] [PERSON_NAME] *[MEDICAL_DATA], 7 personnes*" at bounding box center [542, 418] width 312 height 14
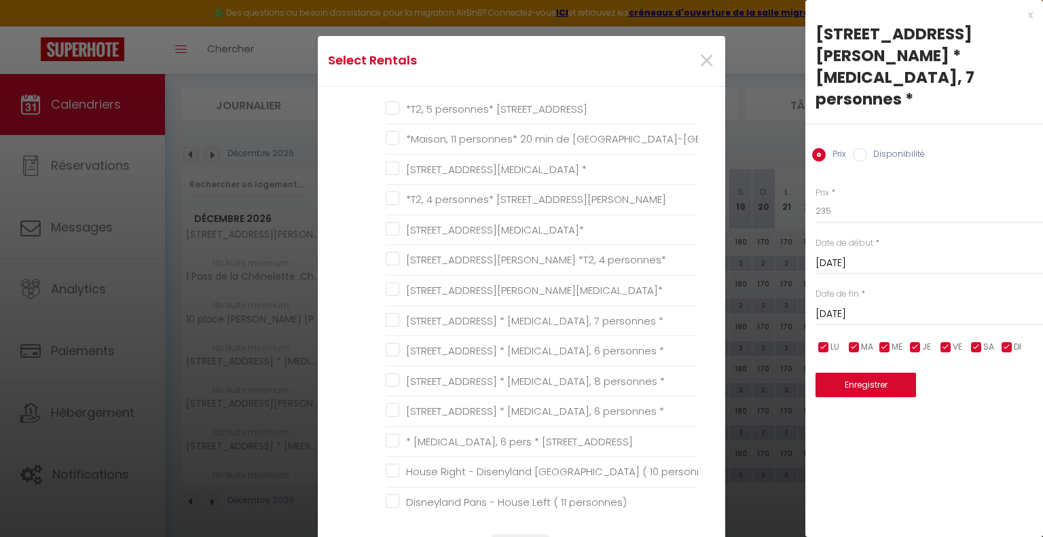
scroll to position [1358, 0]
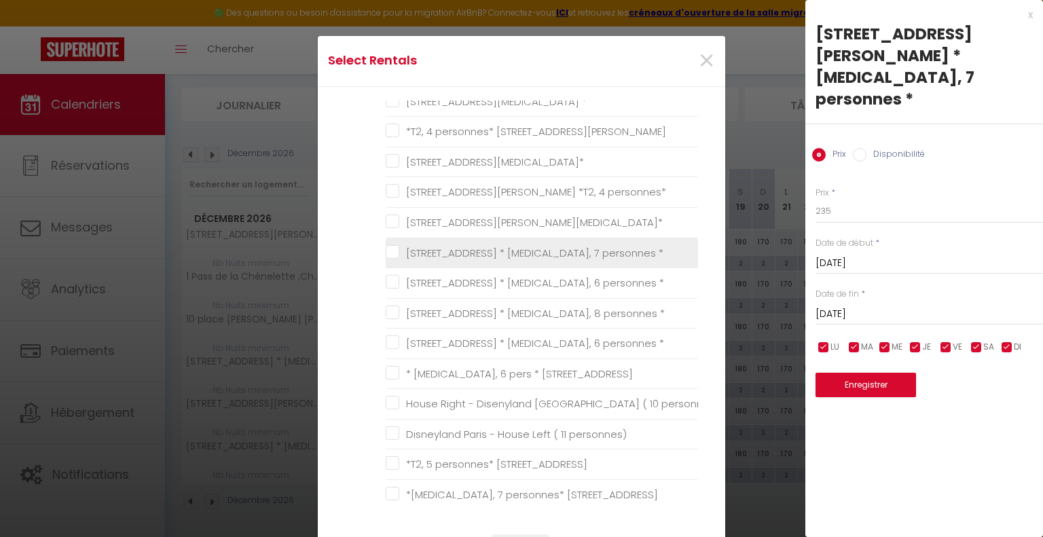
click at [391, 246] on \* "[STREET_ADDRESS] * [MEDICAL_DATA], 7 personnes *" at bounding box center [542, 253] width 312 height 14
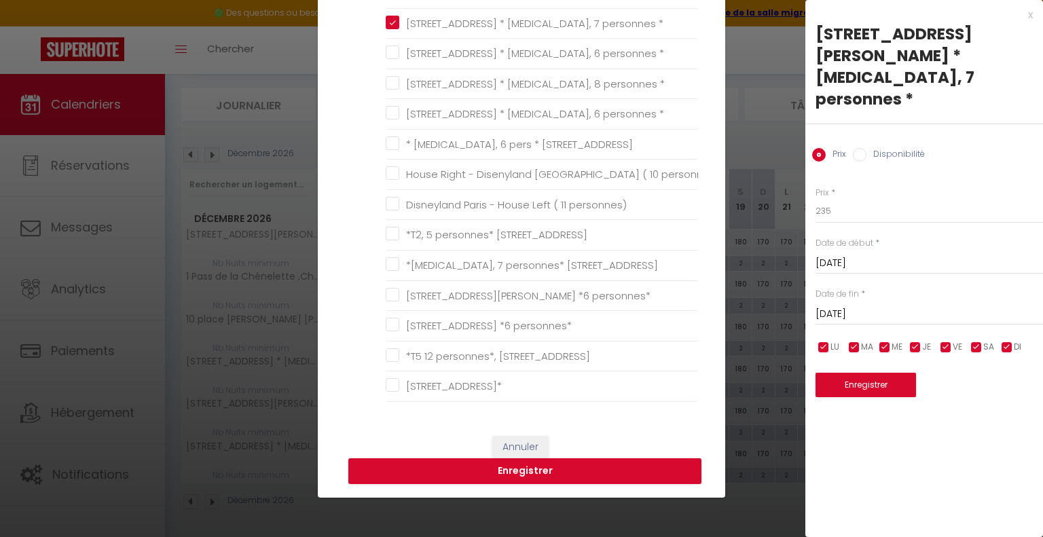
scroll to position [272, 0]
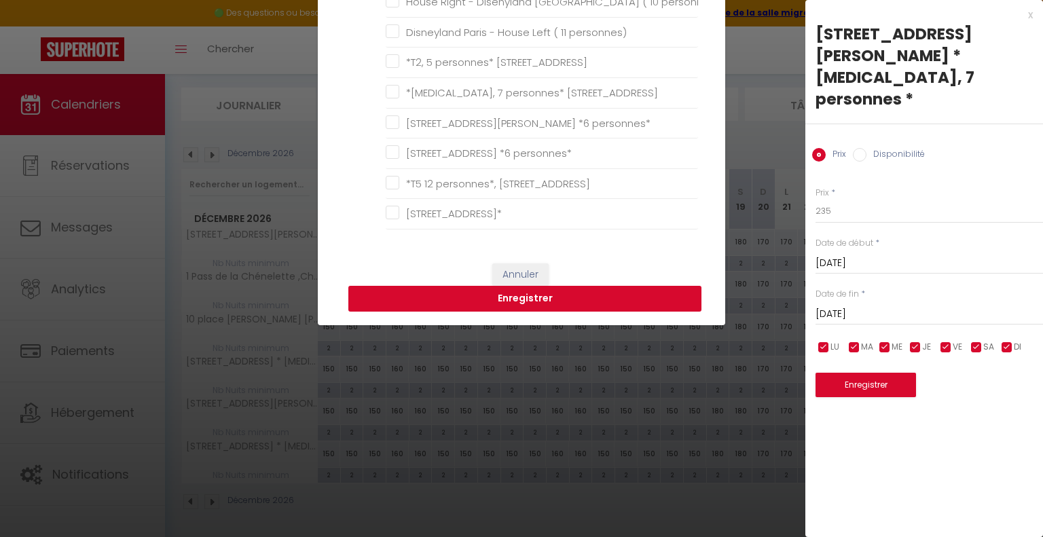
click at [528, 293] on button "Enregistrer" at bounding box center [524, 299] width 353 height 26
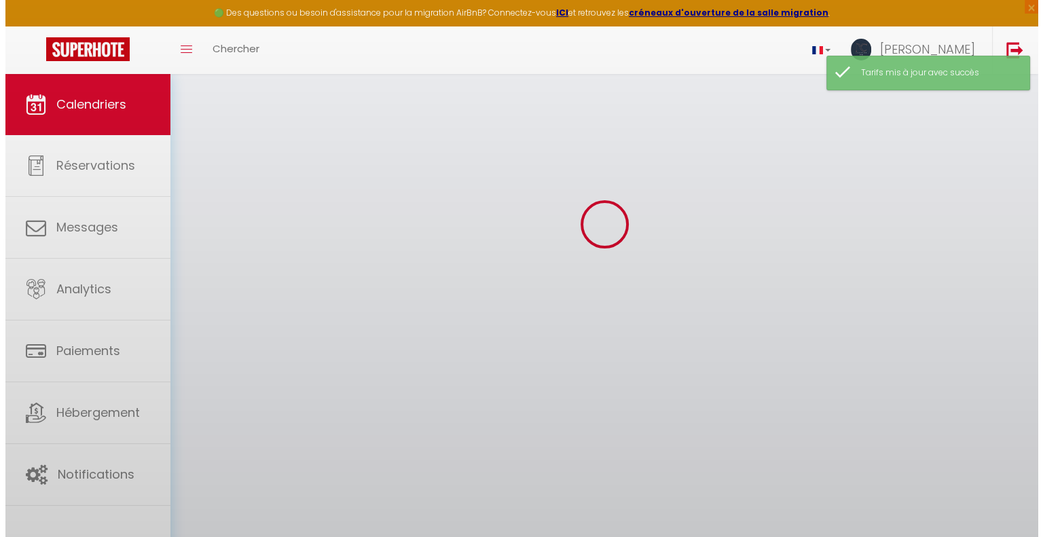
scroll to position [80, 0]
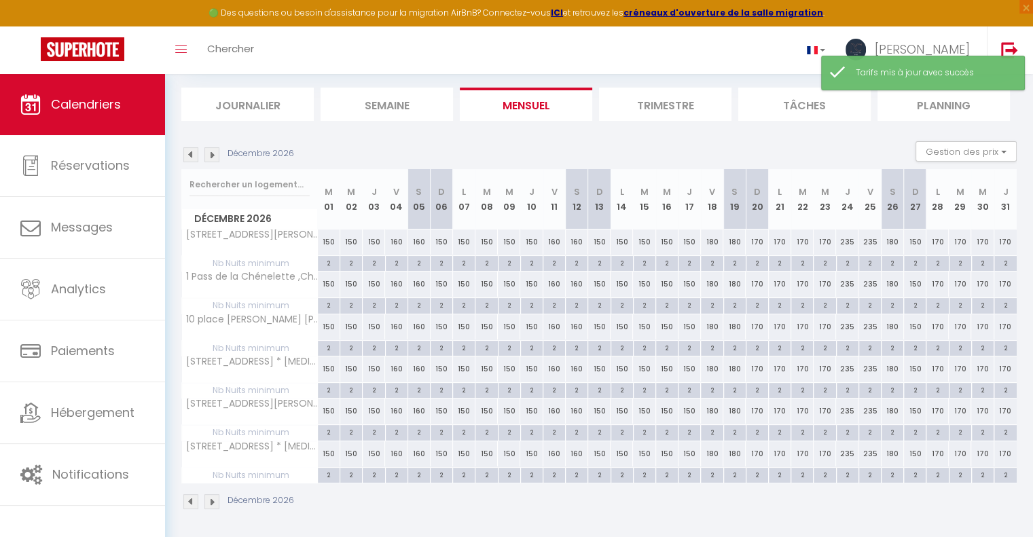
click at [983, 242] on div "170" at bounding box center [982, 242] width 22 height 25
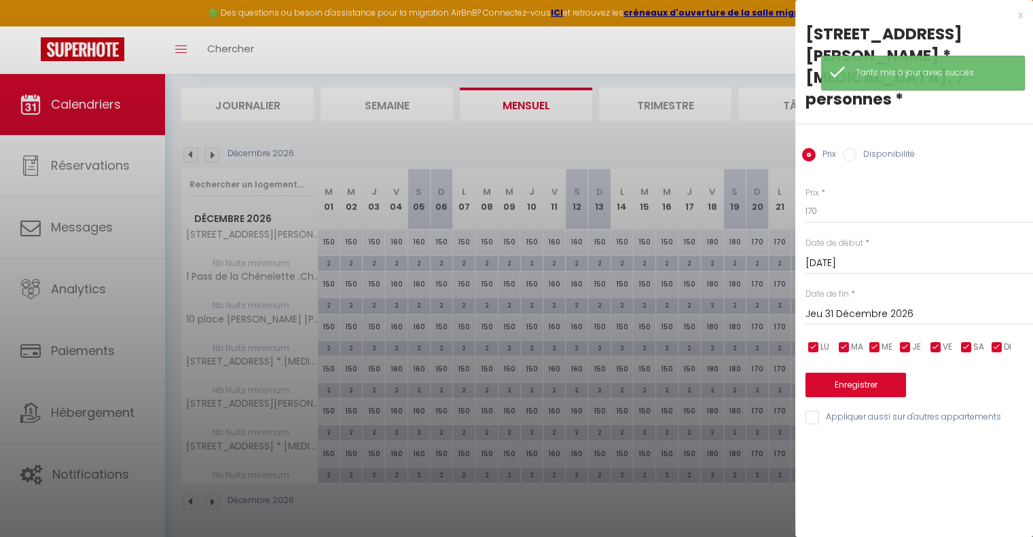
click at [872, 306] on input "Jeu 31 Décembre 2026" at bounding box center [918, 315] width 227 height 18
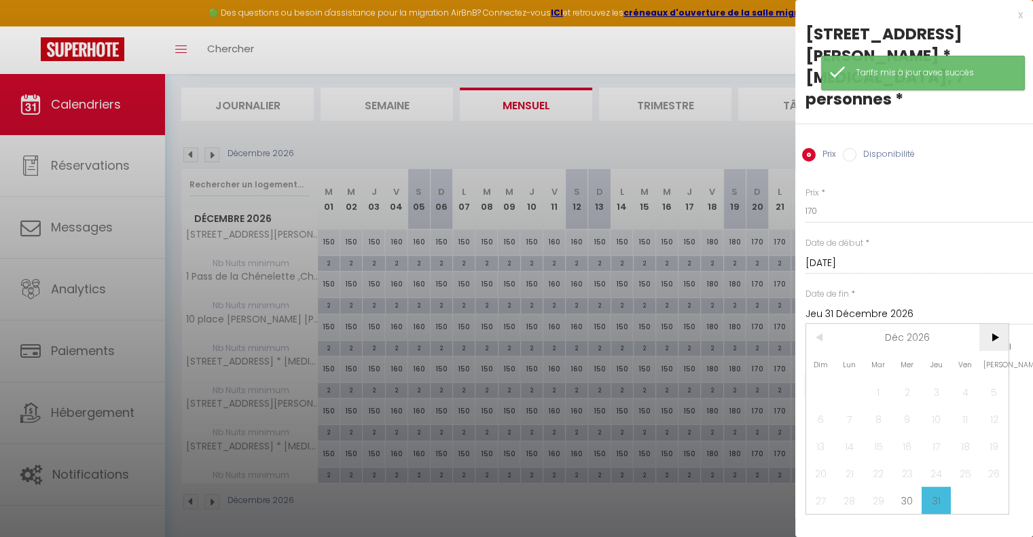
click at [988, 324] on span ">" at bounding box center [993, 337] width 29 height 27
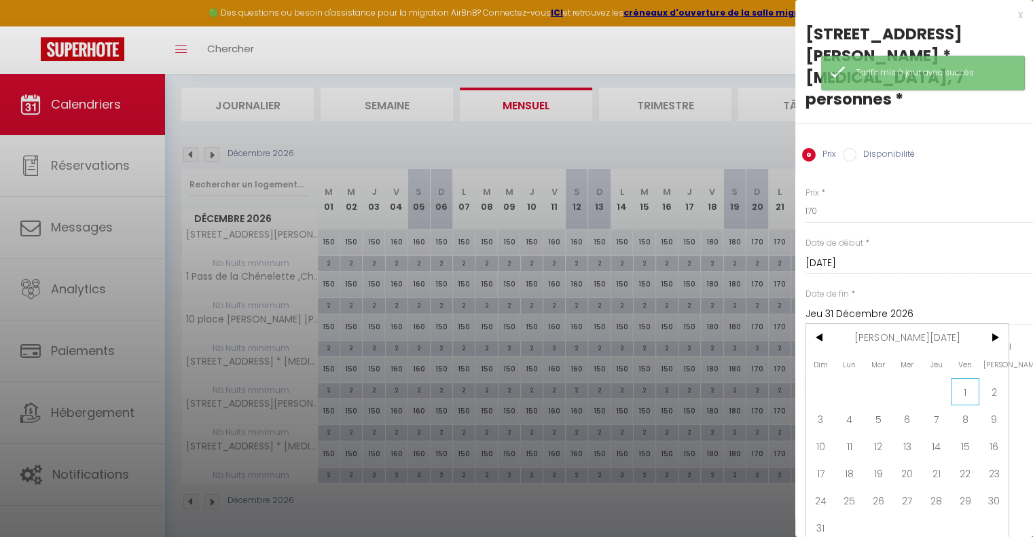
drag, startPoint x: 967, startPoint y: 370, endPoint x: 944, endPoint y: 334, distance: 42.8
click at [967, 378] on span "1" at bounding box center [965, 391] width 29 height 27
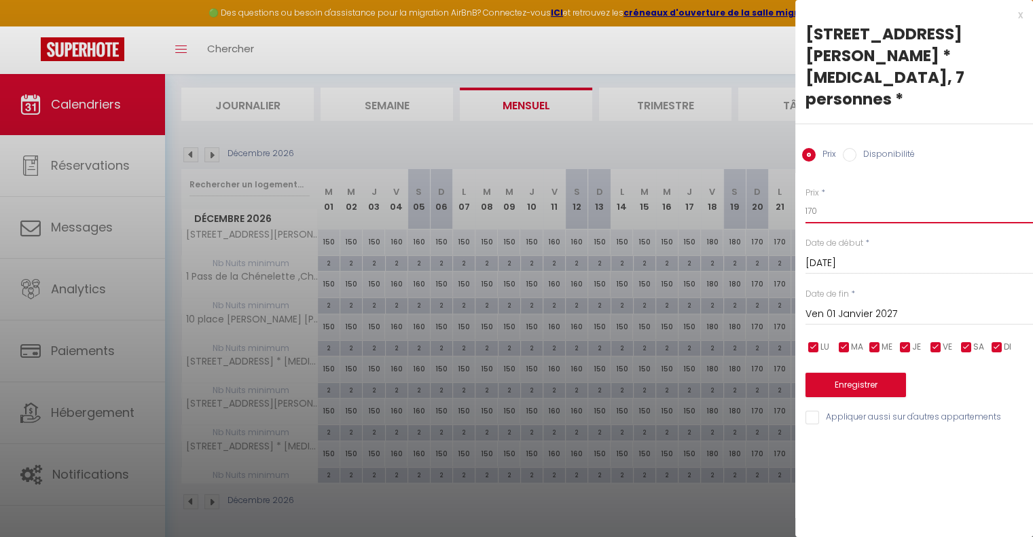
drag, startPoint x: 831, startPoint y: 189, endPoint x: 774, endPoint y: 198, distance: 57.8
click at [788, 191] on body "🟢 Des questions ou besoin d'assistance pour la migration AirBnB? Connectez-vous…" at bounding box center [516, 267] width 1033 height 546
click at [802, 409] on div "x [STREET_ADDRESS][PERSON_NAME] * [MEDICAL_DATA], 7 personnes * Prix Disponibil…" at bounding box center [914, 219] width 238 height 439
click at [824, 411] on input "Appliquer aussi sur d'autres appartements" at bounding box center [918, 418] width 227 height 14
click at [843, 373] on button "Enregistrer" at bounding box center [855, 385] width 100 height 24
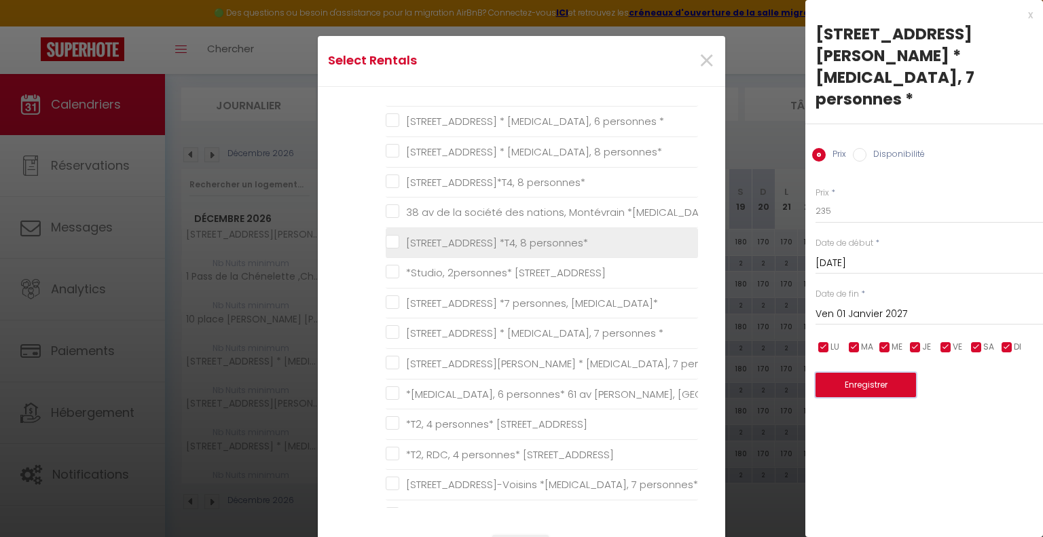
scroll to position [272, 0]
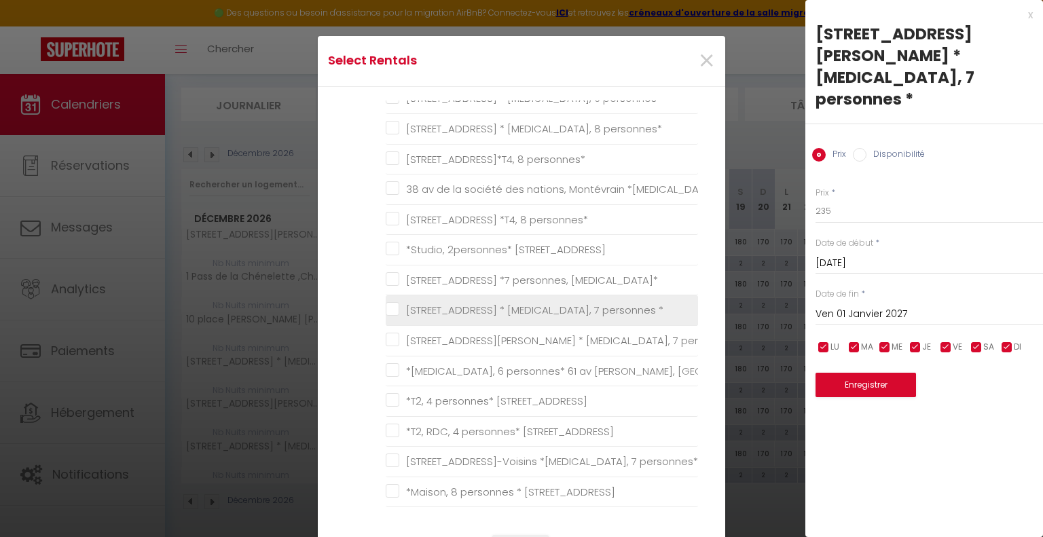
click at [390, 304] on \* "[STREET_ADDRESS] * [MEDICAL_DATA], 7 personnes *" at bounding box center [542, 311] width 312 height 14
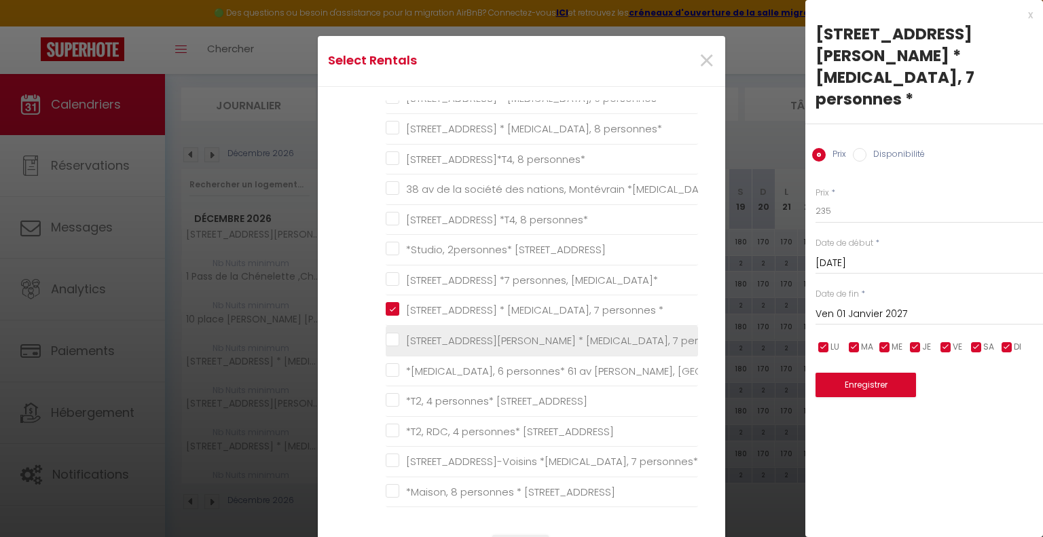
click at [388, 337] on \* "[STREET_ADDRESS][PERSON_NAME] * [MEDICAL_DATA], 7 personnes *" at bounding box center [542, 341] width 312 height 14
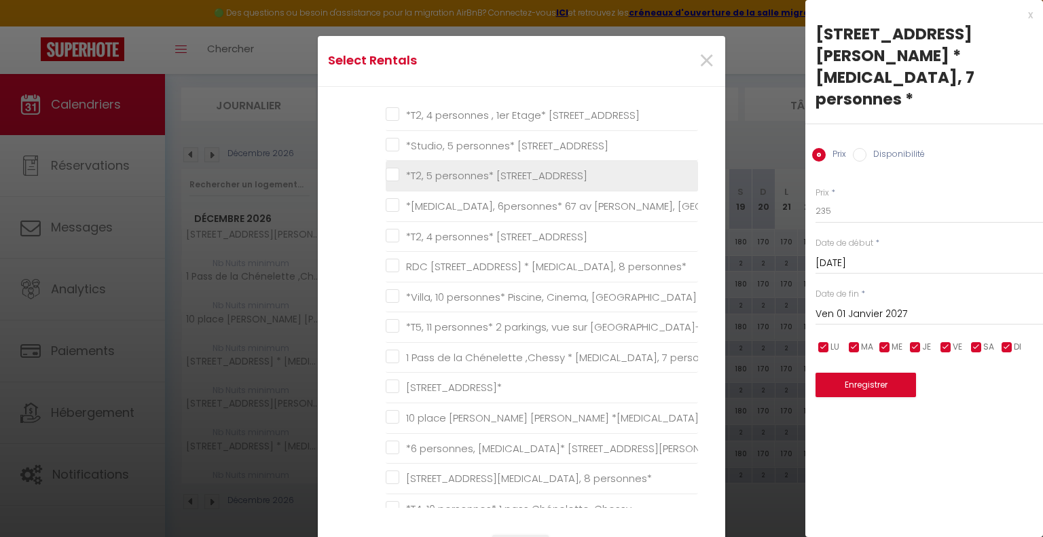
scroll to position [679, 0]
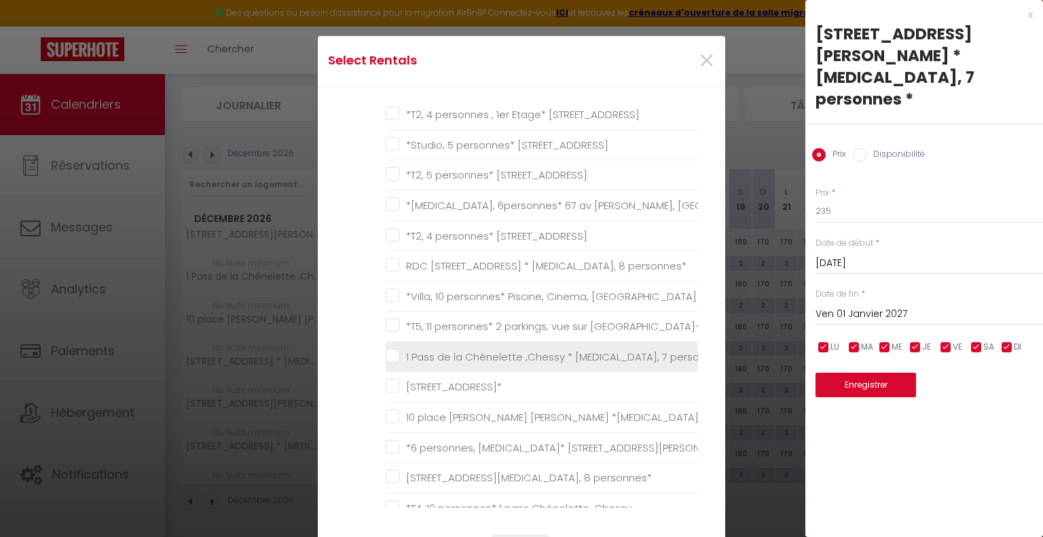
click at [387, 350] on personnes\* "1 Pass de la Chénelette ,Chessy * [MEDICAL_DATA], 7 personnes*" at bounding box center [542, 357] width 312 height 14
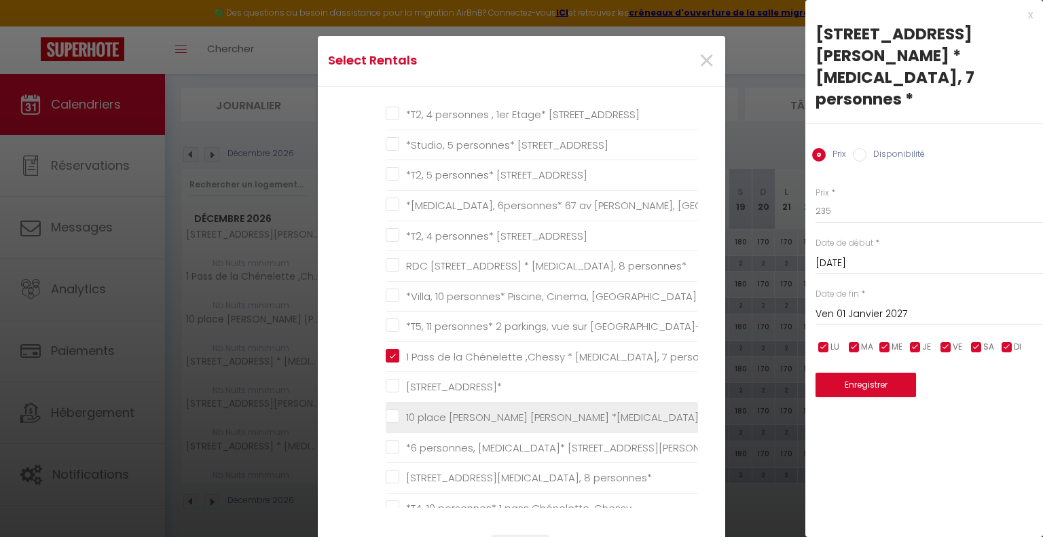
click at [386, 411] on personnes\* "10 place [PERSON_NAME] [PERSON_NAME] *[MEDICAL_DATA], 7 personnes*" at bounding box center [542, 418] width 312 height 14
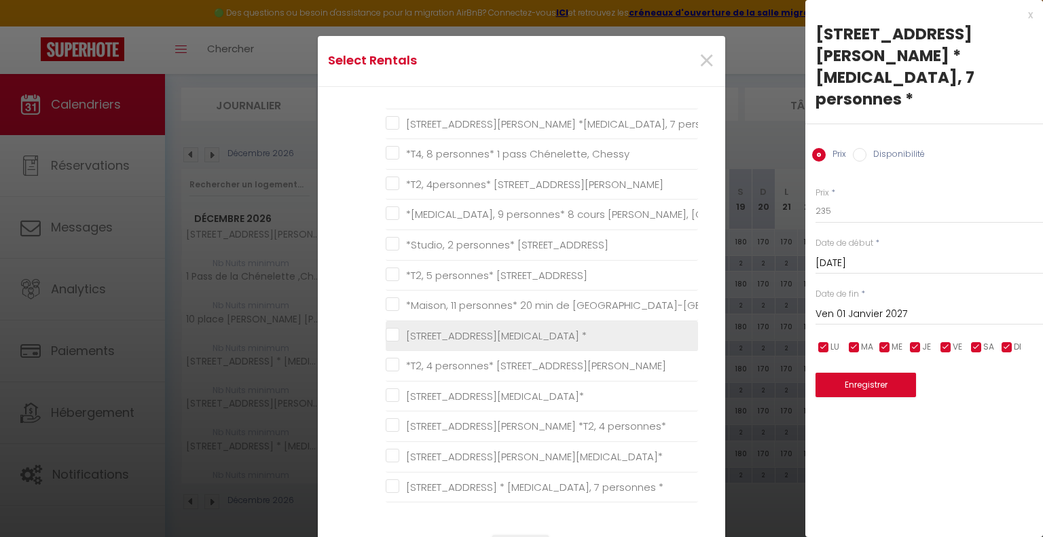
scroll to position [1154, 0]
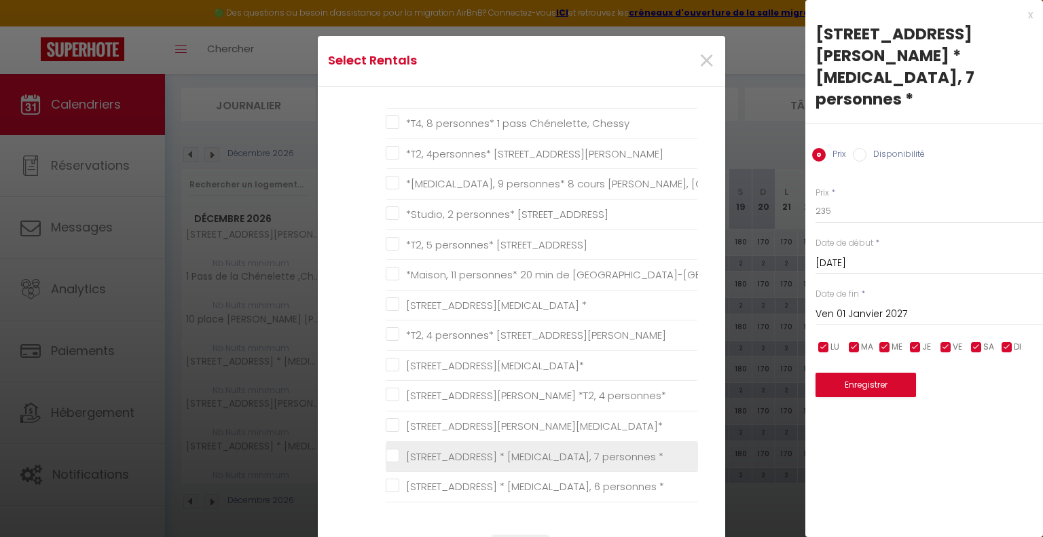
click at [391, 450] on \* "[STREET_ADDRESS] * [MEDICAL_DATA], 7 personnes *" at bounding box center [542, 457] width 312 height 14
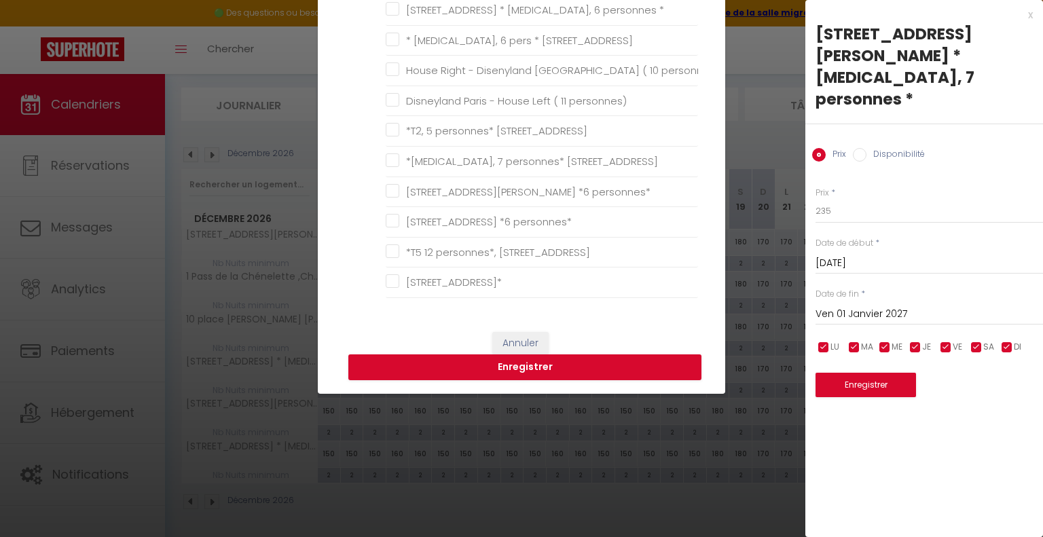
scroll to position [204, 0]
click at [517, 370] on button "Enregistrer" at bounding box center [524, 367] width 353 height 26
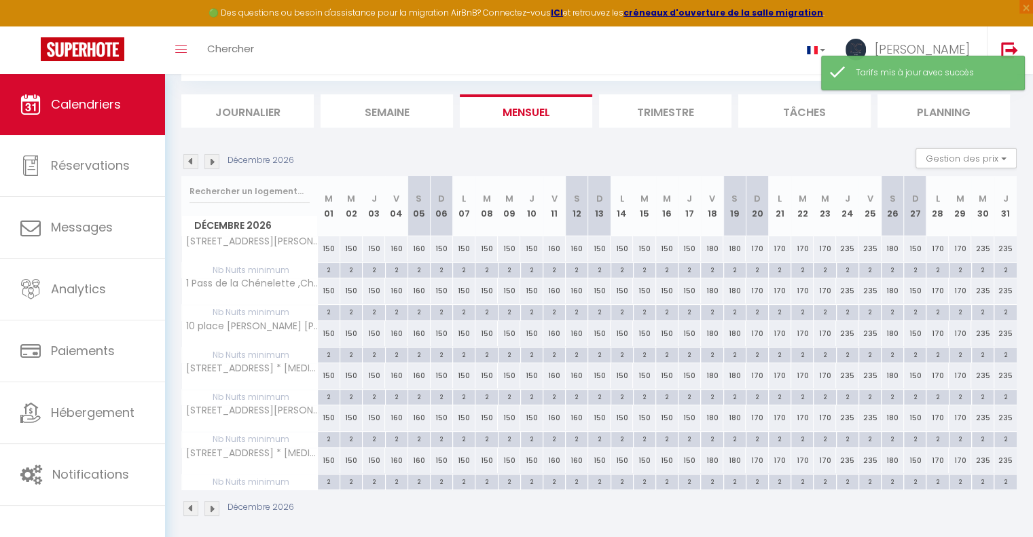
scroll to position [80, 0]
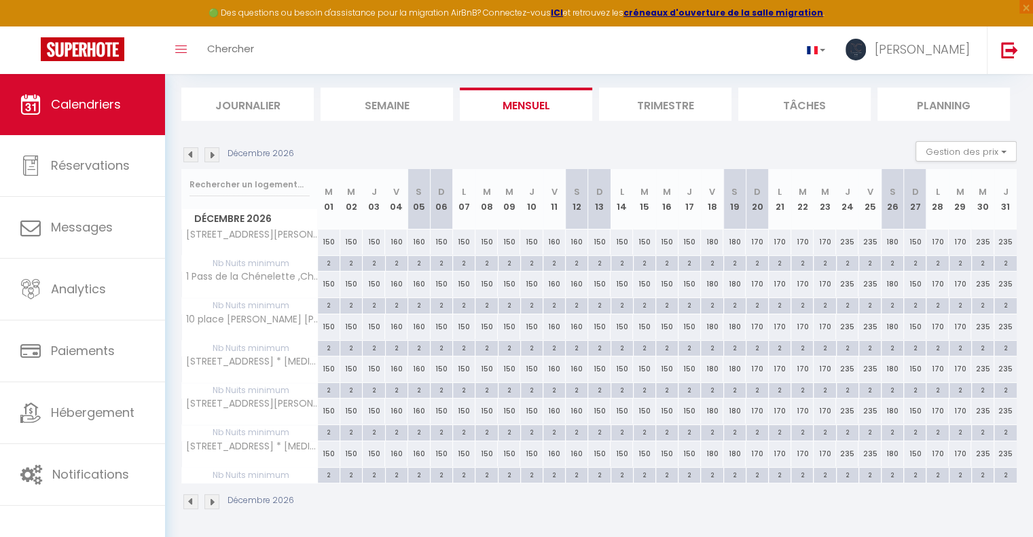
click at [211, 154] on img at bounding box center [211, 154] width 15 height 15
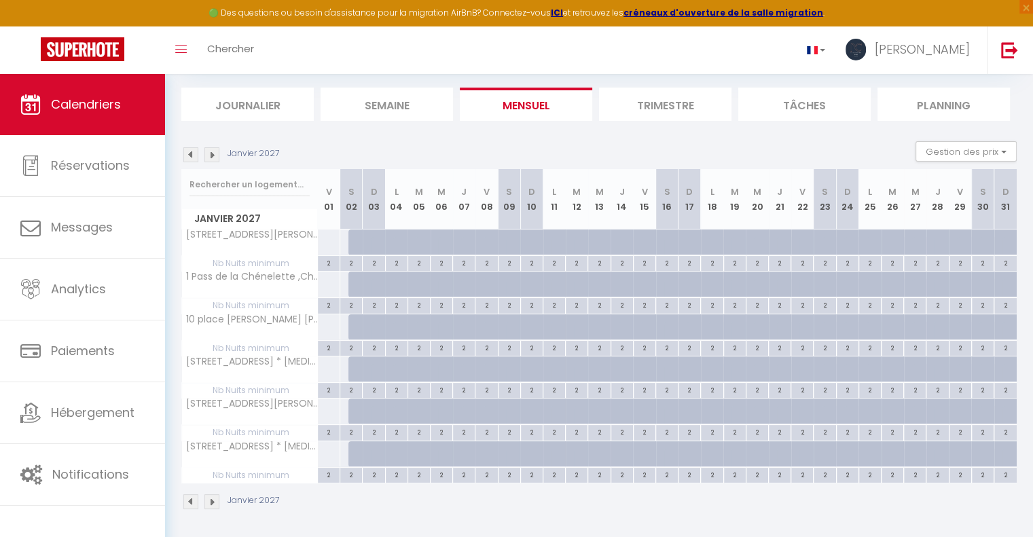
click at [326, 238] on div at bounding box center [328, 242] width 23 height 25
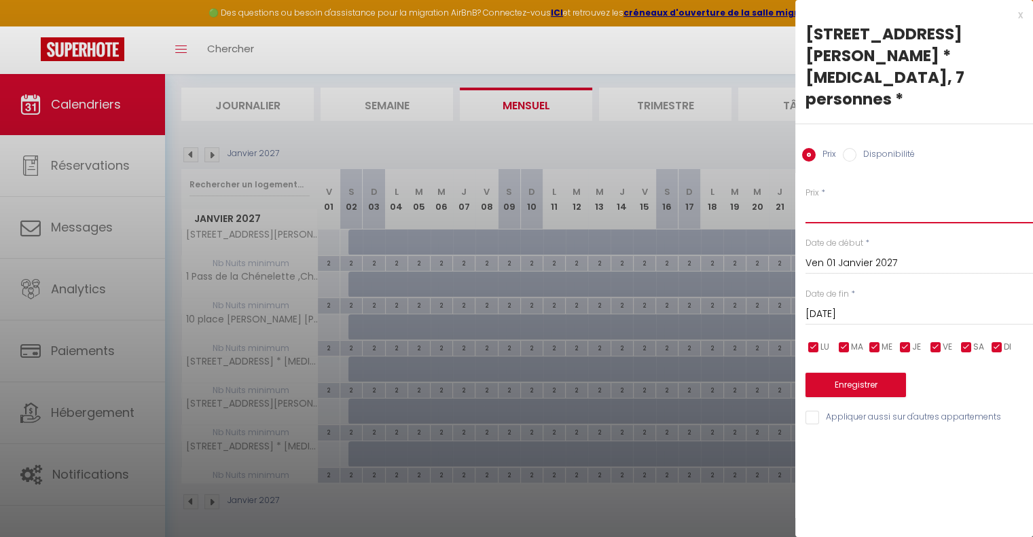
click at [842, 199] on input "Prix" at bounding box center [918, 211] width 227 height 24
click at [852, 199] on input "Prix" at bounding box center [918, 211] width 227 height 24
drag, startPoint x: 813, startPoint y: 389, endPoint x: 815, endPoint y: 382, distance: 7.6
click at [815, 382] on div "Prix * 235 Statut * Disponible Indisponible Date de début * [DATE] < [PERSON_NA…" at bounding box center [914, 298] width 238 height 257
click at [814, 411] on input "Appliquer aussi sur d'autres appartements" at bounding box center [918, 418] width 227 height 14
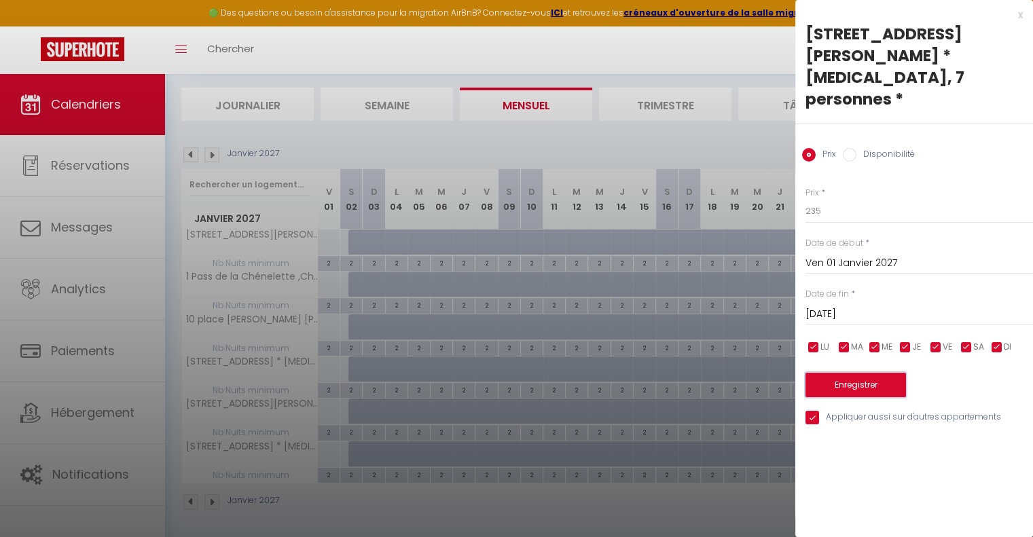
click at [842, 373] on button "Enregistrer" at bounding box center [855, 385] width 100 height 24
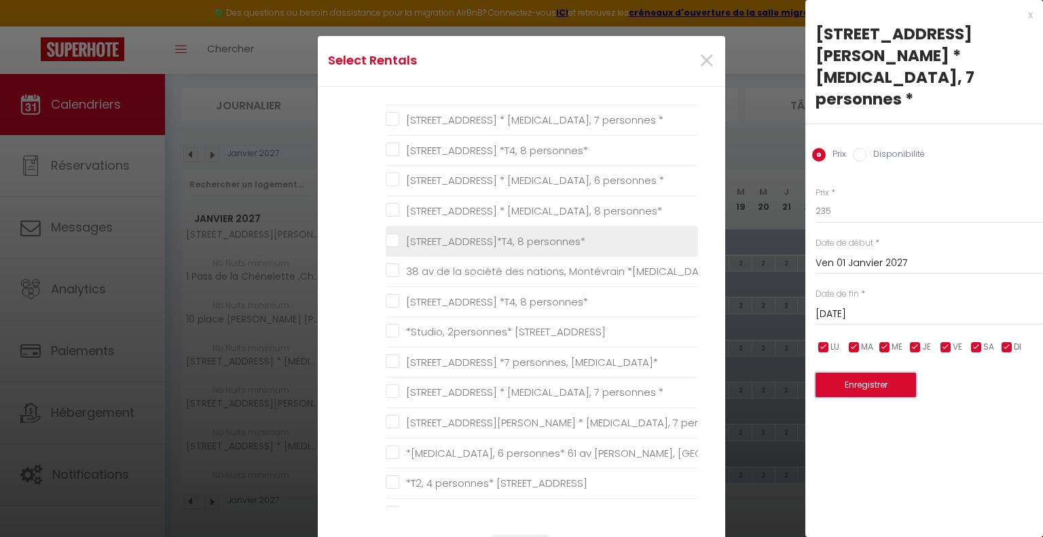
scroll to position [204, 0]
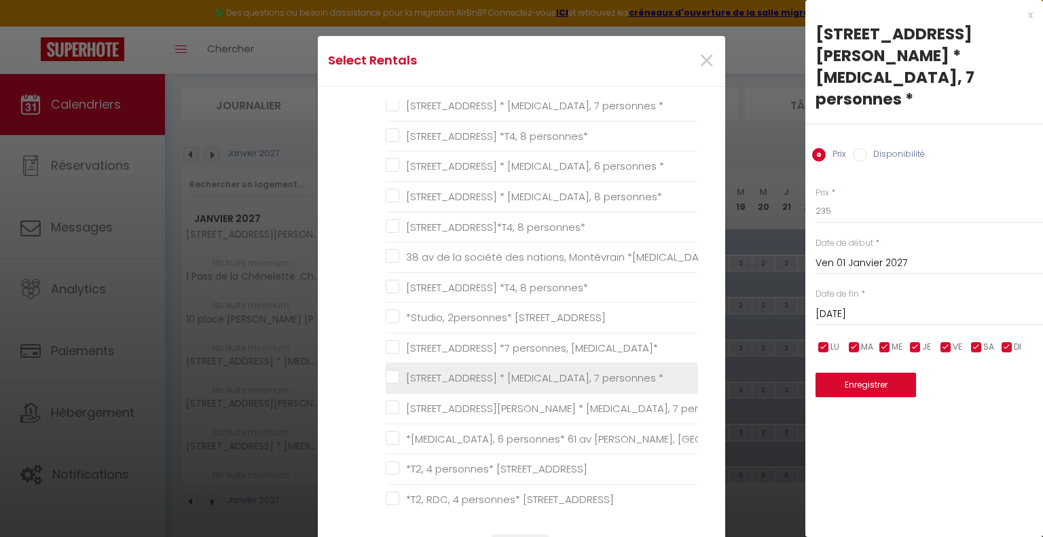
click at [386, 376] on \* "[STREET_ADDRESS] * [MEDICAL_DATA], 7 personnes *" at bounding box center [542, 378] width 312 height 14
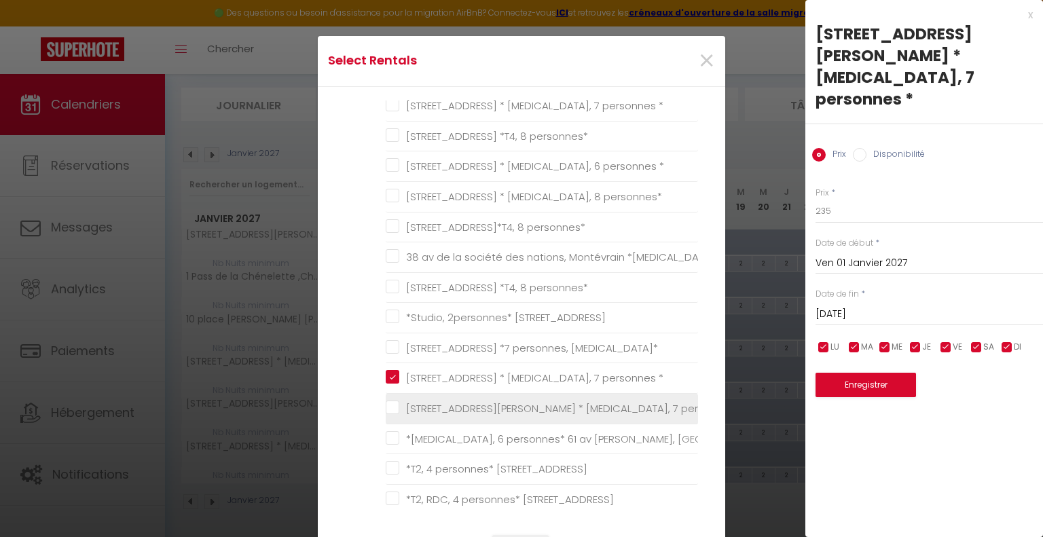
click at [386, 404] on \* "[STREET_ADDRESS][PERSON_NAME] * [MEDICAL_DATA], 7 personnes *" at bounding box center [542, 409] width 312 height 14
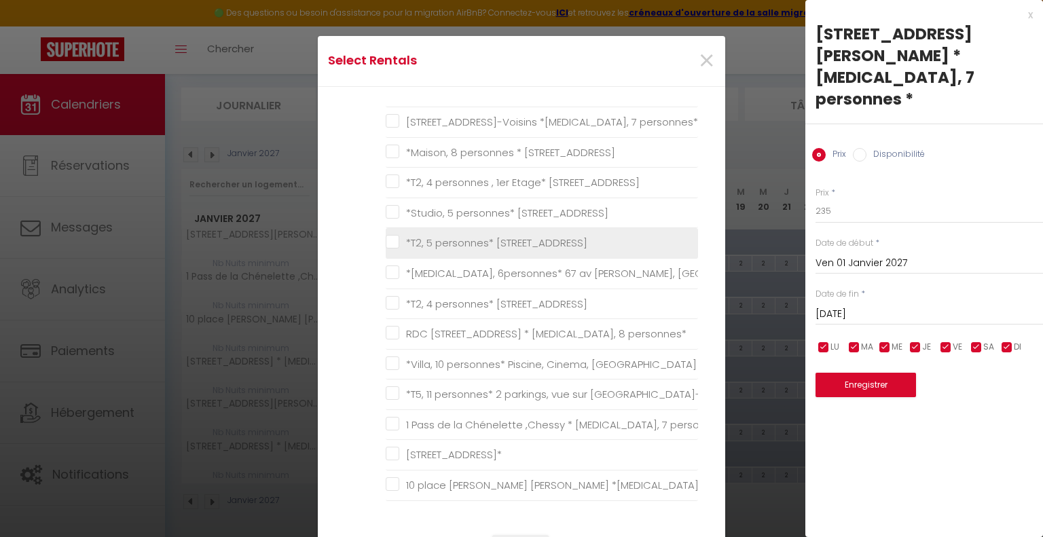
scroll to position [679, 0]
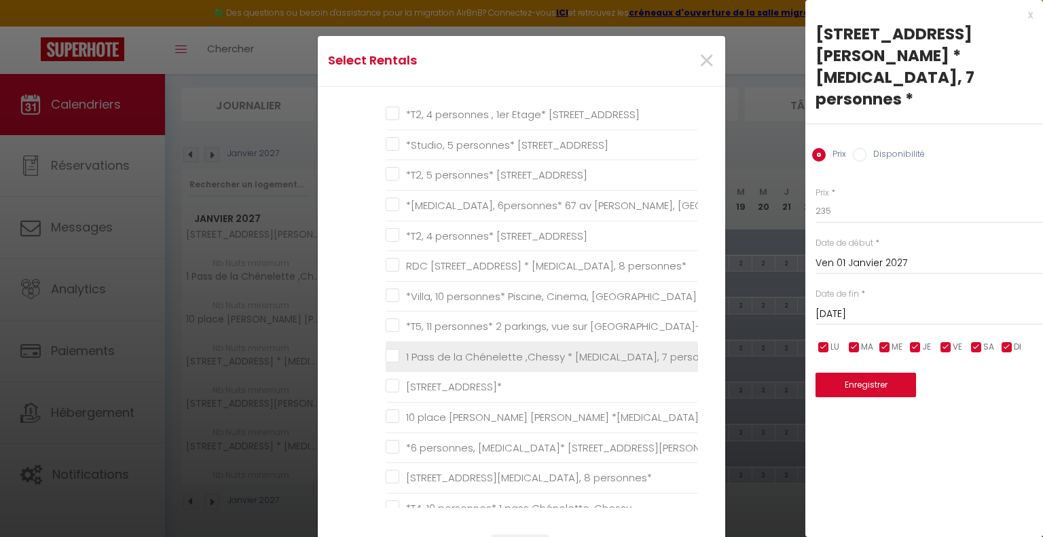
click at [391, 350] on personnes\* "1 Pass de la Chénelette ,Chessy * [MEDICAL_DATA], 7 personnes*" at bounding box center [542, 357] width 312 height 14
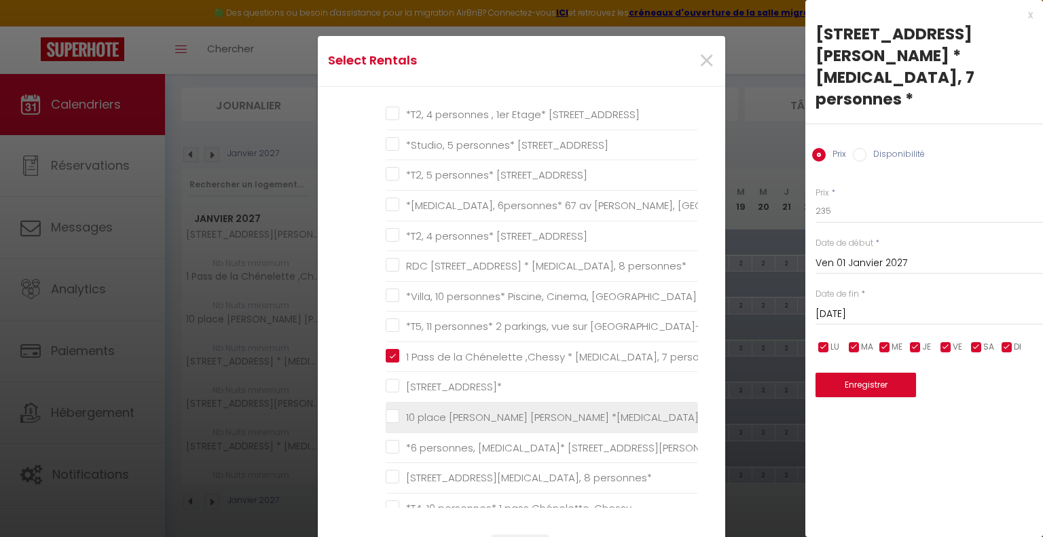
click at [391, 411] on personnes\* "10 place [PERSON_NAME] [PERSON_NAME] *[MEDICAL_DATA], 7 personnes*" at bounding box center [542, 418] width 312 height 14
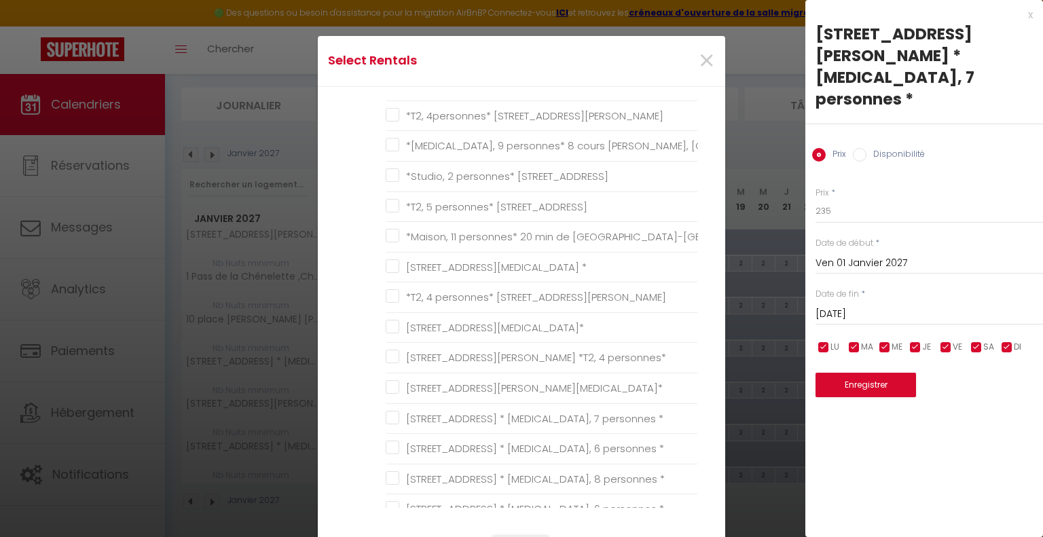
scroll to position [1222, 0]
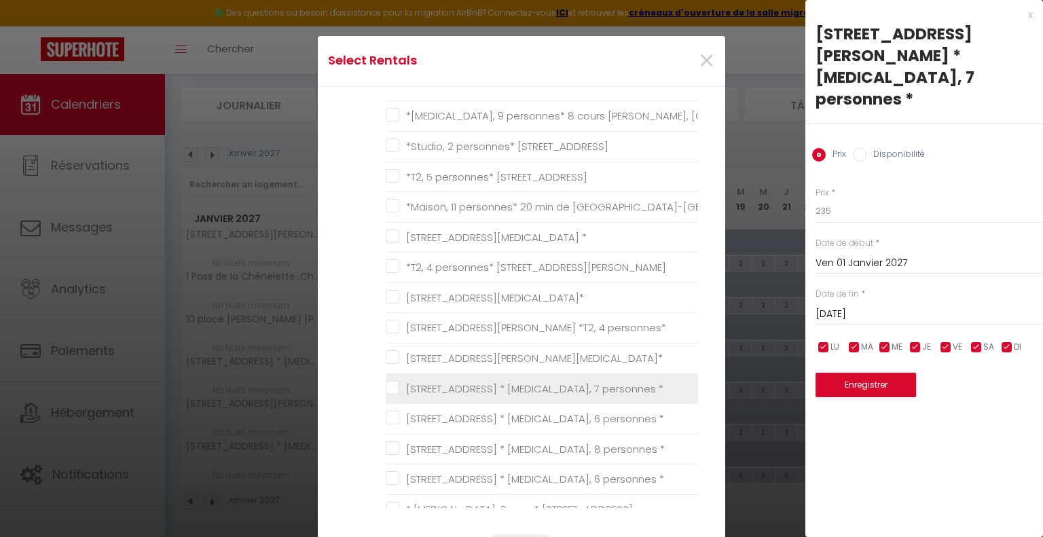
click at [386, 382] on \* "[STREET_ADDRESS] * [MEDICAL_DATA], 7 personnes *" at bounding box center [542, 389] width 312 height 14
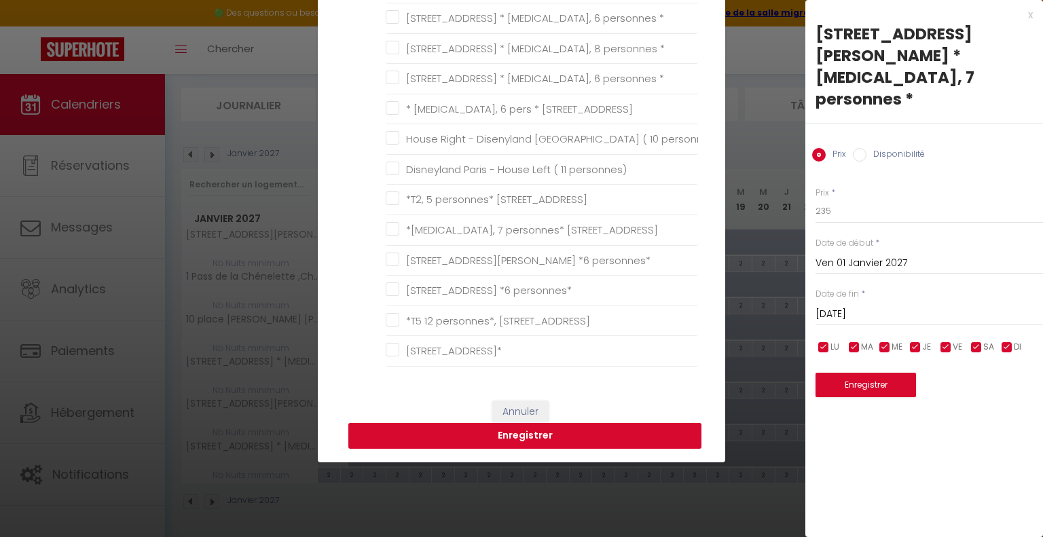
scroll to position [136, 0]
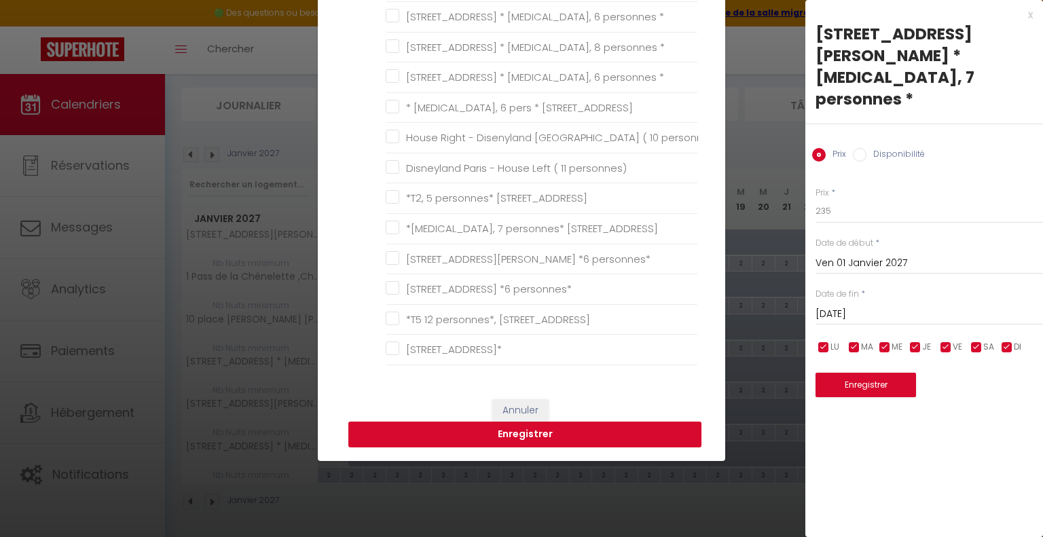
click at [523, 432] on button "Enregistrer" at bounding box center [524, 435] width 353 height 26
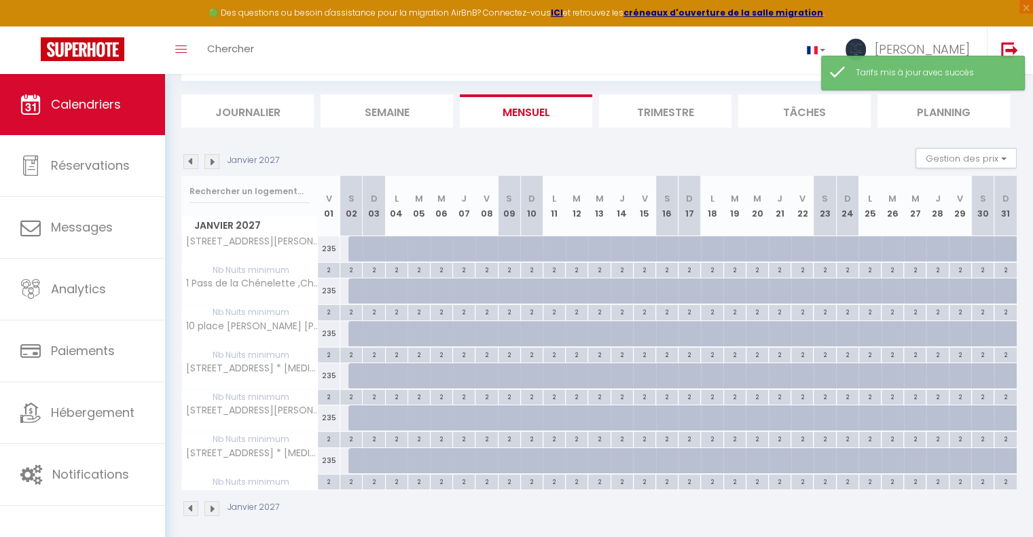
scroll to position [80, 0]
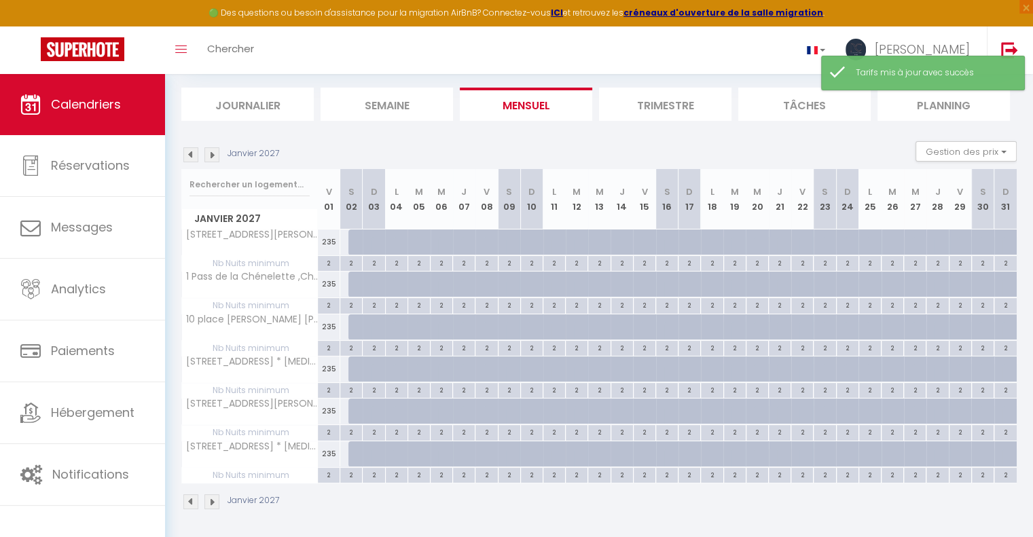
click at [190, 149] on img at bounding box center [190, 154] width 15 height 15
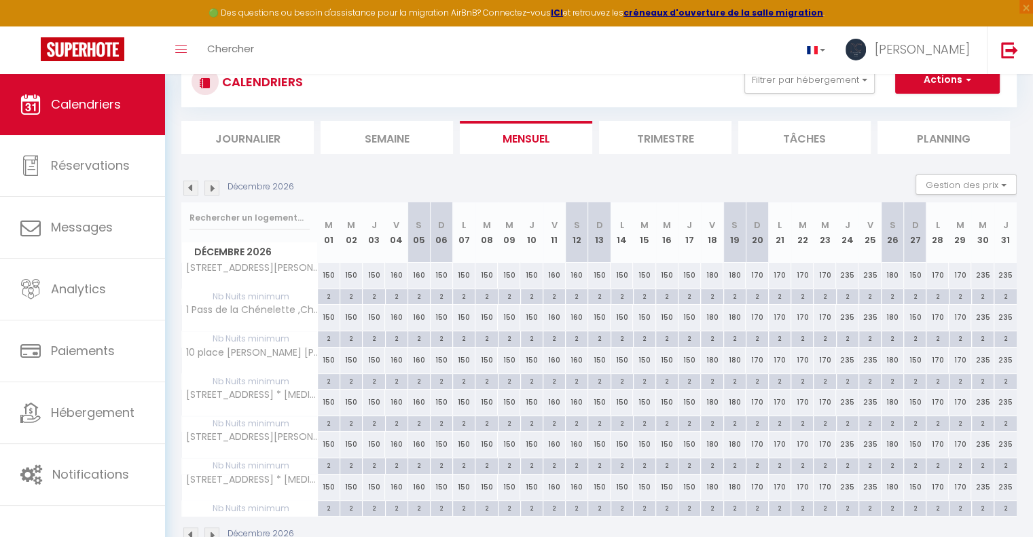
scroll to position [0, 0]
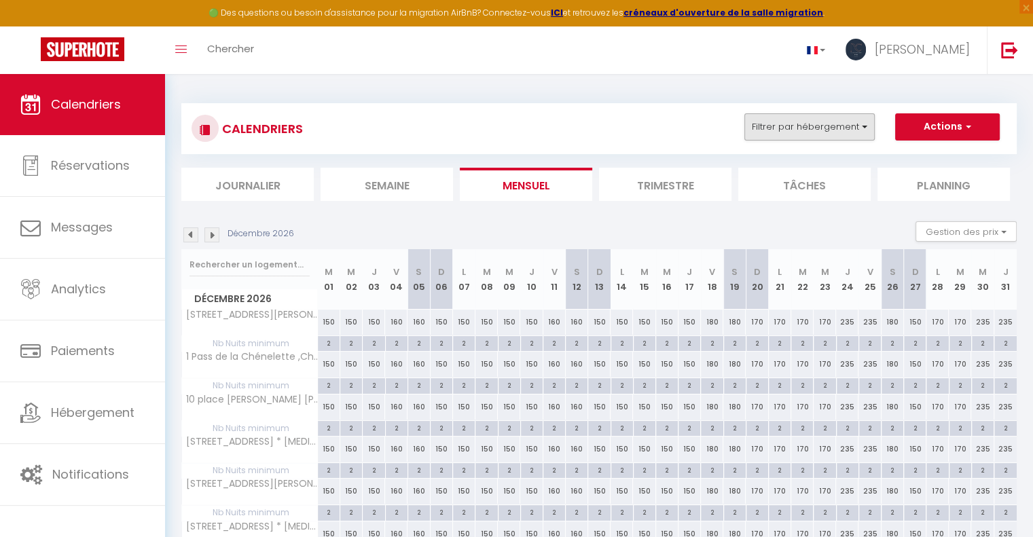
click at [857, 111] on div "CALENDRIERS Filtrer par hébergement copen T2 *T2, 5 personnes* [STREET_ADDRESS]…" at bounding box center [598, 128] width 835 height 51
click at [856, 132] on button "Filtrer par hébergement" at bounding box center [809, 126] width 130 height 27
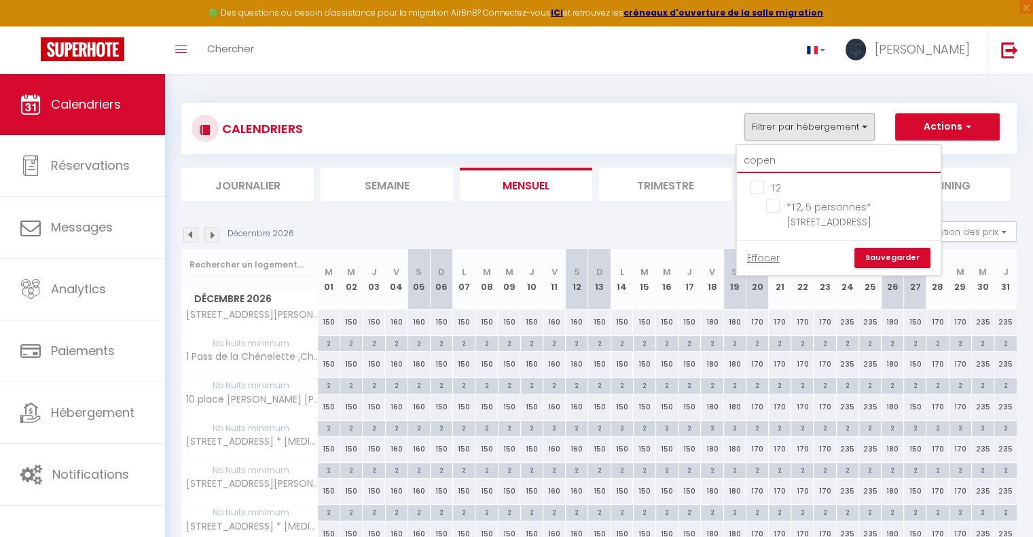
click at [773, 149] on input "copen" at bounding box center [839, 161] width 204 height 24
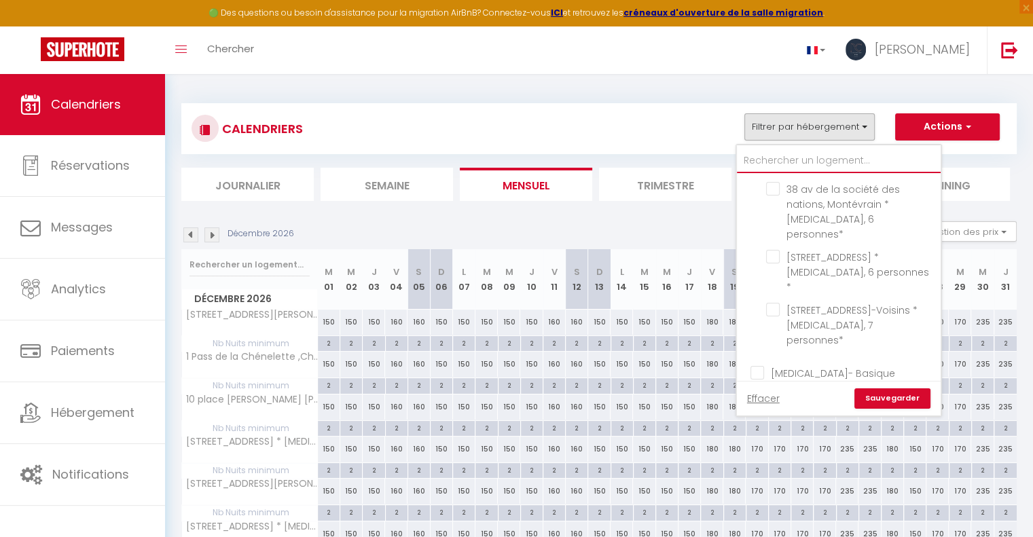
scroll to position [1154, 0]
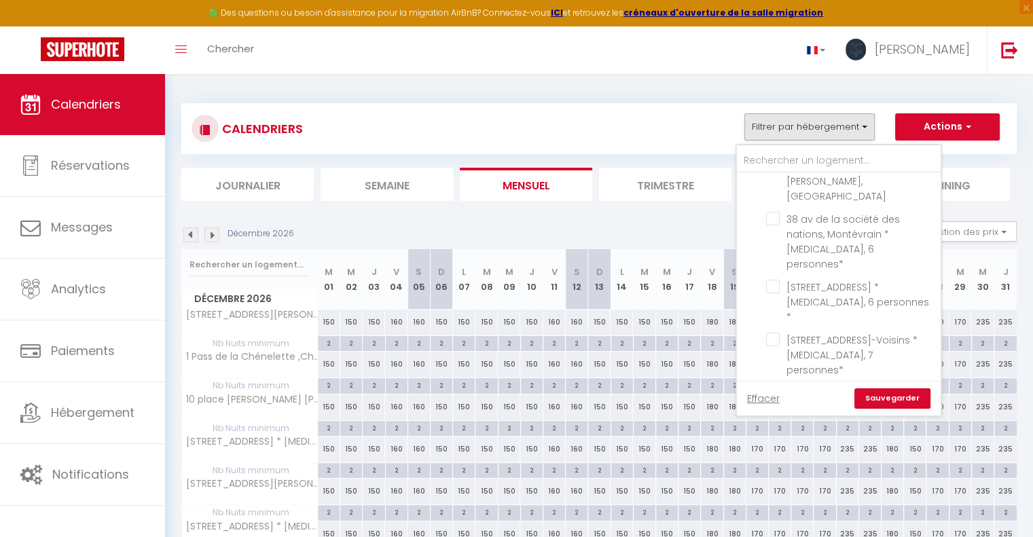
click at [758, 395] on input "[MEDICAL_DATA]- Basique" at bounding box center [852, 402] width 204 height 14
click at [774, 415] on input "10 place [PERSON_NAME] [PERSON_NAME] *[MEDICAL_DATA], 7 personnes*" at bounding box center [851, 422] width 170 height 14
click at [772, 483] on input "1 Pass de la Chénelette ,Chessy * [MEDICAL_DATA], 7 personnes*" at bounding box center [851, 490] width 170 height 14
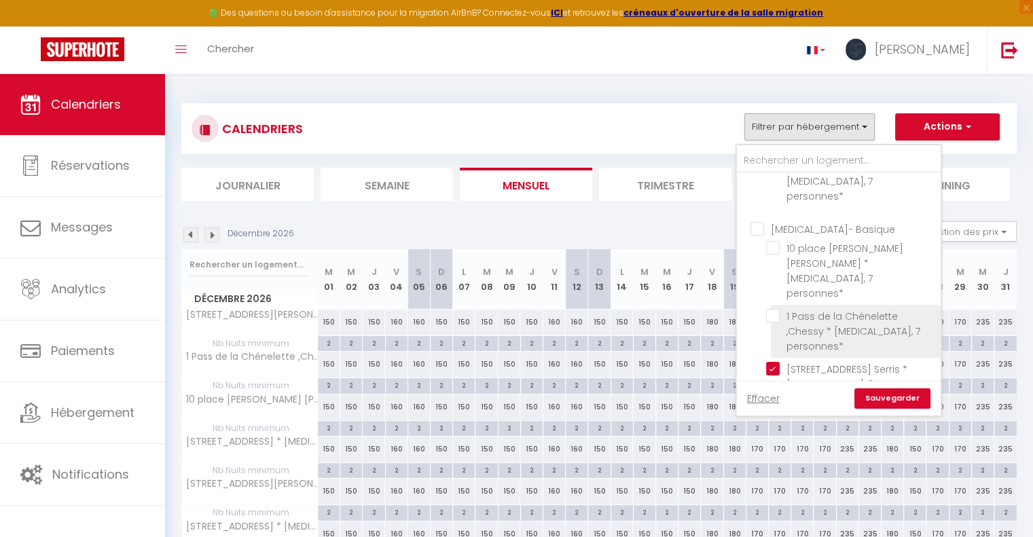
scroll to position [1358, 0]
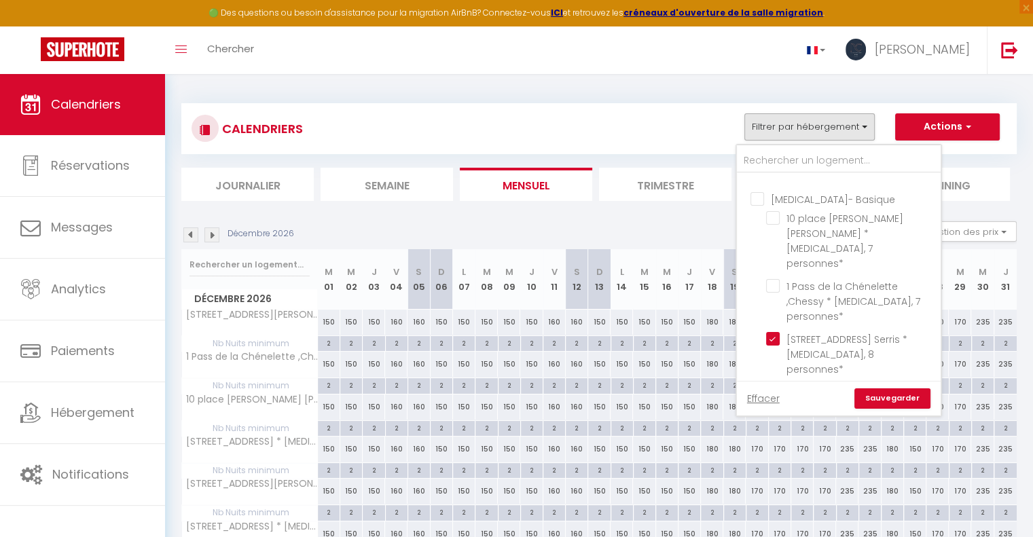
click at [772, 529] on input "[STREET_ADDRESS] * [MEDICAL_DATA], 7 personnes *" at bounding box center [851, 536] width 170 height 14
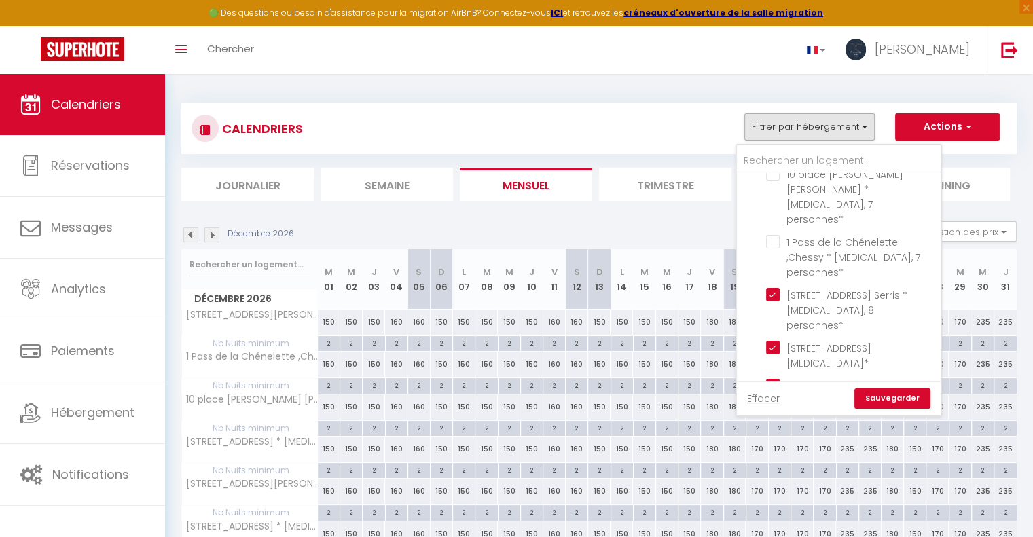
scroll to position [1426, 0]
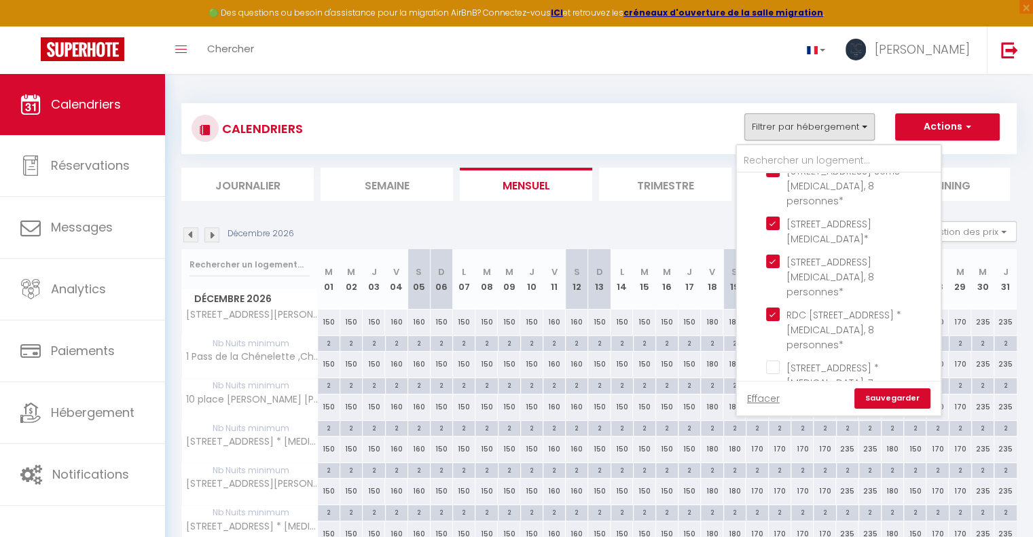
scroll to position [1562, 0]
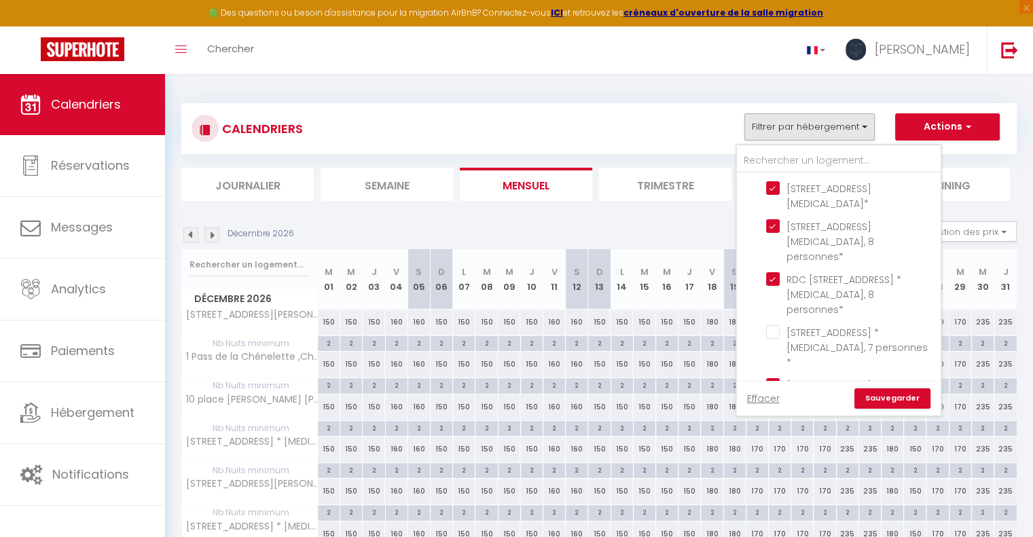
click at [777, 484] on input "[STREET_ADDRESS][PERSON_NAME] * [MEDICAL_DATA], 7 personnes *" at bounding box center [851, 491] width 170 height 14
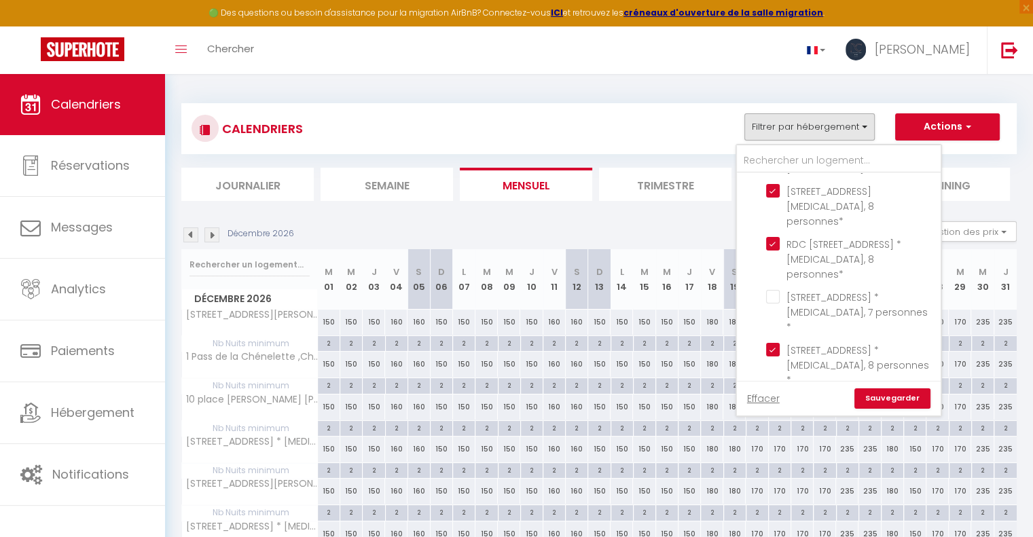
scroll to position [1630, 0]
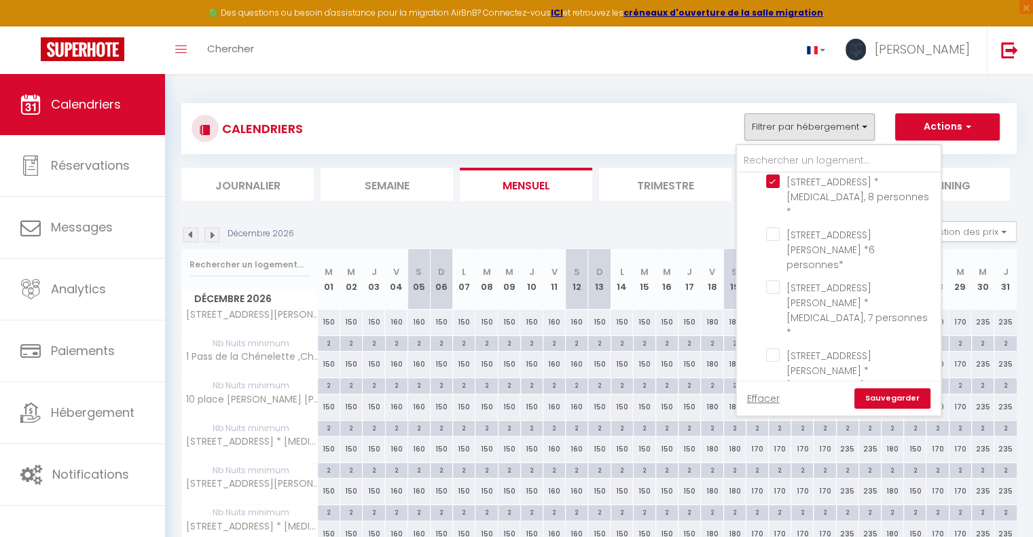
click at [902, 397] on link "Sauvegarder" at bounding box center [892, 398] width 76 height 20
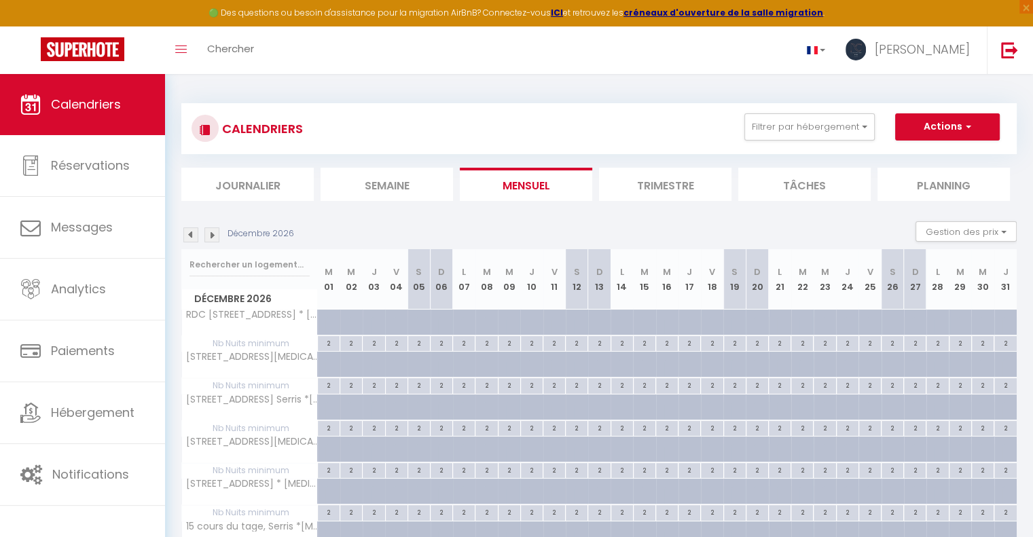
click at [193, 235] on img at bounding box center [190, 234] width 15 height 15
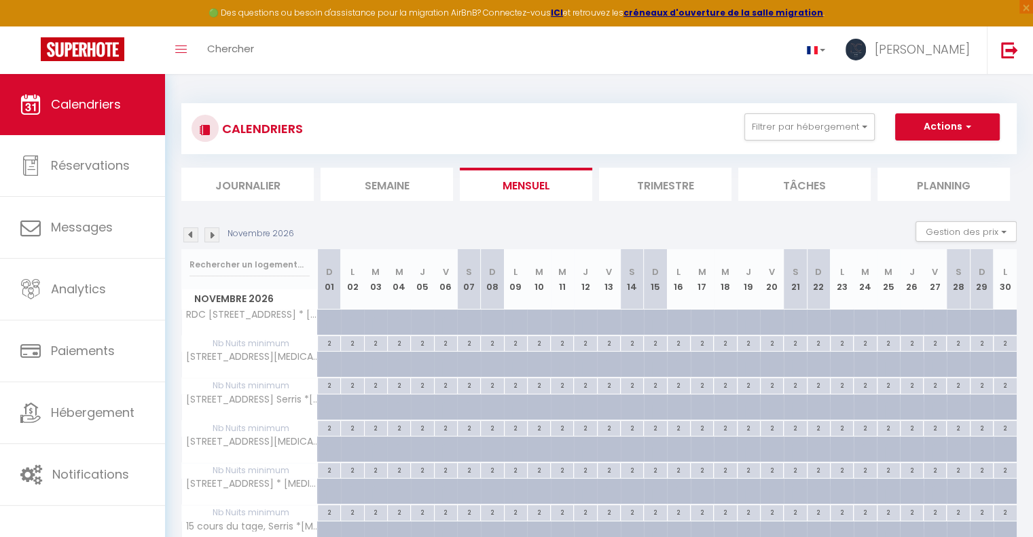
click at [193, 235] on img at bounding box center [190, 234] width 15 height 15
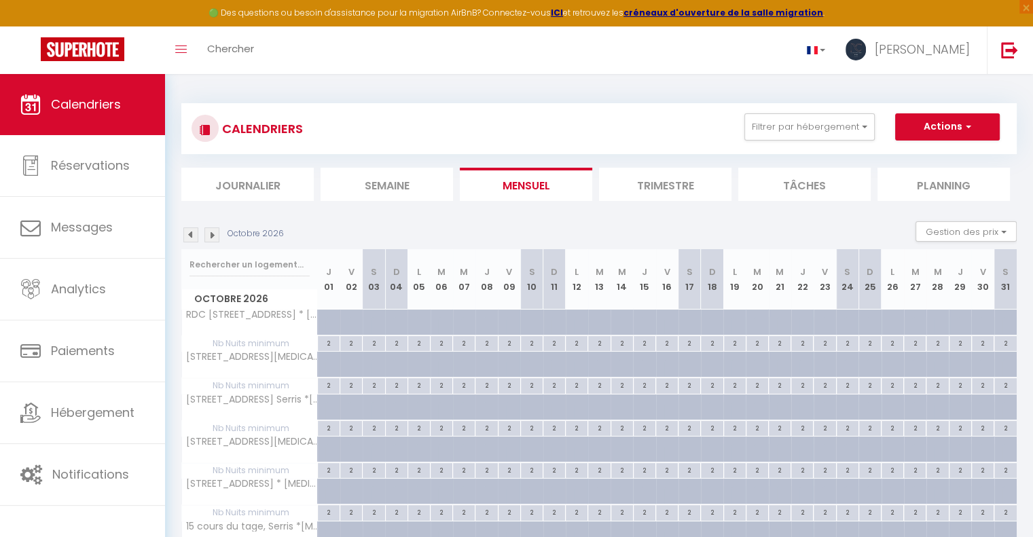
click at [193, 236] on img at bounding box center [190, 234] width 15 height 15
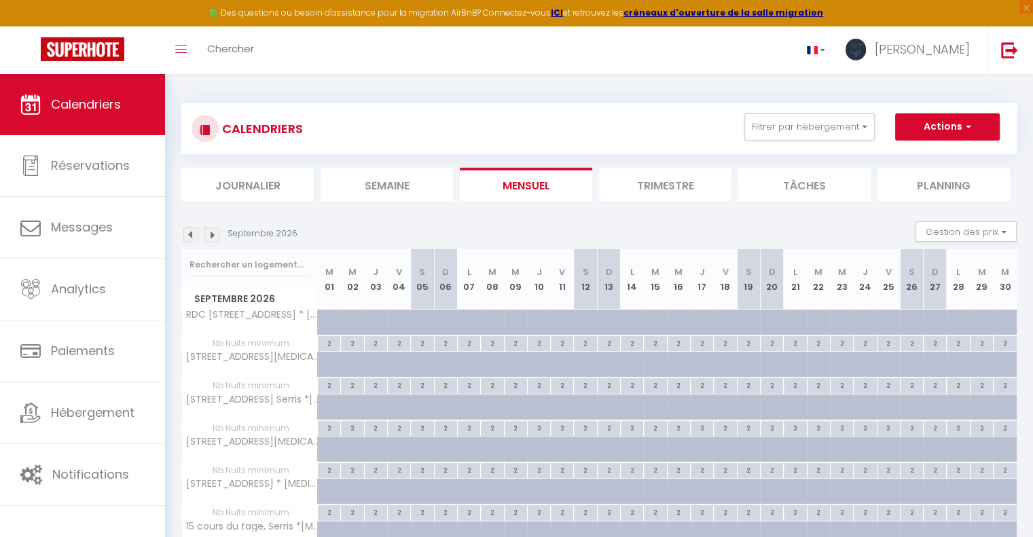
click at [193, 238] on img at bounding box center [190, 234] width 15 height 15
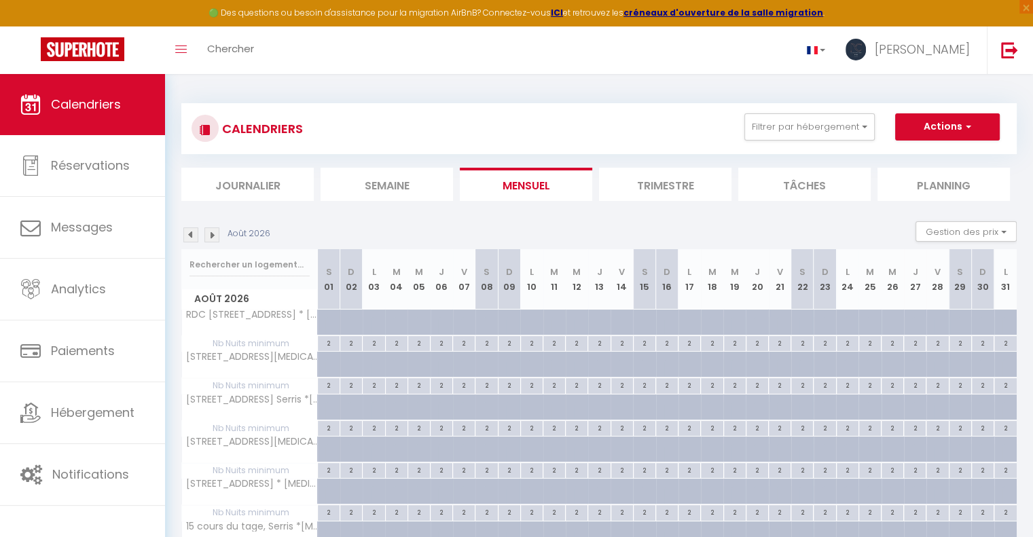
click at [192, 240] on img at bounding box center [190, 234] width 15 height 15
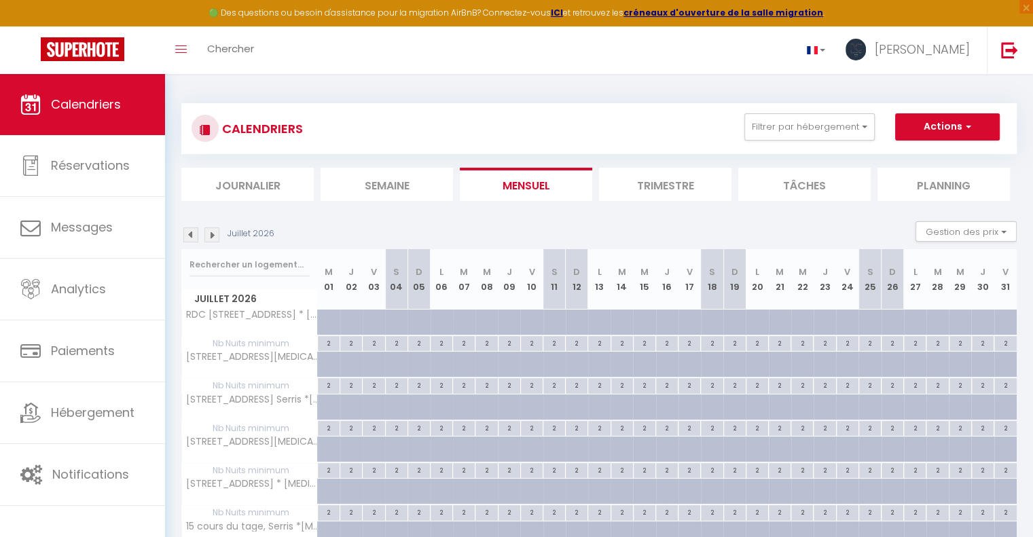
click at [192, 241] on img at bounding box center [190, 234] width 15 height 15
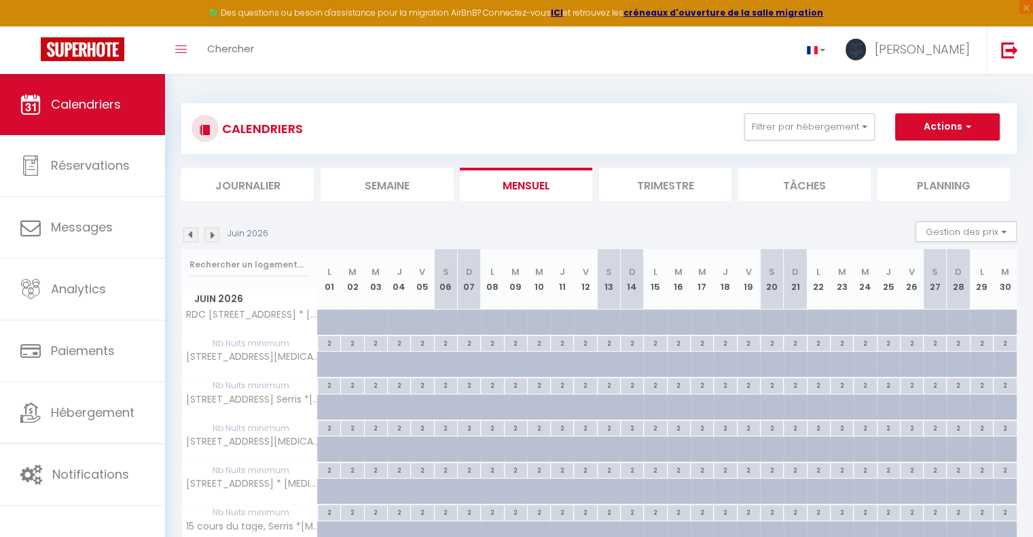
click at [192, 242] on div "Juin 2026 Gestion des prix Nb Nuits minimum Règles Disponibilité" at bounding box center [598, 235] width 835 height 28
click at [191, 231] on img at bounding box center [190, 234] width 15 height 15
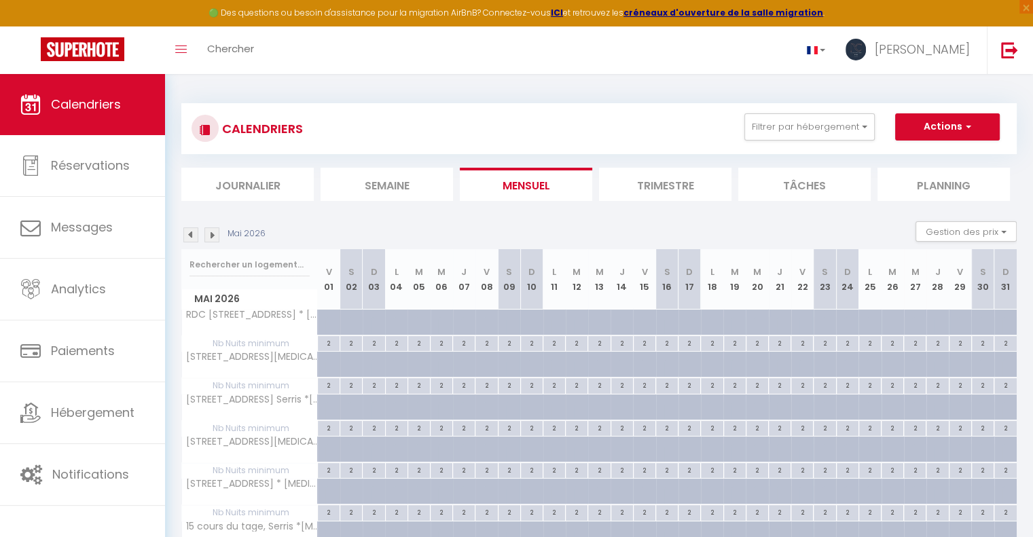
click at [191, 231] on img at bounding box center [190, 234] width 15 height 15
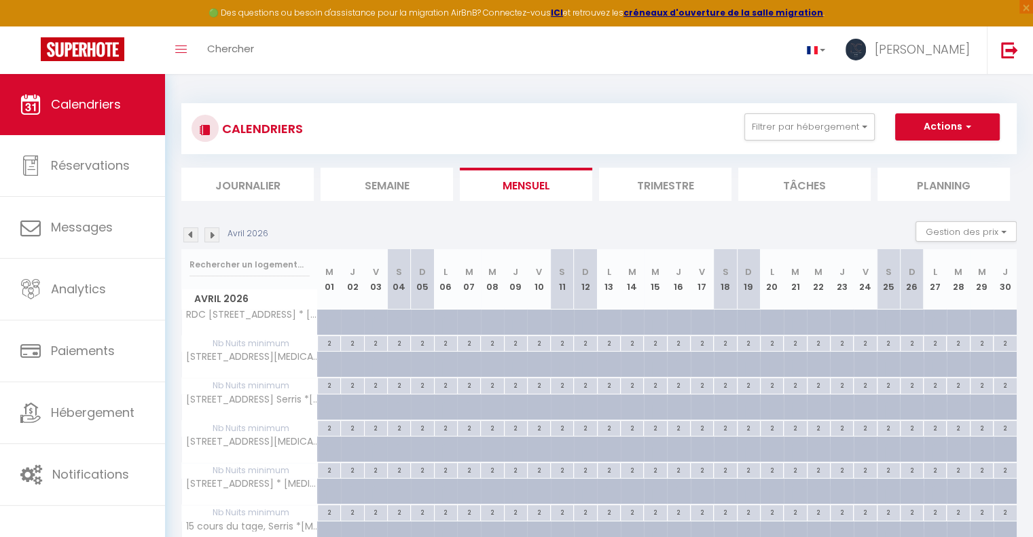
click at [191, 231] on img at bounding box center [190, 234] width 15 height 15
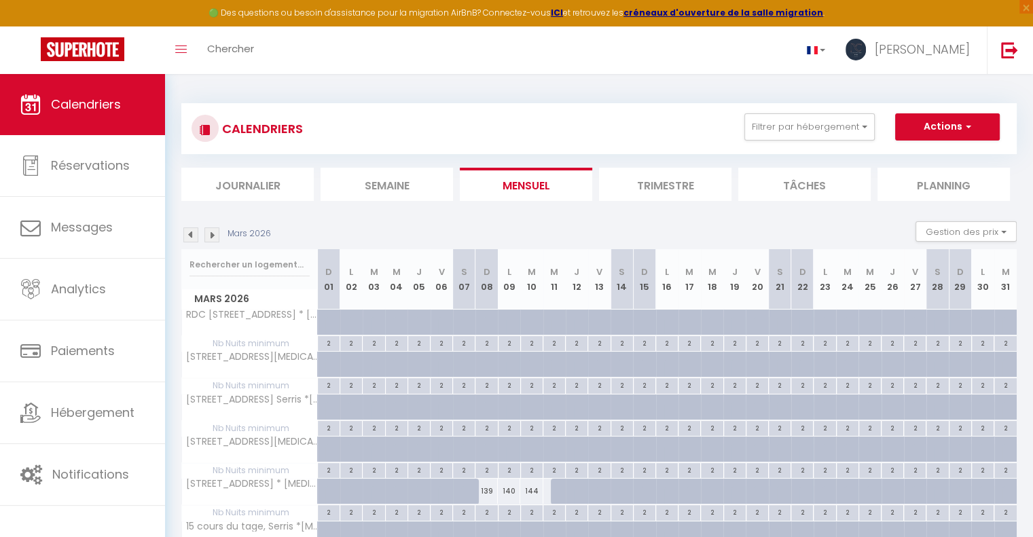
click at [191, 231] on img at bounding box center [190, 234] width 15 height 15
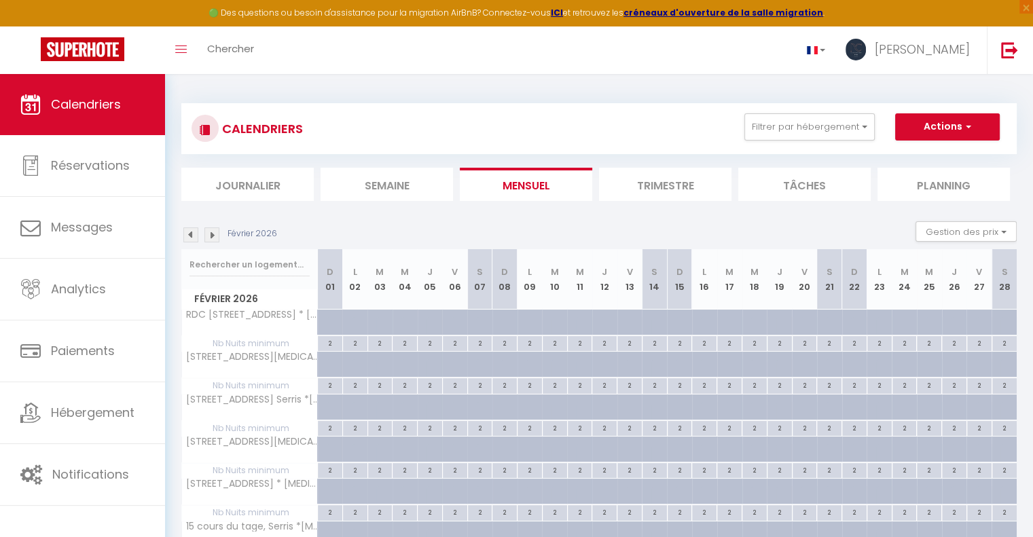
click at [191, 231] on img at bounding box center [190, 234] width 15 height 15
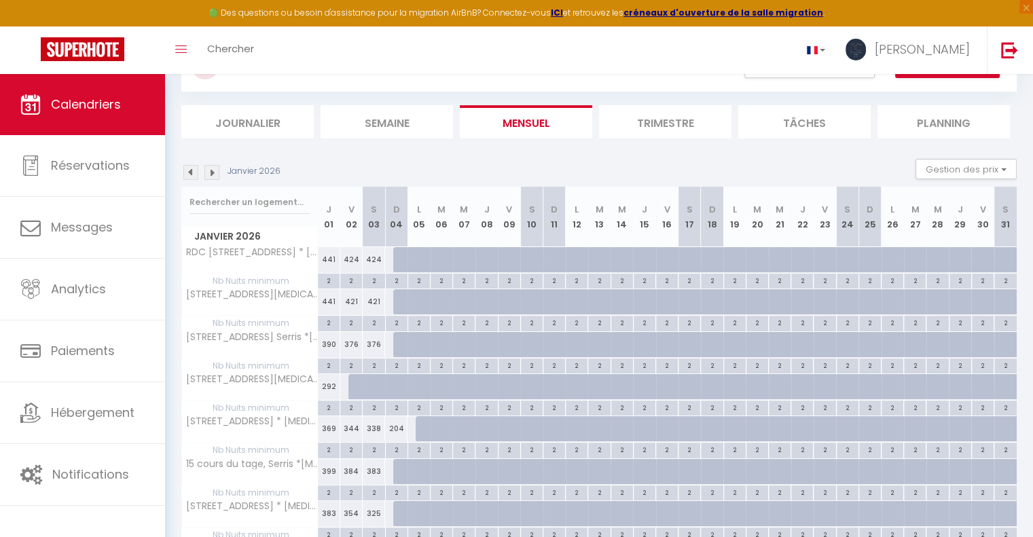
scroll to position [122, 0]
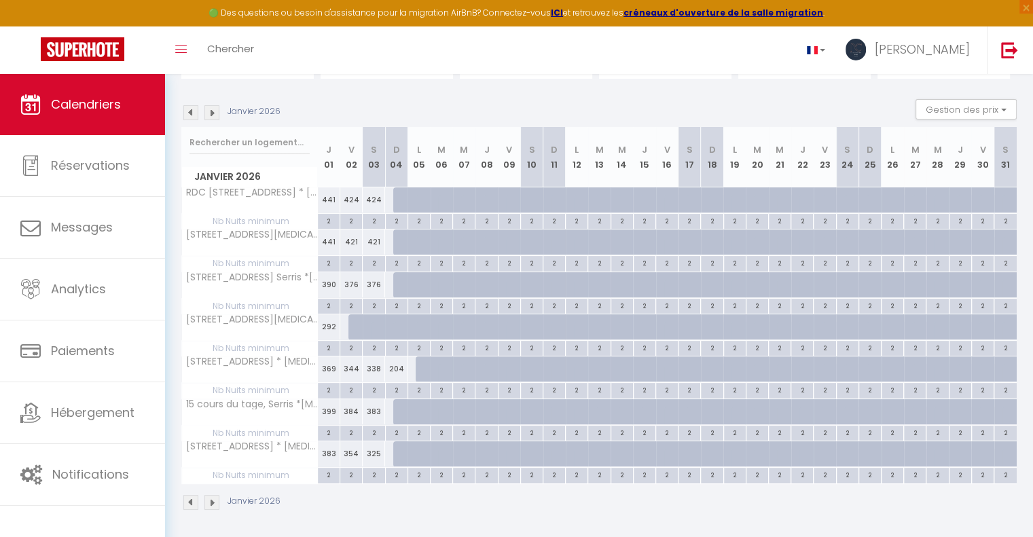
click at [329, 198] on div "441" at bounding box center [329, 199] width 22 height 25
click at [327, 198] on div "441" at bounding box center [329, 199] width 22 height 25
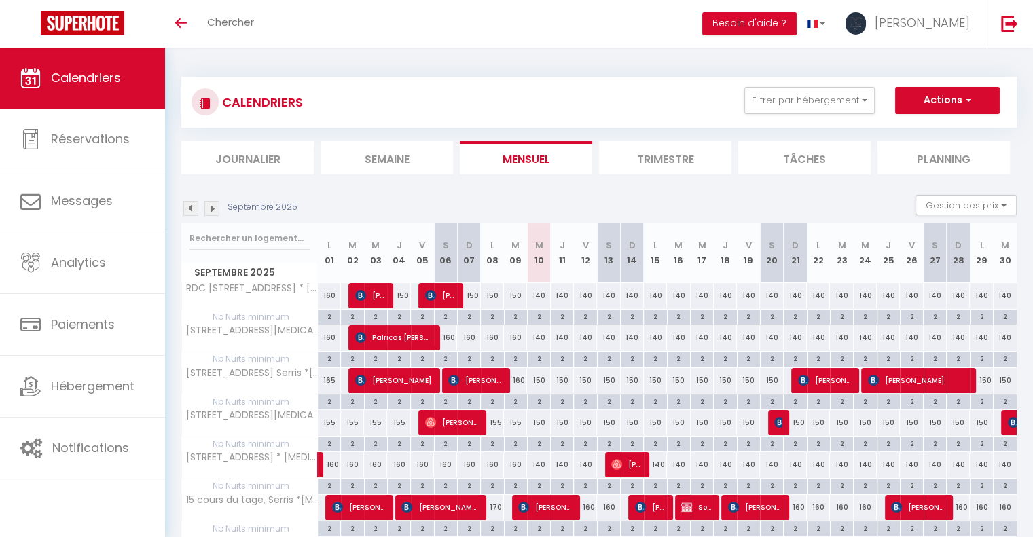
click at [217, 208] on img at bounding box center [211, 208] width 15 height 15
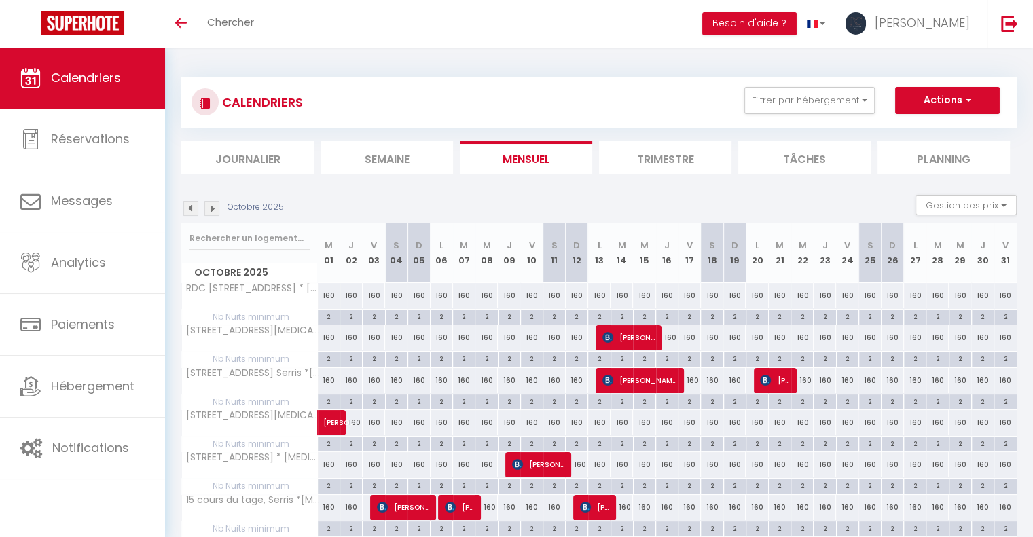
scroll to position [95, 0]
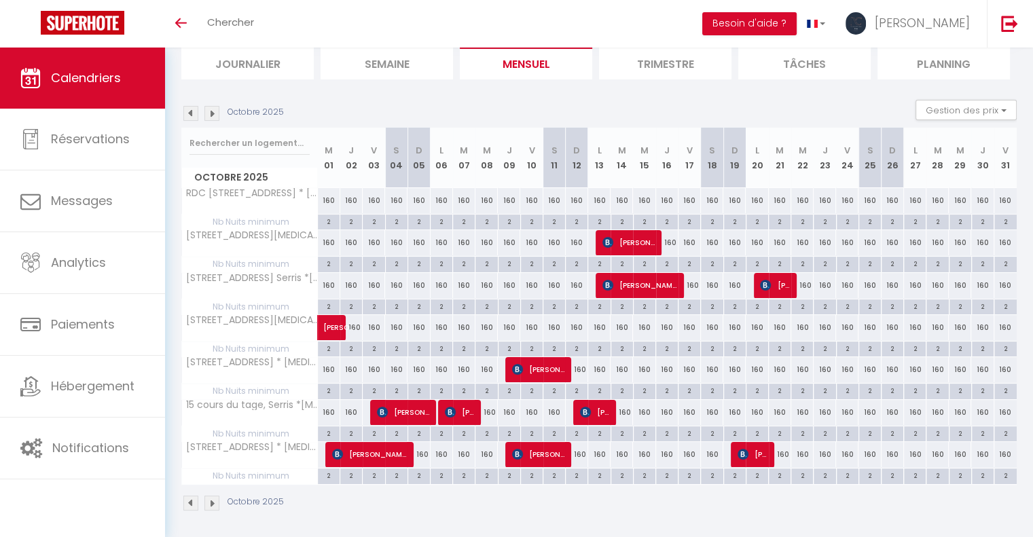
click at [215, 208] on th "RDC [STREET_ADDRESS] * [MEDICAL_DATA], 8 personnes*" at bounding box center [250, 201] width 136 height 26
click at [216, 111] on img at bounding box center [211, 113] width 15 height 15
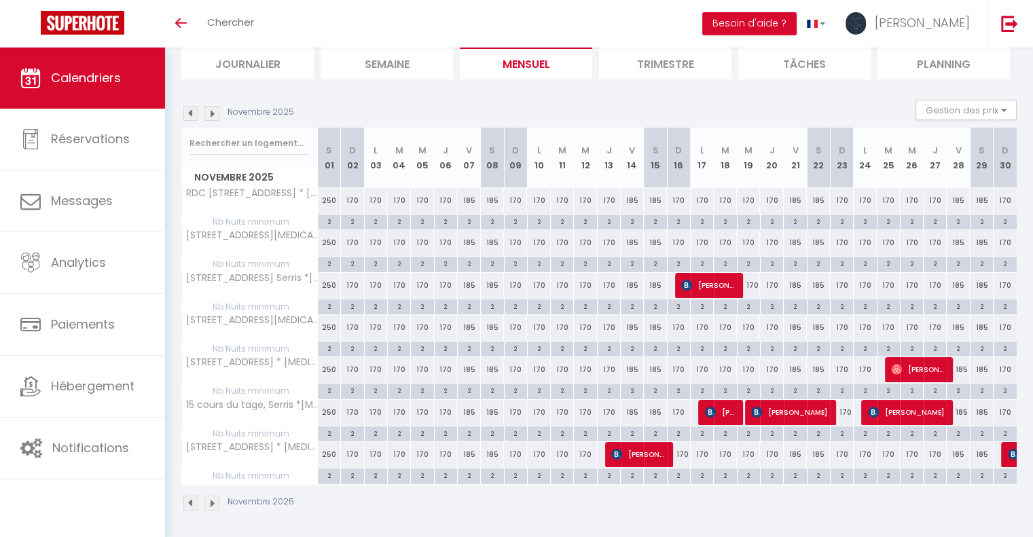
click at [216, 111] on img at bounding box center [211, 113] width 15 height 15
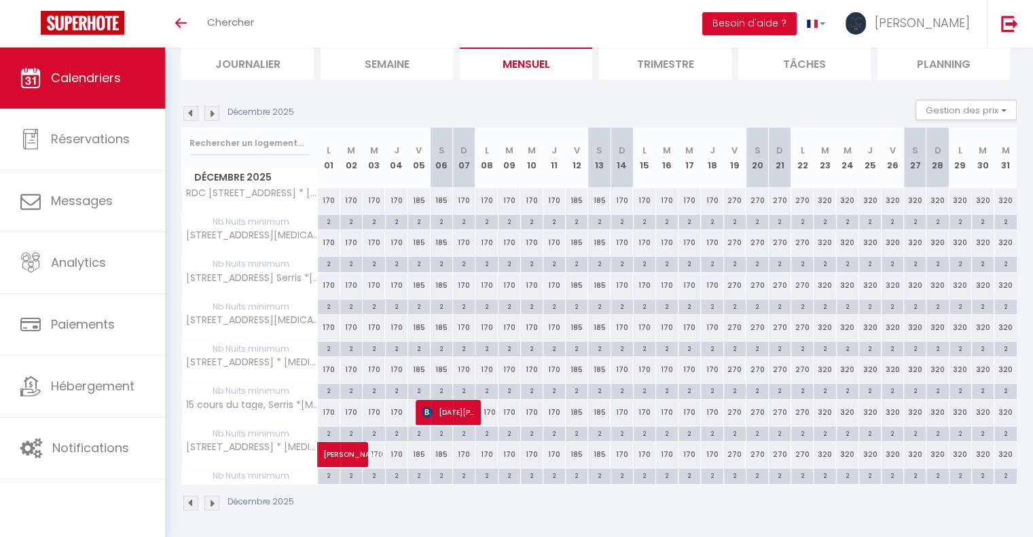
click at [216, 111] on img at bounding box center [211, 113] width 15 height 15
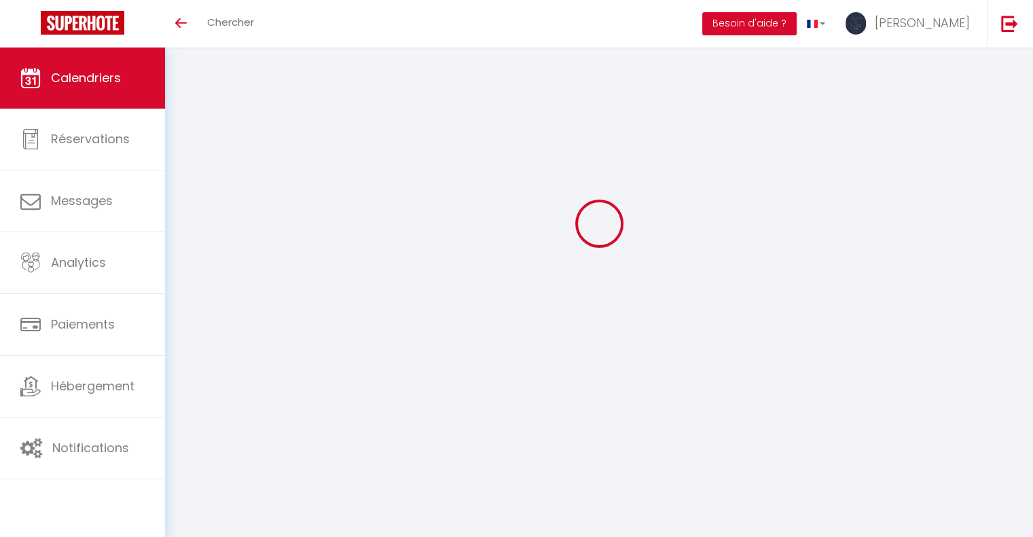
select select
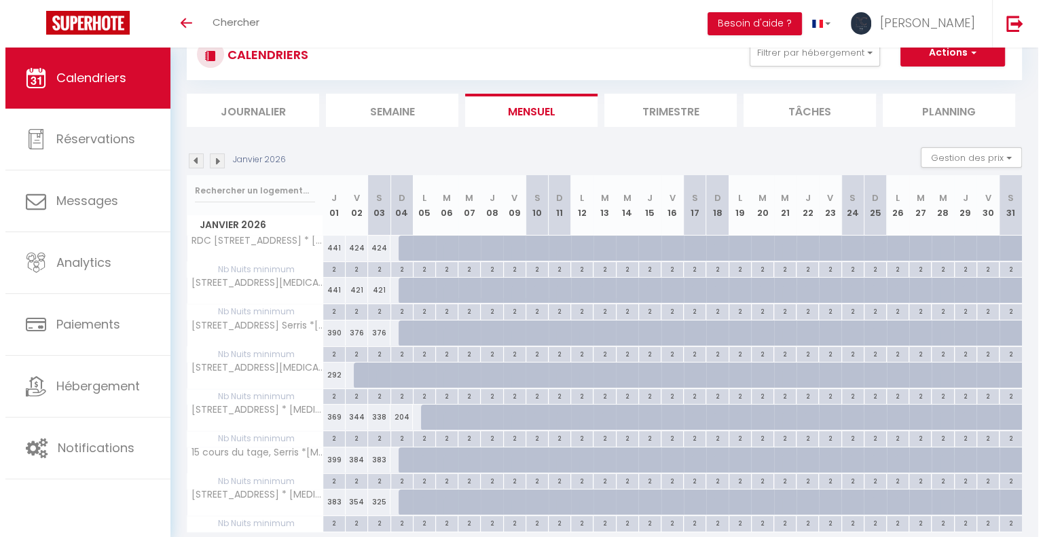
scroll to position [95, 0]
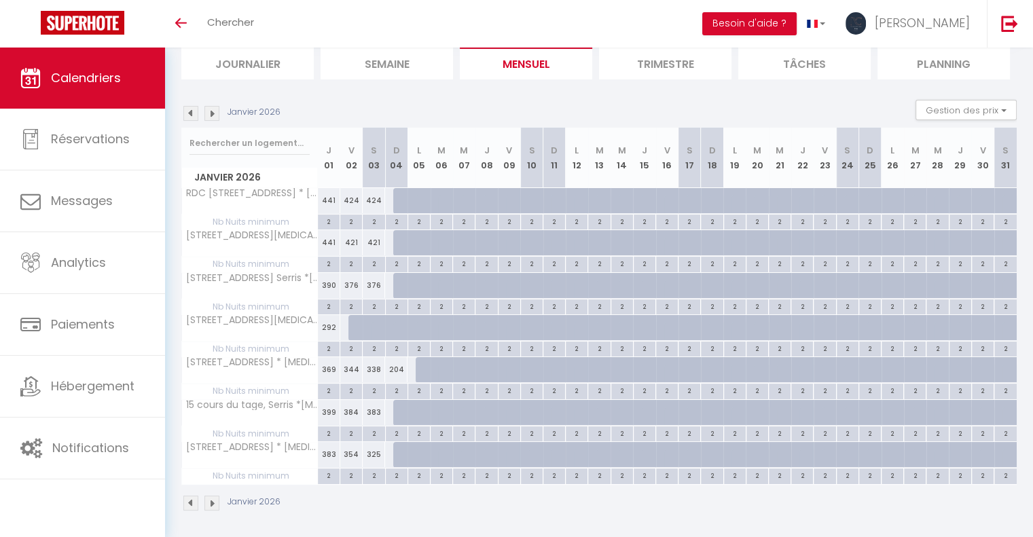
click at [327, 198] on div "441" at bounding box center [329, 200] width 22 height 25
type input "441"
select select "1"
type input "Jeu 01 Janvier 2026"
type input "Ven 02 Janvier 2026"
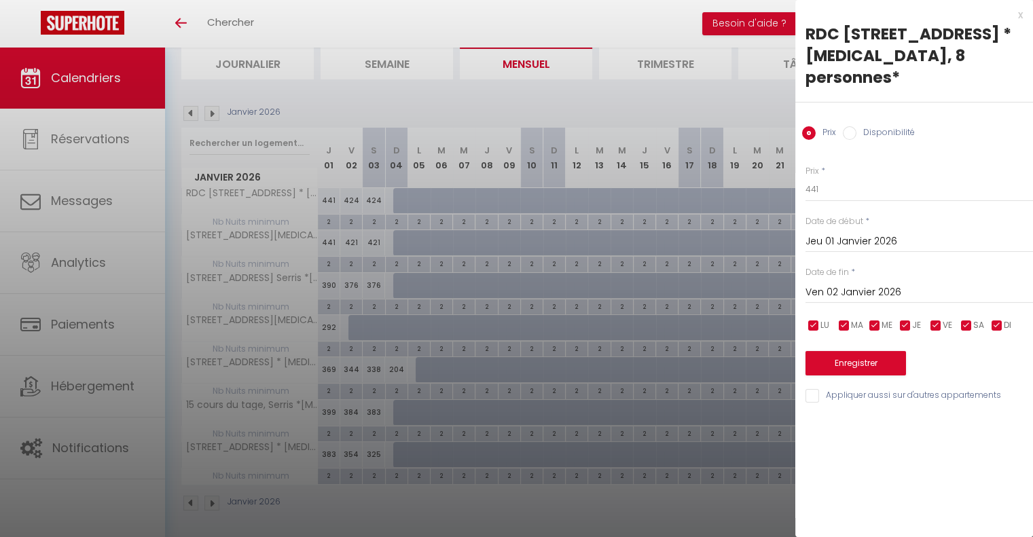
click at [851, 126] on input "Disponibilité" at bounding box center [850, 133] width 14 height 14
radio input "true"
radio input "false"
click at [875, 285] on input "Ven 02 Janvier 2026" at bounding box center [918, 294] width 227 height 18
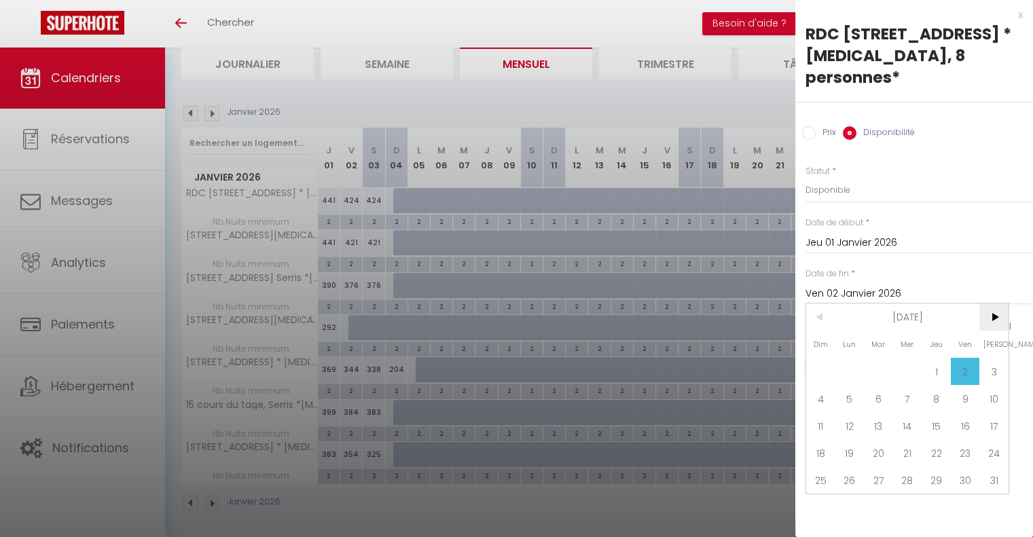
click at [989, 304] on span ">" at bounding box center [993, 317] width 29 height 27
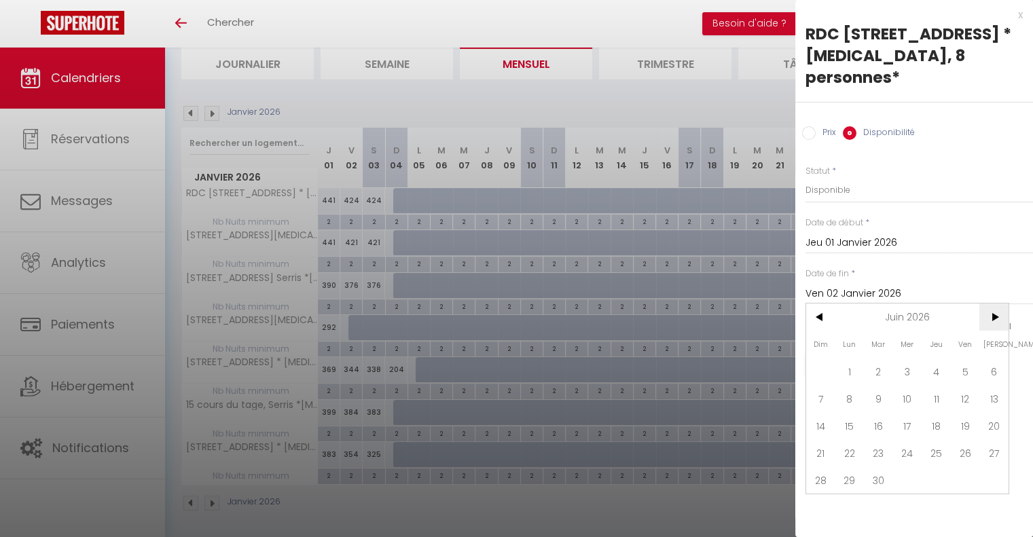
click at [989, 304] on span ">" at bounding box center [993, 317] width 29 height 27
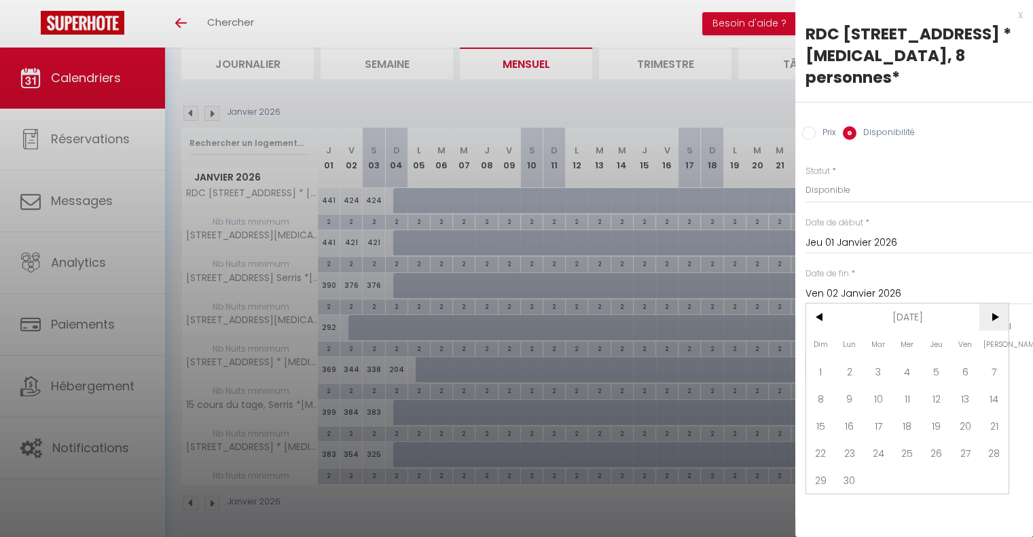
click at [989, 304] on span ">" at bounding box center [993, 317] width 29 height 27
click at [998, 358] on span "2" at bounding box center [993, 371] width 29 height 27
type input "[DATE]"
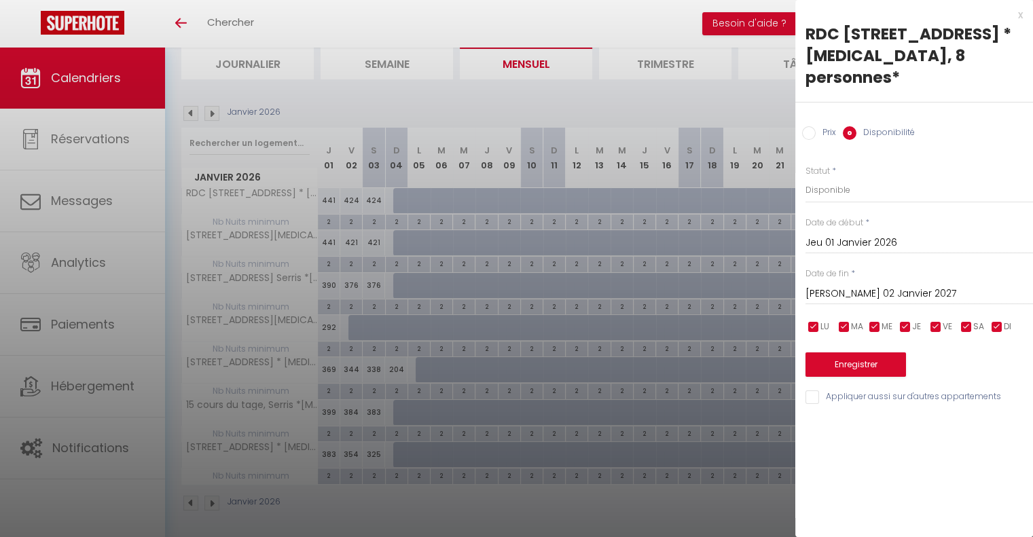
click at [814, 390] on input "Appliquer aussi sur d'autres appartements" at bounding box center [918, 397] width 227 height 14
checkbox input "true"
click at [846, 352] on button "Enregistrer" at bounding box center [855, 364] width 100 height 24
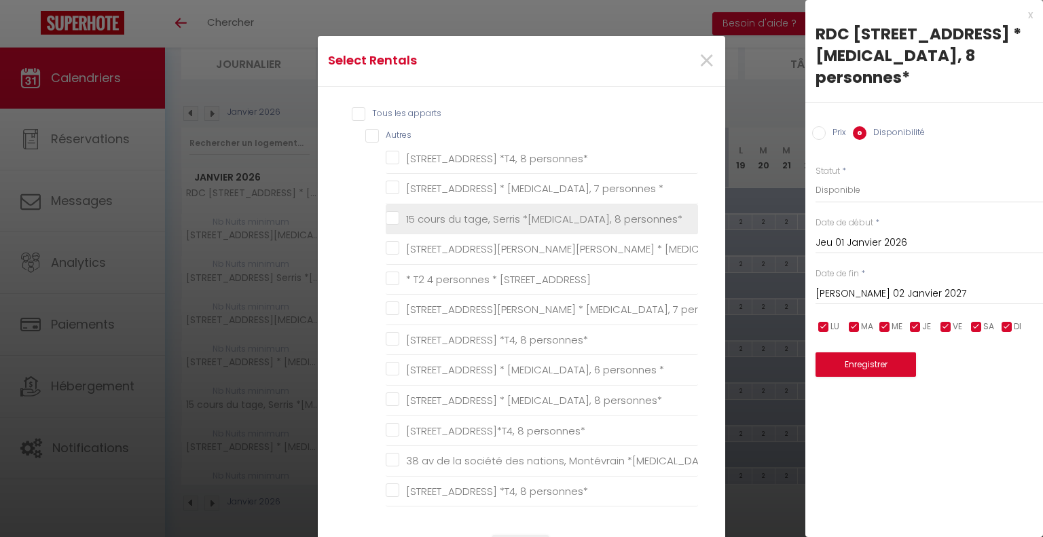
click at [388, 219] on personnes\* "15 cours du tage, Serris *[MEDICAL_DATA], 8 personnes*" at bounding box center [542, 219] width 312 height 14
checkbox personnes\* "true"
checkbox personnes\* "false"
checkbox \* "false"
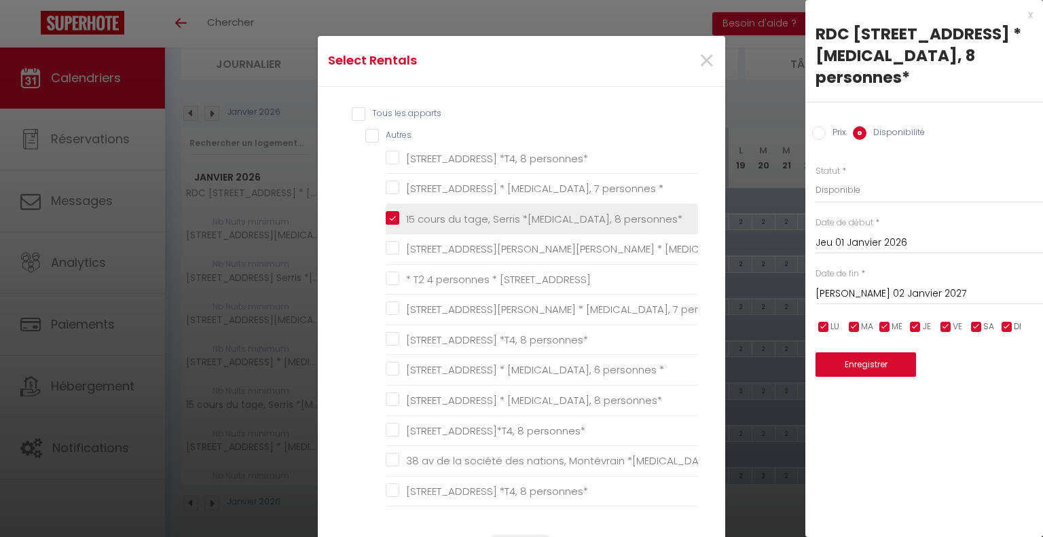
checkbox Chessy "false"
checkbox \* "false"
checkbox personnes\* "false"
checkbox \* "false"
checkbox personnes\* "false"
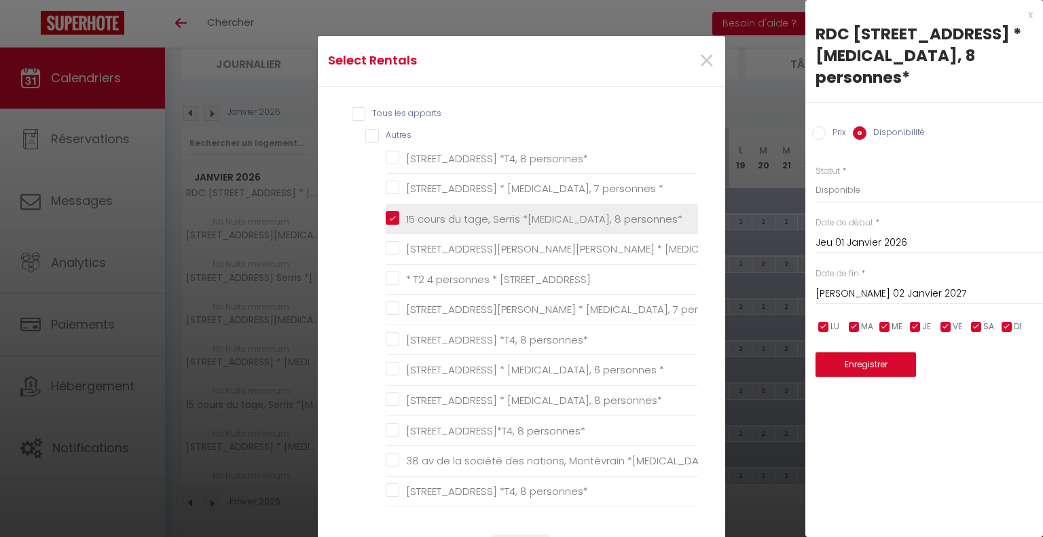
checkbox personnes\* "false"
checkbox Serris "false"
checkbox T3\* "false"
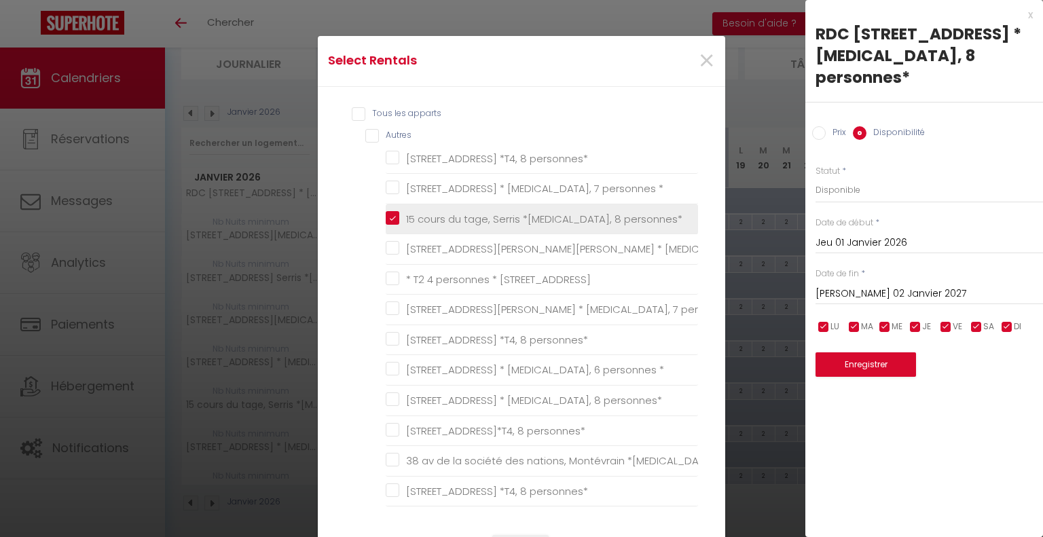
checkbox \* "false"
checkbox Montévrain "false"
checkbox \* "false"
checkbox Serris "false"
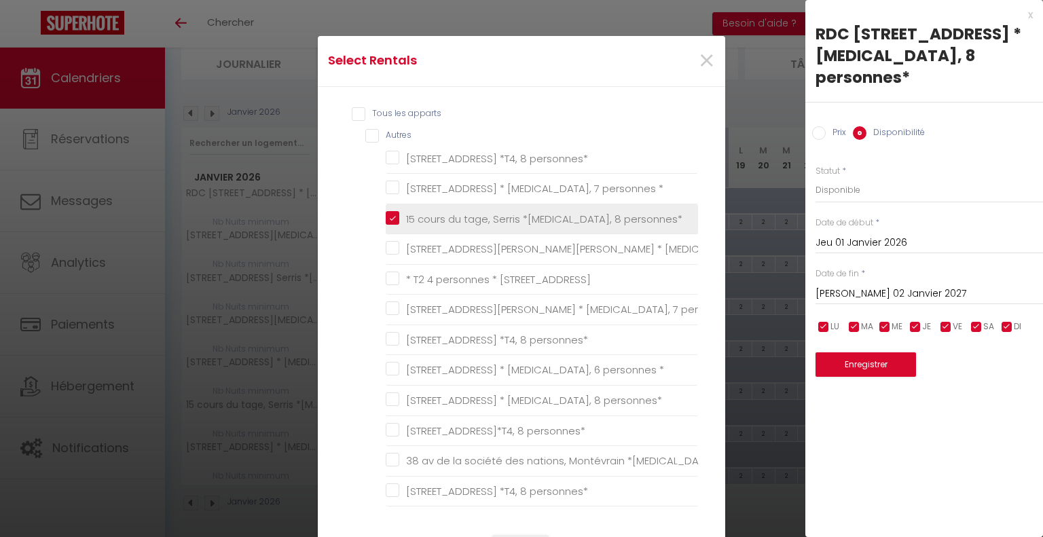
checkbox Serris "false"
checkbox personnes\* "false"
checkbox Serris "false"
checkbox Montévrain "false"
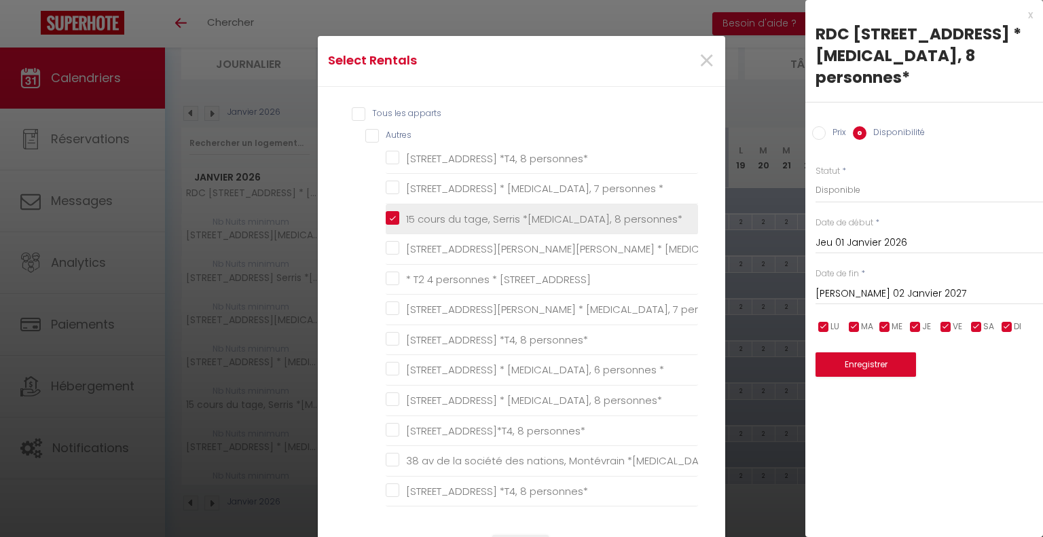
checkbox Serris "false"
checkbox Montévrain "false"
checkbox Chessy "false"
checkbox sport "false"
checkbox Chessy "false"
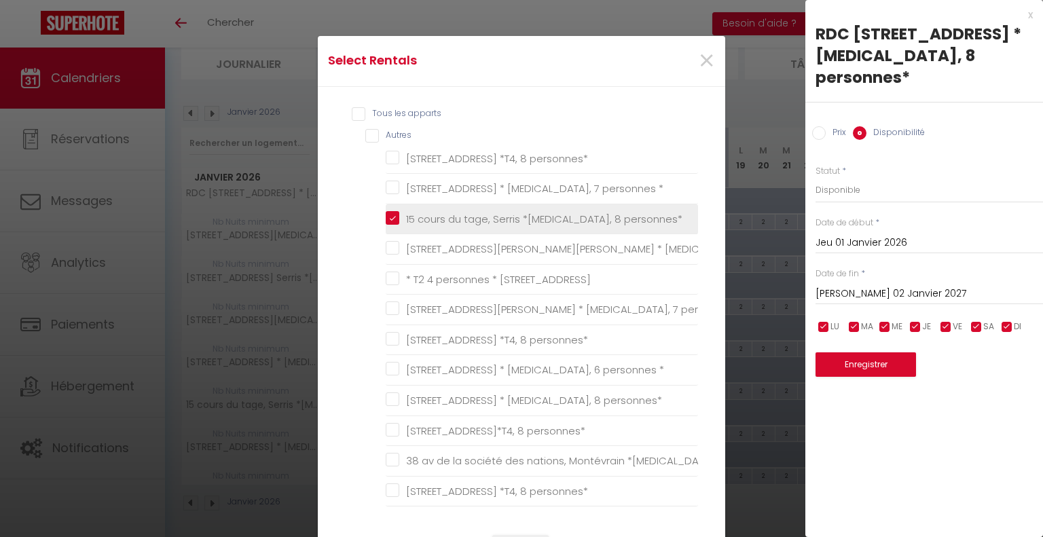
checkbox personnes\* "false"
checkbox T4\* "false"
checkbox personnes\* "false"
checkbox Chessy "false"
checkbox personnes\* "false"
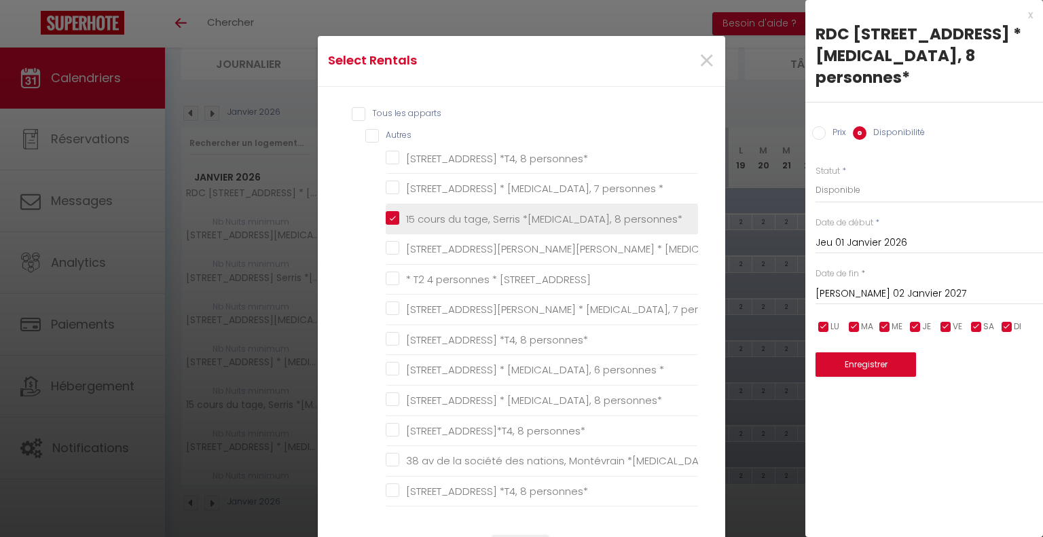
checkbox Chessy "false"
checkbox personnes\* "false"
checkbox Chessy "false"
checkbox Serris "false"
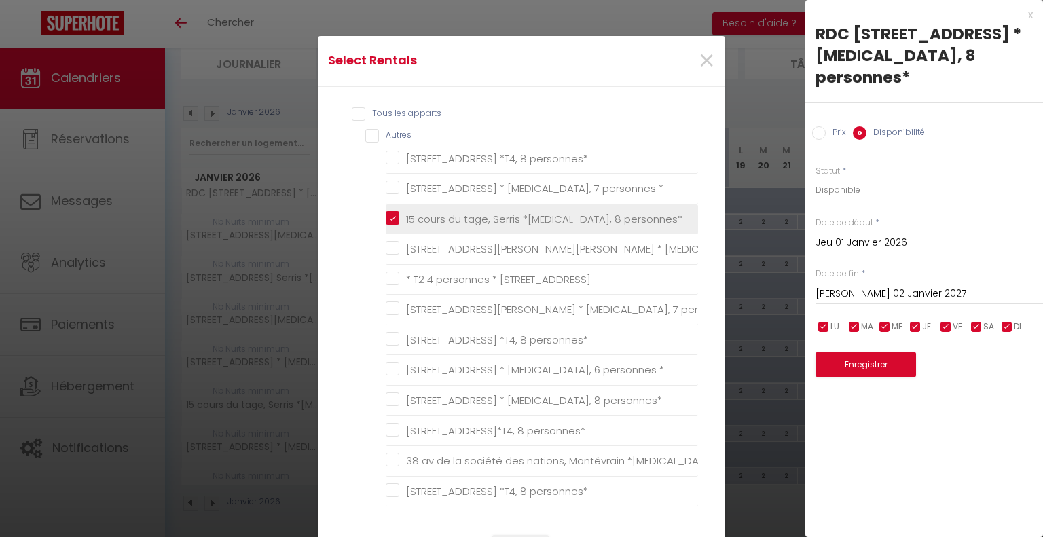
checkbox Montévrain "false"
checkbox Serris "false"
checkbox Montévrain "false"
checkbox Disneyland-Paris "false"
checkbox \* "false"
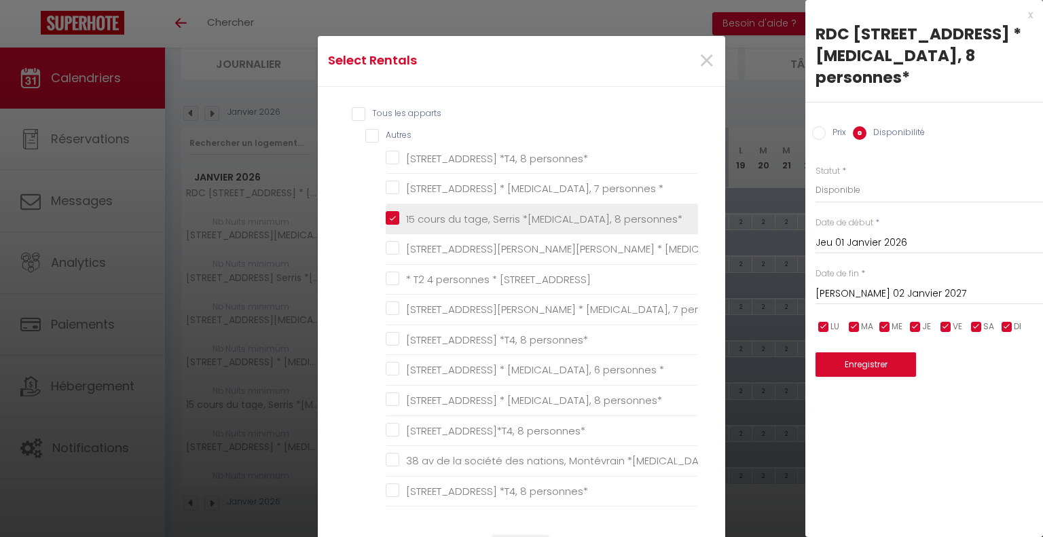
checkbox Serris "false"
checkbox 8personnes\* "false"
checkbox personnes\* "false"
checkbox 6personnes\* "false"
checkbox \* "false"
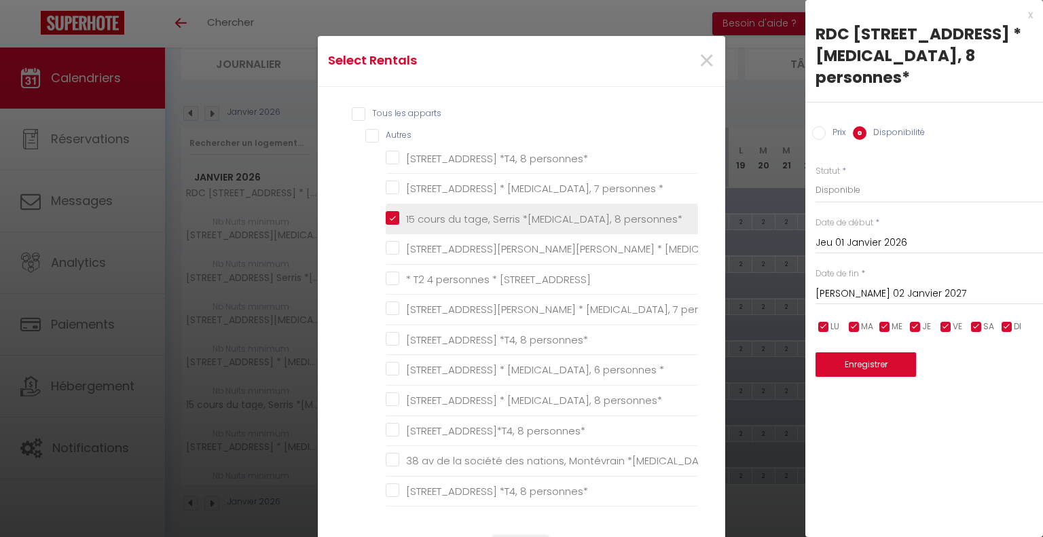
checkbox \* "false"
checkbox Serris "false"
checkbox \) "false"
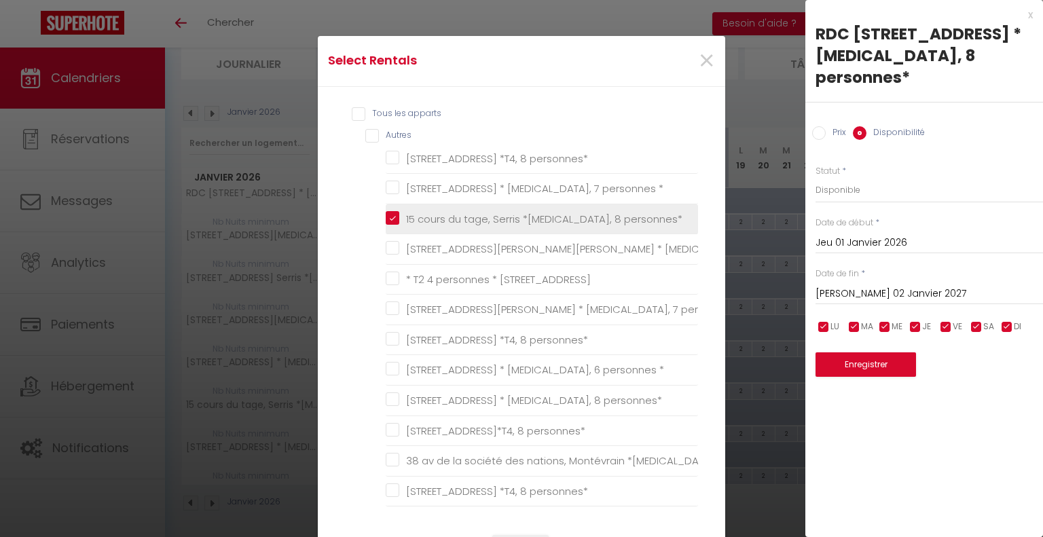
checkbox personnes\) "false"
checkbox SERRIS "false"
checkbox personnes\* "false"
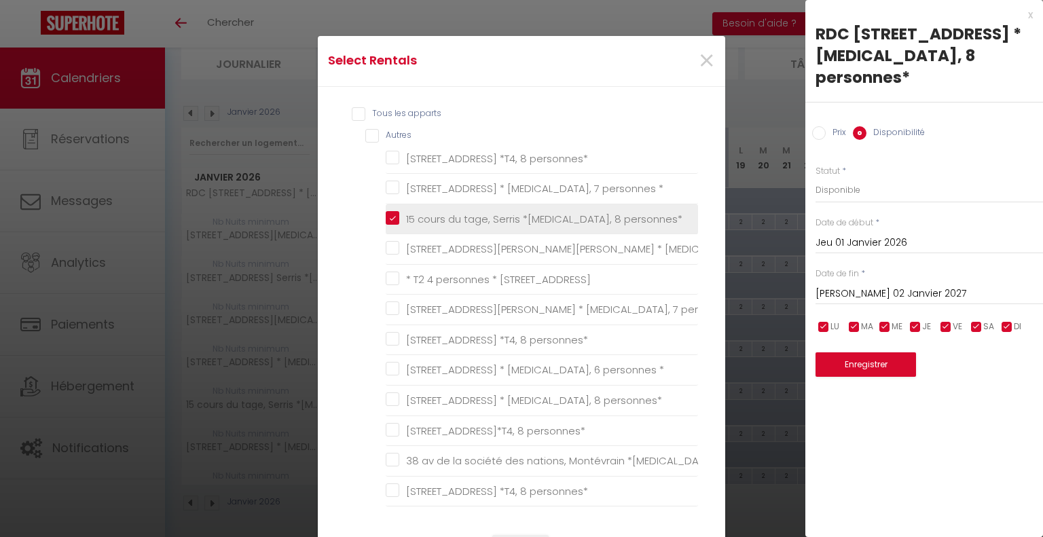
checkbox Serris "false"
checkbox \*T2\* "false"
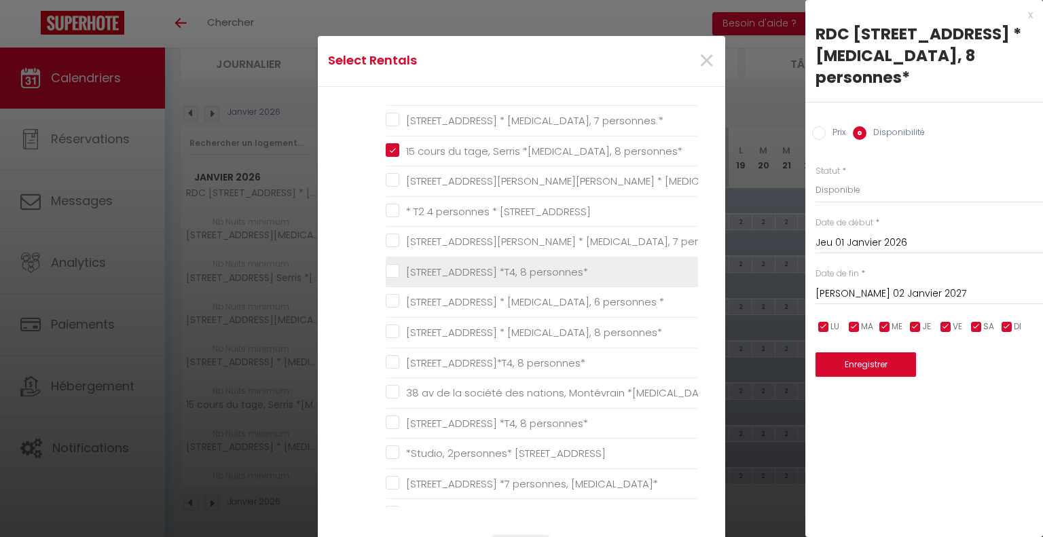
scroll to position [136, 0]
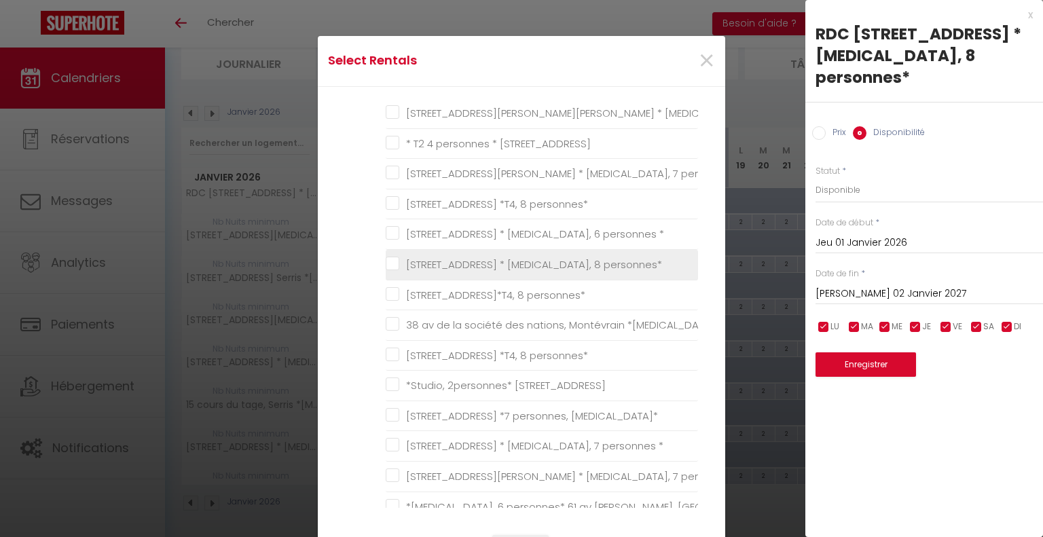
click at [393, 263] on personnes\* "[STREET_ADDRESS] * [MEDICAL_DATA], 8 personnes*" at bounding box center [542, 265] width 312 height 14
checkbox personnes\* "true"
checkbox personnes\* "false"
checkbox \* "false"
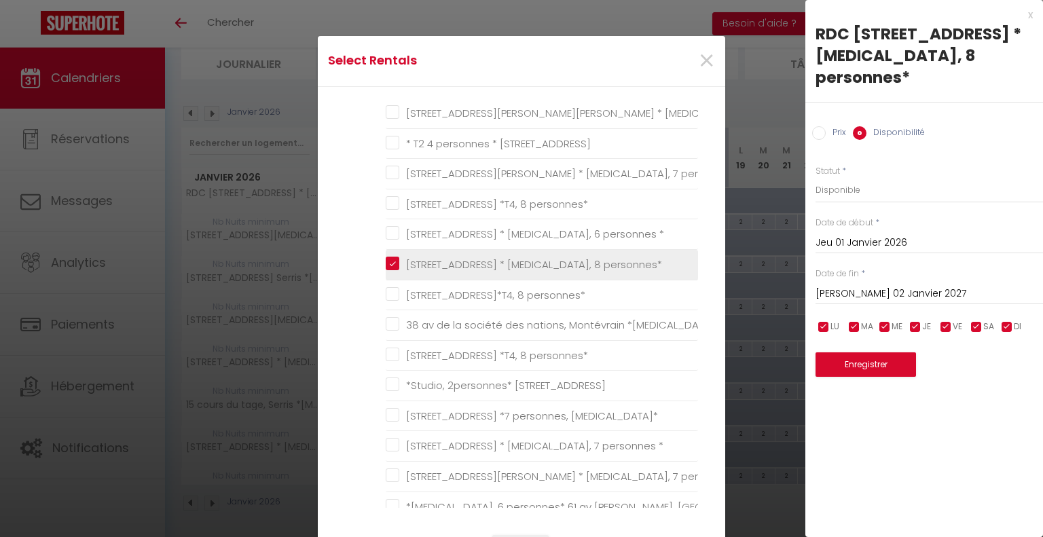
checkbox Chessy "false"
checkbox \* "false"
checkbox personnes\* "false"
checkbox \* "false"
checkbox personnes\* "false"
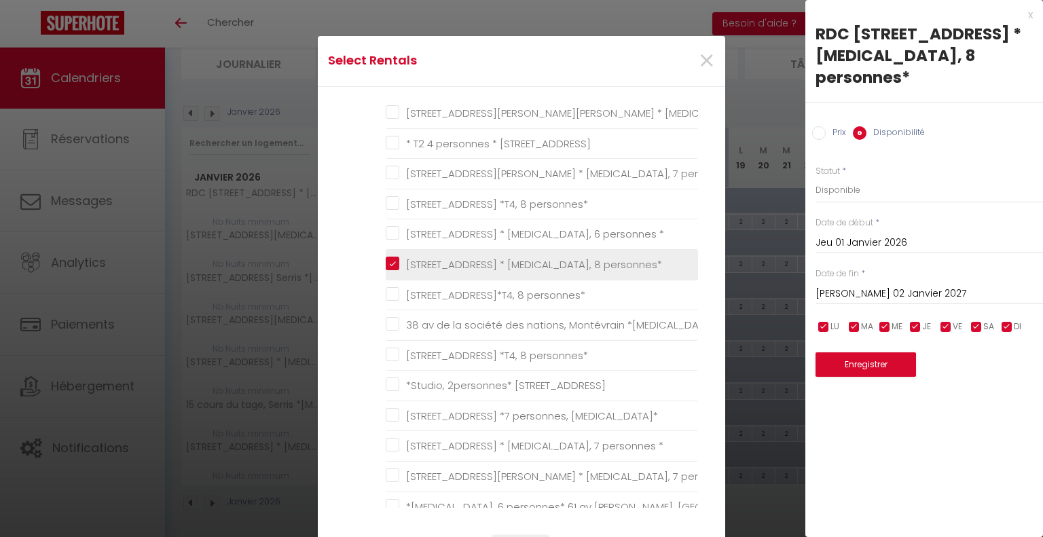
checkbox personnes\* "false"
checkbox Serris "false"
checkbox T3\* "false"
checkbox \* "false"
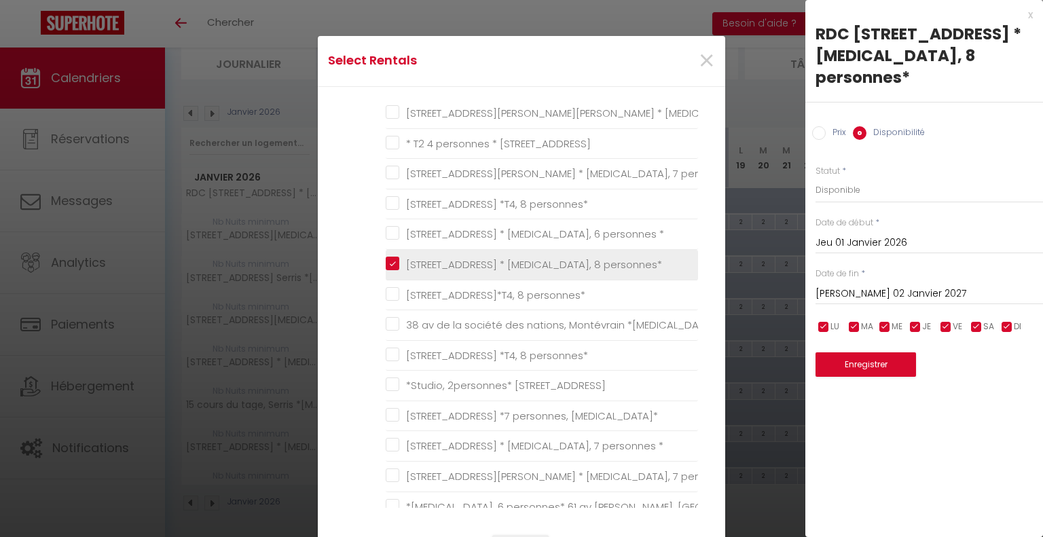
checkbox \* "false"
checkbox Montévrain "false"
checkbox \* "false"
checkbox Serris "false"
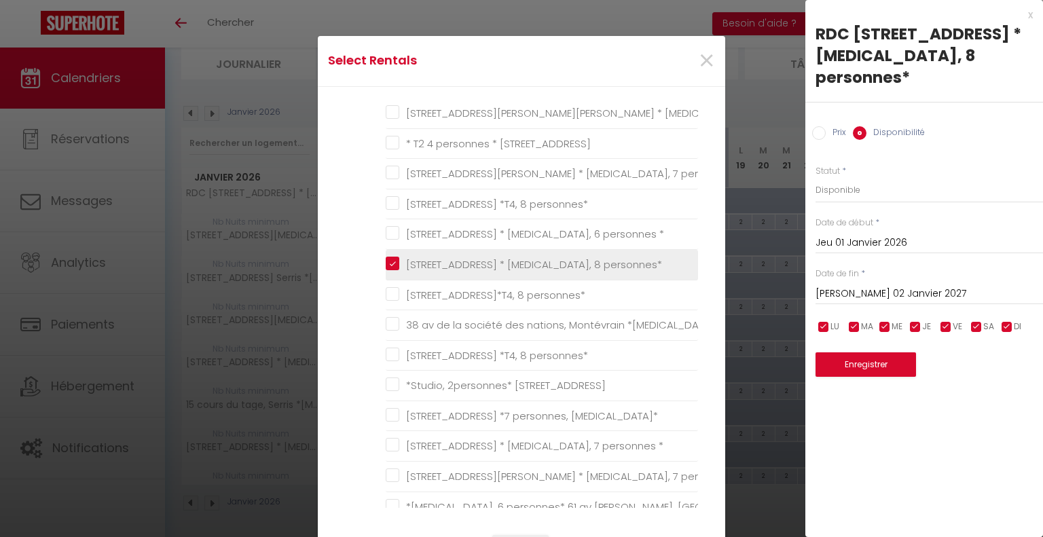
checkbox personnes\* "false"
checkbox Serris "false"
checkbox Montévrain "false"
checkbox Serris "false"
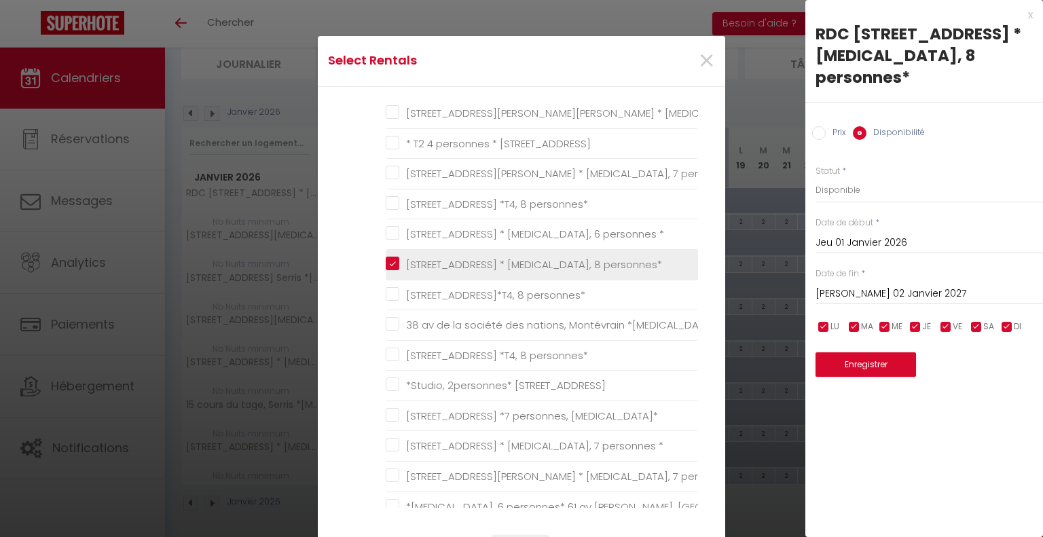
checkbox Montévrain "false"
checkbox Chessy "false"
checkbox sport "false"
checkbox Chessy "false"
checkbox personnes\* "false"
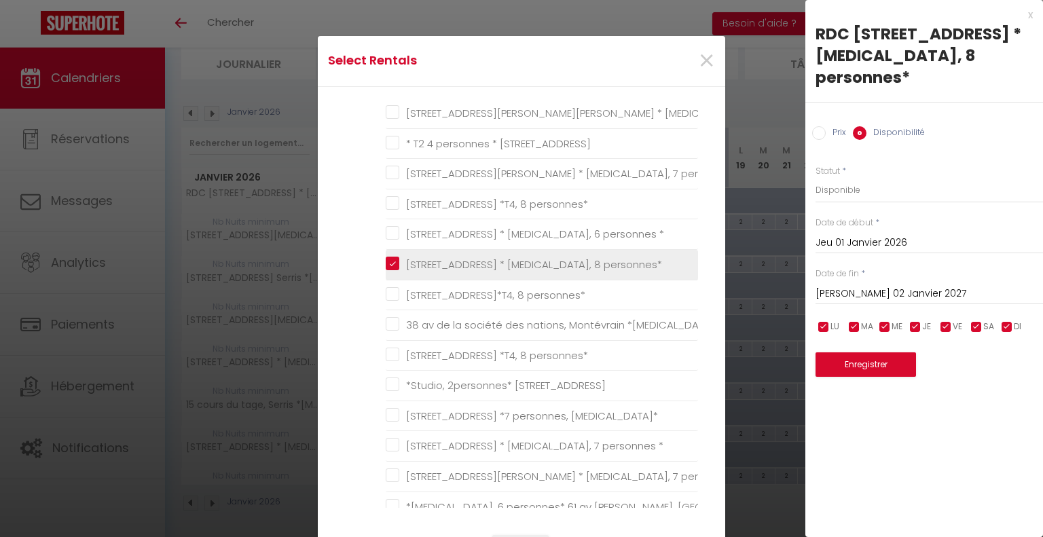
checkbox T4\* "false"
checkbox personnes\* "false"
checkbox Chessy "false"
checkbox personnes\* "false"
checkbox Chessy "false"
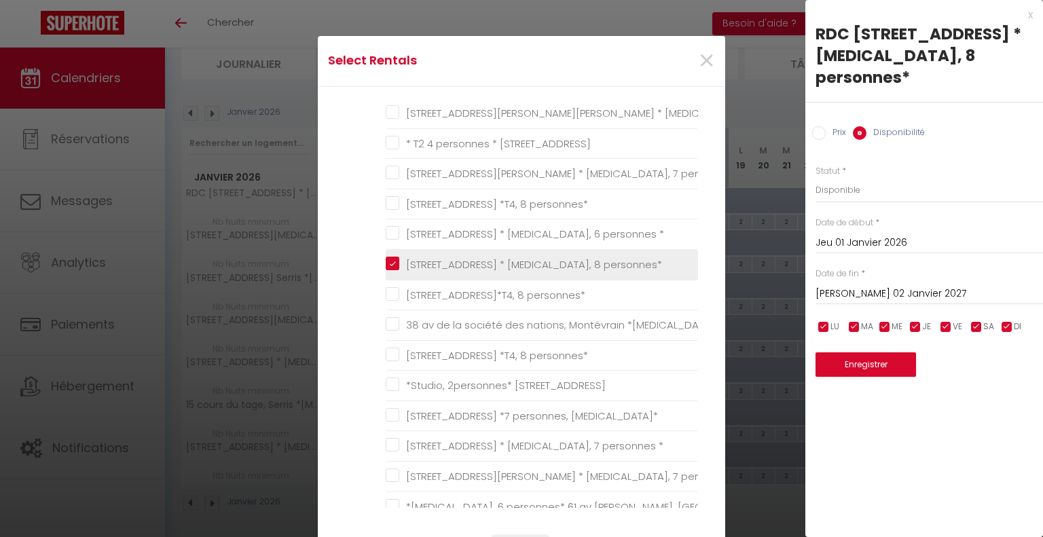
checkbox personnes\* "false"
checkbox Chessy "false"
checkbox Serris "false"
checkbox Montévrain "false"
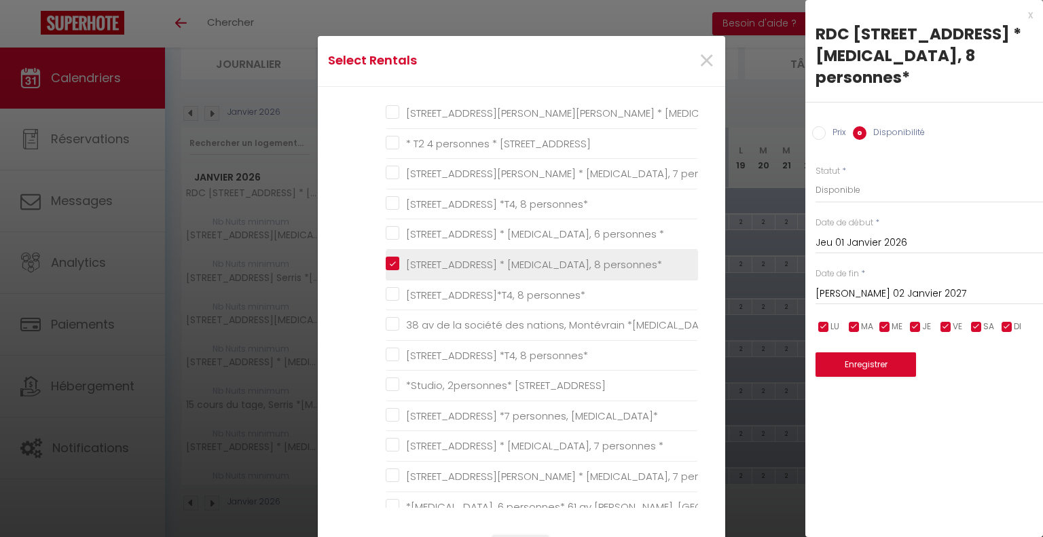
checkbox Serris "false"
checkbox Montévrain "false"
checkbox Disneyland-Paris "false"
checkbox \* "false"
checkbox Serris "false"
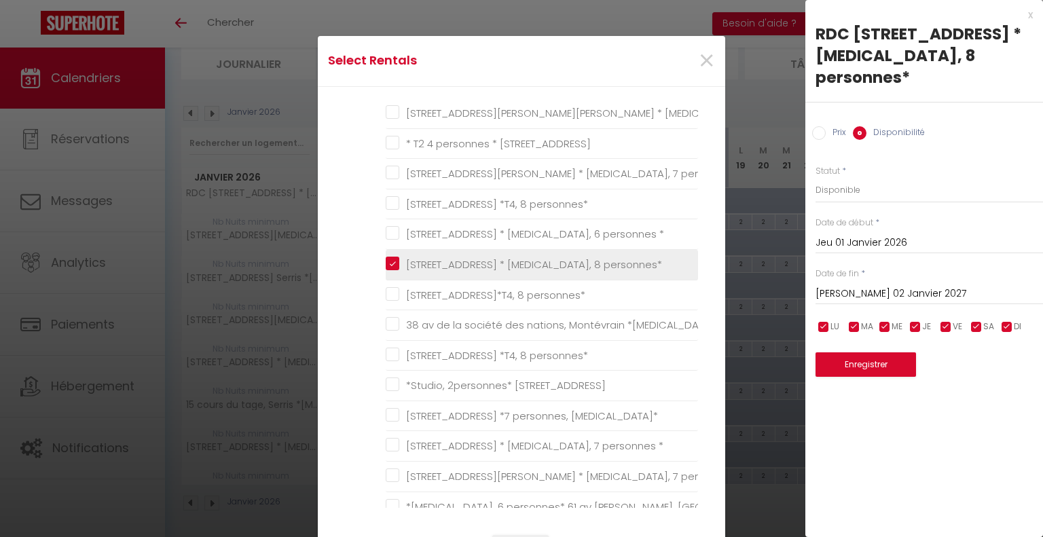
checkbox 8personnes\* "false"
checkbox personnes\* "false"
checkbox 6personnes\* "false"
checkbox \* "false"
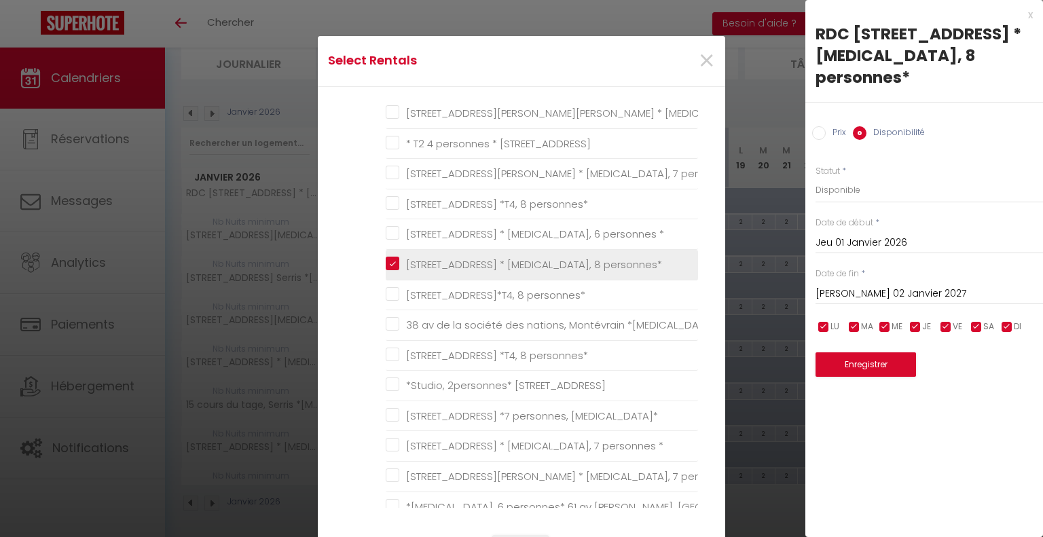
checkbox \* "false"
checkbox Serris "false"
checkbox \) "false"
checkbox personnes\) "false"
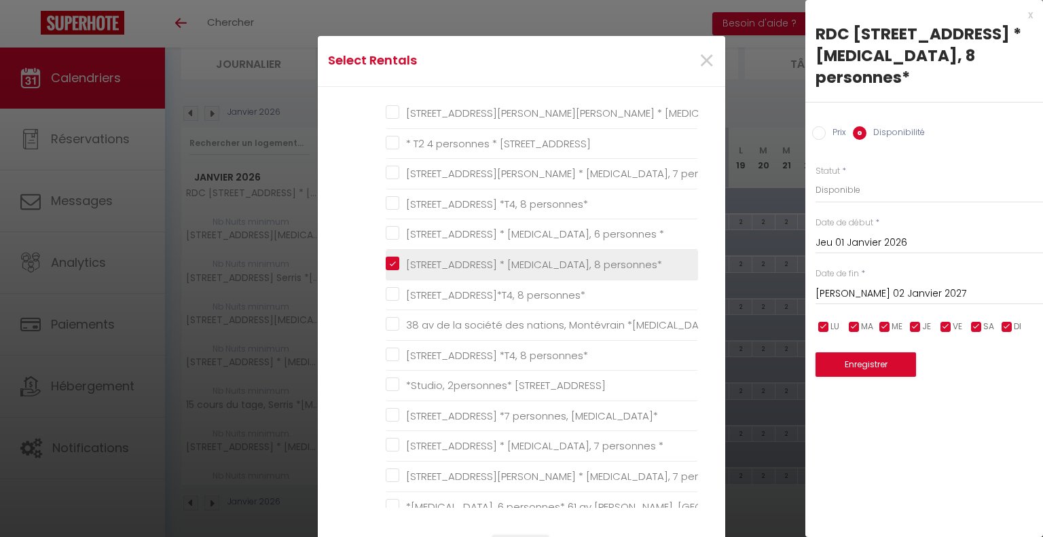
checkbox SERRIS "false"
checkbox personnes\* "false"
checkbox Serris "false"
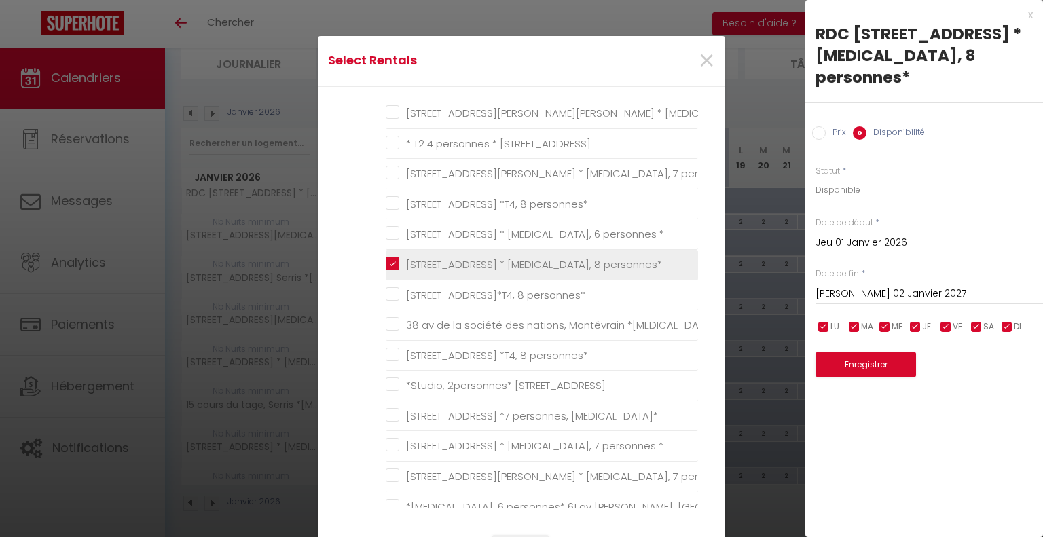
checkbox \*T2\* "false"
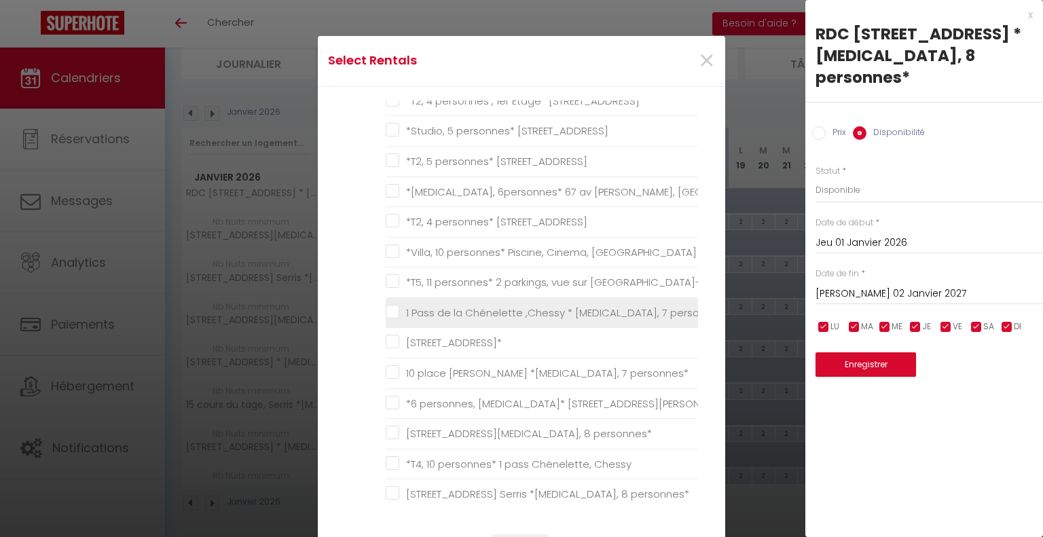
scroll to position [747, 0]
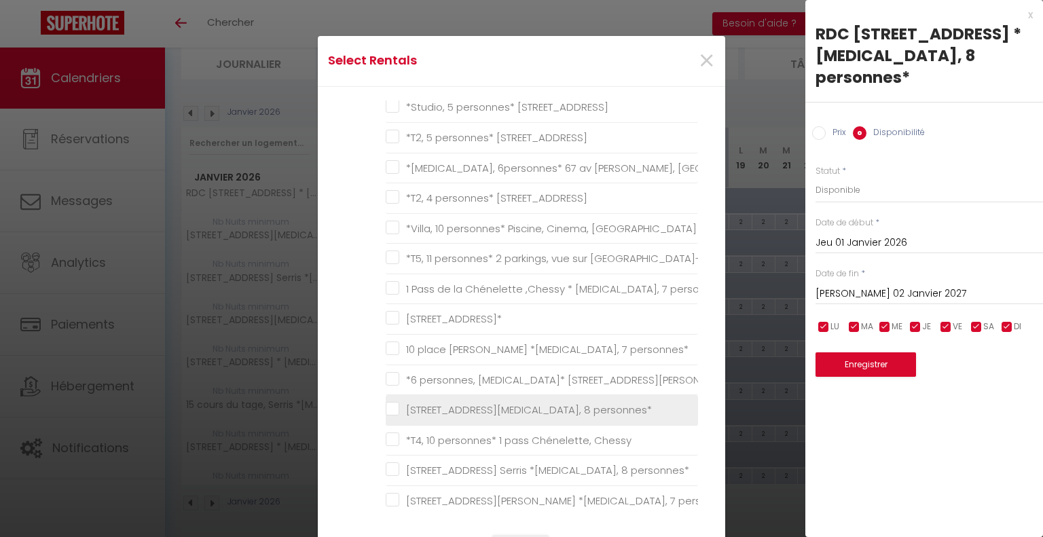
click at [388, 407] on personnes\* "[STREET_ADDRESS][MEDICAL_DATA], 8 personnes*" at bounding box center [542, 410] width 312 height 14
checkbox personnes\* "true"
checkbox personnes\* "false"
checkbox \* "false"
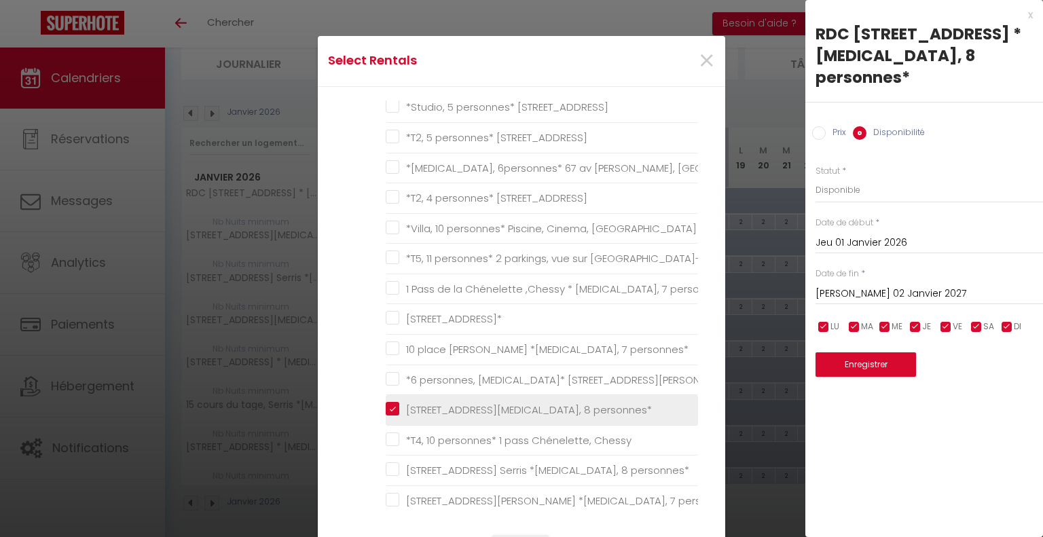
checkbox Chessy "false"
checkbox \* "false"
checkbox personnes\* "false"
checkbox \* "false"
checkbox personnes\* "false"
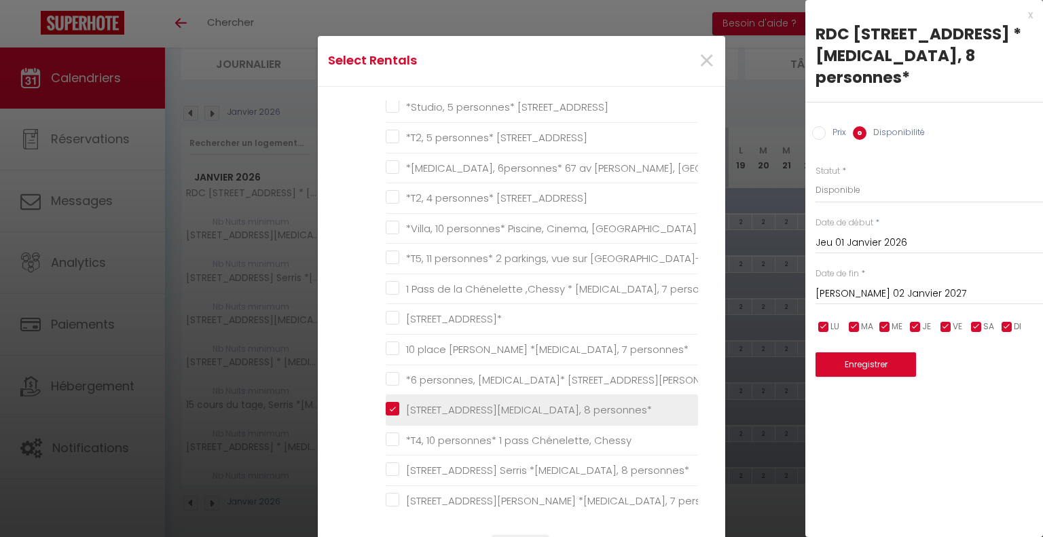
checkbox personnes\* "false"
checkbox Serris "false"
checkbox T3\* "false"
checkbox \* "false"
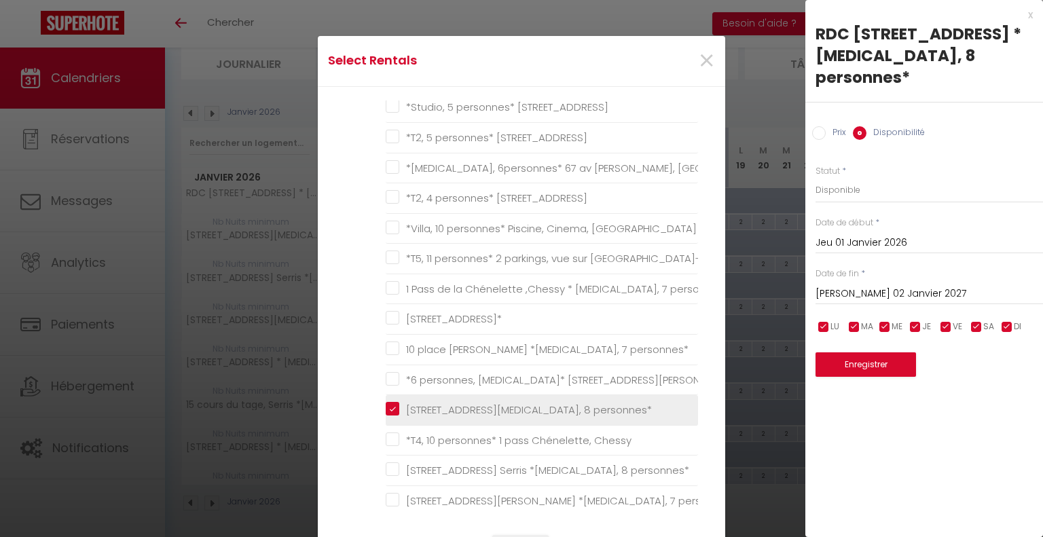
checkbox \* "false"
checkbox Montévrain "false"
checkbox \* "false"
checkbox Serris "false"
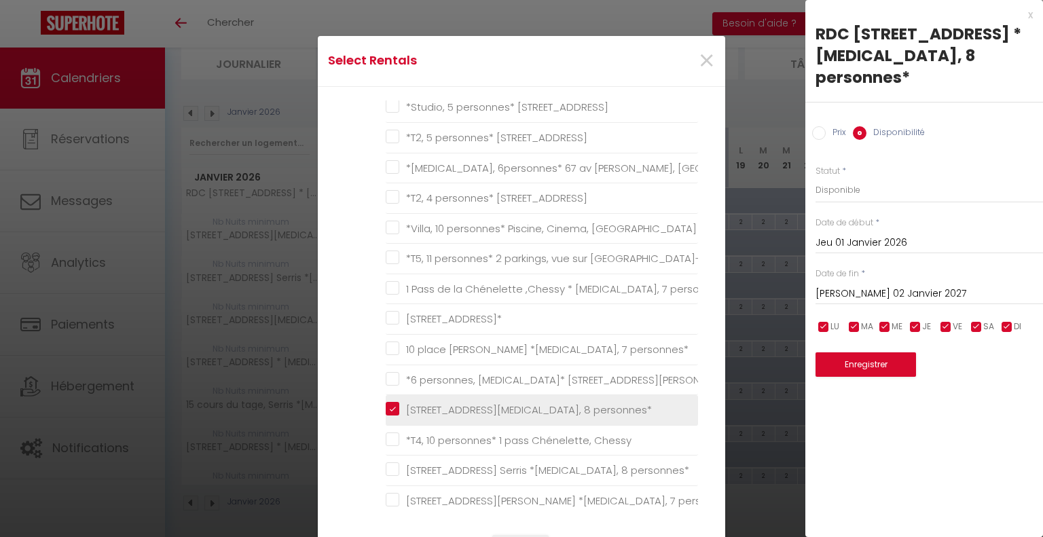
checkbox personnes\* "false"
checkbox Serris "false"
checkbox Montévrain "false"
checkbox Serris "false"
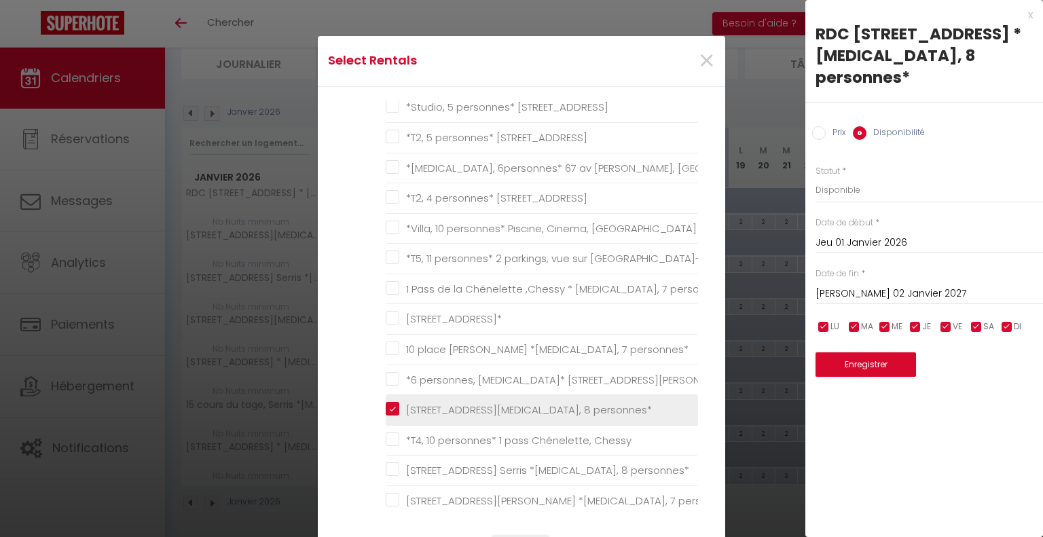
checkbox Montévrain "false"
checkbox Chessy "false"
checkbox sport "false"
checkbox Chessy "false"
checkbox personnes\* "false"
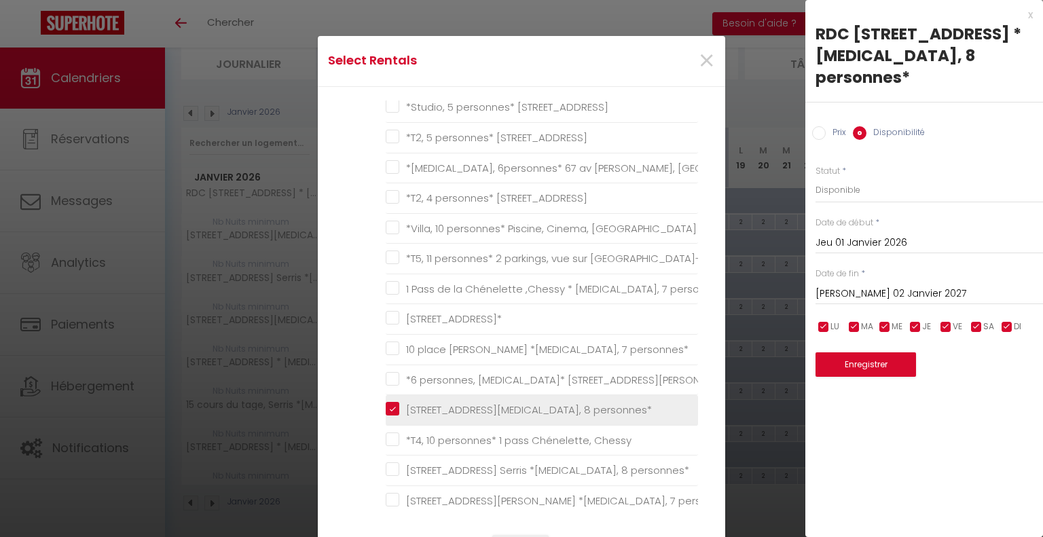
checkbox T4\* "false"
checkbox personnes\* "false"
checkbox Chessy "false"
checkbox personnes\* "false"
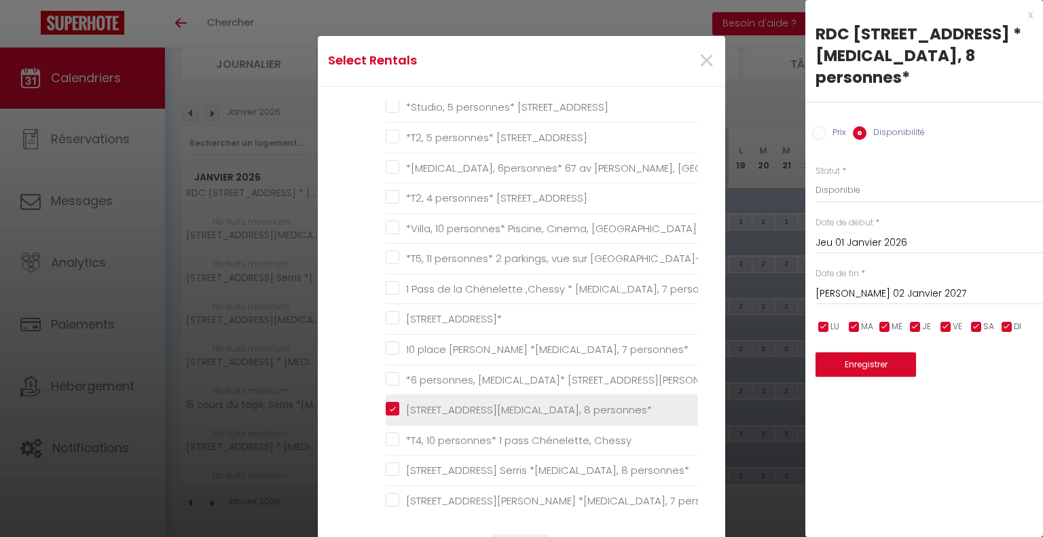
checkbox personnes\* "false"
checkbox Chessy "false"
checkbox Serris "false"
checkbox Montévrain "false"
checkbox Serris "false"
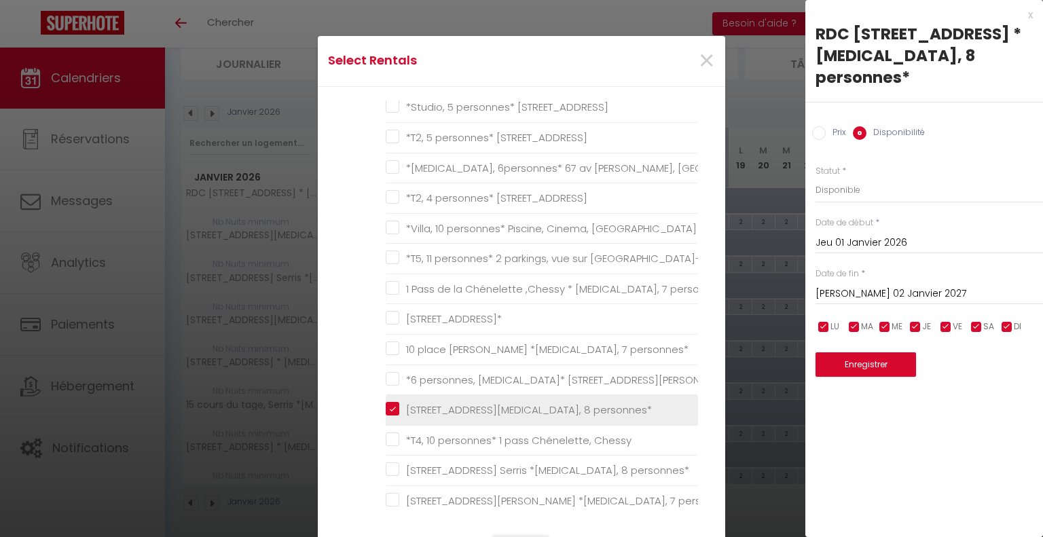
checkbox Montévrain "false"
checkbox Disneyland-Paris "false"
checkbox \* "false"
checkbox Serris "false"
checkbox 8personnes\* "false"
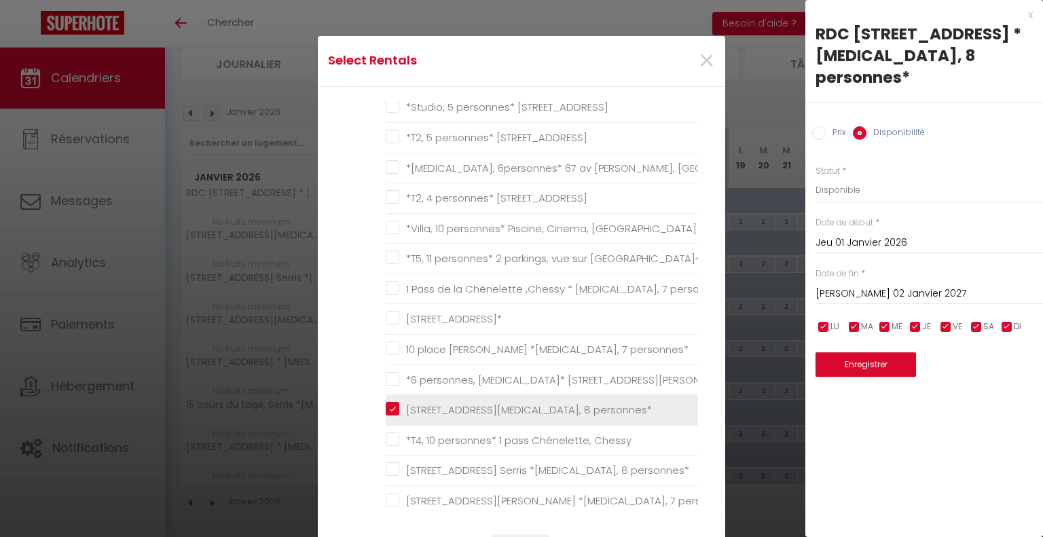
checkbox personnes\* "false"
checkbox 6personnes\* "false"
checkbox \* "false"
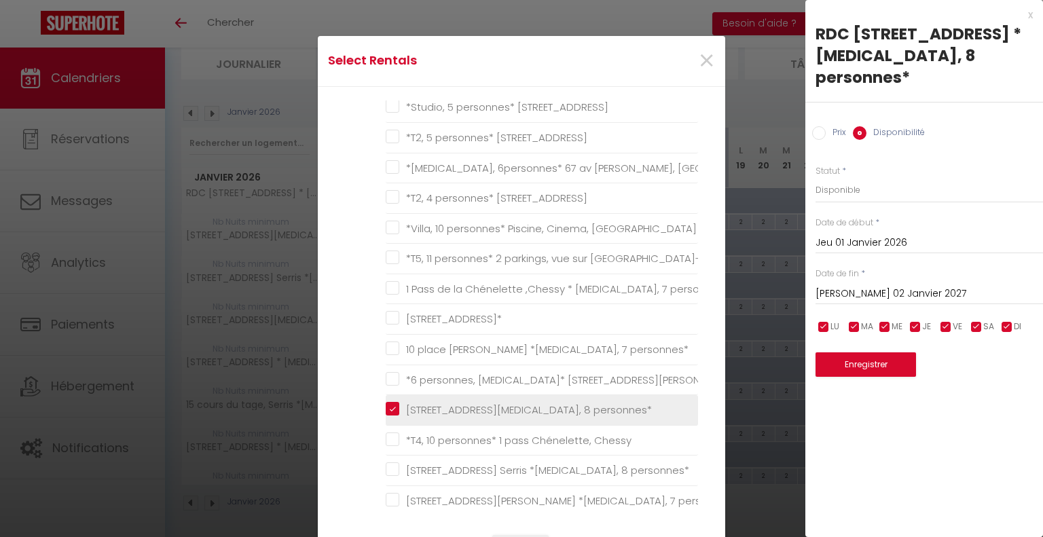
checkbox \* "false"
checkbox Serris "false"
checkbox \) "false"
checkbox personnes\) "false"
checkbox SERRIS "false"
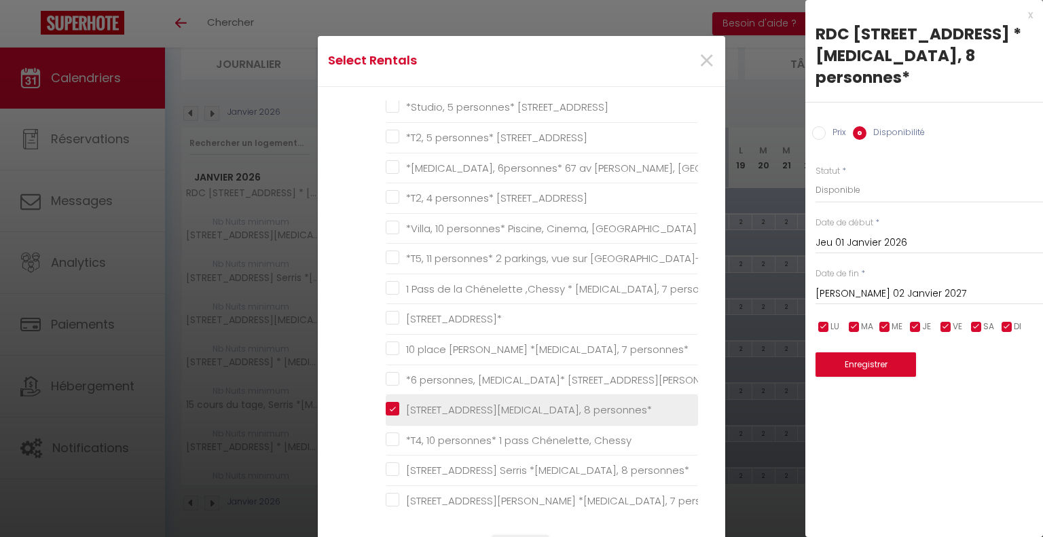
checkbox SERRIS "false"
checkbox personnes\* "false"
checkbox Serris "false"
checkbox \*T2\* "false"
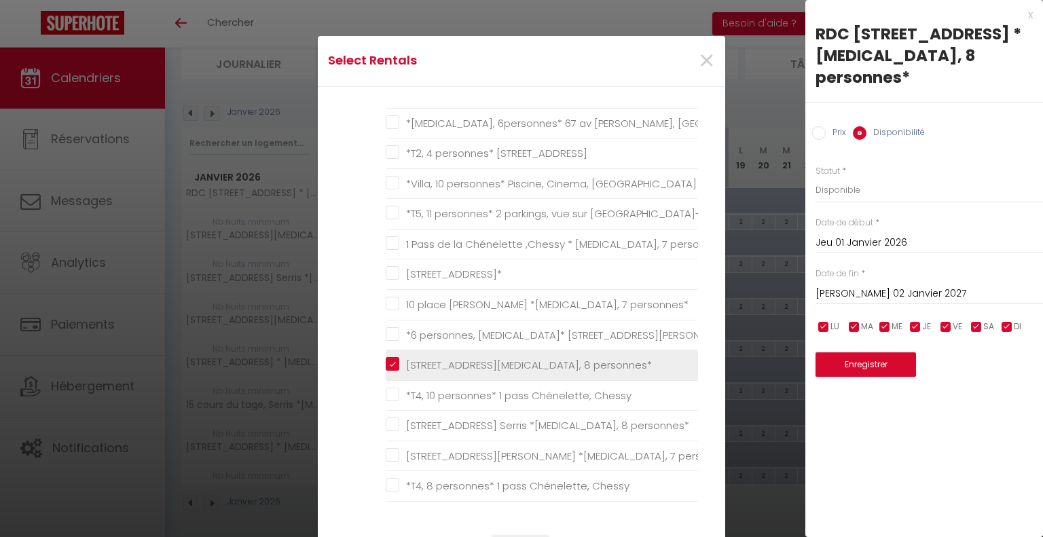
scroll to position [815, 0]
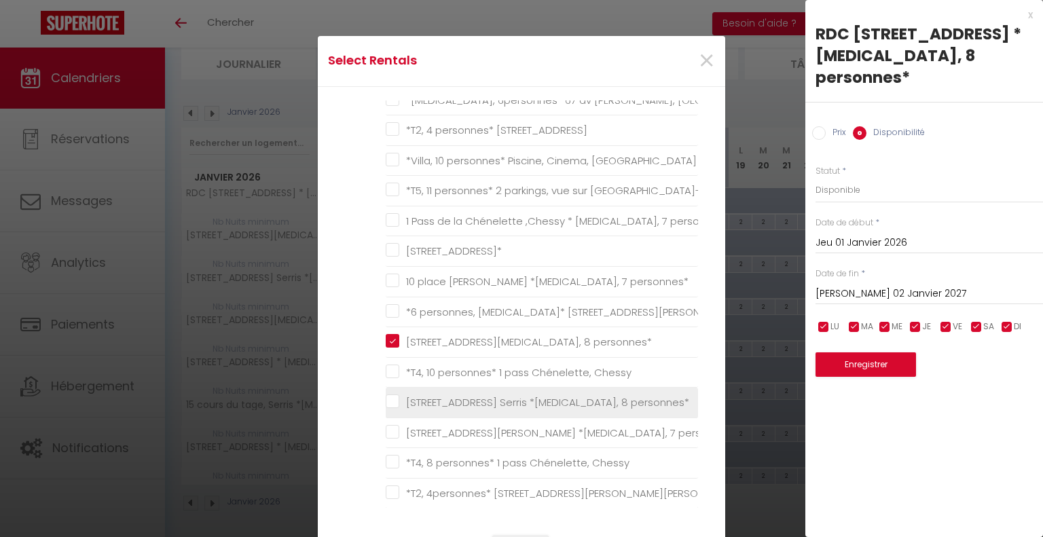
click at [390, 397] on personnes\* "[STREET_ADDRESS] Serris *[MEDICAL_DATA], 8 personnes*" at bounding box center [542, 403] width 312 height 14
checkbox personnes\* "true"
checkbox personnes\* "false"
checkbox \* "false"
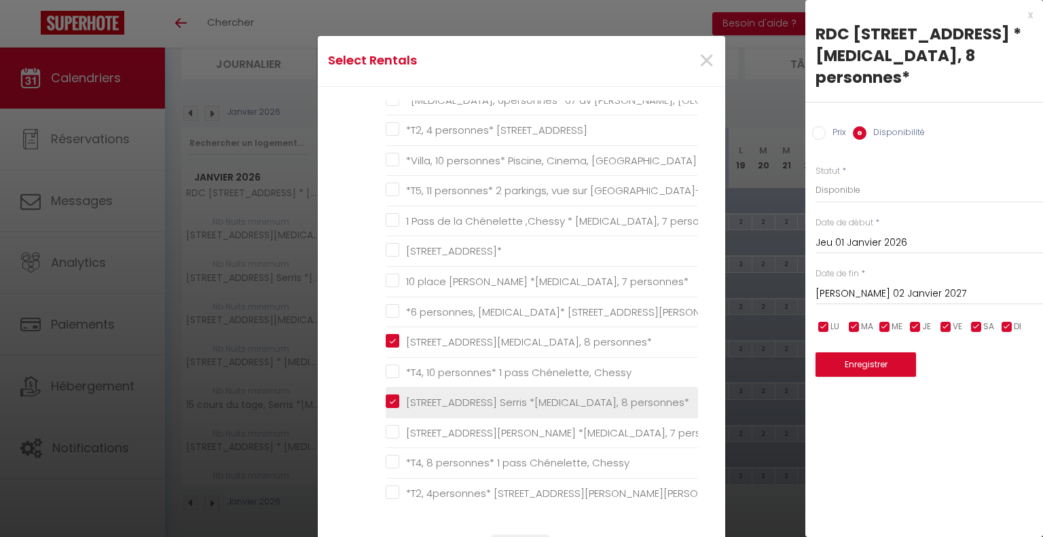
checkbox Chessy "false"
checkbox \* "false"
checkbox personnes\* "false"
checkbox \* "false"
checkbox personnes\* "false"
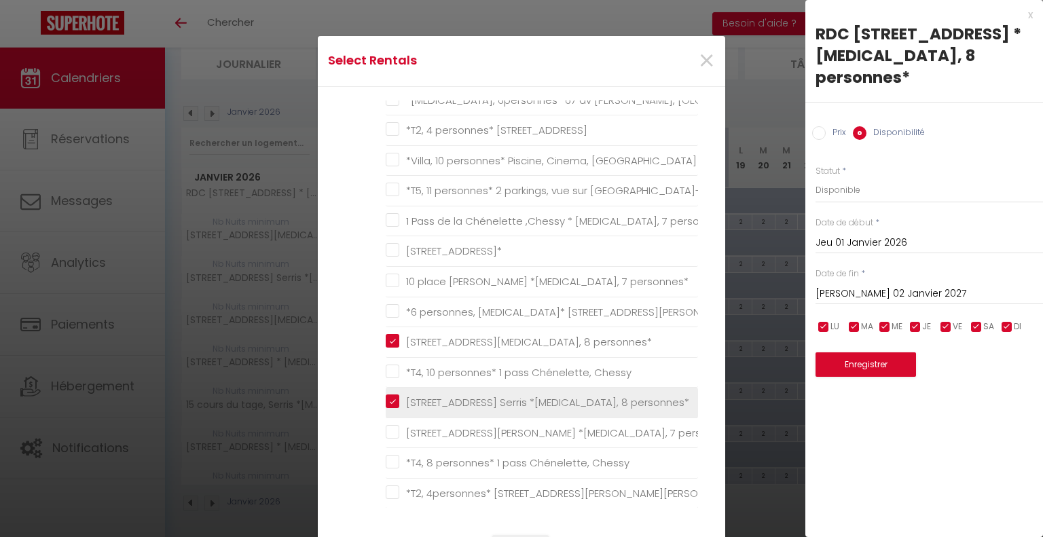
checkbox personnes\* "false"
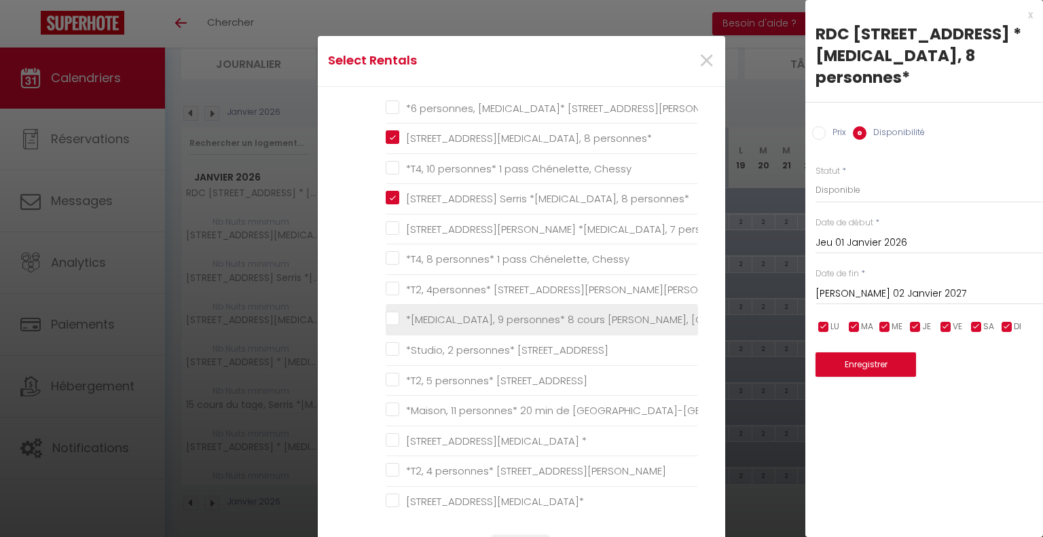
scroll to position [1086, 0]
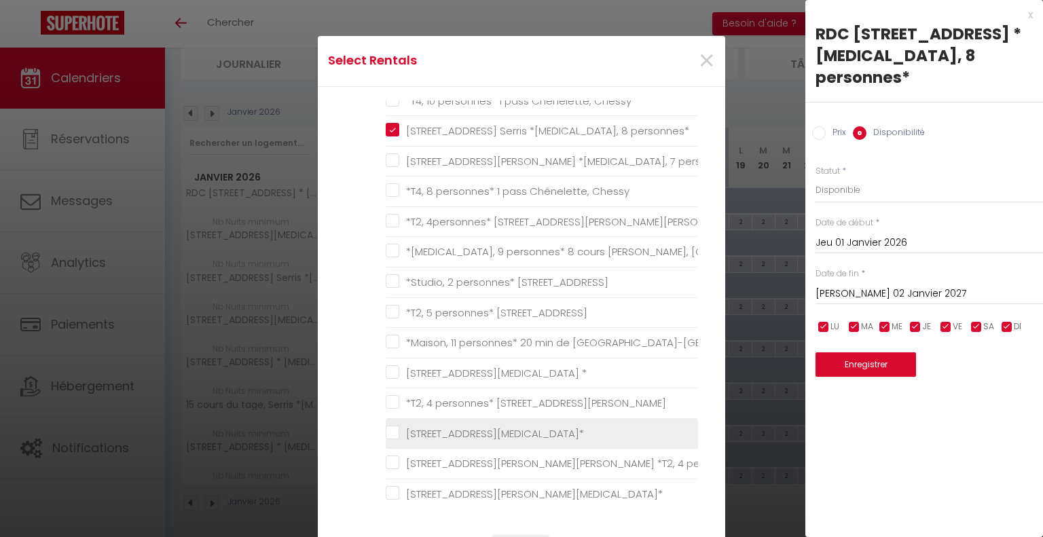
click at [387, 429] on 8personnes\* "[STREET_ADDRESS][MEDICAL_DATA]*" at bounding box center [542, 434] width 312 height 14
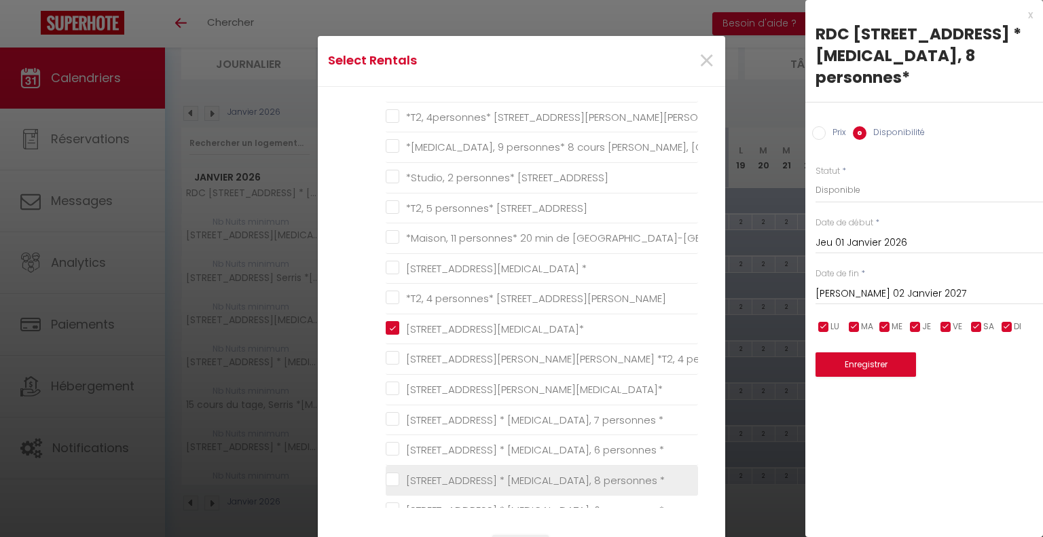
scroll to position [1222, 0]
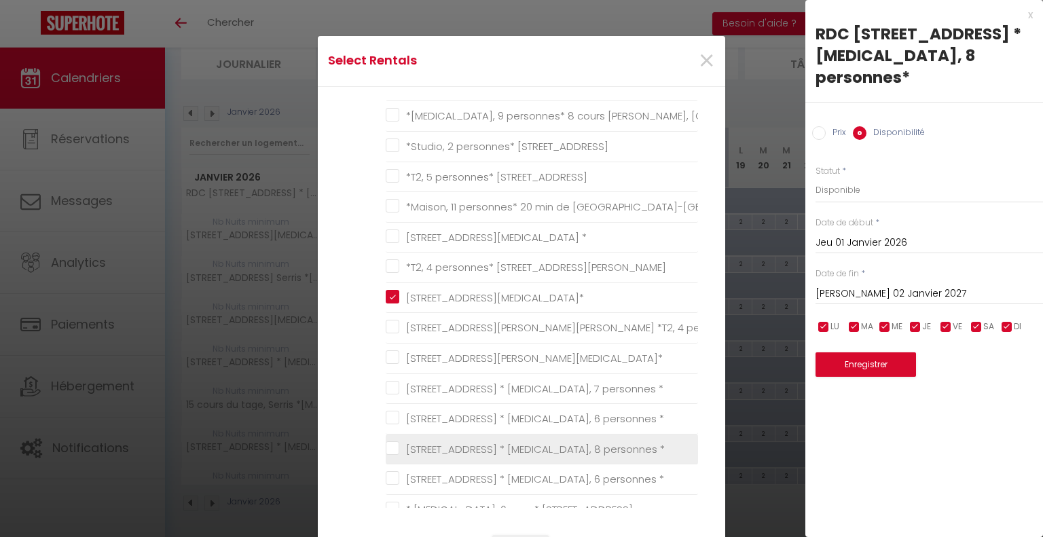
click at [389, 445] on \* "[STREET_ADDRESS] * [MEDICAL_DATA], 8 personnes *" at bounding box center [542, 449] width 312 height 14
